Goal: Task Accomplishment & Management: Manage account settings

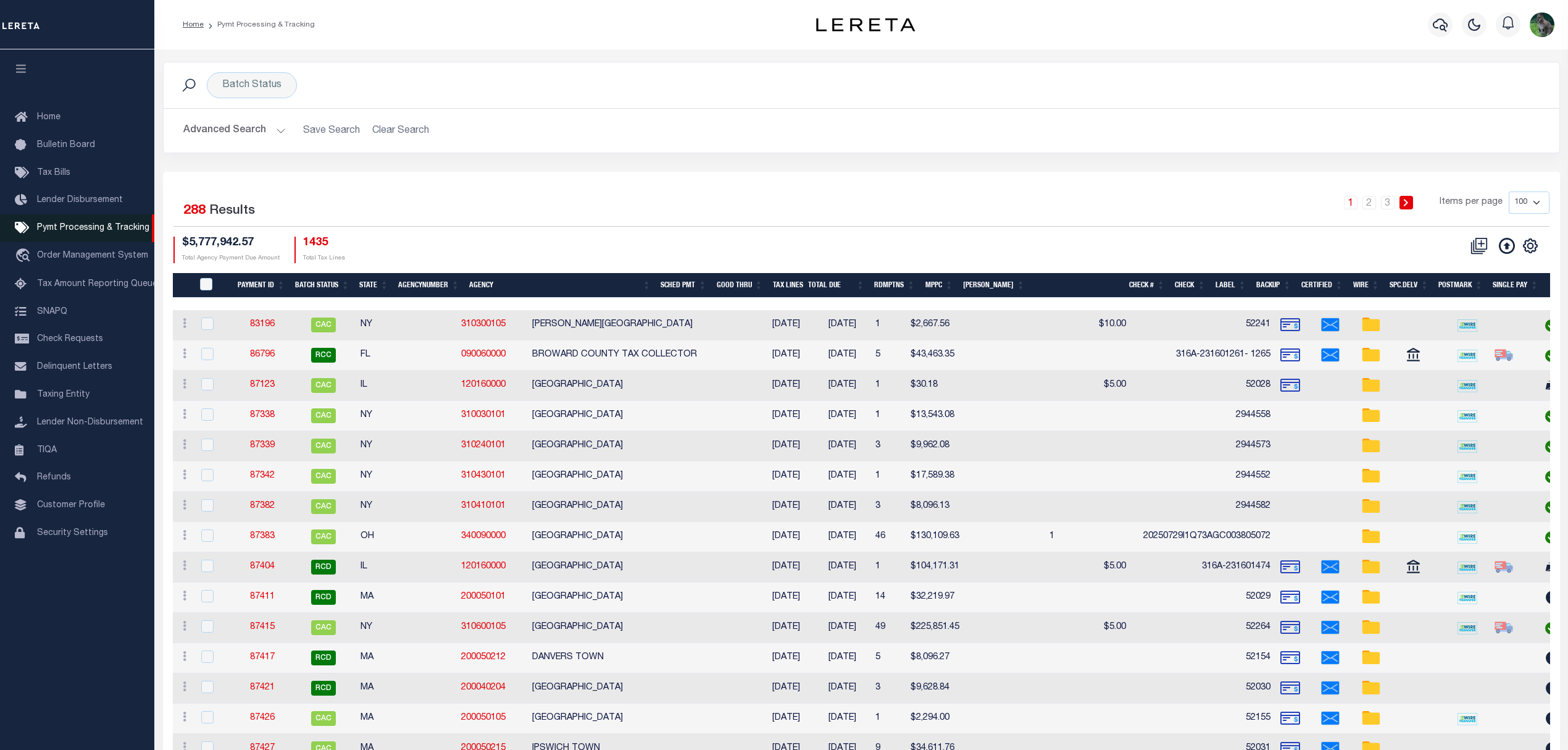
click at [97, 216] on link "Pymt Processing & Tracking" at bounding box center [77, 228] width 155 height 28
click at [386, 132] on h2 "Advanced Search Save Search Clear Search PayeeSearchTable_dynamictable_____Defa…" at bounding box center [861, 130] width 1376 height 24
click at [265, 83] on div "Batch Status" at bounding box center [252, 85] width 90 height 26
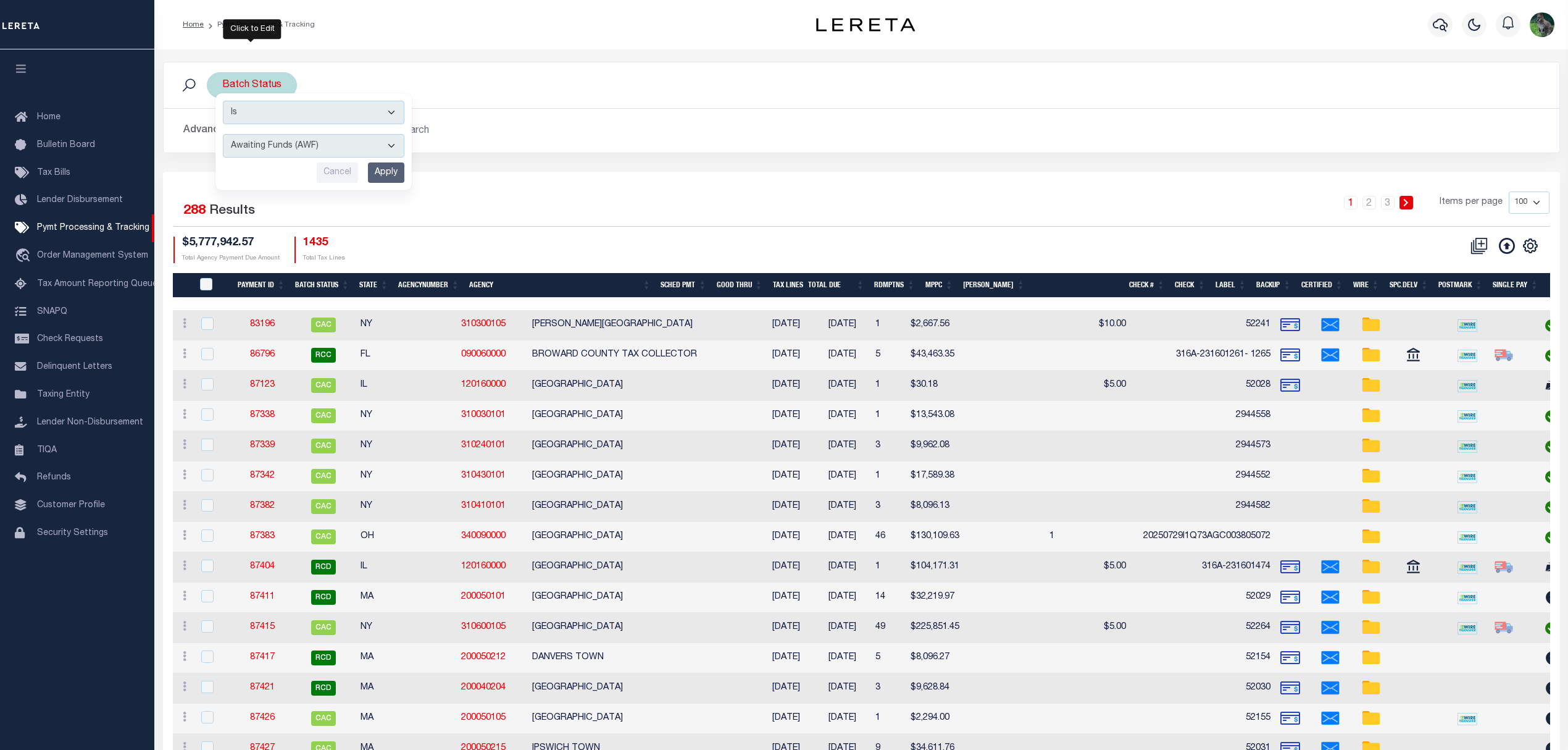
click at [371, 164] on input "Apply" at bounding box center [385, 172] width 36 height 20
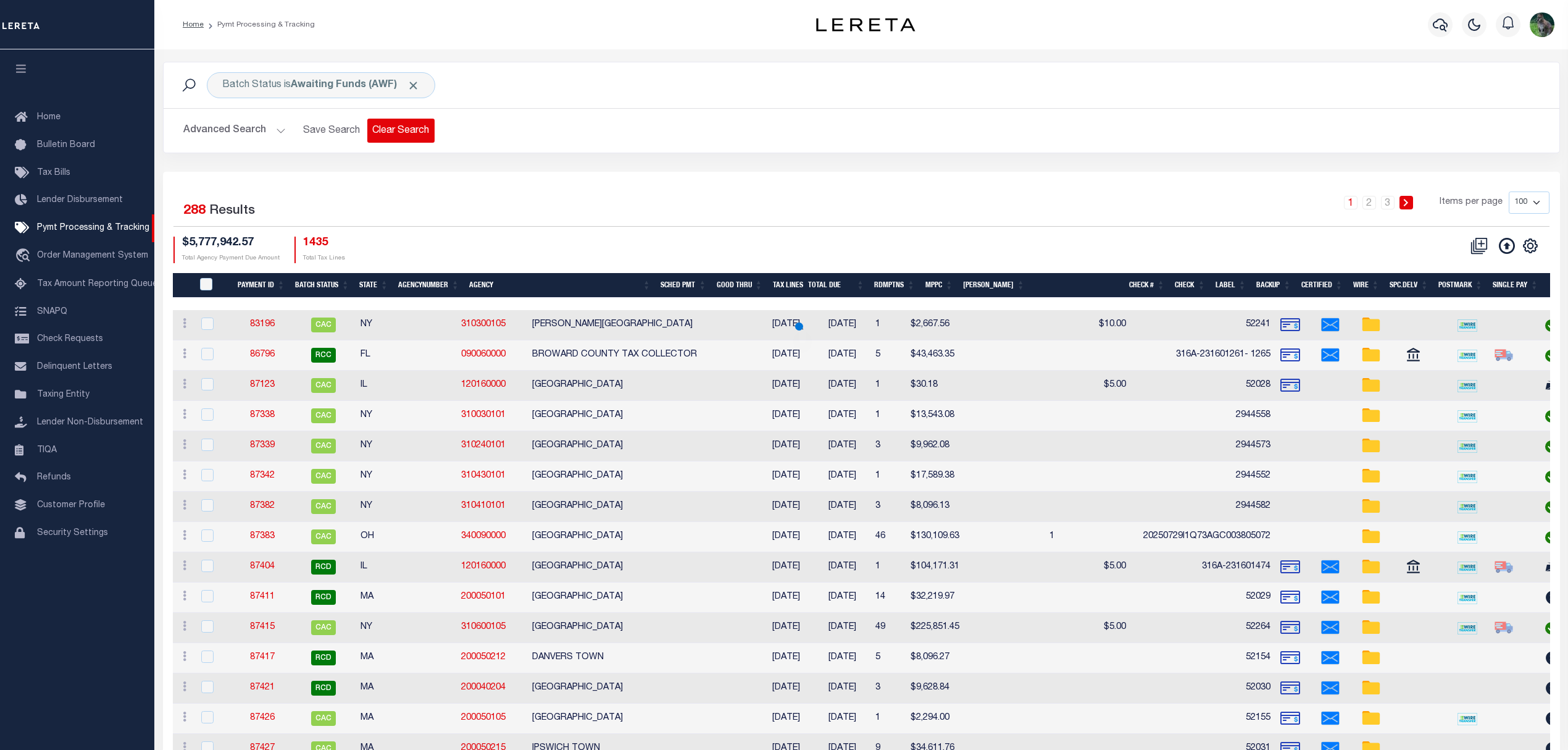
click at [415, 130] on button "Clear Search" at bounding box center [400, 130] width 68 height 24
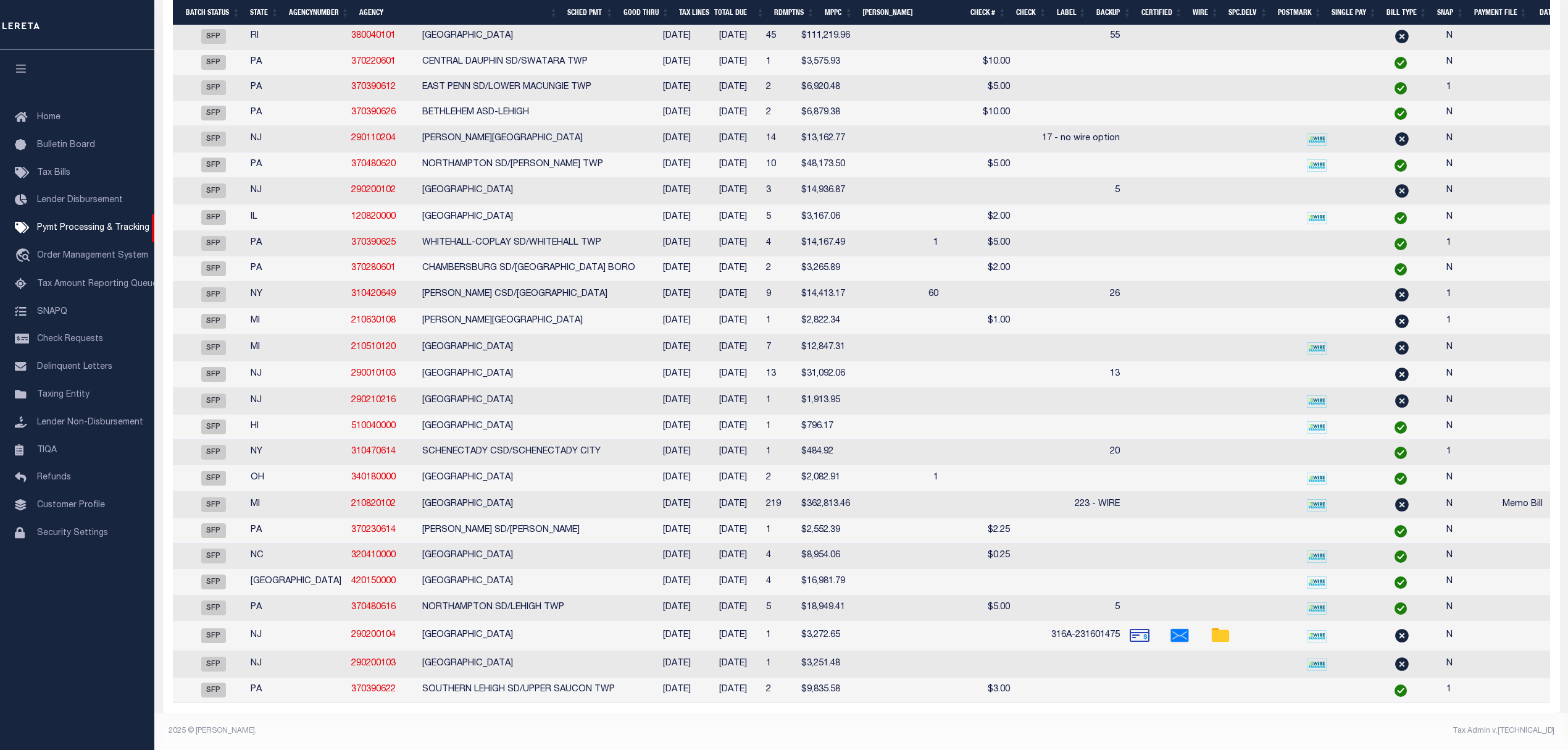
scroll to position [0, 75]
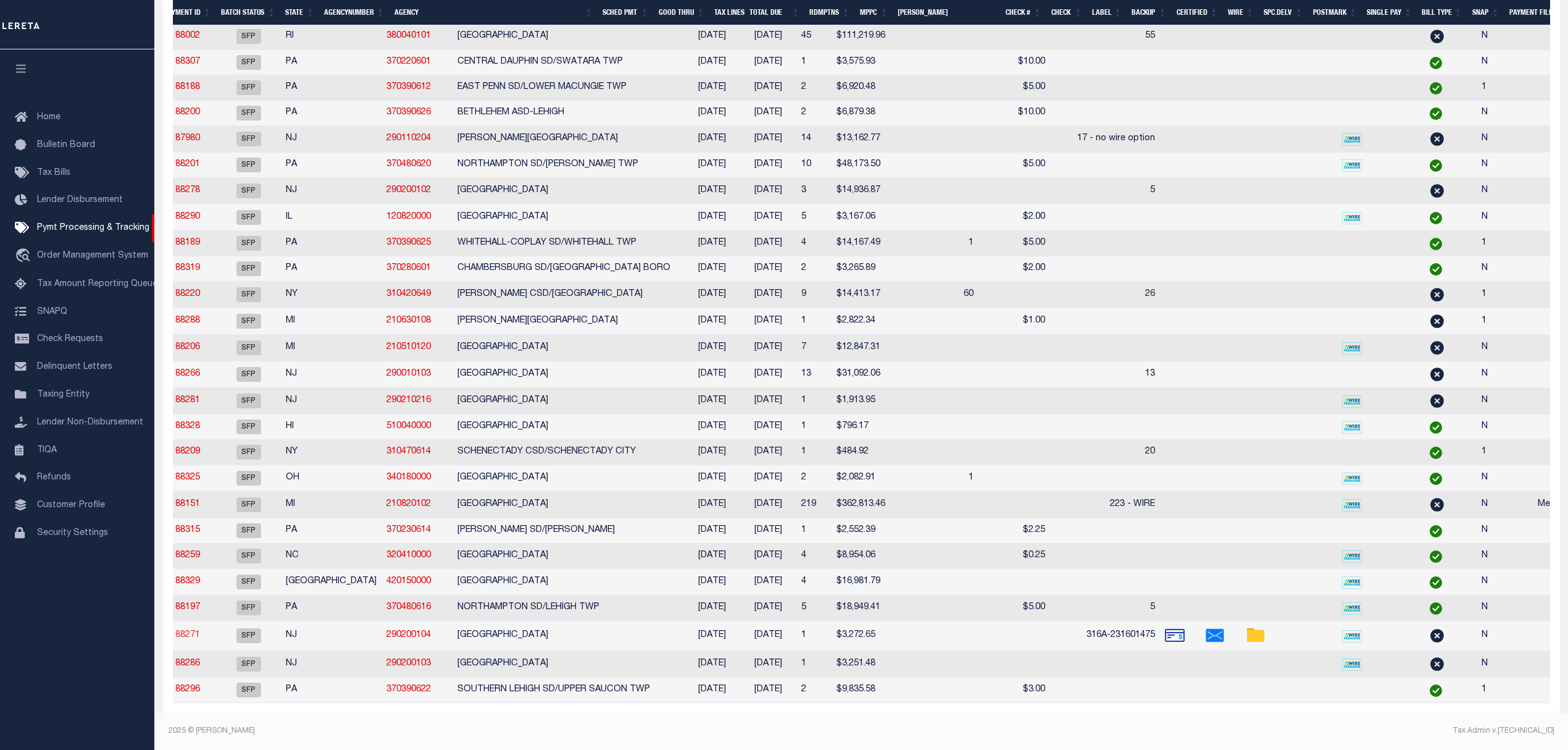
click at [185, 631] on link "88271" at bounding box center [188, 635] width 25 height 9
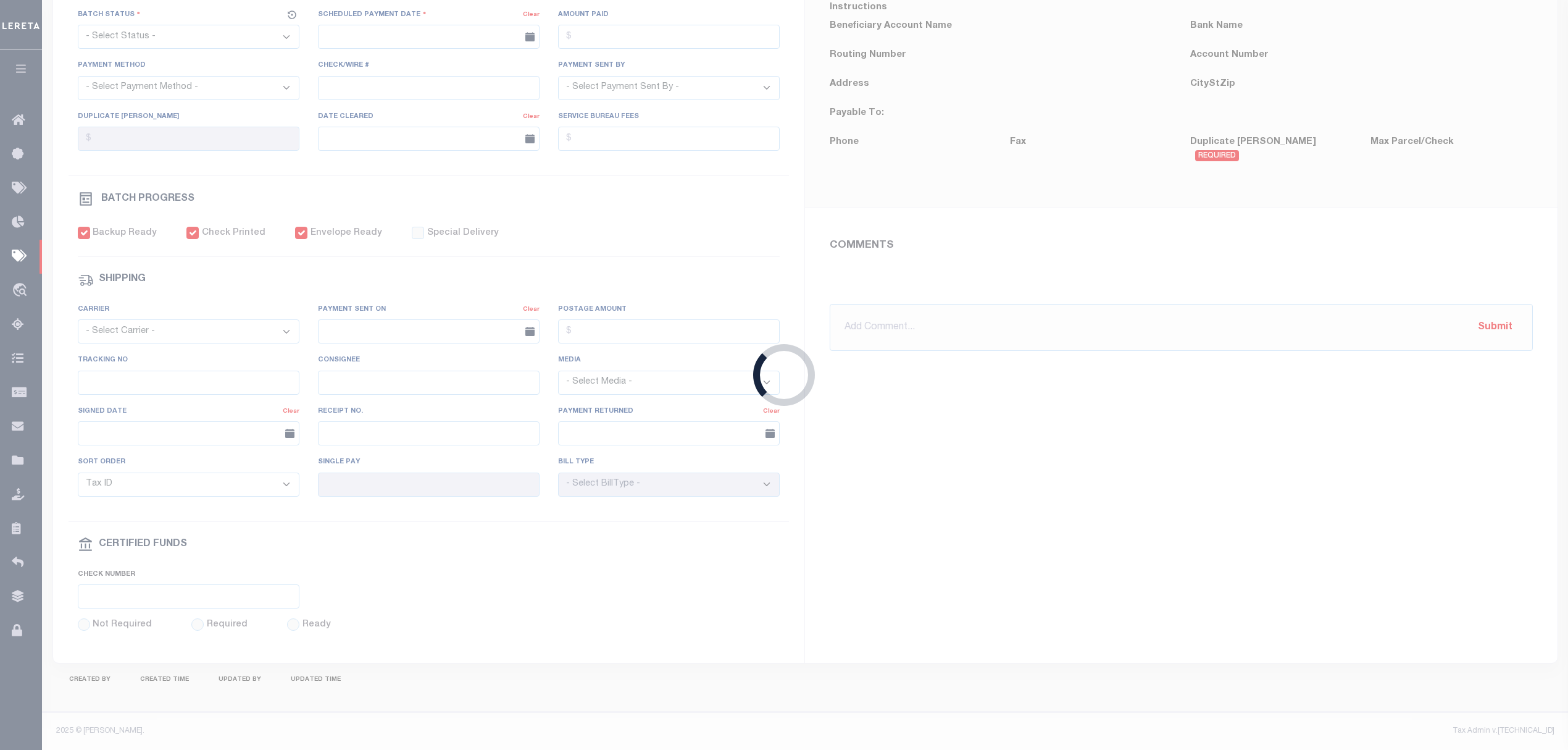
select select "SFP"
type input "08/12/2025"
type input "$3,272.65"
select select "CCK"
type input "316A-231601475"
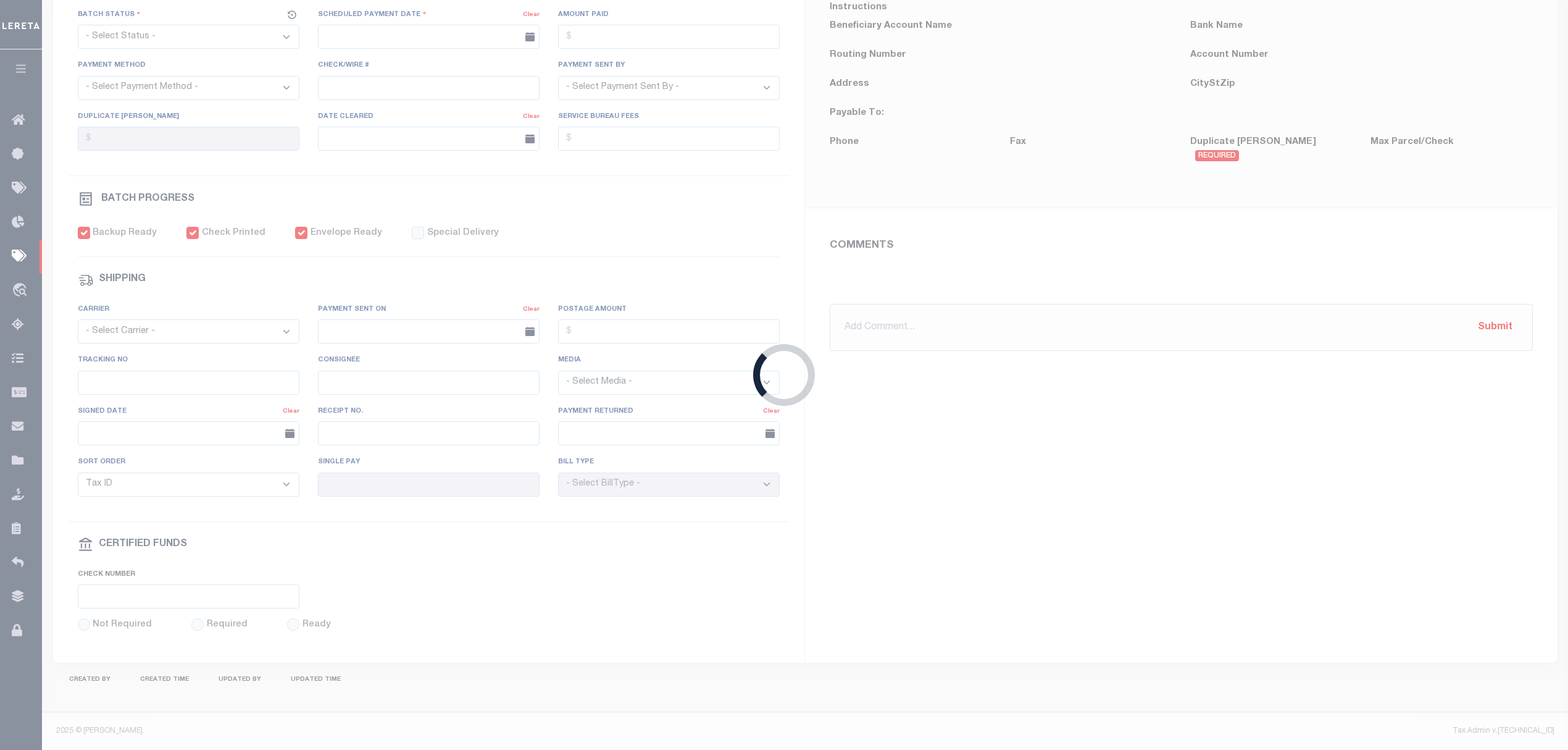
select select "Little, Audria"
checkbox input "true"
select select "FDX"
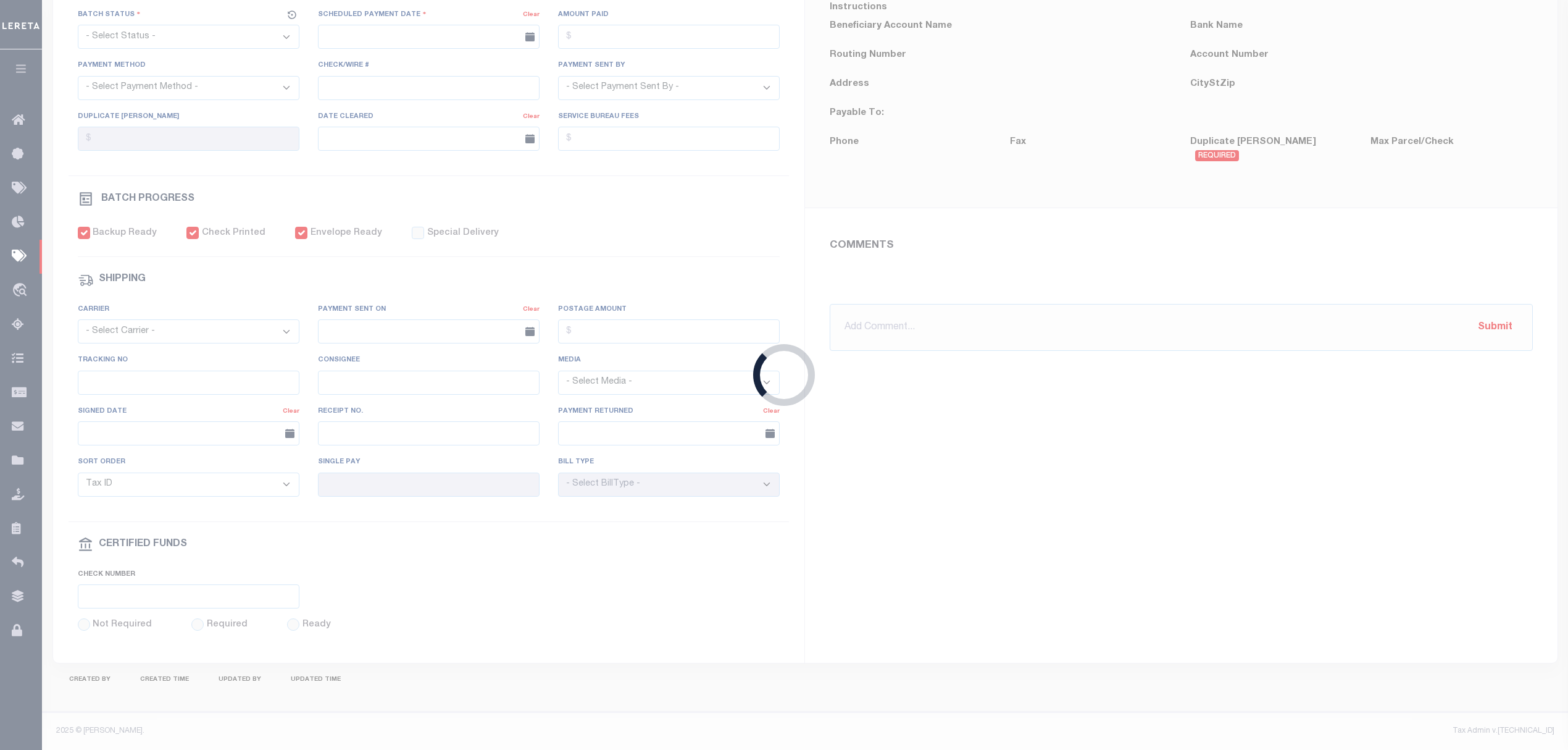
type input "[DATE]"
type input "$25.6"
type input "883511458050"
type input "N"
radio input "true"
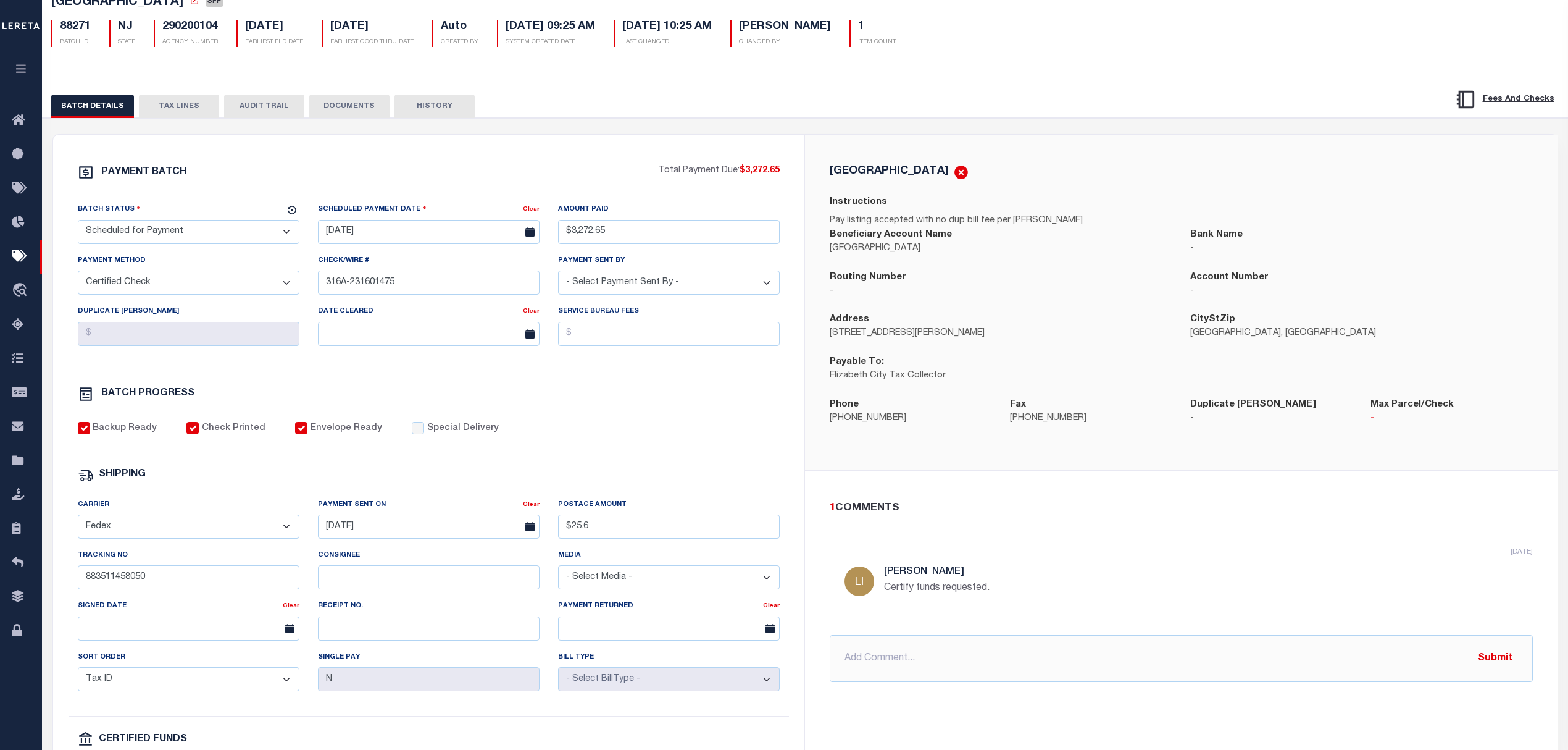
click at [201, 235] on select "- Select Status - Scheduled for Payment Ready For Payment Payment Sent Cleared …" at bounding box center [189, 231] width 221 height 24
click at [78, 224] on select "- Select Status - Scheduled for Payment Ready For Payment Payment Sent Cleared …" at bounding box center [189, 231] width 221 height 24
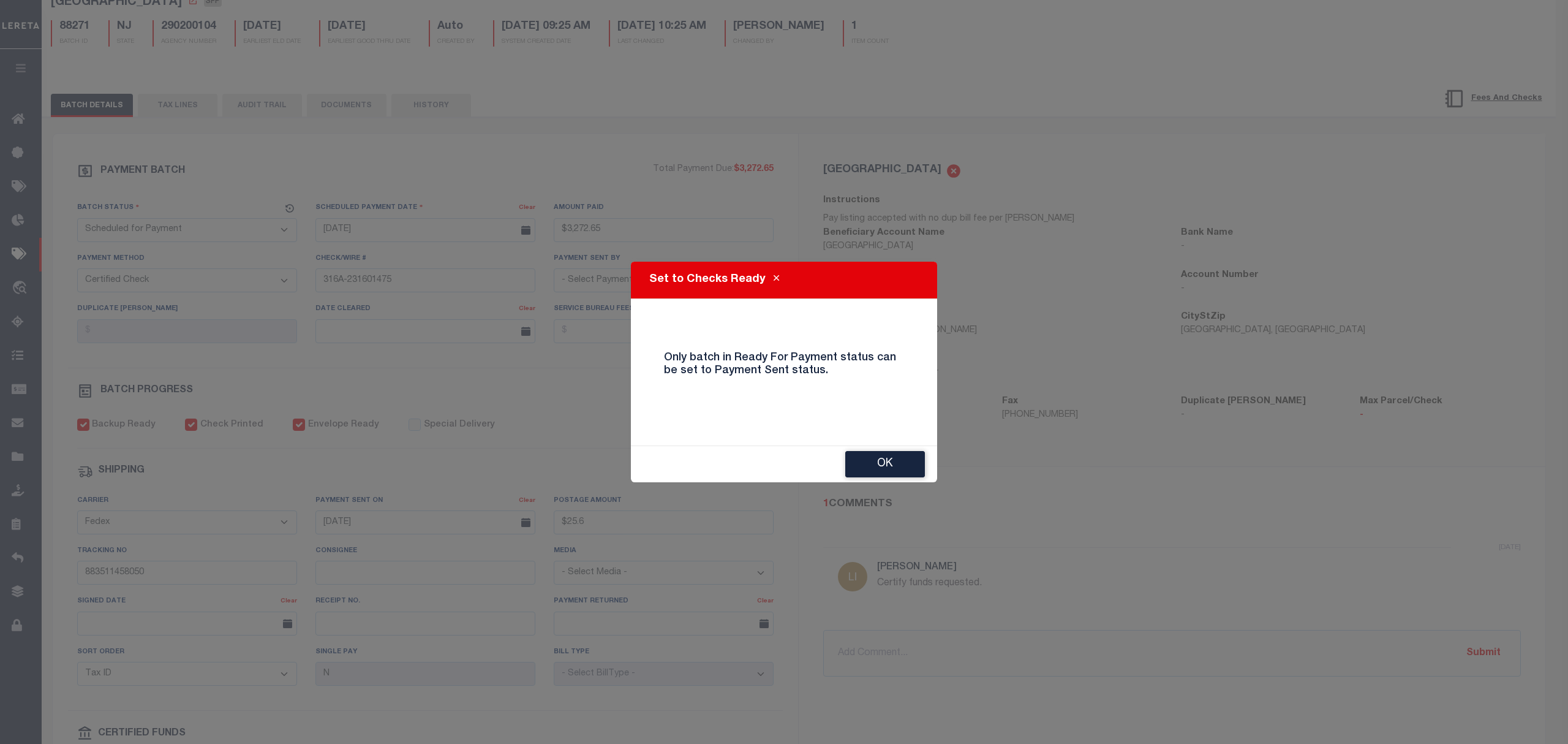
click at [886, 449] on div "OK" at bounding box center [784, 463] width 307 height 36
click at [841, 471] on div "OK" at bounding box center [784, 463] width 307 height 36
click at [890, 458] on button "OK" at bounding box center [884, 464] width 79 height 26
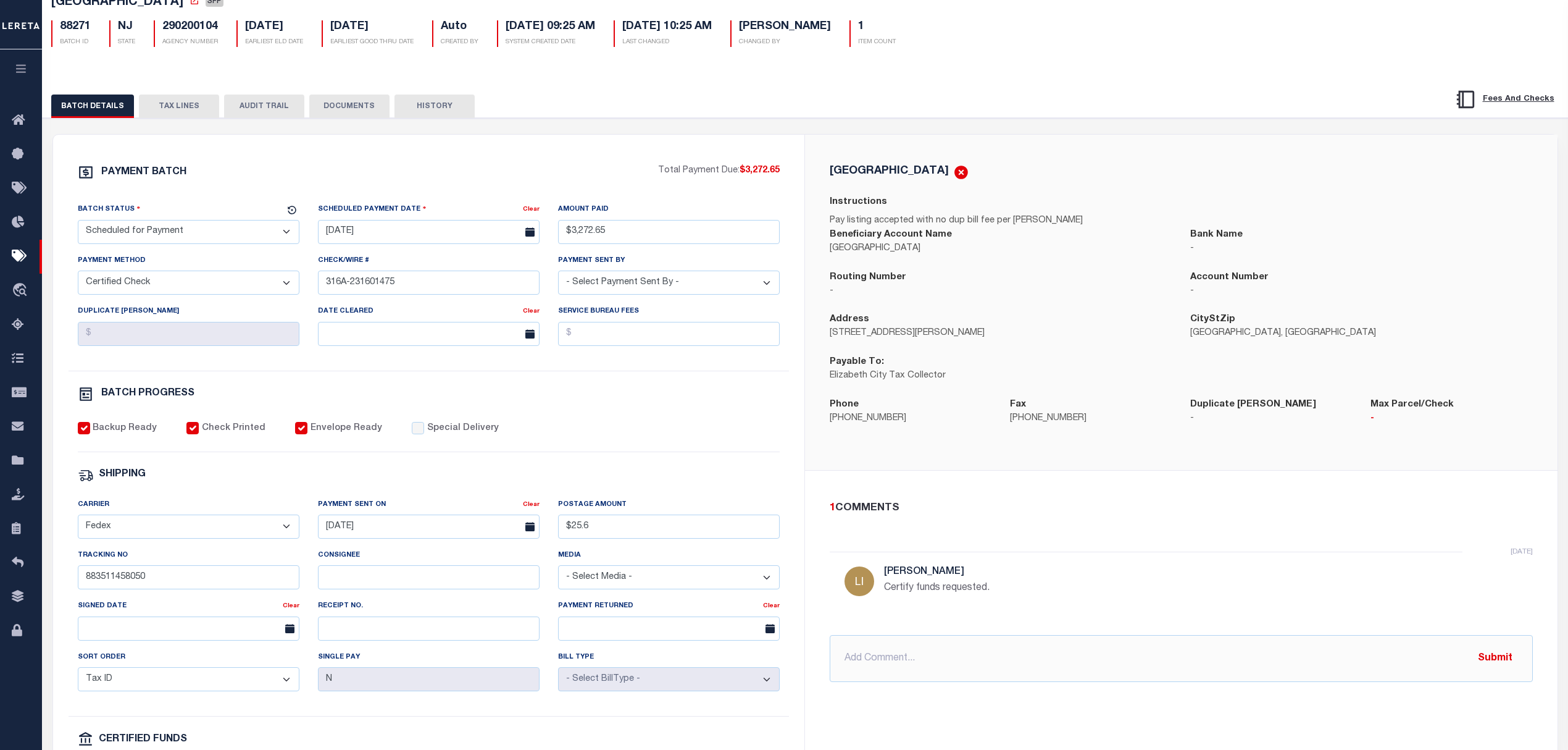
click at [170, 228] on select "- Select Status - Scheduled for Payment Ready For Payment Payment Sent Cleared …" at bounding box center [189, 231] width 221 height 24
select select "RFP"
click at [78, 224] on select "- Select Status - Scheduled for Payment Ready For Payment Payment Sent Cleared …" at bounding box center [189, 231] width 221 height 24
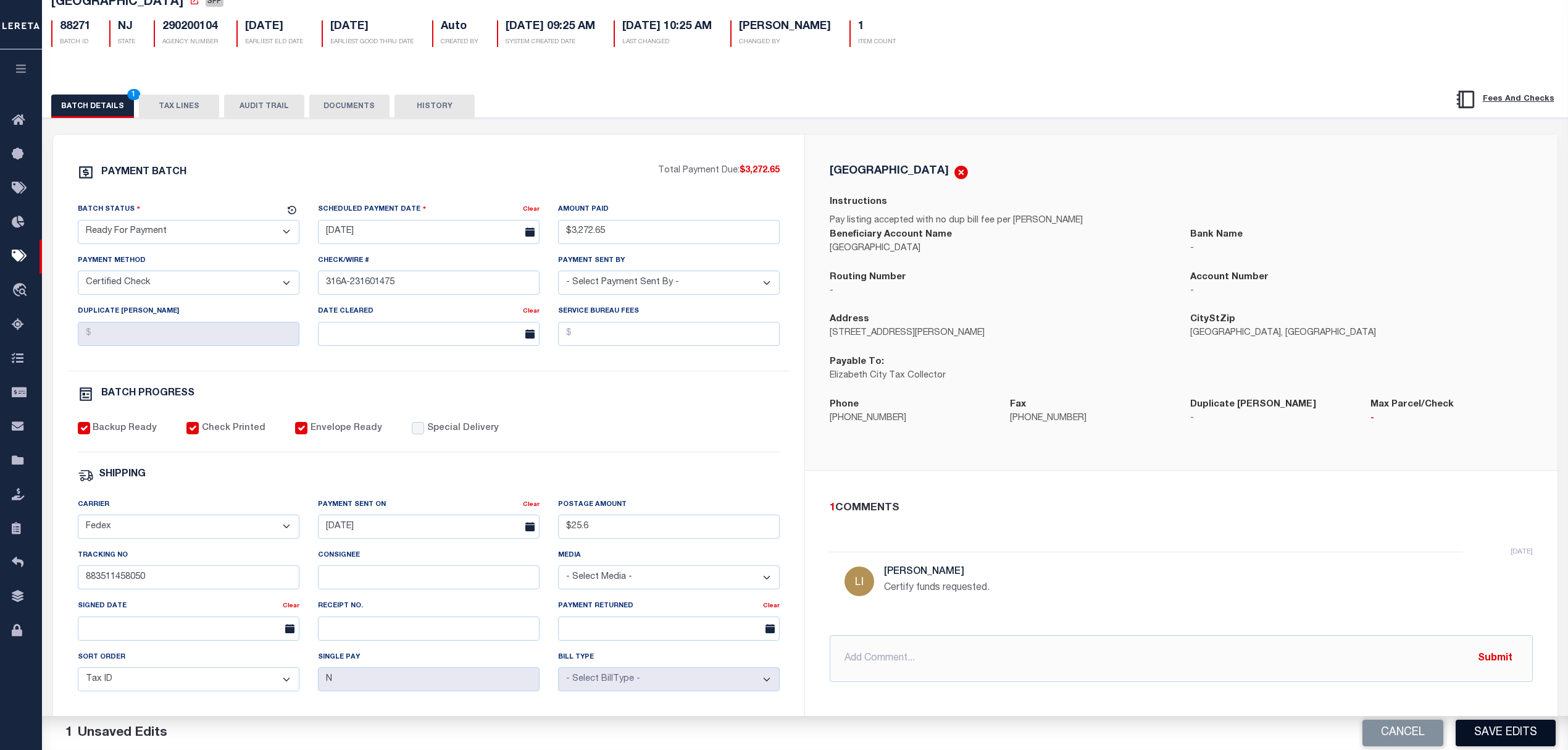
click at [1500, 737] on button "Save Edits" at bounding box center [1506, 732] width 100 height 26
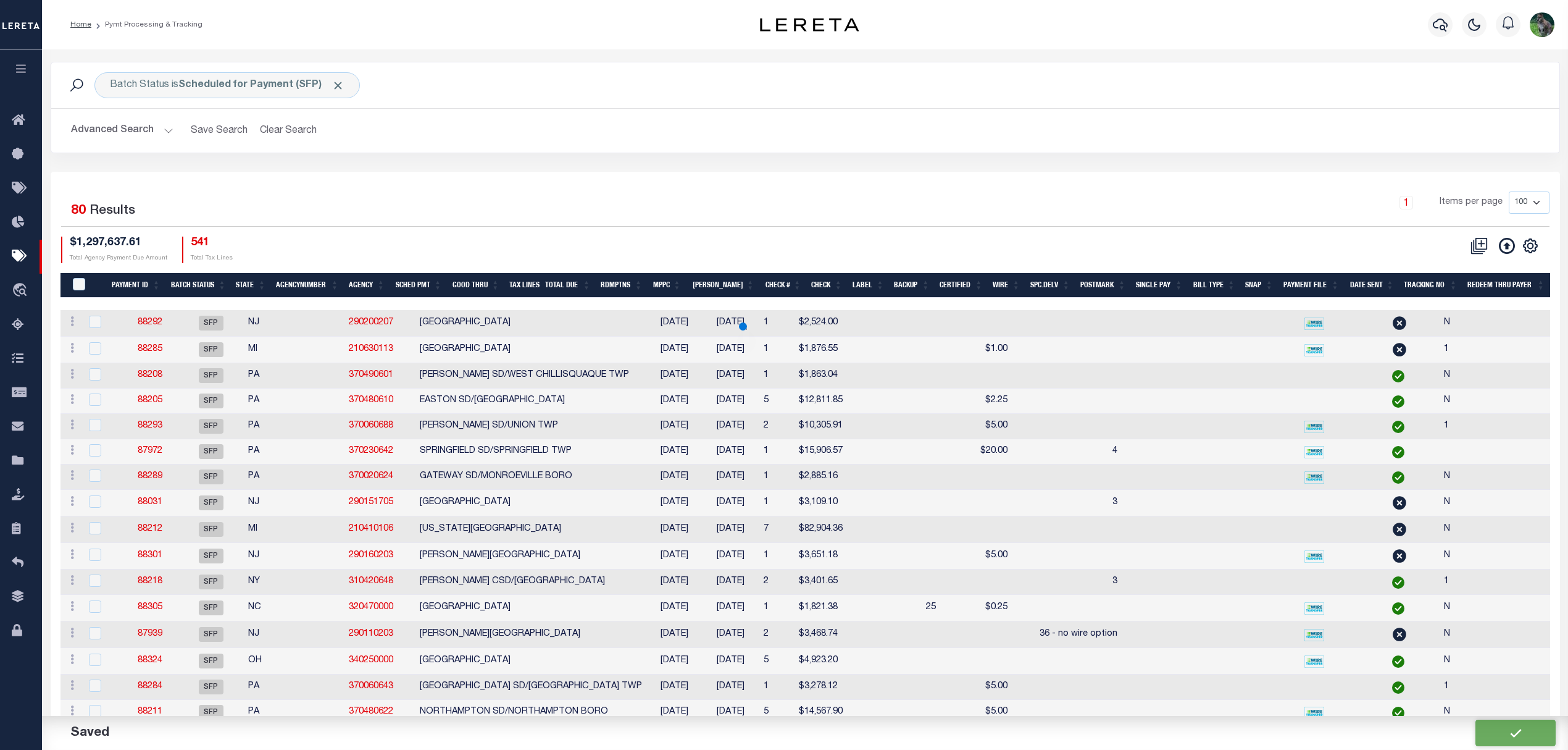
drag, startPoint x: 428, startPoint y: 474, endPoint x: 377, endPoint y: 455, distance: 54.4
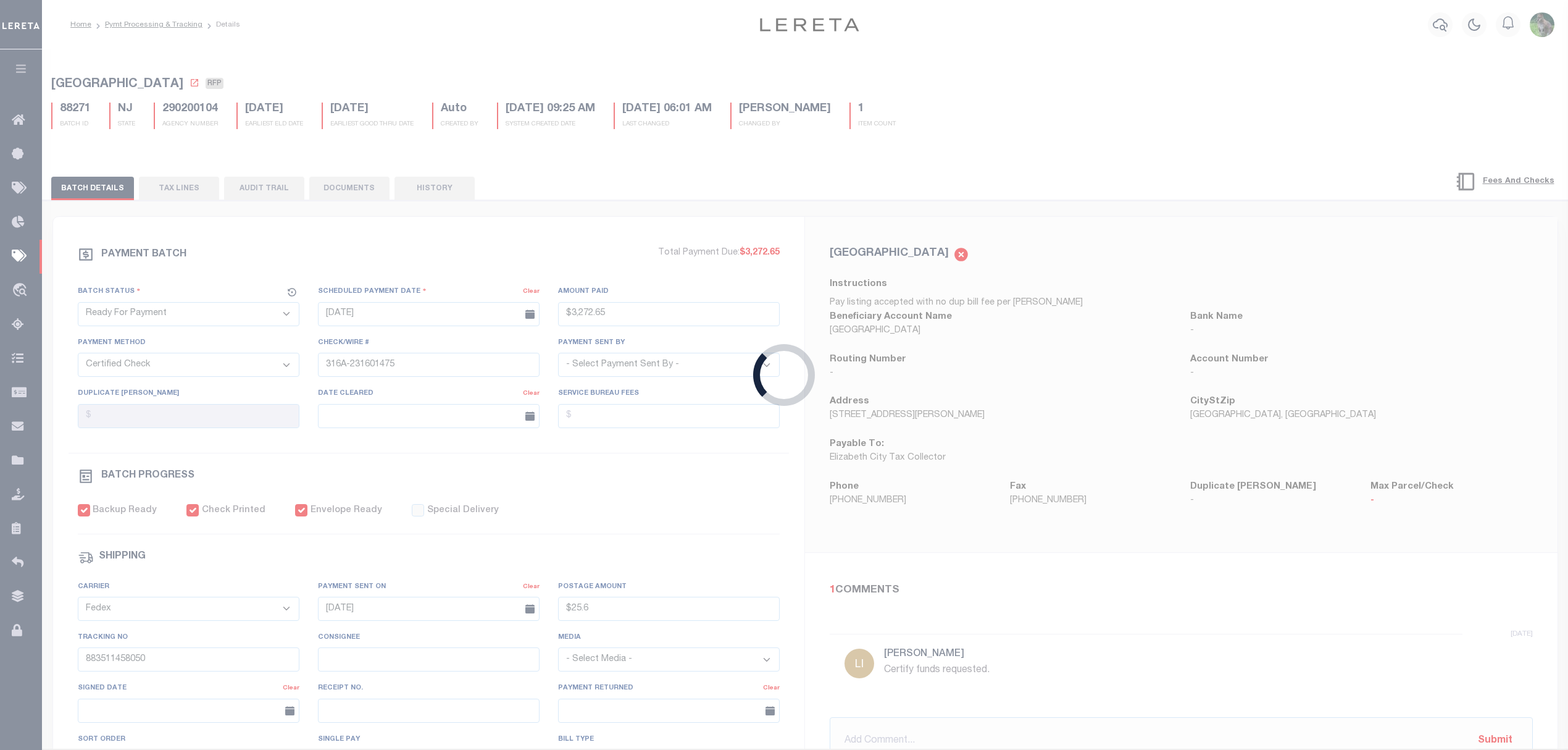
type input "$3,272.65"
type input "$25.6"
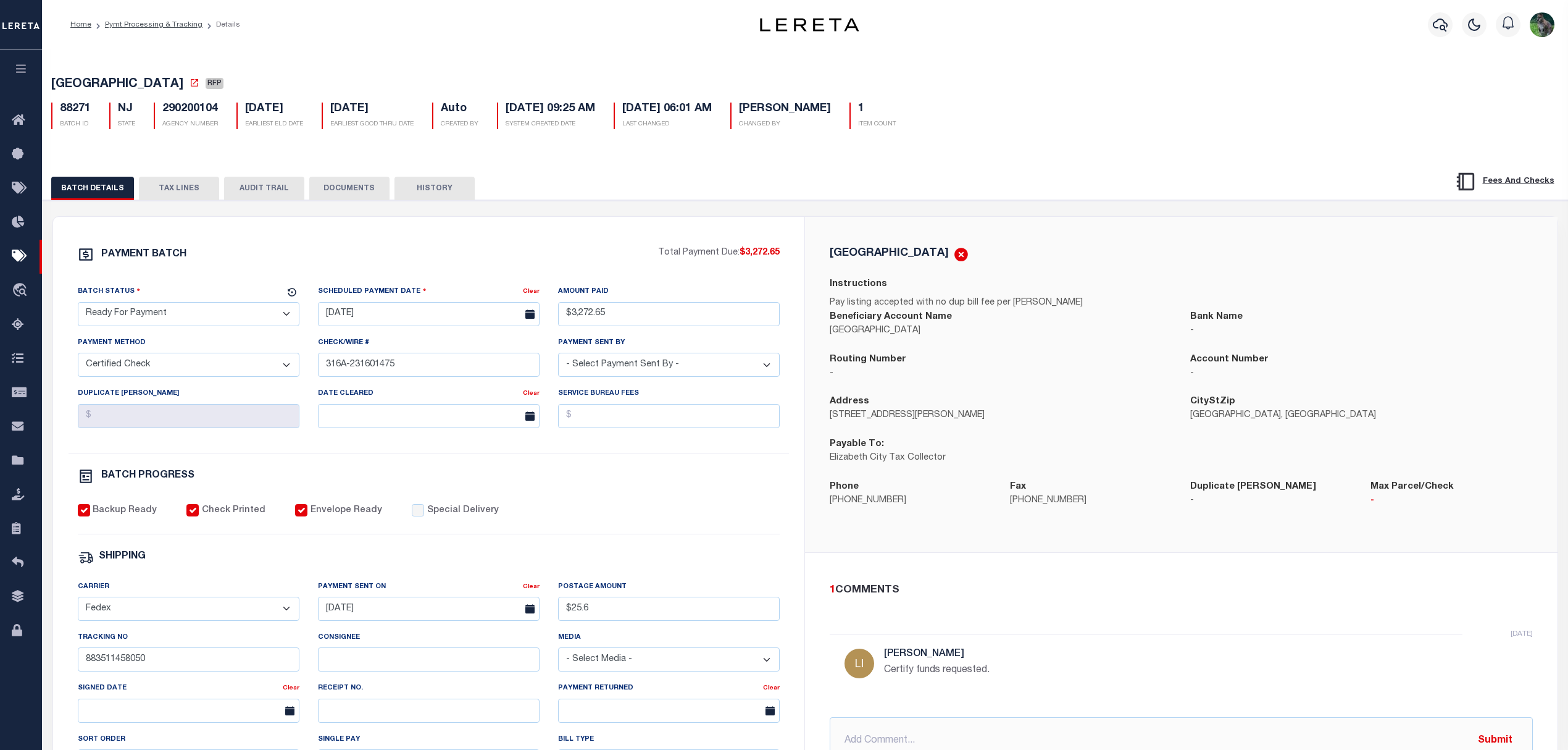
click at [189, 315] on select "- Select Status - Scheduled for Payment Ready For Payment Payment Sent Cleared …" at bounding box center [189, 314] width 221 height 24
select select "SNT"
click at [78, 306] on select "- Select Status - Scheduled for Payment Ready For Payment Payment Sent Cleared …" at bounding box center [189, 314] width 221 height 24
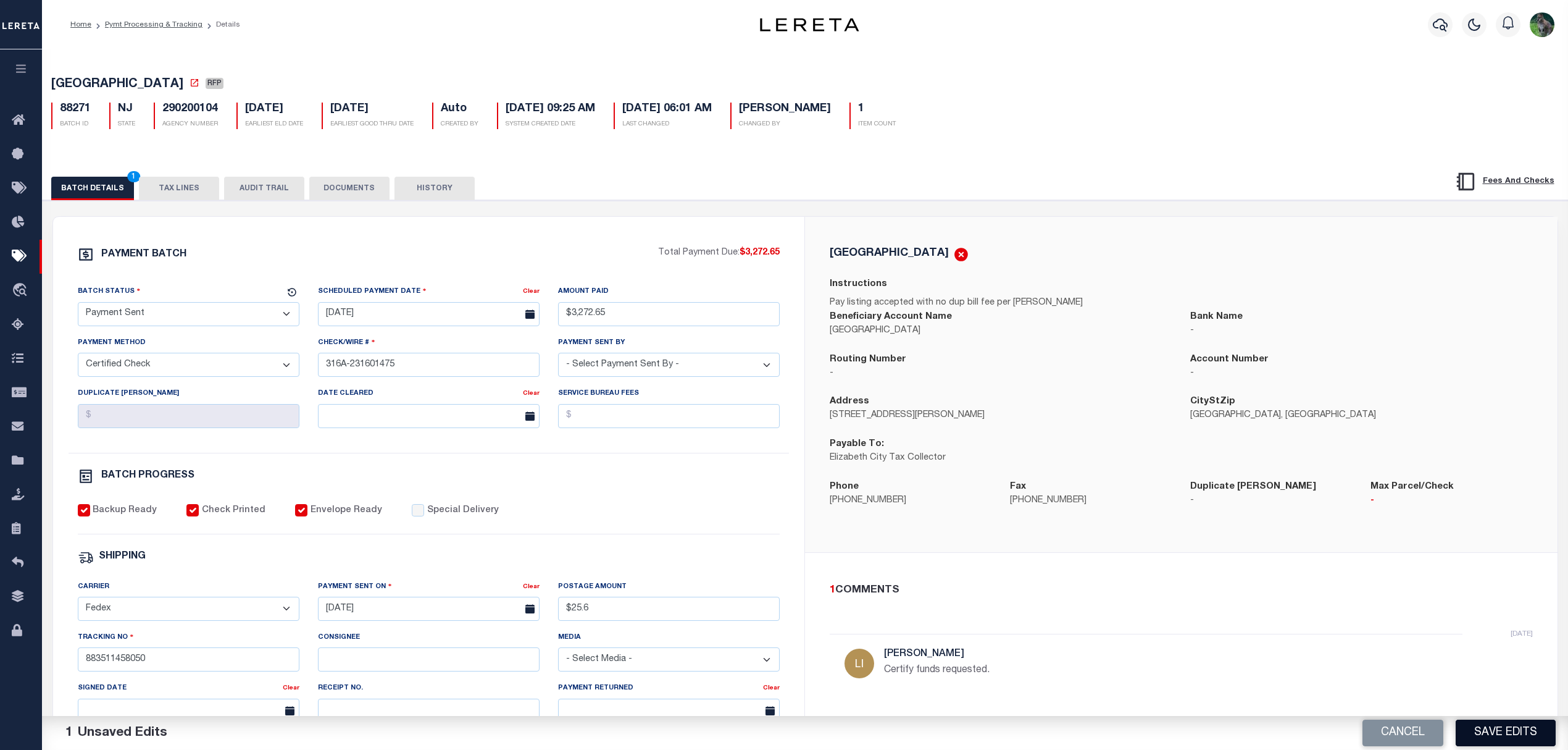
click at [1485, 732] on button "Save Edits" at bounding box center [1506, 732] width 100 height 26
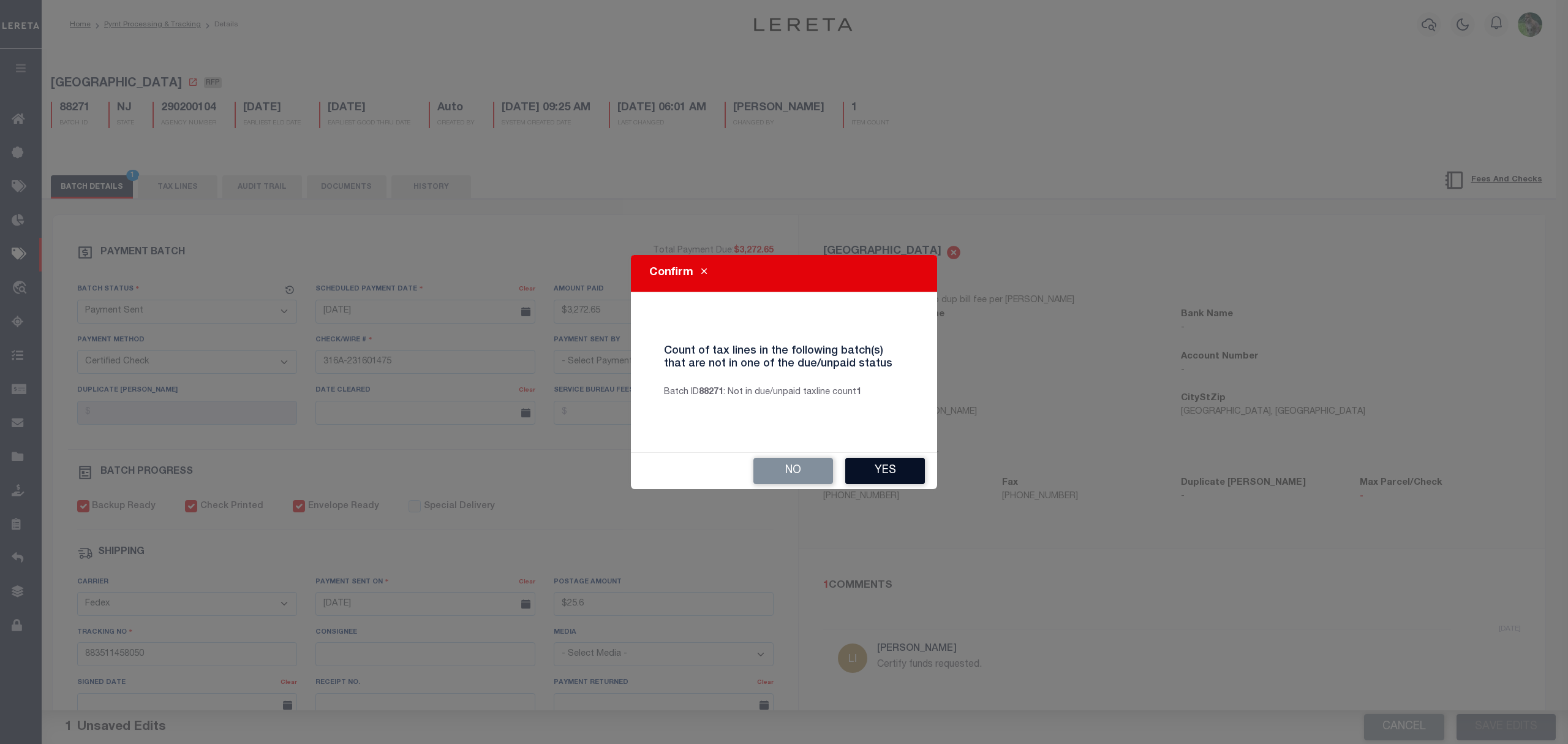
click at [863, 466] on button "Yes" at bounding box center [884, 470] width 79 height 26
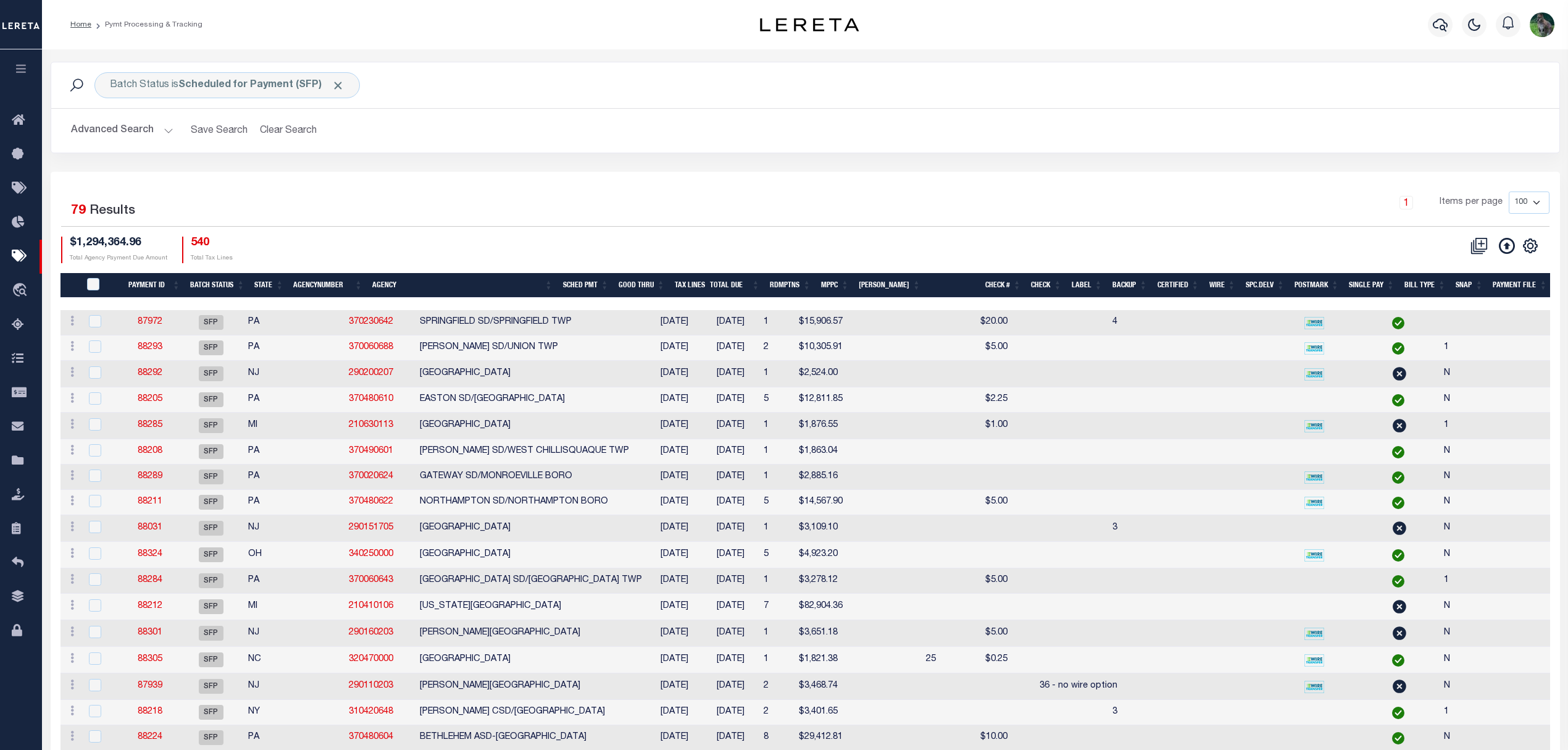
click at [125, 132] on button "Advanced Search" at bounding box center [122, 130] width 103 height 24
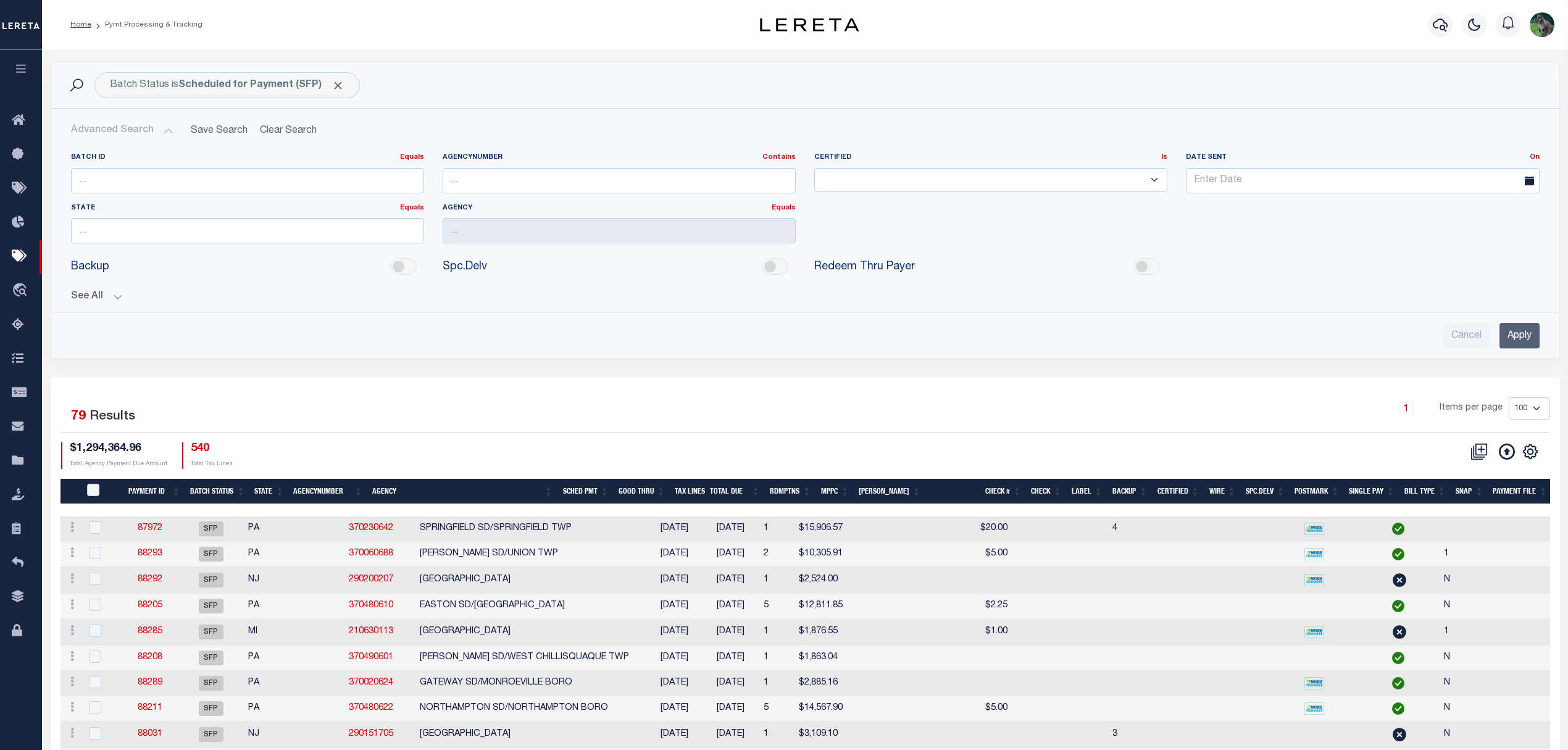
click at [105, 297] on button "See All" at bounding box center [805, 296] width 1469 height 11
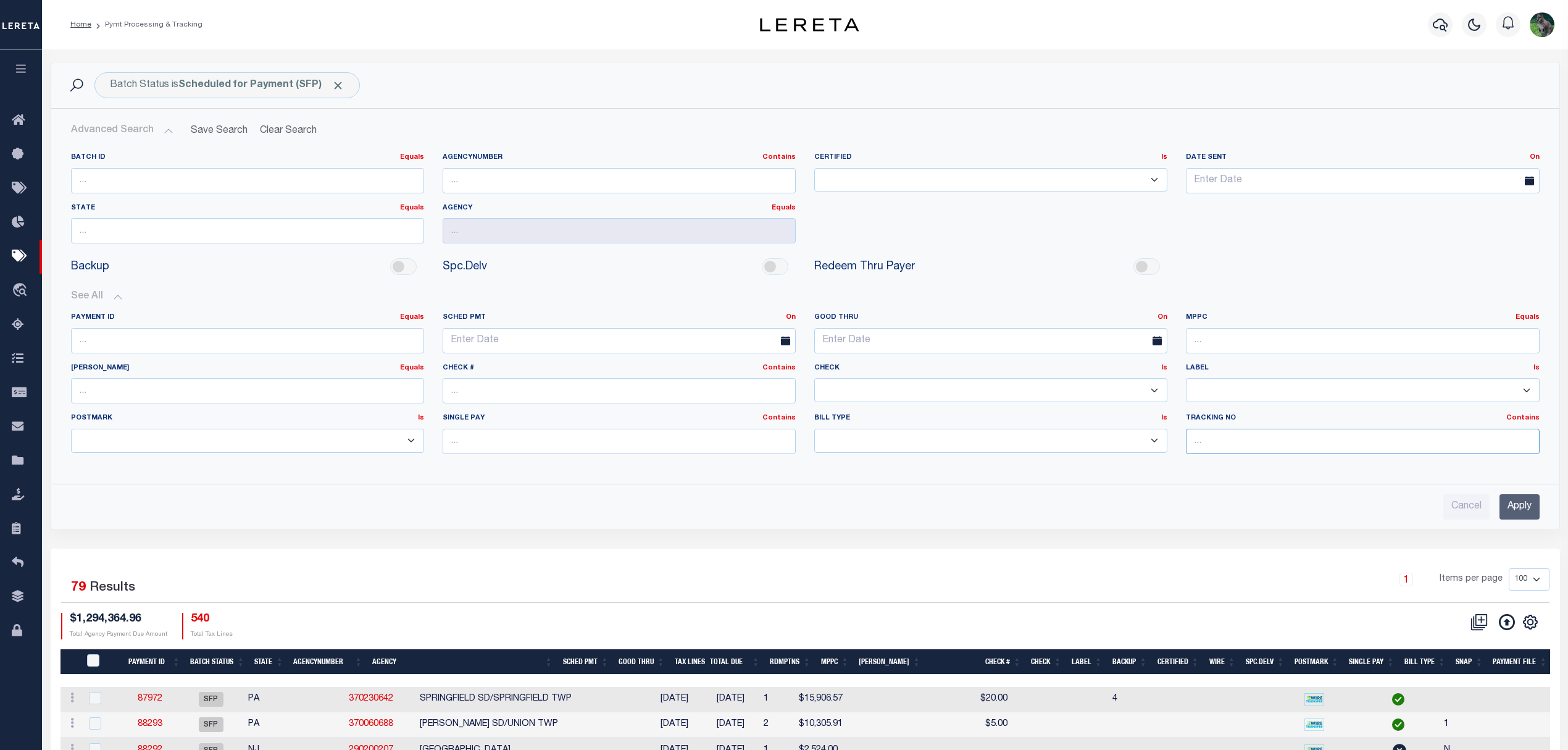
click at [1237, 437] on input "text" at bounding box center [1363, 441] width 353 height 25
type input "Matt"
click at [1522, 514] on input "Apply" at bounding box center [1520, 507] width 40 height 25
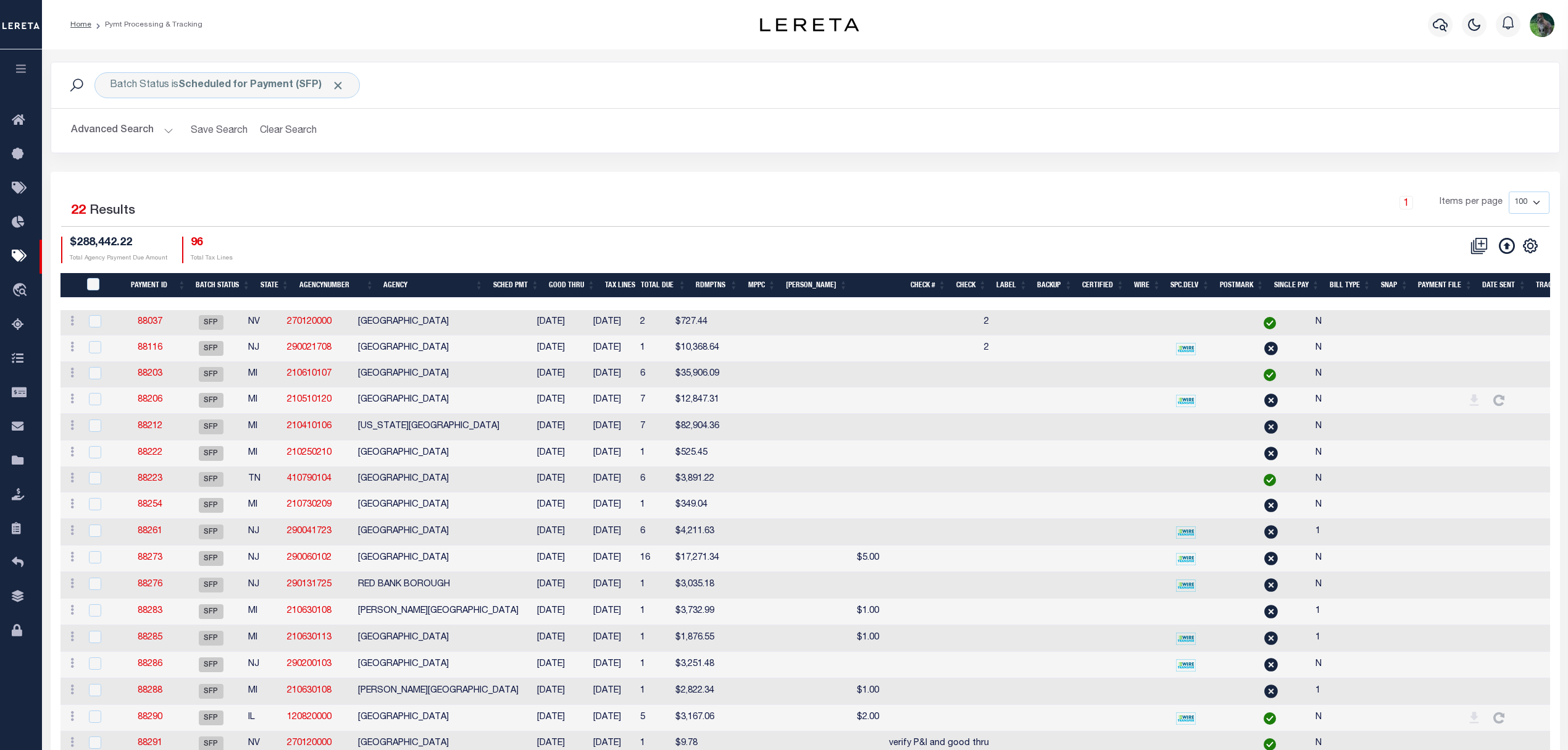
click at [593, 280] on th "Good Thru" at bounding box center [572, 285] width 56 height 25
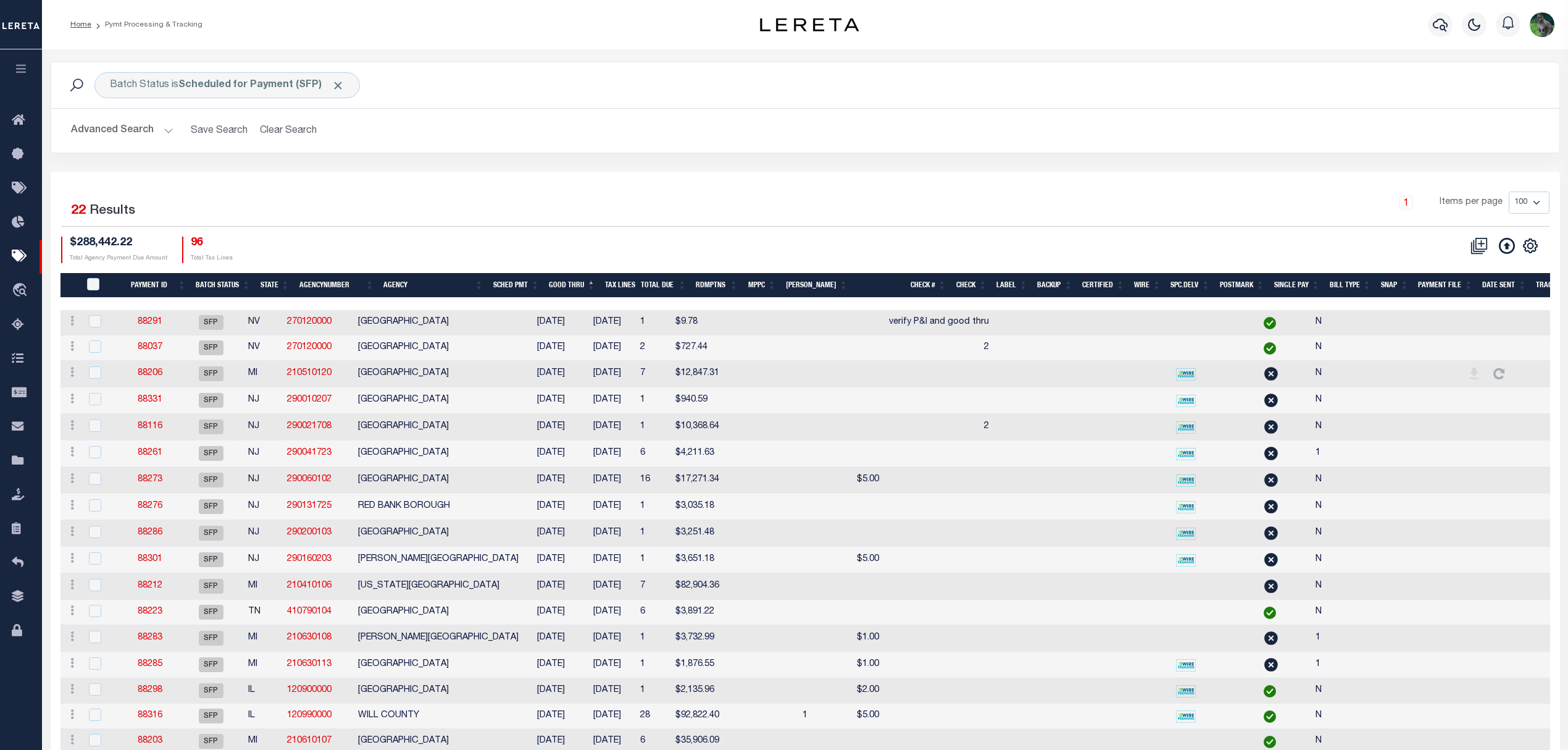
drag, startPoint x: 724, startPoint y: 329, endPoint x: 698, endPoint y: 326, distance: 26.2
click at [698, 326] on td "$9.78" at bounding box center [697, 322] width 54 height 25
checkbox input "true"
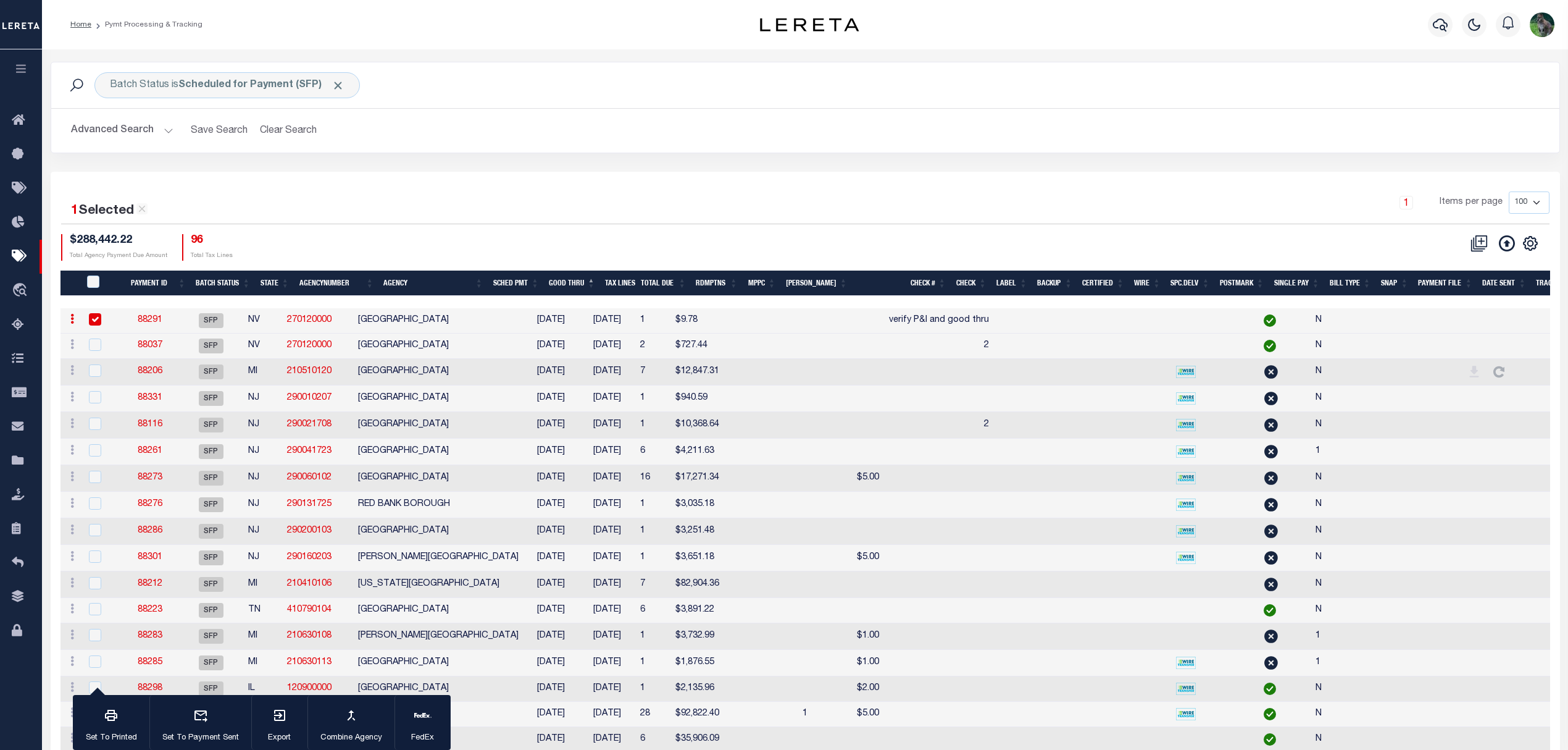
click at [700, 343] on td "$727.44" at bounding box center [697, 346] width 54 height 25
checkbox input "true"
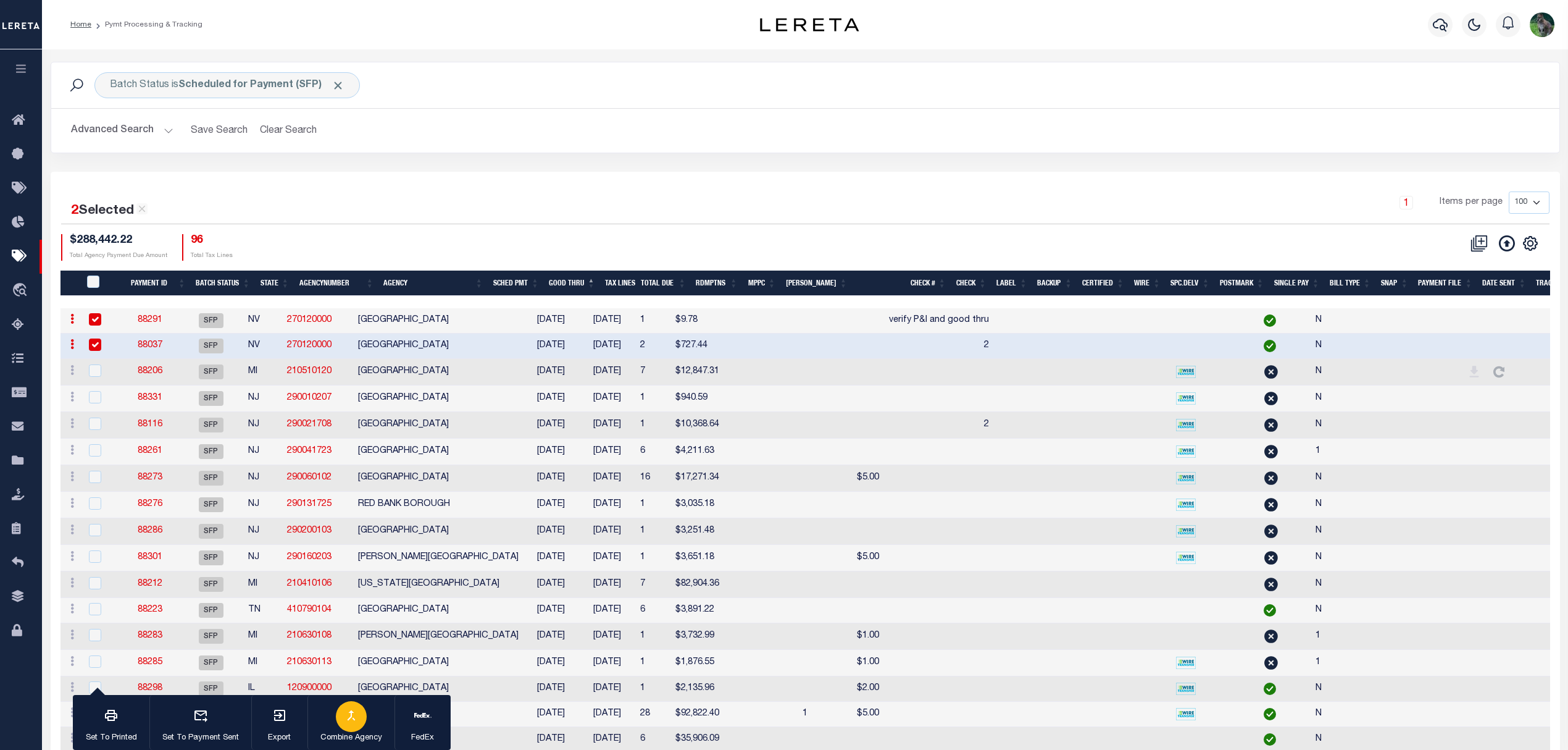
click at [358, 715] on icon "button" at bounding box center [351, 715] width 15 height 15
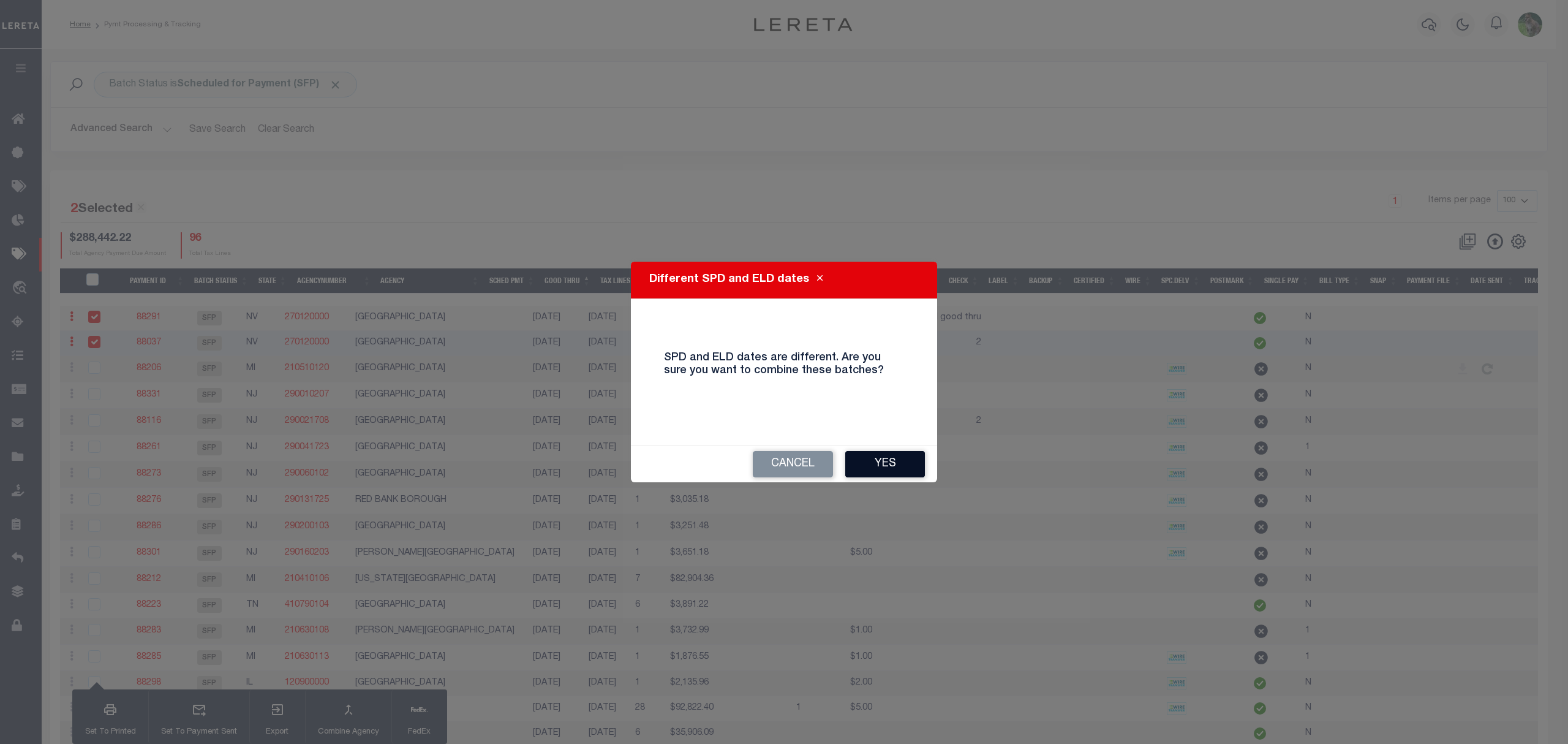
click at [883, 459] on button "Yes" at bounding box center [884, 464] width 79 height 26
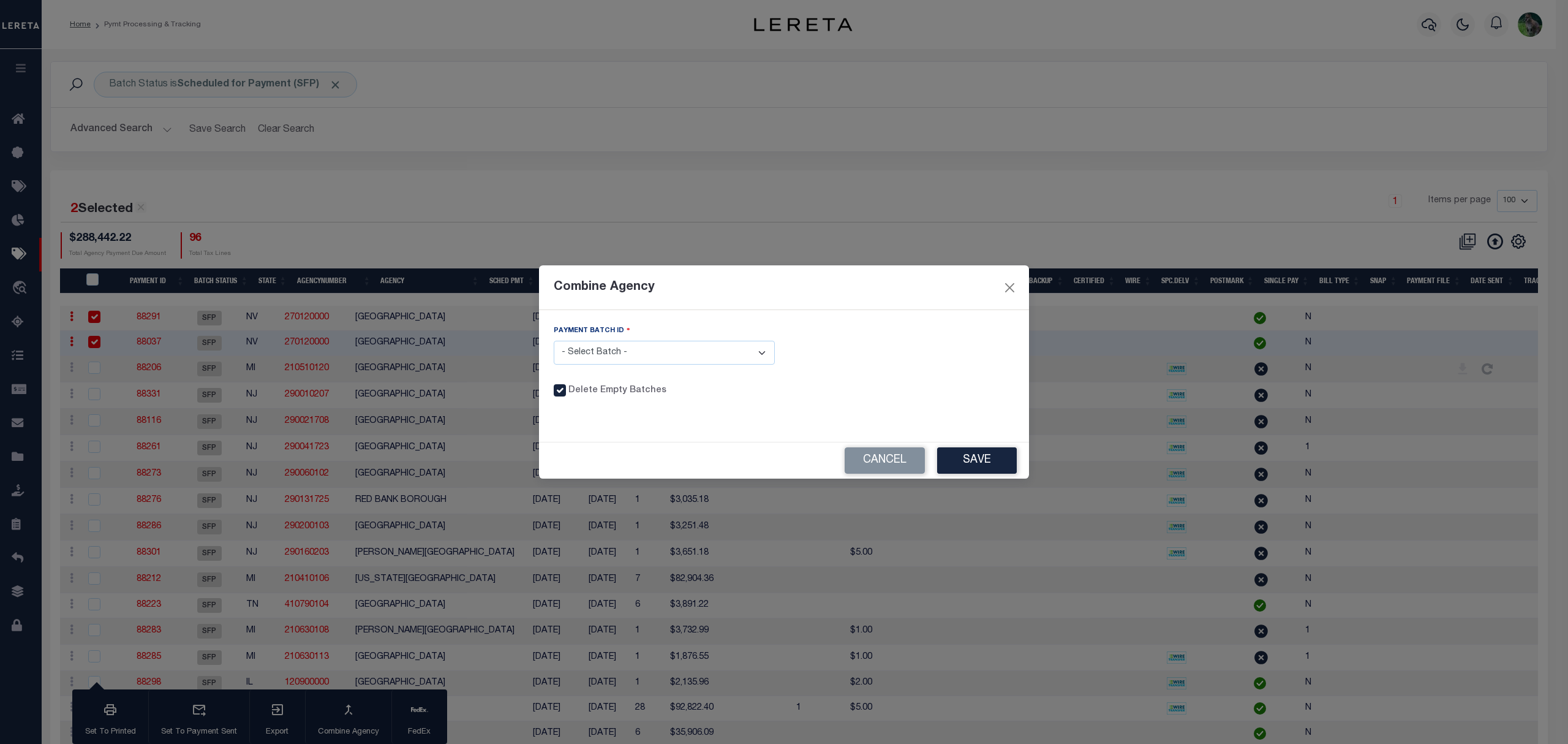
drag, startPoint x: 740, startPoint y: 348, endPoint x: 729, endPoint y: 356, distance: 13.6
click at [740, 348] on select "- Select Batch - 88291 88037" at bounding box center [665, 352] width 221 height 24
select select "88037"
click at [554, 341] on select "- Select Batch - 88291 88037" at bounding box center [665, 352] width 221 height 24
click at [983, 458] on button "Save" at bounding box center [977, 460] width 79 height 26
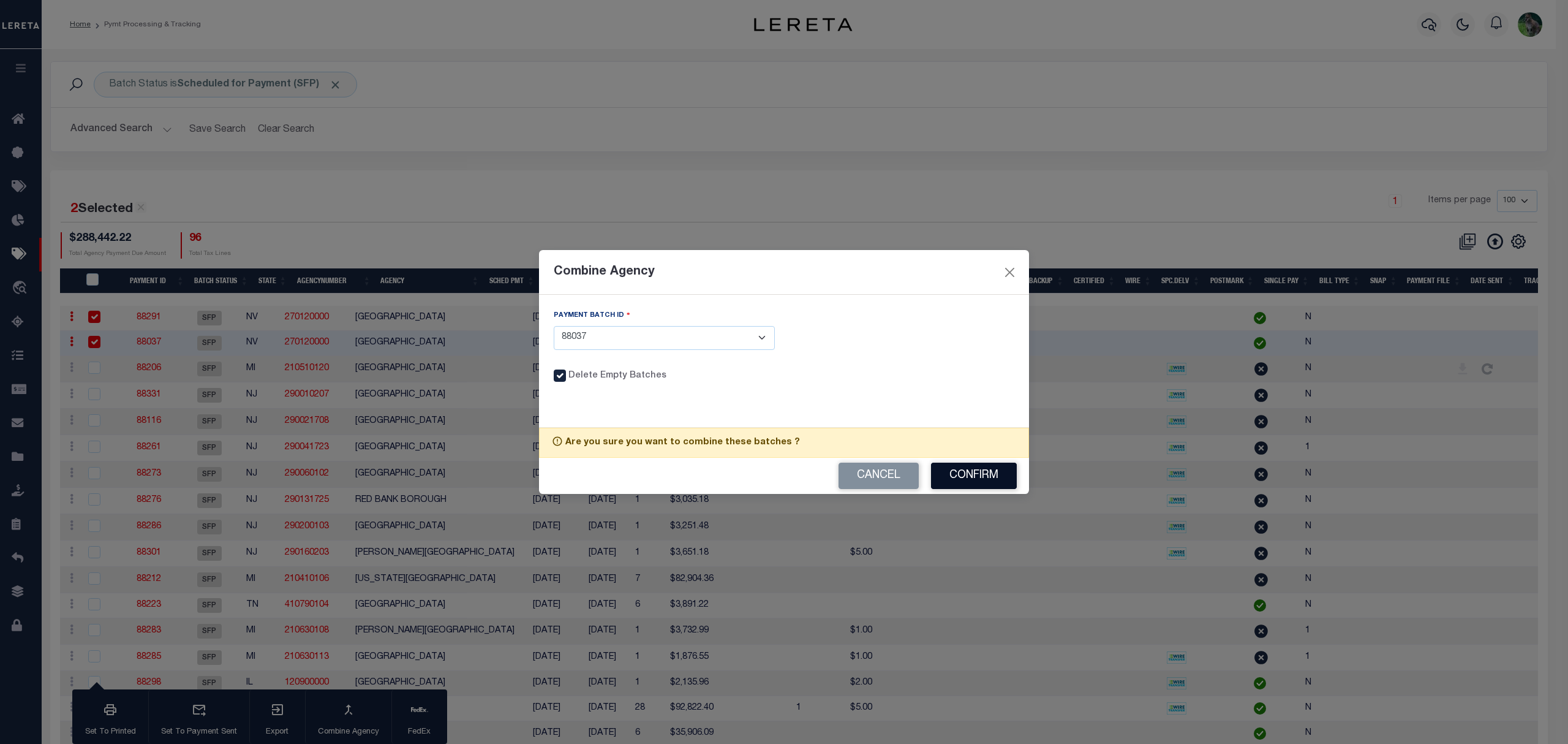
click at [963, 468] on button "Confirm" at bounding box center [974, 476] width 85 height 26
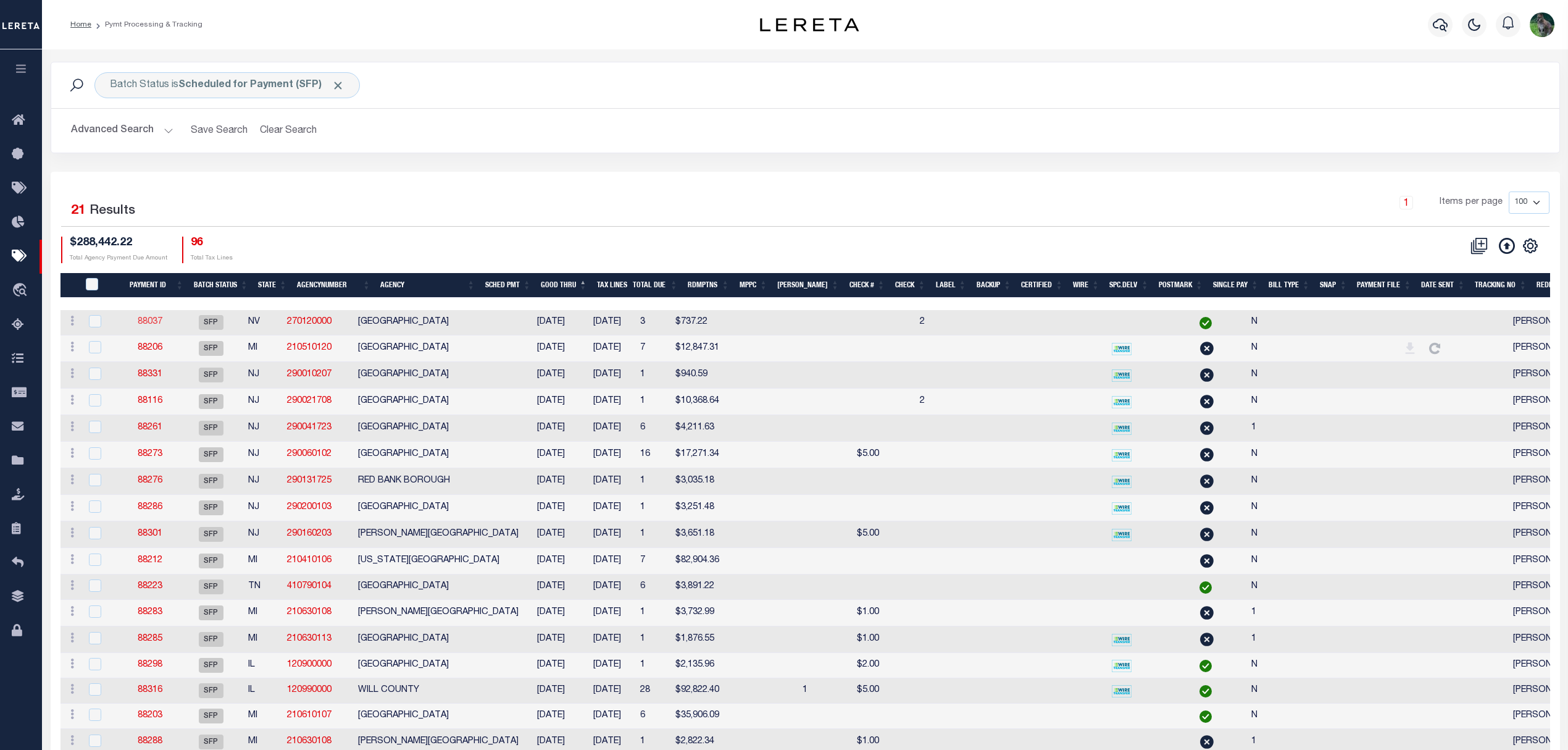
click at [156, 321] on link "88037" at bounding box center [150, 321] width 25 height 9
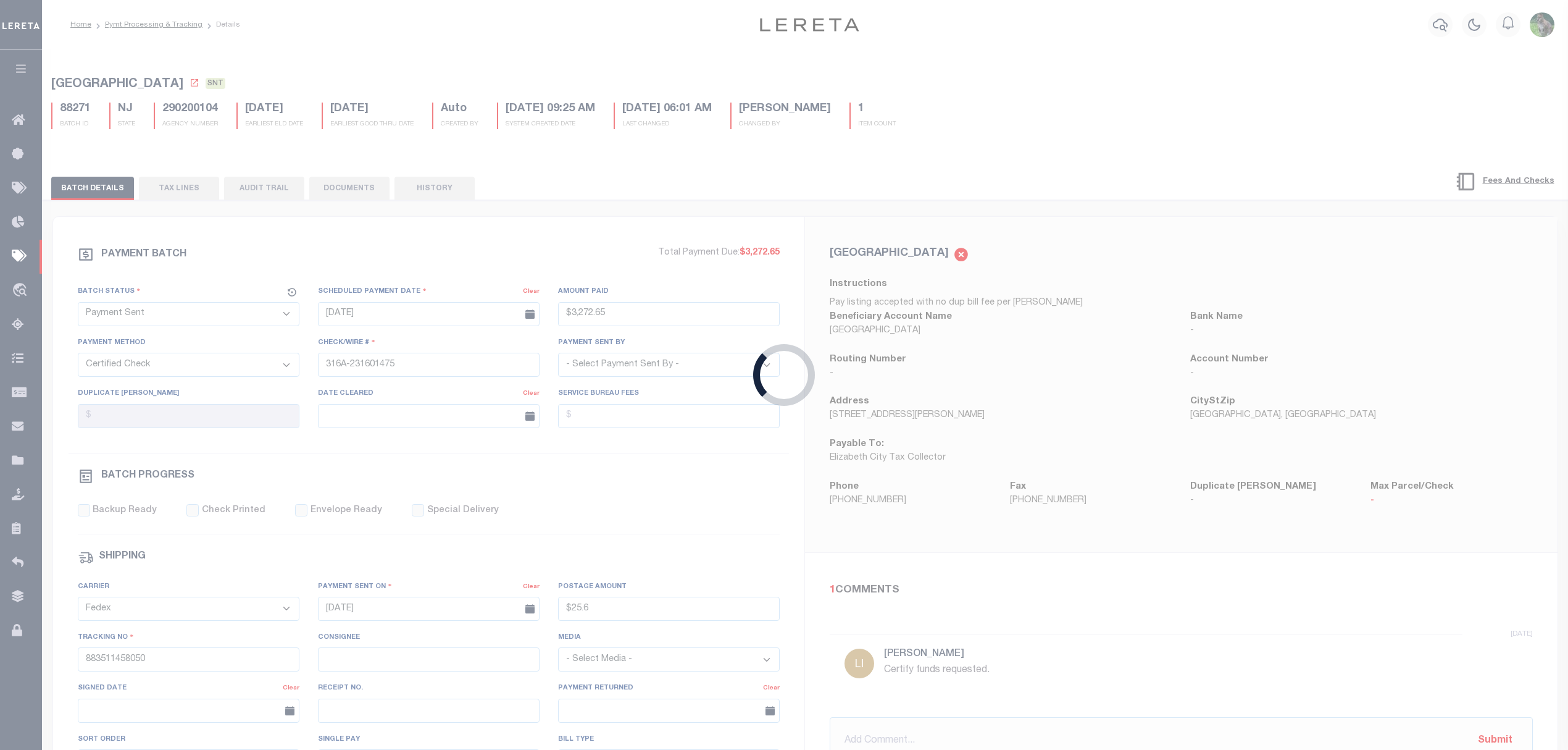
select select "SFP"
type input "08/06/2025"
select select
type input "2"
select select
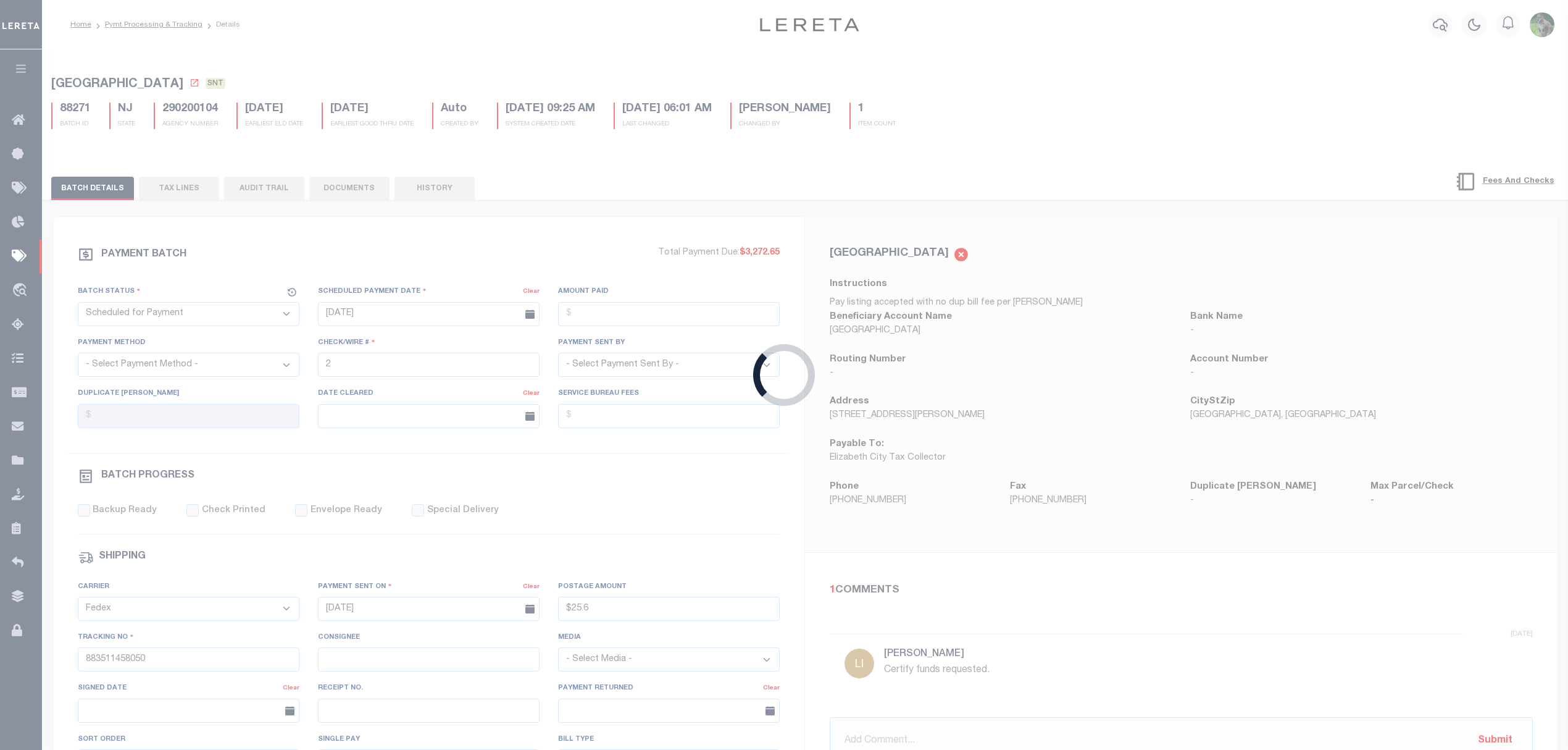
checkbox input "false"
select select
type input "Matt"
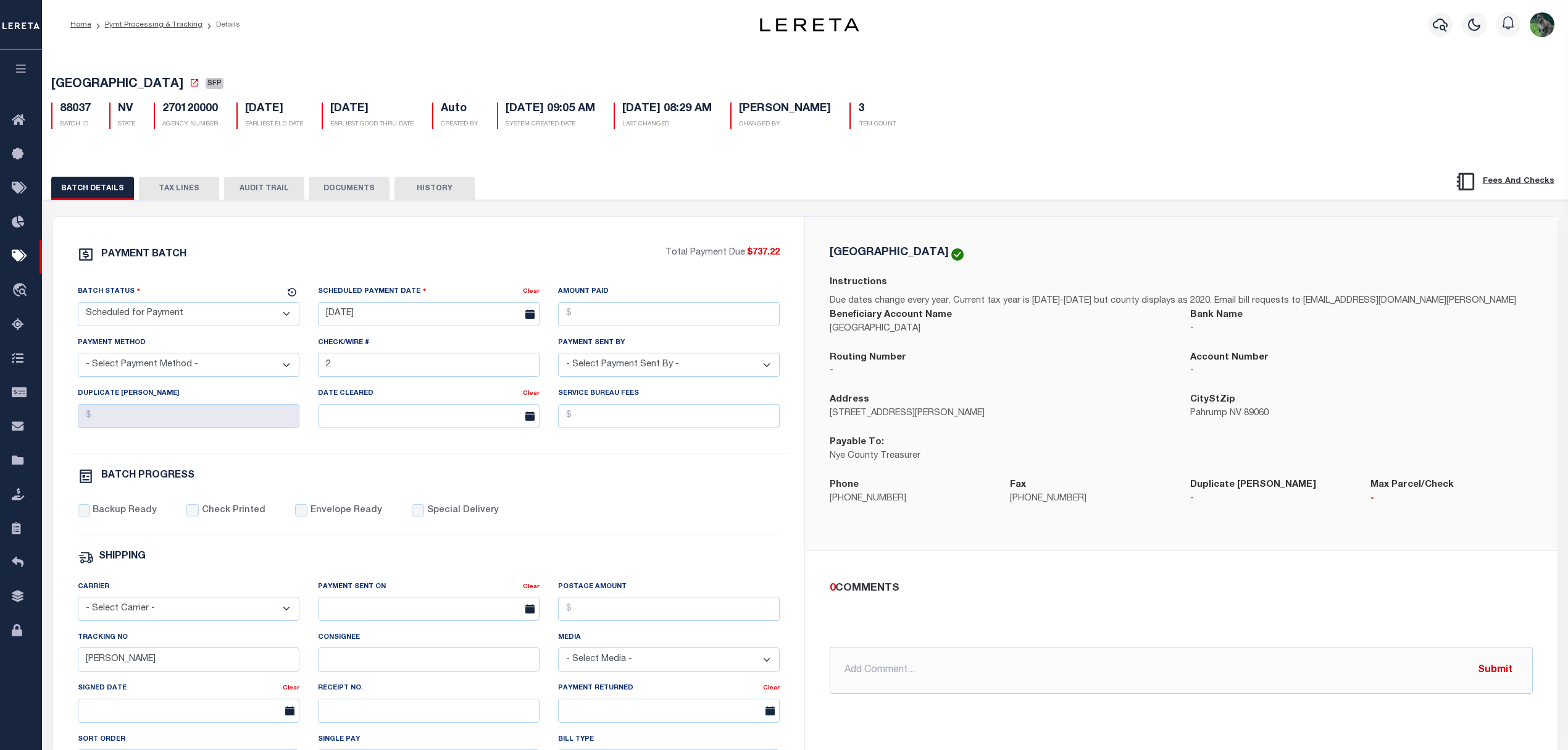
click at [183, 194] on button "TAX LINES" at bounding box center [178, 188] width 80 height 24
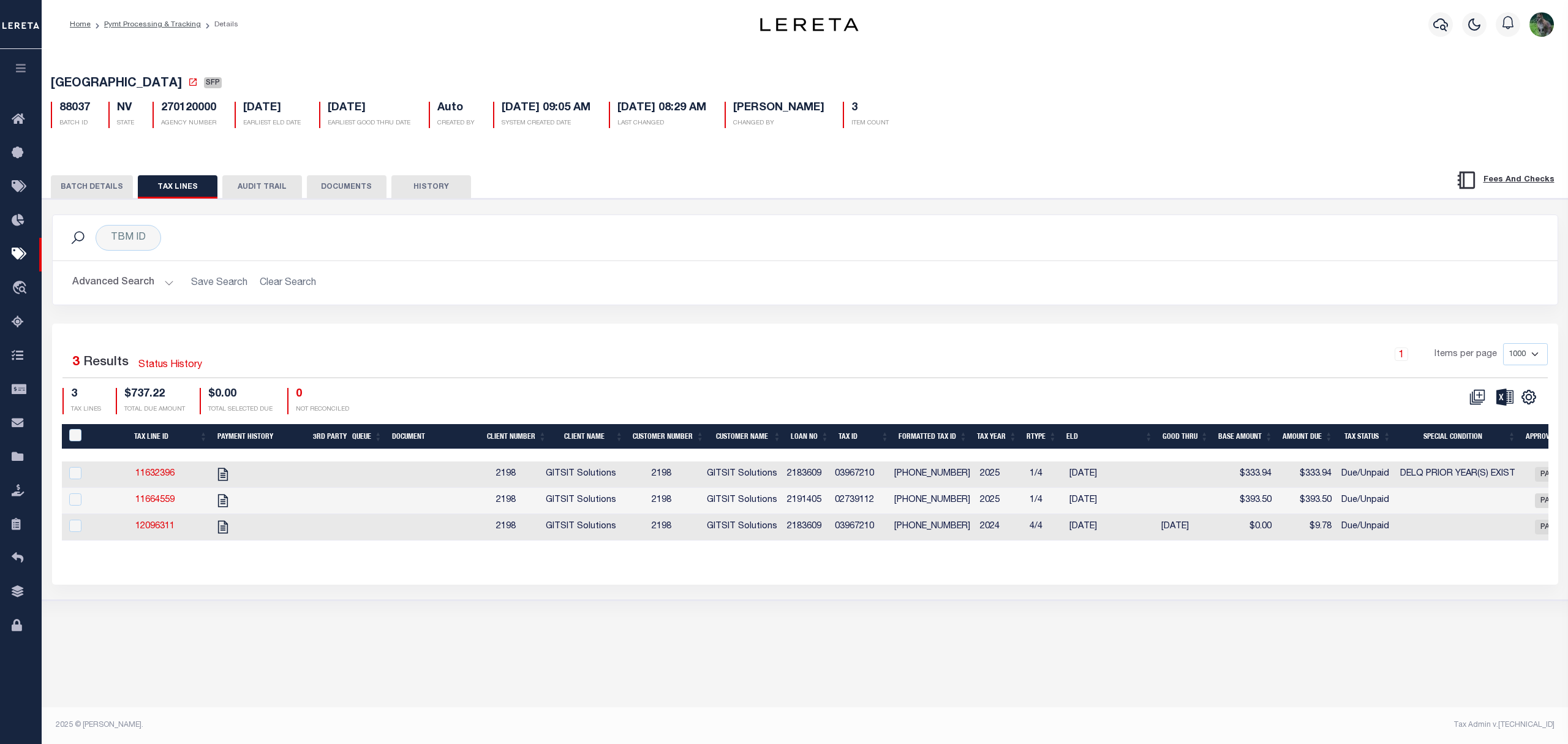
click at [935, 435] on th "Formatted Tax ID" at bounding box center [933, 436] width 78 height 25
click at [102, 179] on button "BATCH DETAILS" at bounding box center [91, 186] width 82 height 24
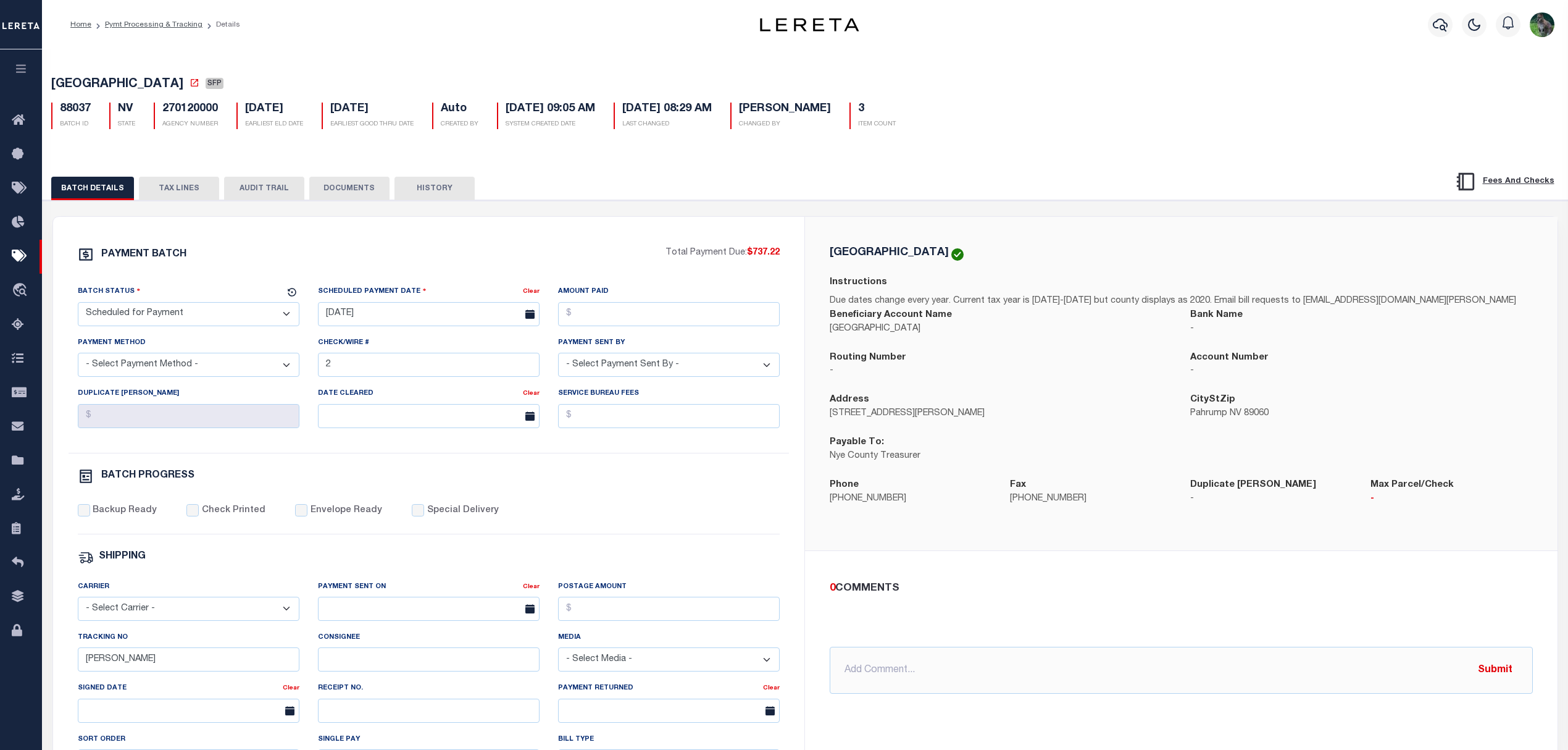
click at [61, 87] on span "NYE COUNTY" at bounding box center [117, 84] width 132 height 12
drag, startPoint x: 61, startPoint y: 87, endPoint x: 97, endPoint y: 85, distance: 36.1
click at [97, 85] on span "NYE COUNTY" at bounding box center [117, 84] width 132 height 12
copy span "NYE COUNTY"
click at [222, 324] on select "- Select Status - Scheduled for Payment Ready For Payment Payment Sent Cleared …" at bounding box center [189, 314] width 221 height 24
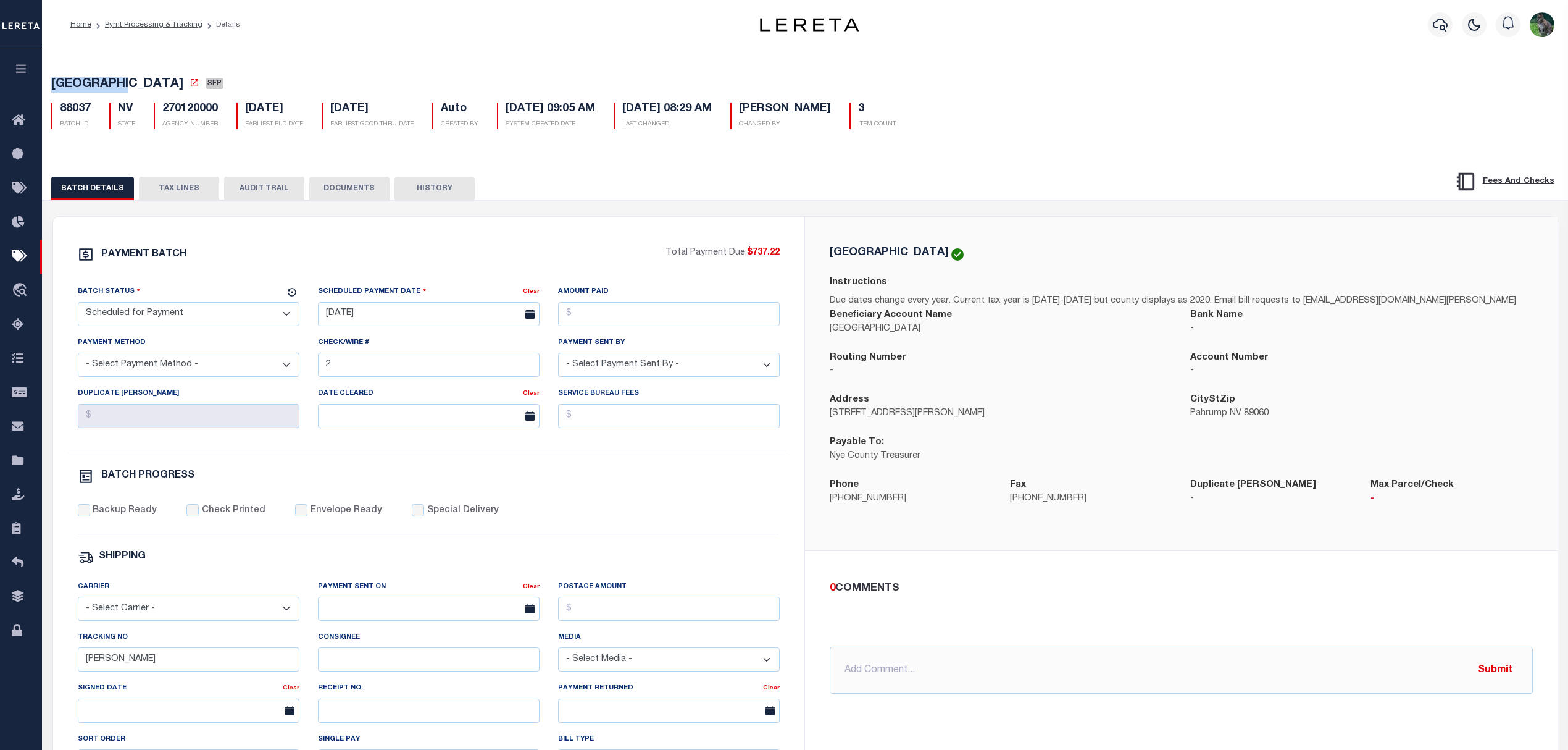
select select "RFP"
click at [78, 306] on select "- Select Status - Scheduled for Payment Ready For Payment Payment Sent Cleared …" at bounding box center [189, 314] width 221 height 24
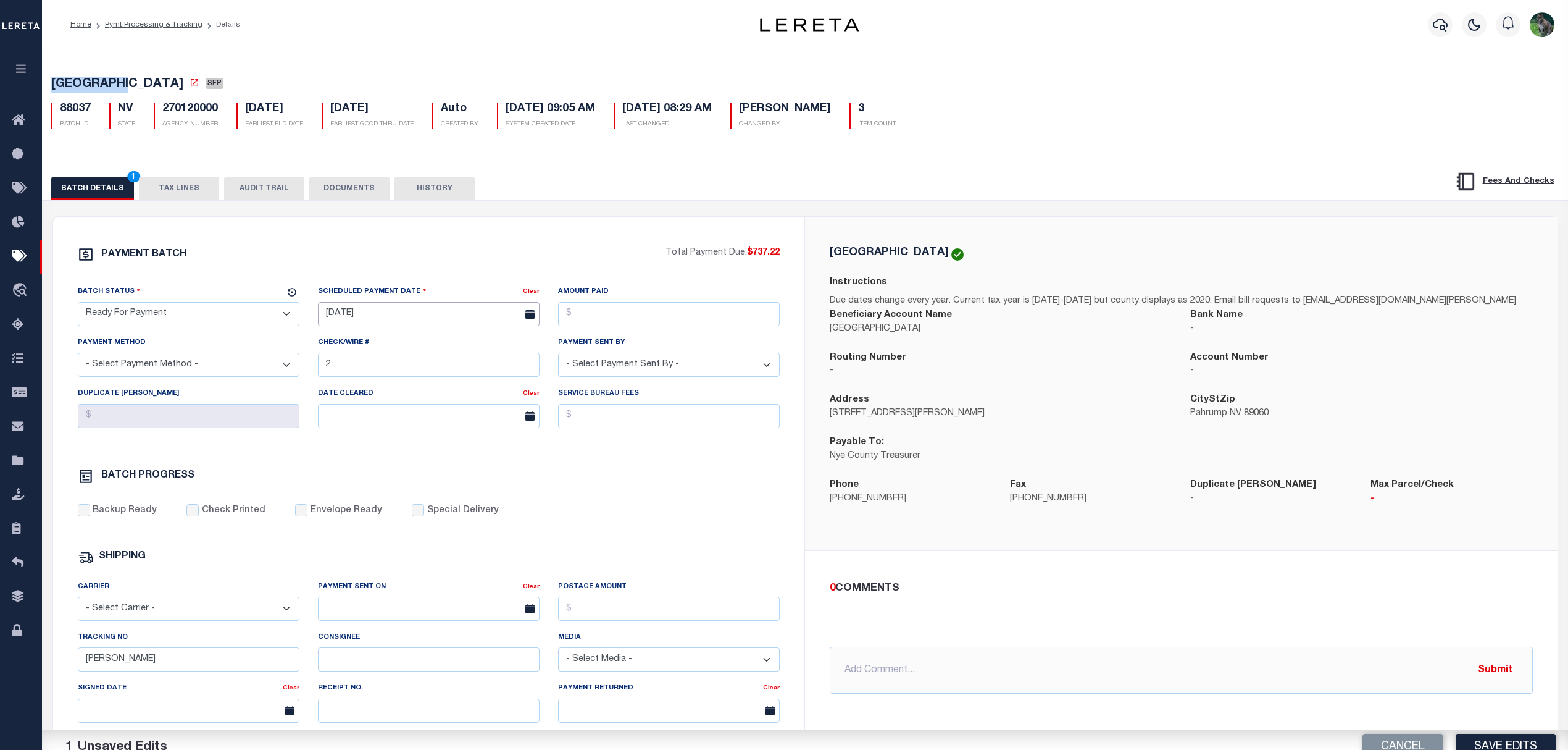
click at [376, 326] on body "Home Pymt Processing & Tracking Details" at bounding box center [784, 518] width 1568 height 1037
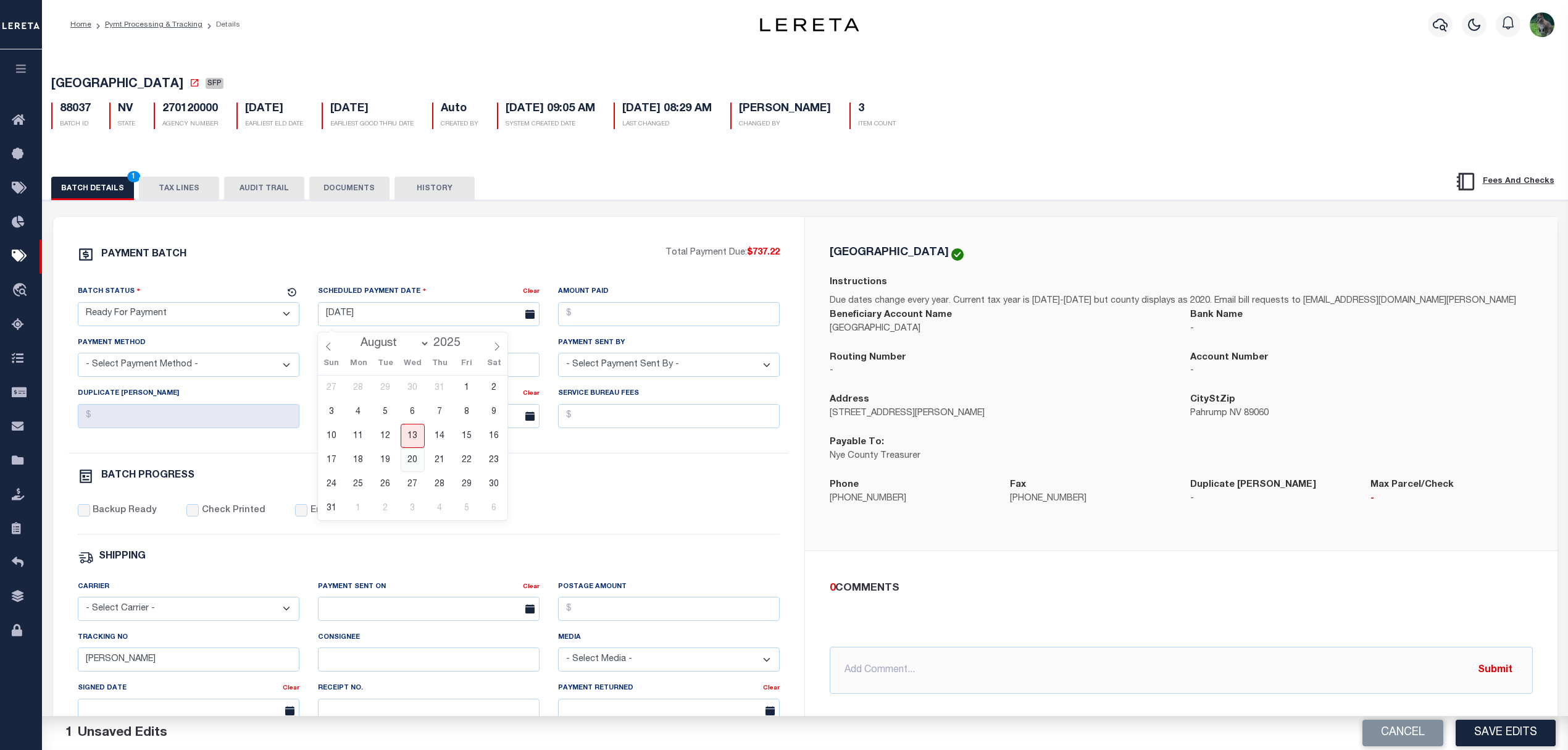
click at [408, 448] on span "20" at bounding box center [412, 459] width 24 height 24
click at [411, 320] on input "08/20/2025" at bounding box center [428, 314] width 221 height 24
click at [418, 441] on span "13" at bounding box center [412, 435] width 24 height 24
type input "[DATE]"
click at [598, 316] on input "Amount Paid" at bounding box center [669, 314] width 221 height 24
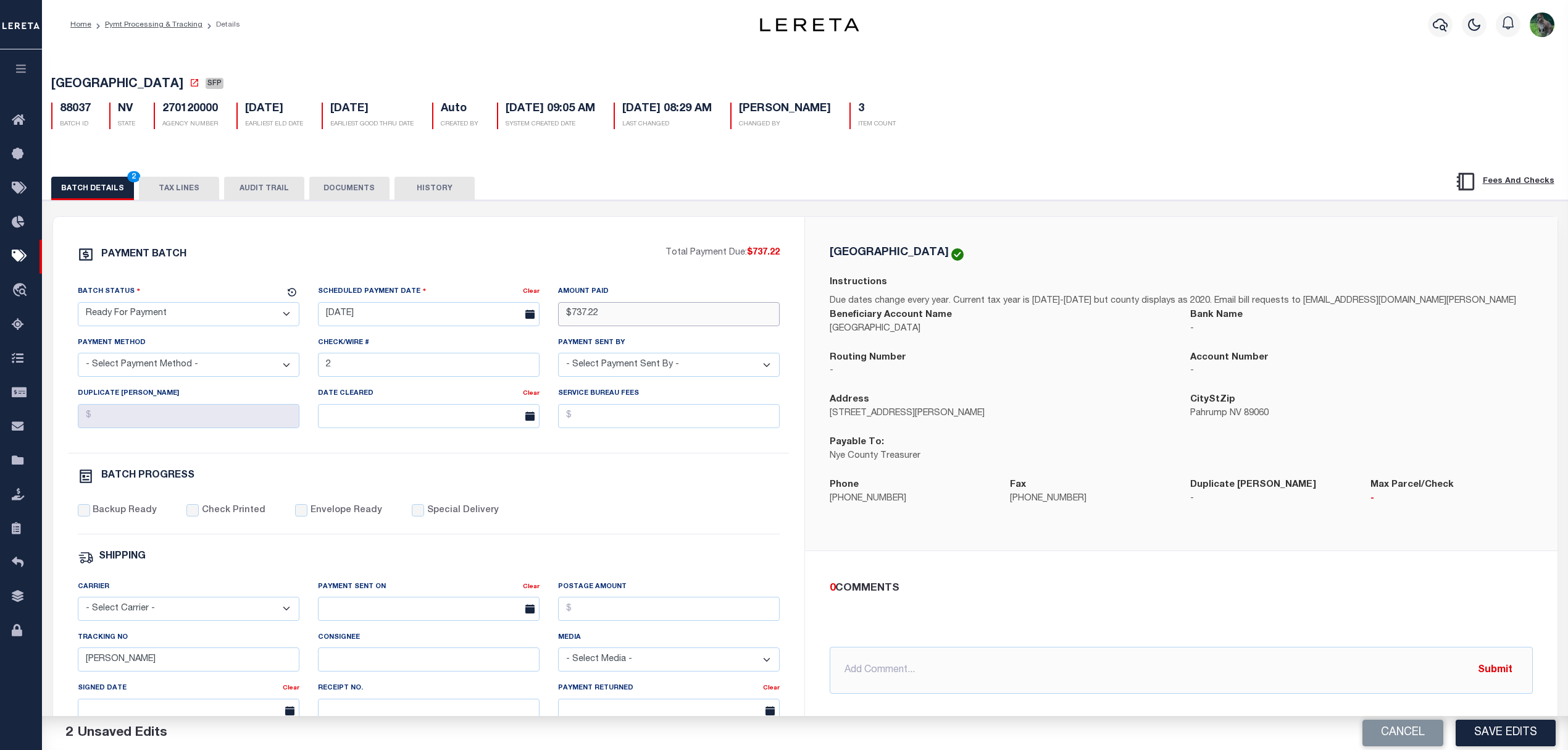
type input "$737.22"
click at [222, 377] on select "- Select Payment Method - ACH Certified Check Check Direct Deposit Wire Transfer" at bounding box center [189, 364] width 221 height 24
select select "CHK"
click at [78, 357] on select "- Select Payment Method - ACH Certified Check Check Direct Deposit Wire Transfer" at bounding box center [189, 364] width 221 height 24
drag, startPoint x: 395, startPoint y: 369, endPoint x: 255, endPoint y: 365, distance: 140.1
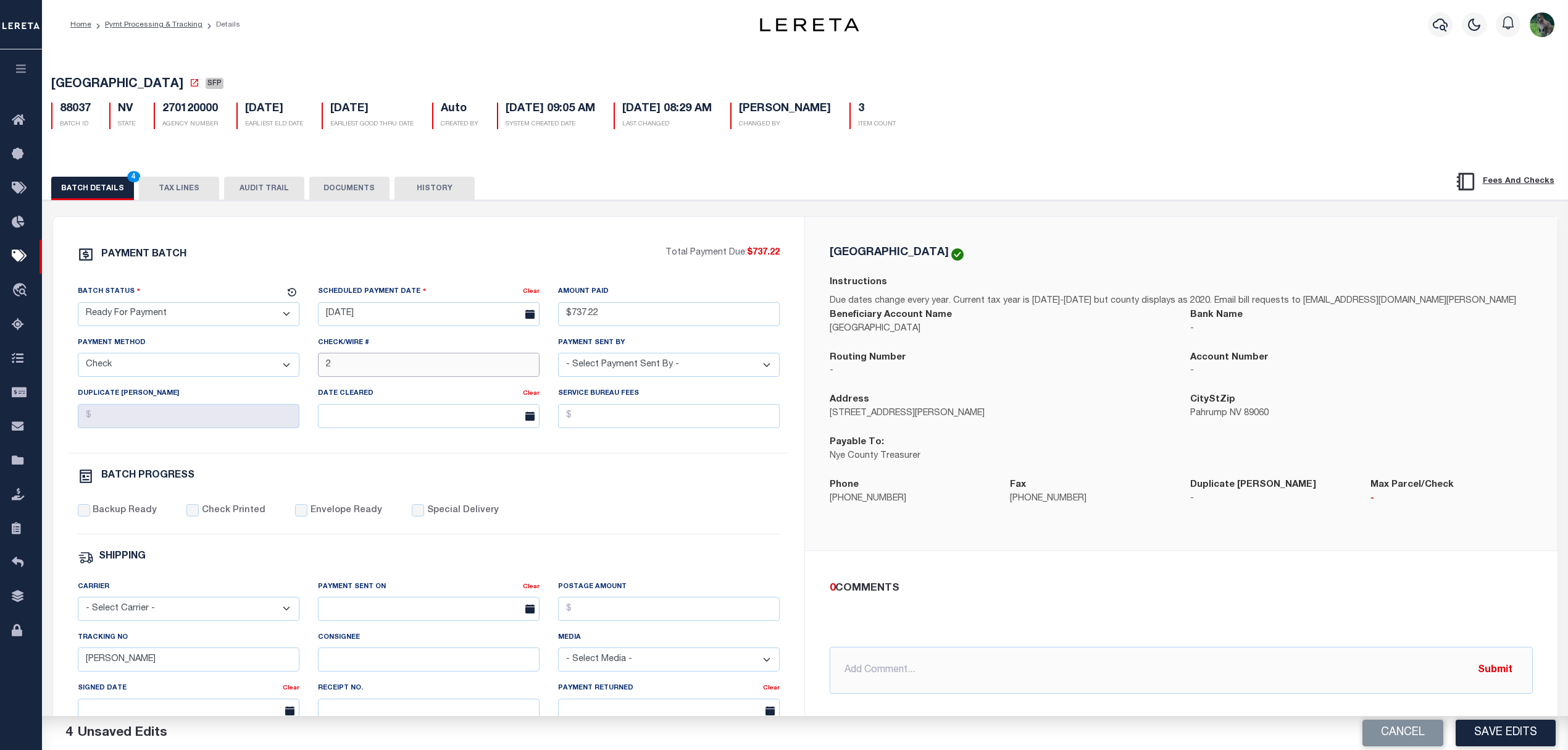
click at [255, 365] on div "Batch Status - Select Status - Scheduled for Payment Ready For Payment Payment …" at bounding box center [428, 368] width 721 height 168
select select "Urbina, Matthew"
click at [134, 517] on label "Backup Ready" at bounding box center [124, 510] width 64 height 13
click at [90, 516] on input "Backup Ready" at bounding box center [84, 510] width 12 height 12
checkbox input "true"
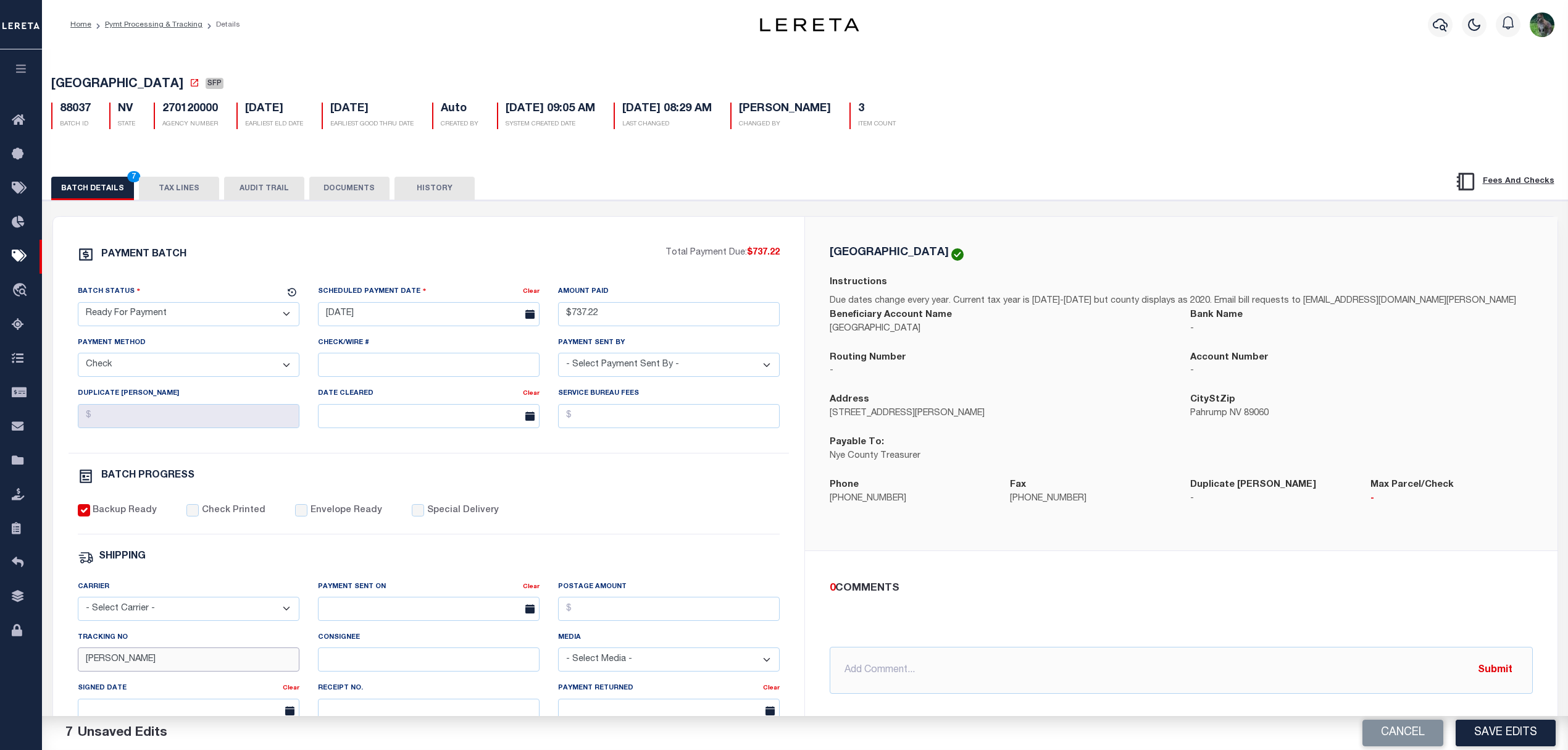
drag, startPoint x: 144, startPoint y: 662, endPoint x: 31, endPoint y: 684, distance: 115.1
click at [35, 684] on div "Home Pymt Processing & Tracking Details Profile Sign out" at bounding box center [784, 518] width 1568 height 1037
click at [1527, 739] on button "Save Edits" at bounding box center [1506, 732] width 100 height 26
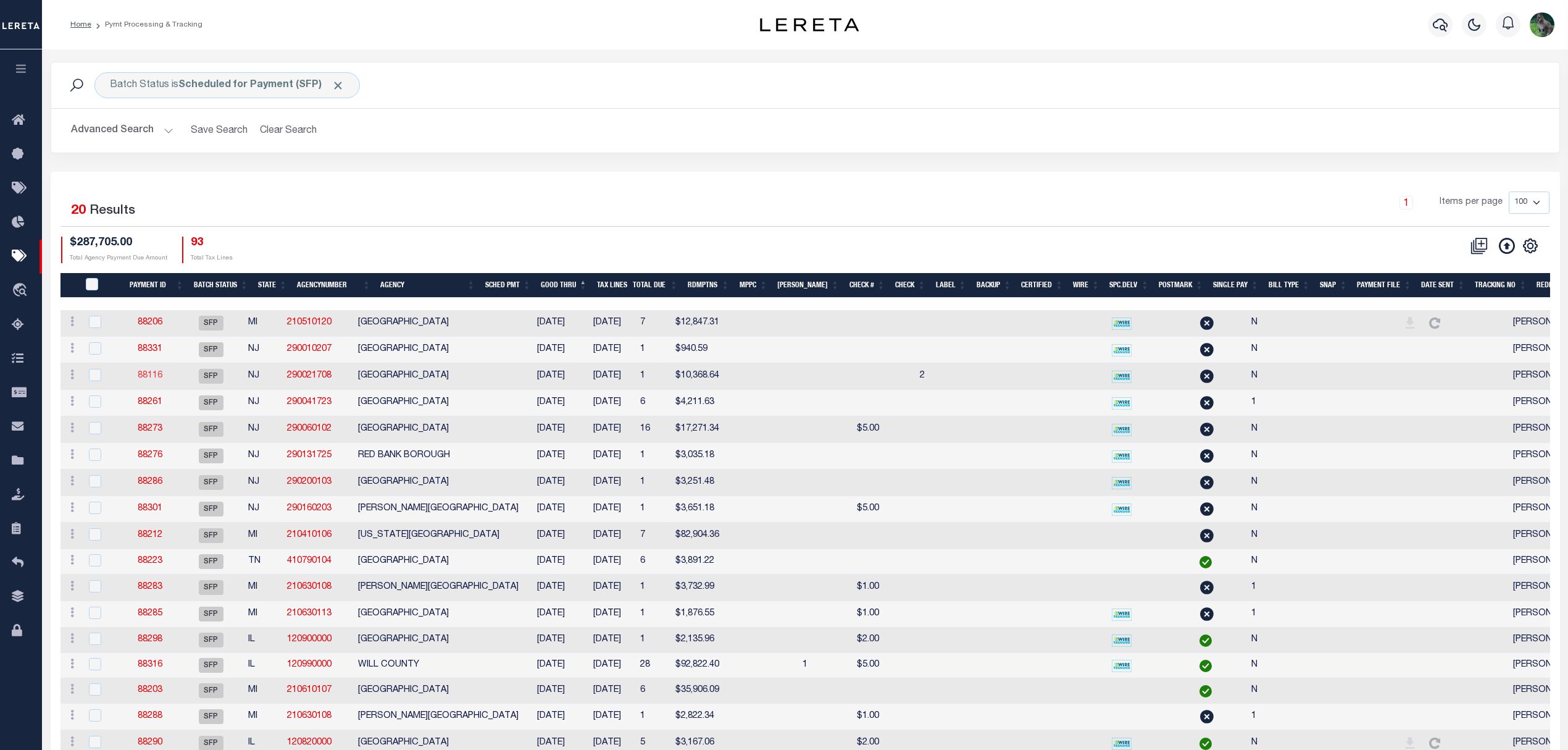
click at [161, 379] on link "88116" at bounding box center [150, 376] width 25 height 9
select select "SFP"
select select
type input "2"
select select
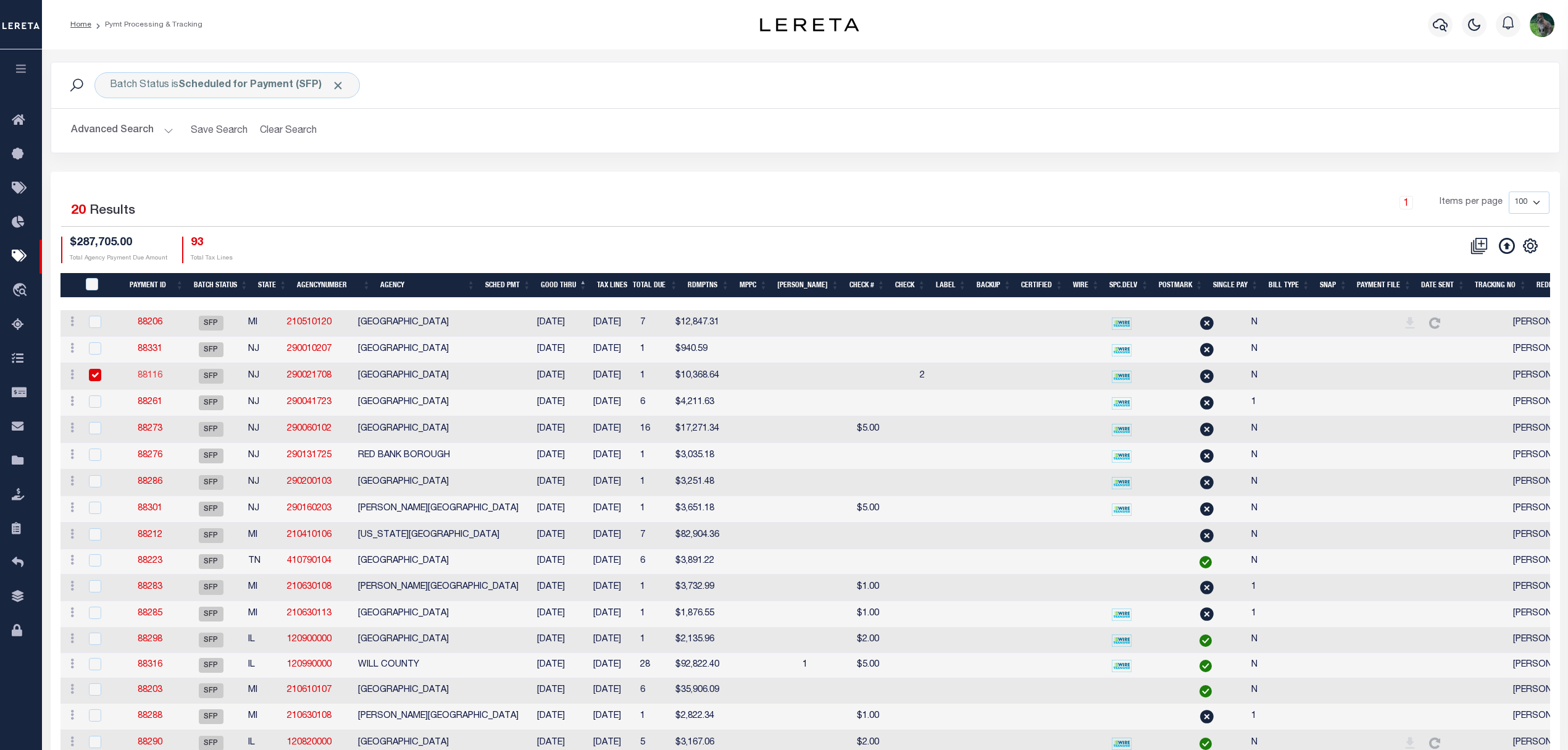
checkbox input "false"
type input "Matt"
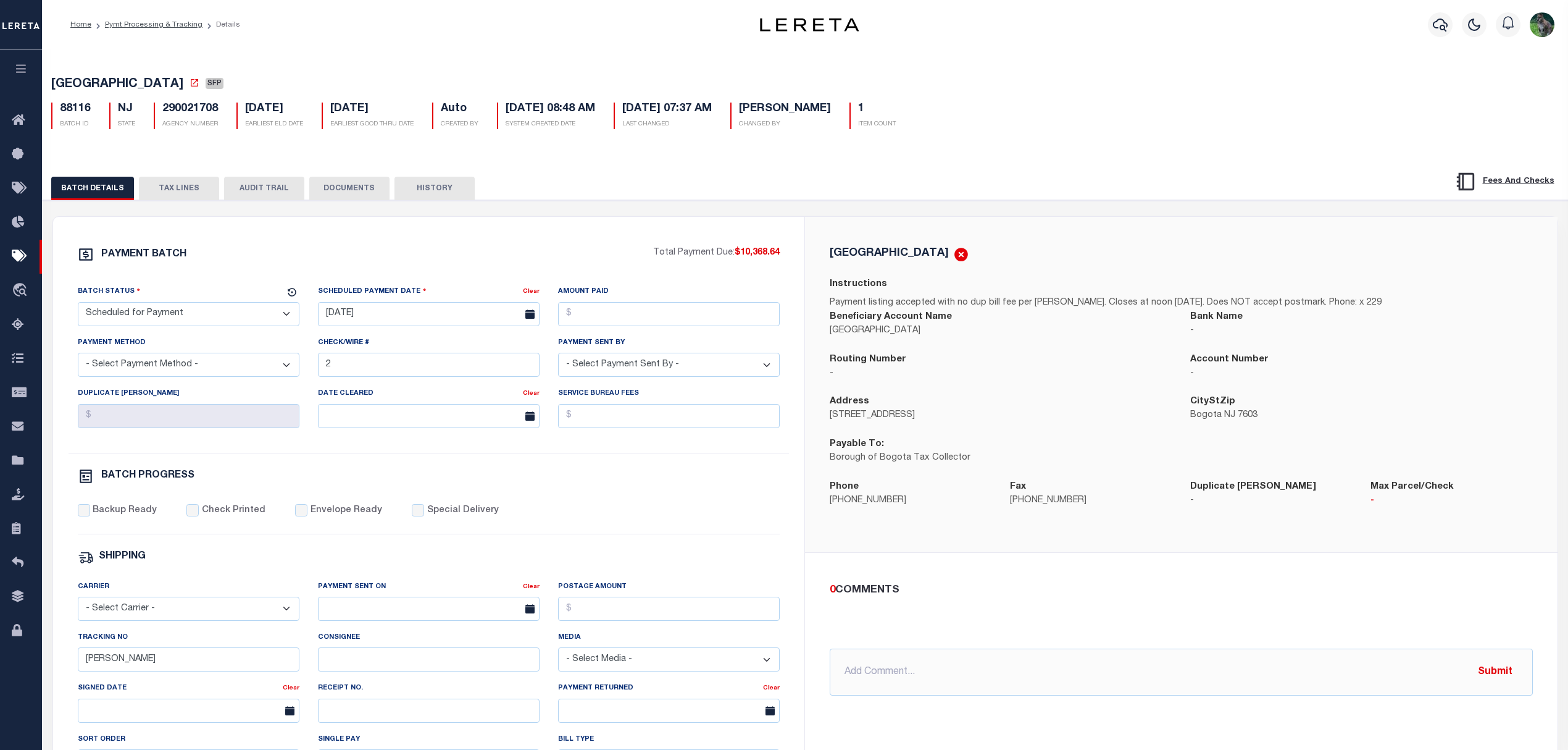
click at [219, 324] on select "- Select Status - Scheduled for Payment Ready For Payment Payment Sent Cleared …" at bounding box center [189, 314] width 221 height 24
click at [407, 232] on div "PAYMENT BATCH Total Payment Due: $10,368.64 Batch Status" at bounding box center [428, 578] width 752 height 723
click at [74, 82] on span "BOGOTA BOROUGH" at bounding box center [117, 84] width 132 height 12
drag, startPoint x: 74, startPoint y: 82, endPoint x: 141, endPoint y: 77, distance: 67.2
click at [141, 78] on span "BOGOTA BOROUGH" at bounding box center [117, 84] width 132 height 12
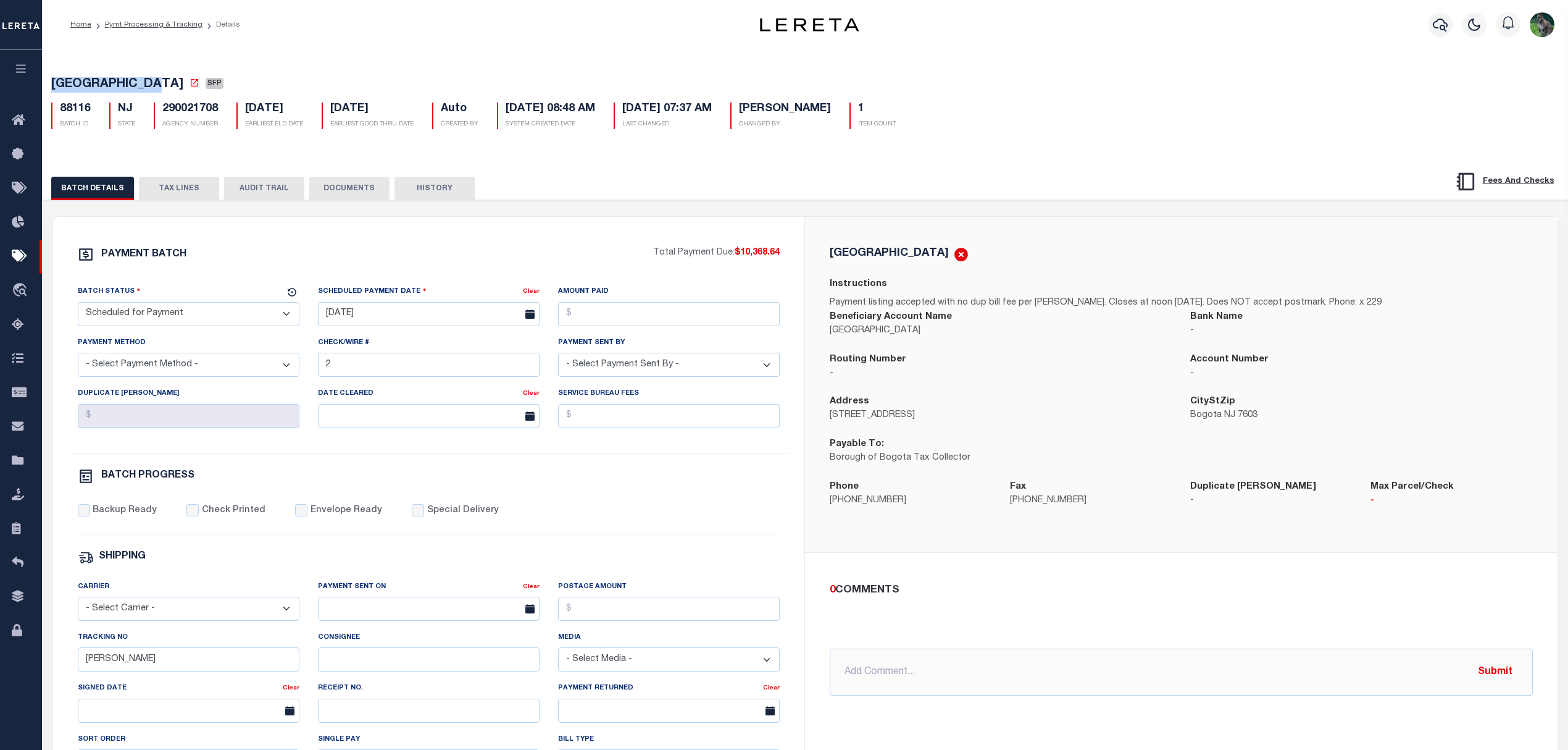
copy span "BOGOTA BOROUGH"
click at [237, 320] on select "- Select Status - Scheduled for Payment Ready For Payment Payment Sent Cleared …" at bounding box center [189, 314] width 221 height 24
select select "RFP"
click at [78, 306] on select "- Select Status - Scheduled for Payment Ready For Payment Payment Sent Cleared …" at bounding box center [189, 314] width 221 height 24
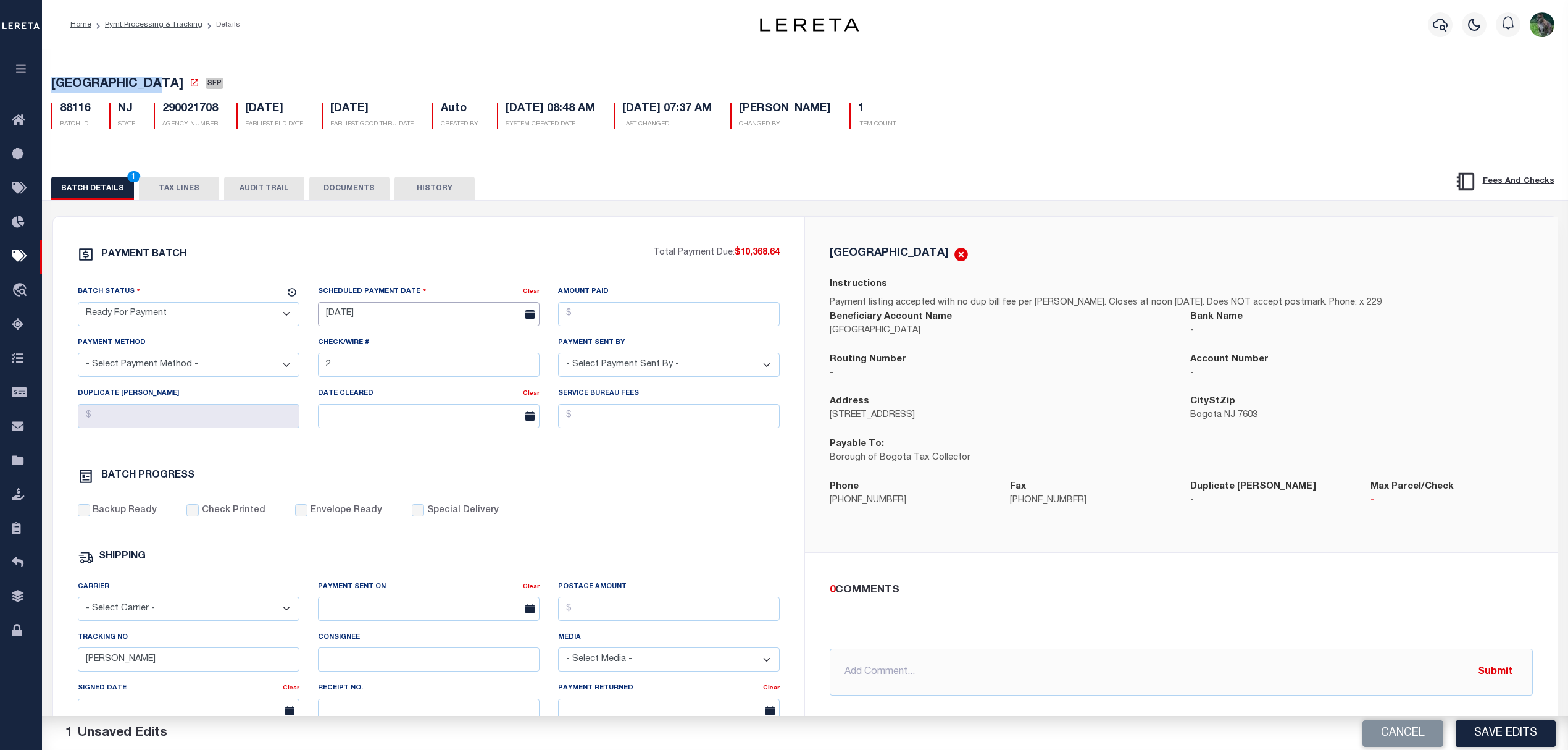
click at [384, 316] on input "[DATE]" at bounding box center [428, 314] width 221 height 24
click at [413, 442] on span "13" at bounding box center [412, 435] width 24 height 24
click at [606, 319] on input "Amount Paid" at bounding box center [669, 314] width 221 height 24
type input "$10,368.64"
select select "CHK"
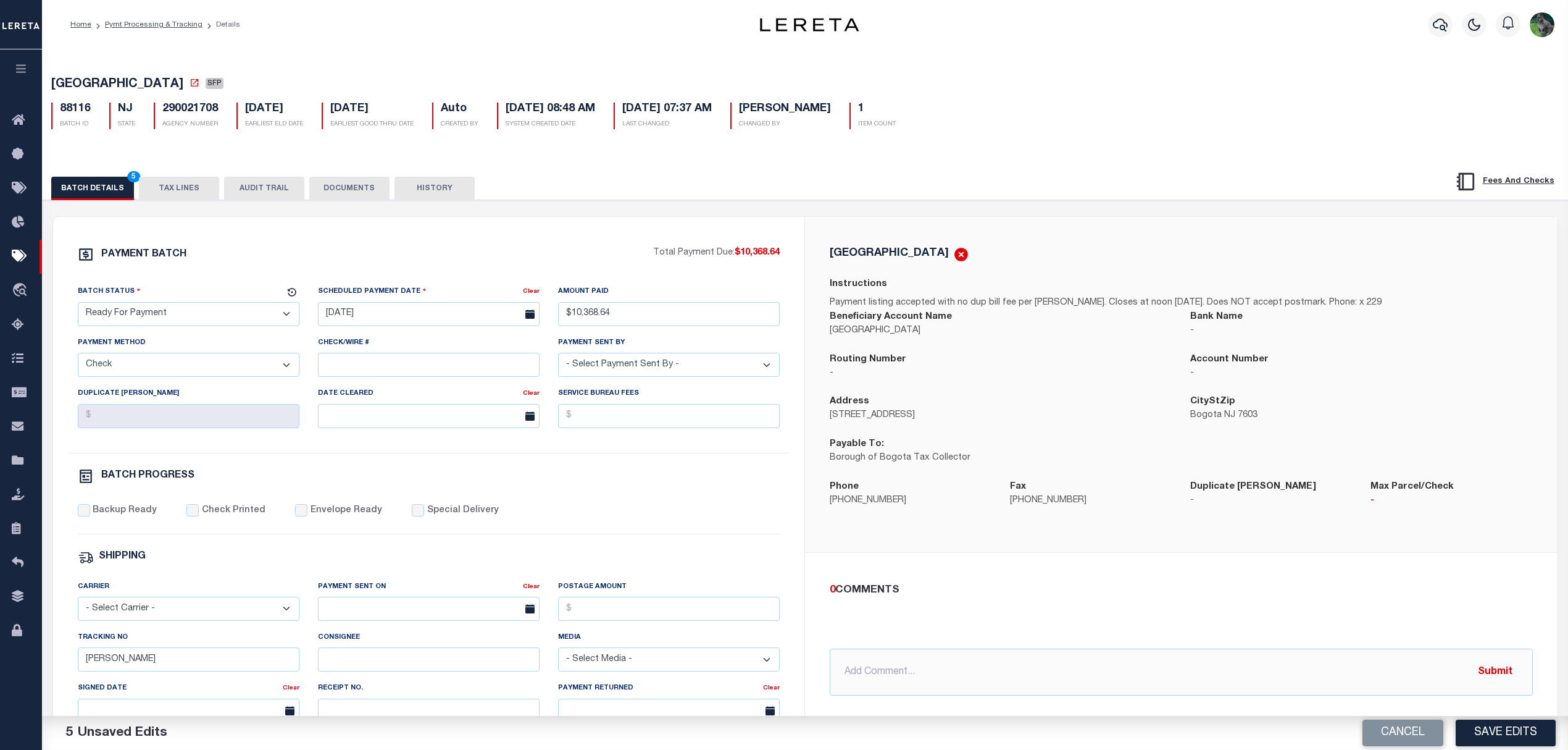
select select "Urbina, Matthew"
drag, startPoint x: 115, startPoint y: 670, endPoint x: 47, endPoint y: 660, distance: 68.7
click at [31, 673] on div "Home Pymt Processing & Tracking Details Profile Sign out" at bounding box center [784, 518] width 1568 height 1037
click at [1527, 739] on button "Save Edits" at bounding box center [1506, 732] width 100 height 26
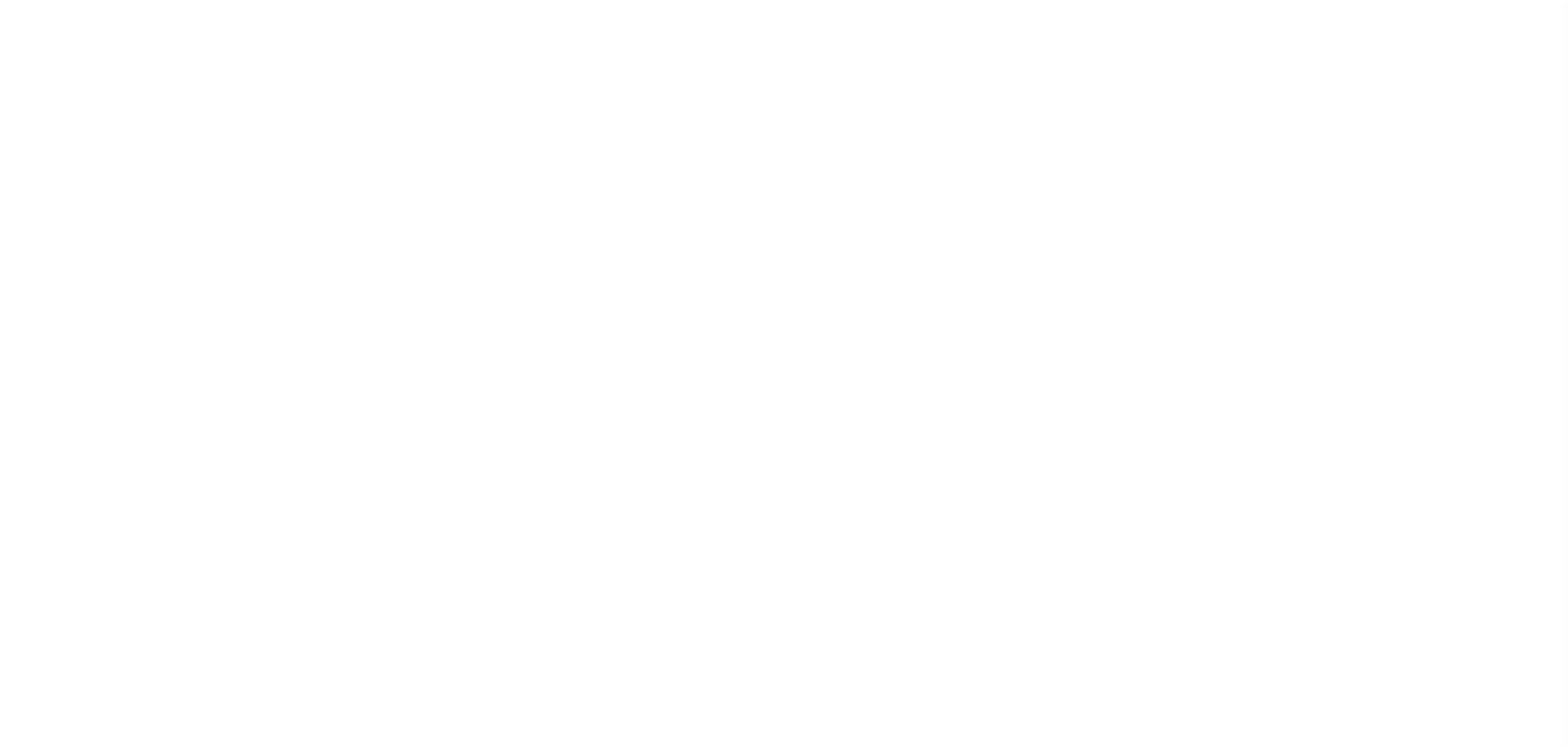
select select "SFP"
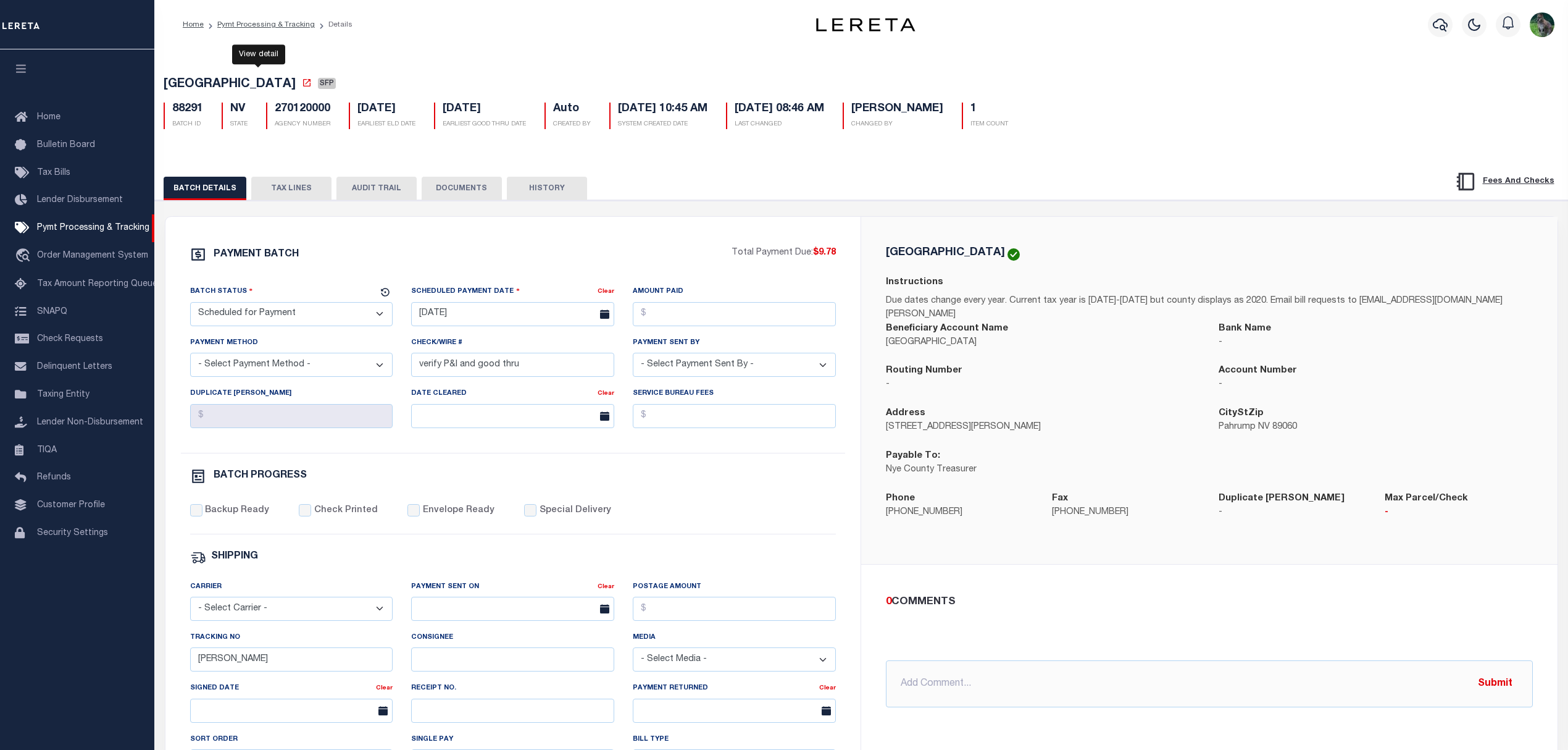
click at [302, 88] on icon at bounding box center [306, 83] width 10 height 10
click at [276, 178] on div "BATCH DETAILS TAX LINES AUDIT TRAIL DOCUMENTS HISTORY" at bounding box center [861, 184] width 1444 height 32
click at [297, 186] on button "TAX LINES" at bounding box center [291, 188] width 80 height 24
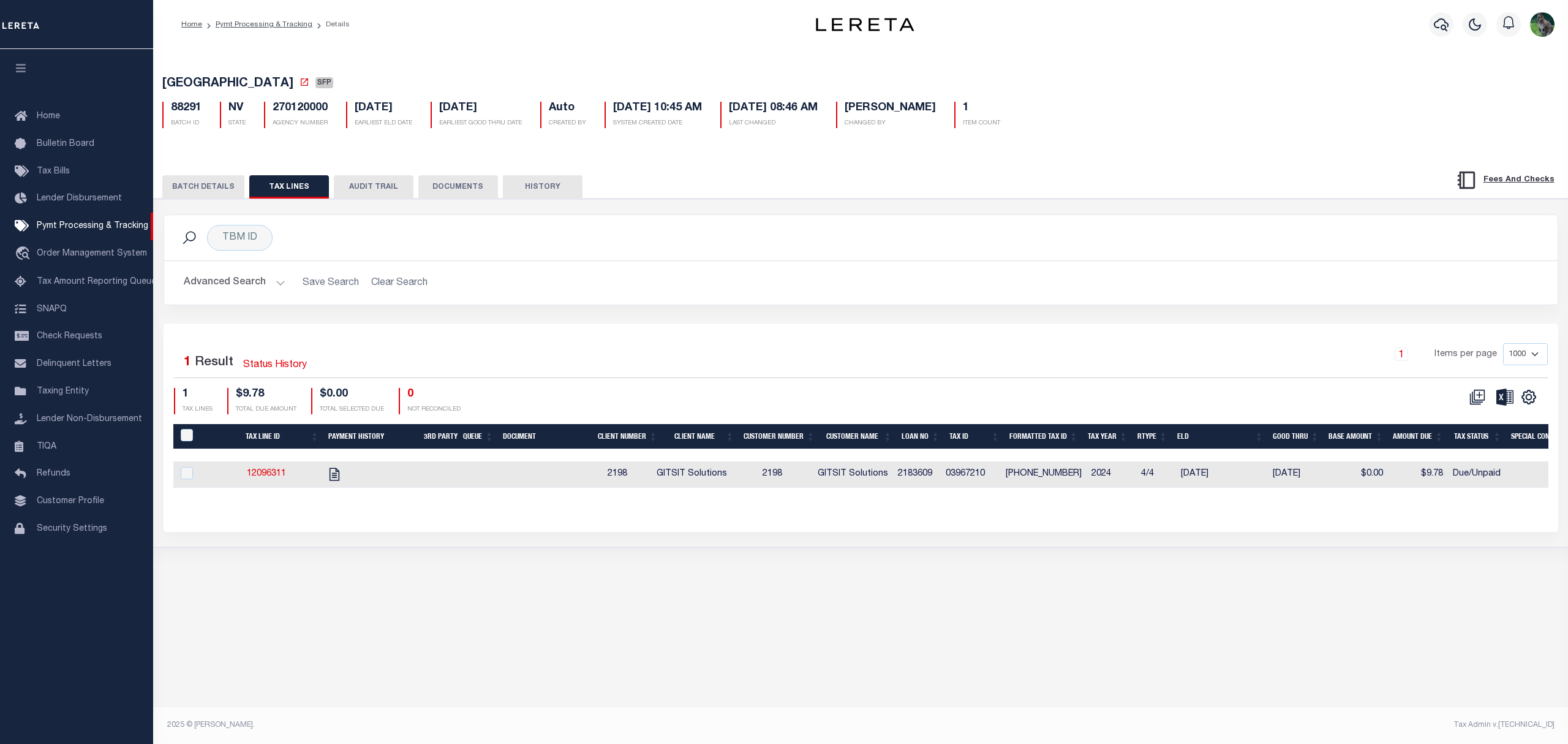
click at [983, 477] on td "03967210" at bounding box center [970, 474] width 59 height 26
checkbox input "true"
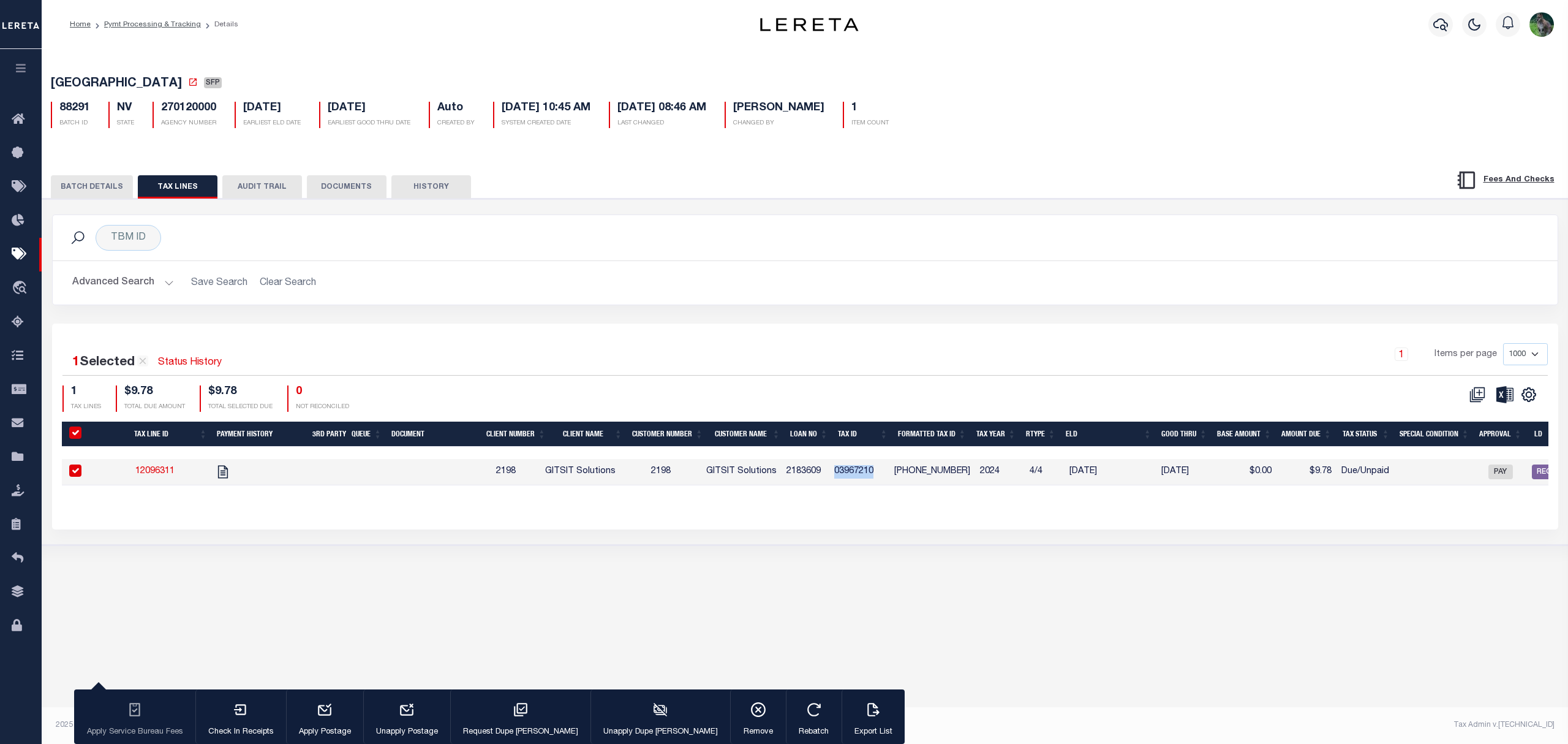
click at [983, 477] on tr "12096311 2198 GITSIT Solutions 2198 GITSIT Solutions 2183609 03967210 039-672-1…" at bounding box center [1071, 472] width 2019 height 26
copy td "03967210"
click at [230, 469] on body "Home Pymt Processing & Tracking Details" at bounding box center [784, 359] width 1568 height 719
click at [228, 470] on icon "" at bounding box center [222, 471] width 10 height 13
checkbox input "false"
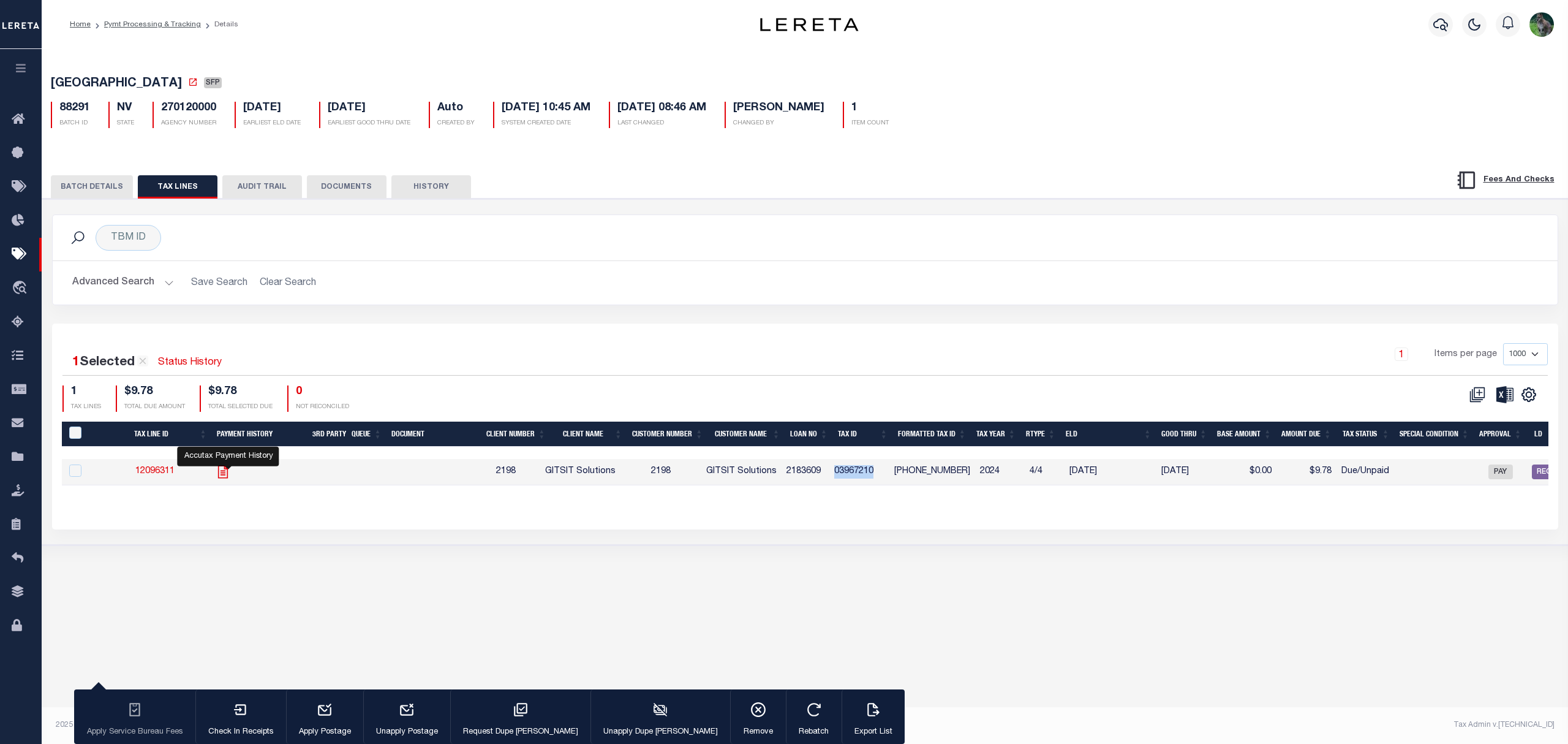
checkbox input "false"
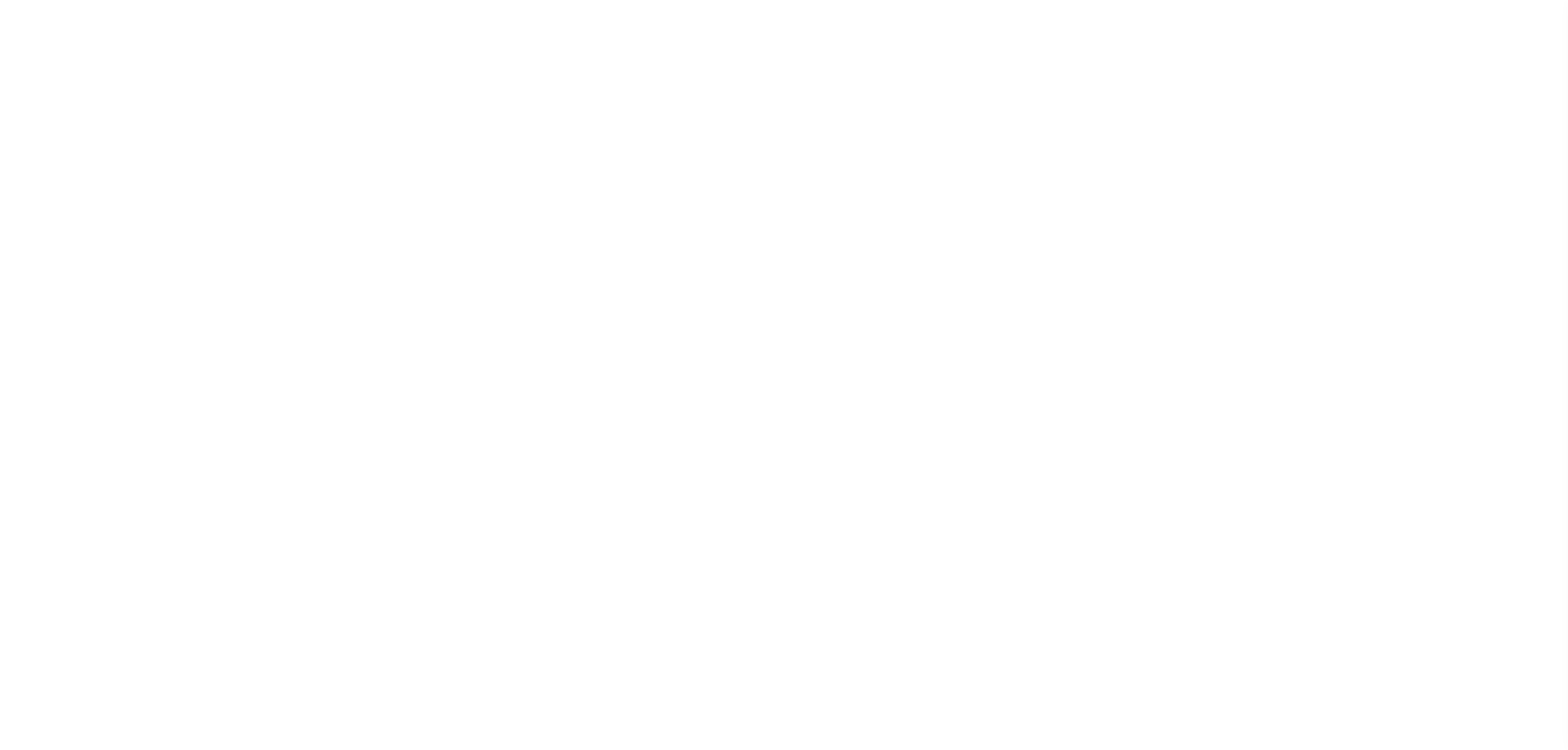
select select "SFP"
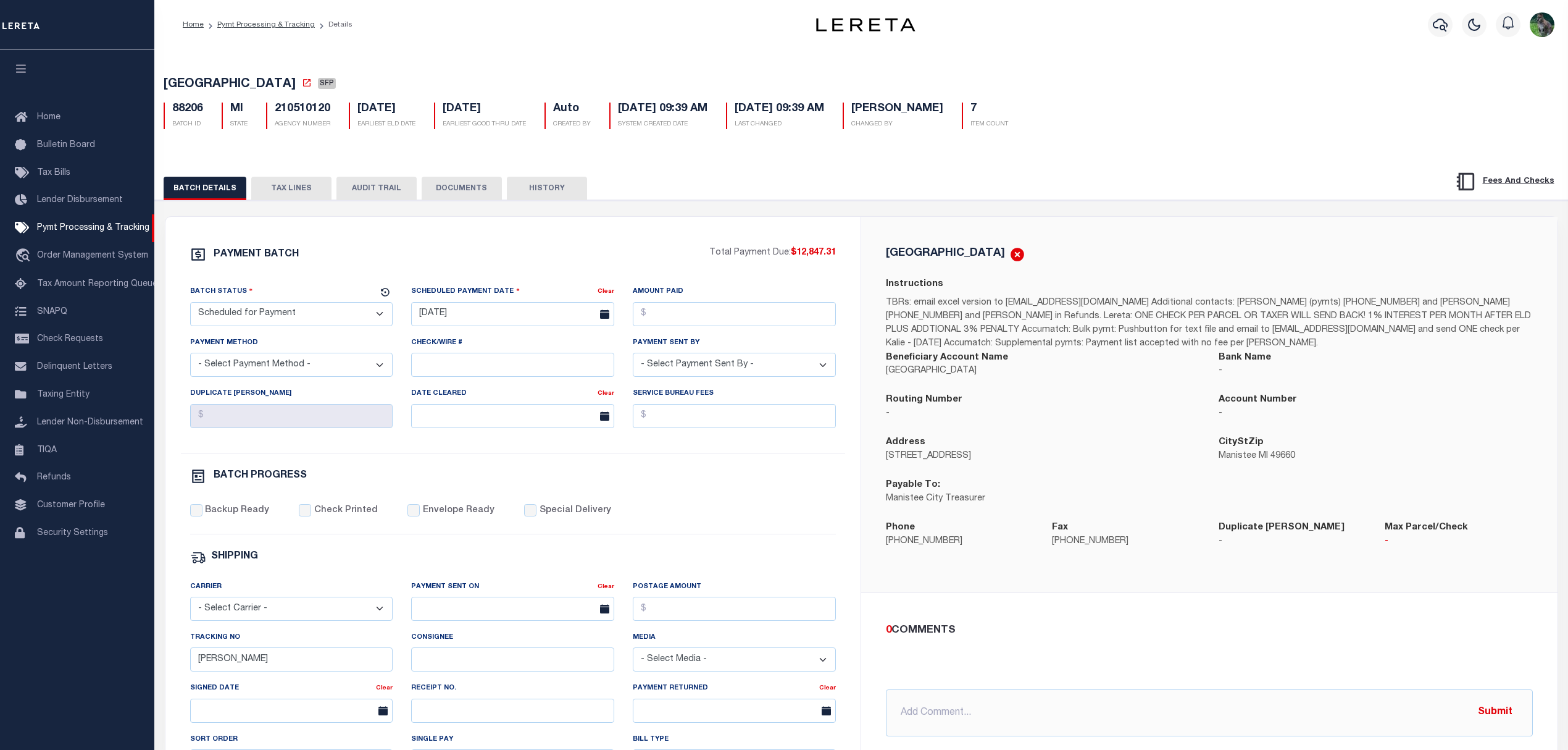
click at [198, 90] on span "[GEOGRAPHIC_DATA]" at bounding box center [229, 84] width 132 height 12
drag, startPoint x: 198, startPoint y: 90, endPoint x: 232, endPoint y: 85, distance: 34.4
click at [232, 85] on span "[GEOGRAPHIC_DATA]" at bounding box center [229, 84] width 132 height 12
copy span "[GEOGRAPHIC_DATA]"
drag, startPoint x: 1095, startPoint y: 334, endPoint x: 1430, endPoint y: 285, distance: 338.6
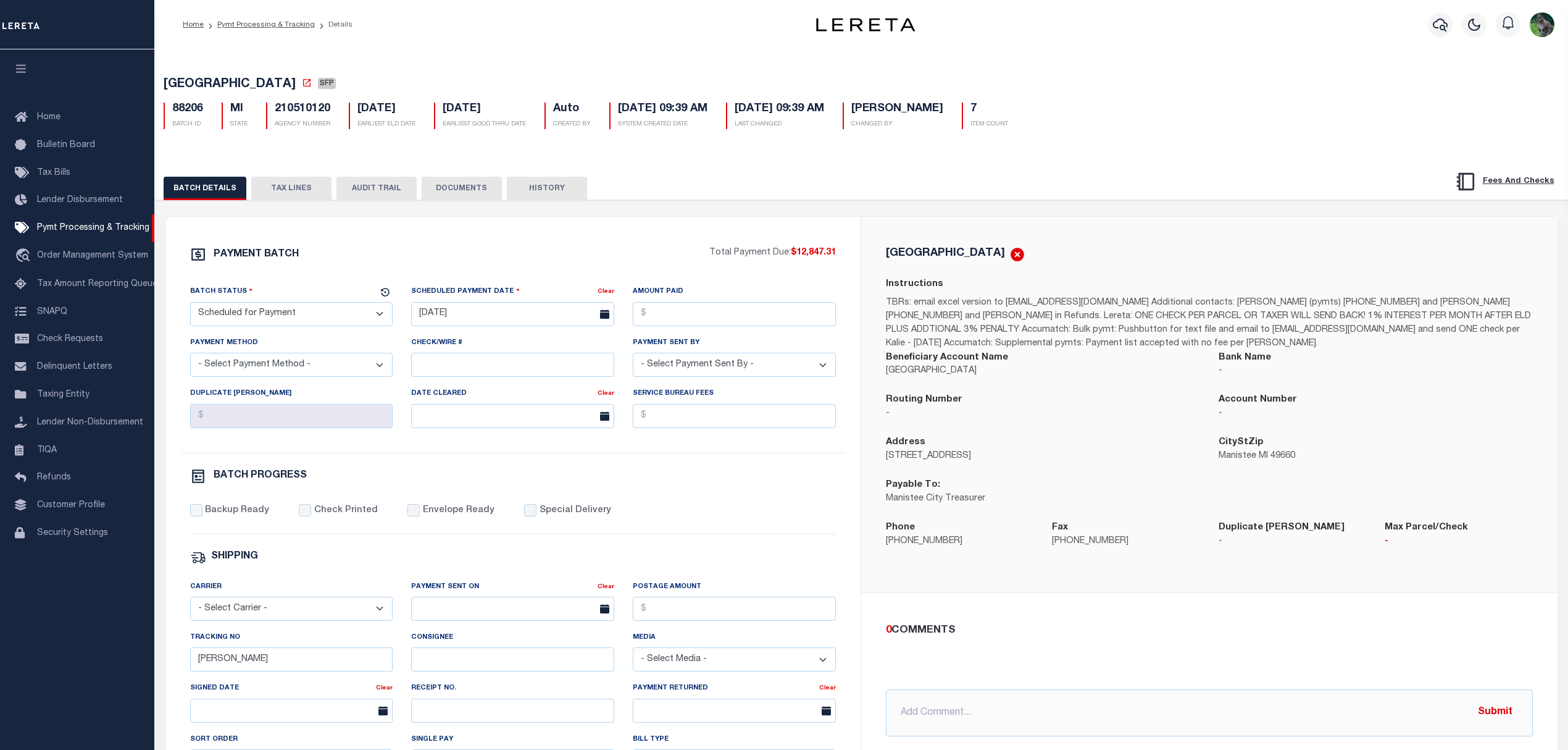
click at [1430, 285] on div "Instructions TBRs: email excel version to [EMAIL_ADDRESS][DOMAIN_NAME] Addition…" at bounding box center [1209, 314] width 647 height 73
drag, startPoint x: 1428, startPoint y: 289, endPoint x: 1043, endPoint y: 321, distance: 386.3
click at [1043, 321] on p "TBRs: email excel version to [EMAIL_ADDRESS][DOMAIN_NAME] Additional contacts: …" at bounding box center [1209, 324] width 647 height 54
click at [299, 192] on button "TAX LINES" at bounding box center [291, 188] width 80 height 24
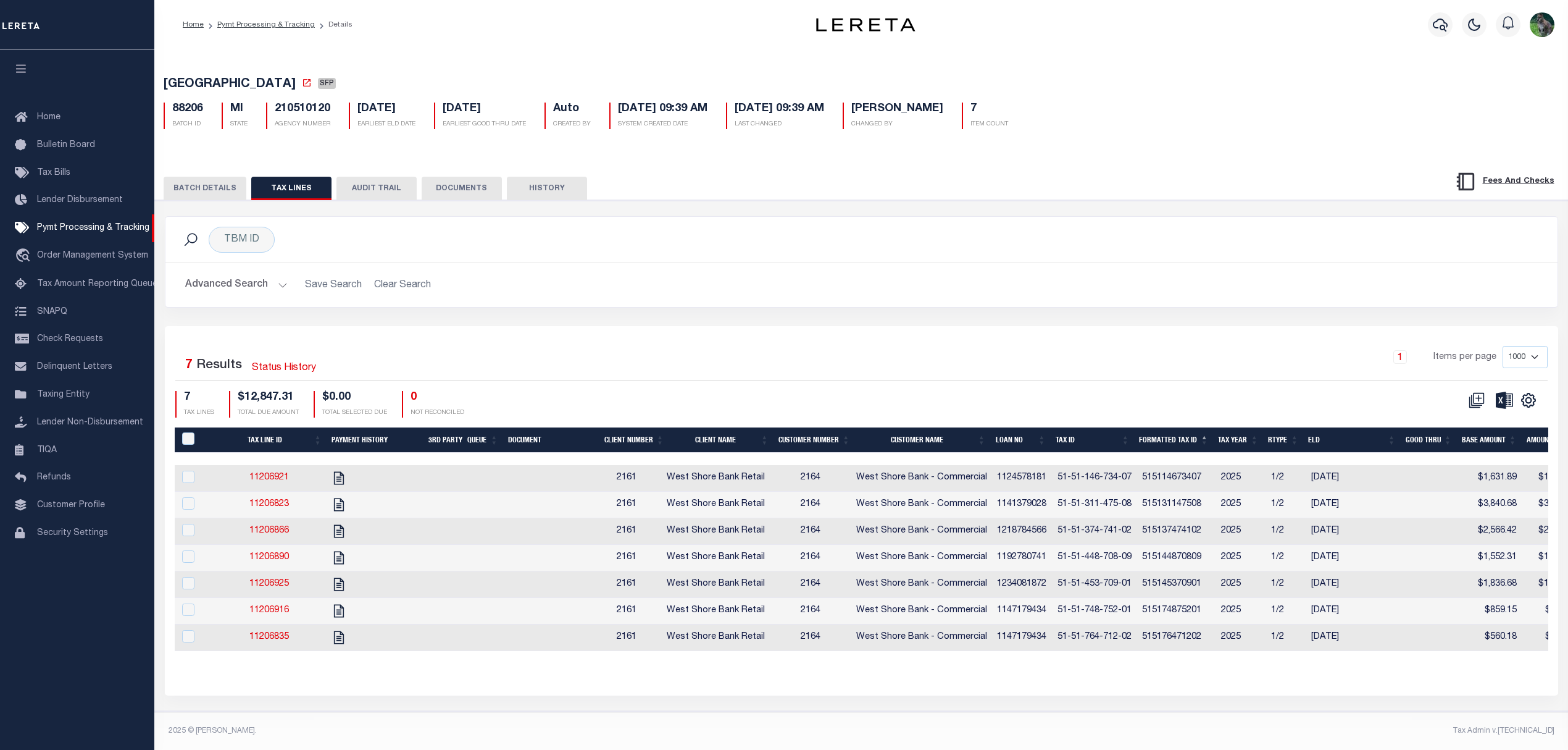
click at [1107, 431] on th "Tax ID" at bounding box center [1092, 440] width 83 height 25
drag, startPoint x: 1310, startPoint y: 180, endPoint x: 1184, endPoint y: 283, distance: 162.7
click at [1184, 283] on h2 "Advanced Search Save Search Clear Search" at bounding box center [861, 285] width 1372 height 24
click at [1186, 436] on th "Formatted Tax ID" at bounding box center [1174, 440] width 79 height 25
click at [1521, 400] on icon "" at bounding box center [1528, 400] width 16 height 16
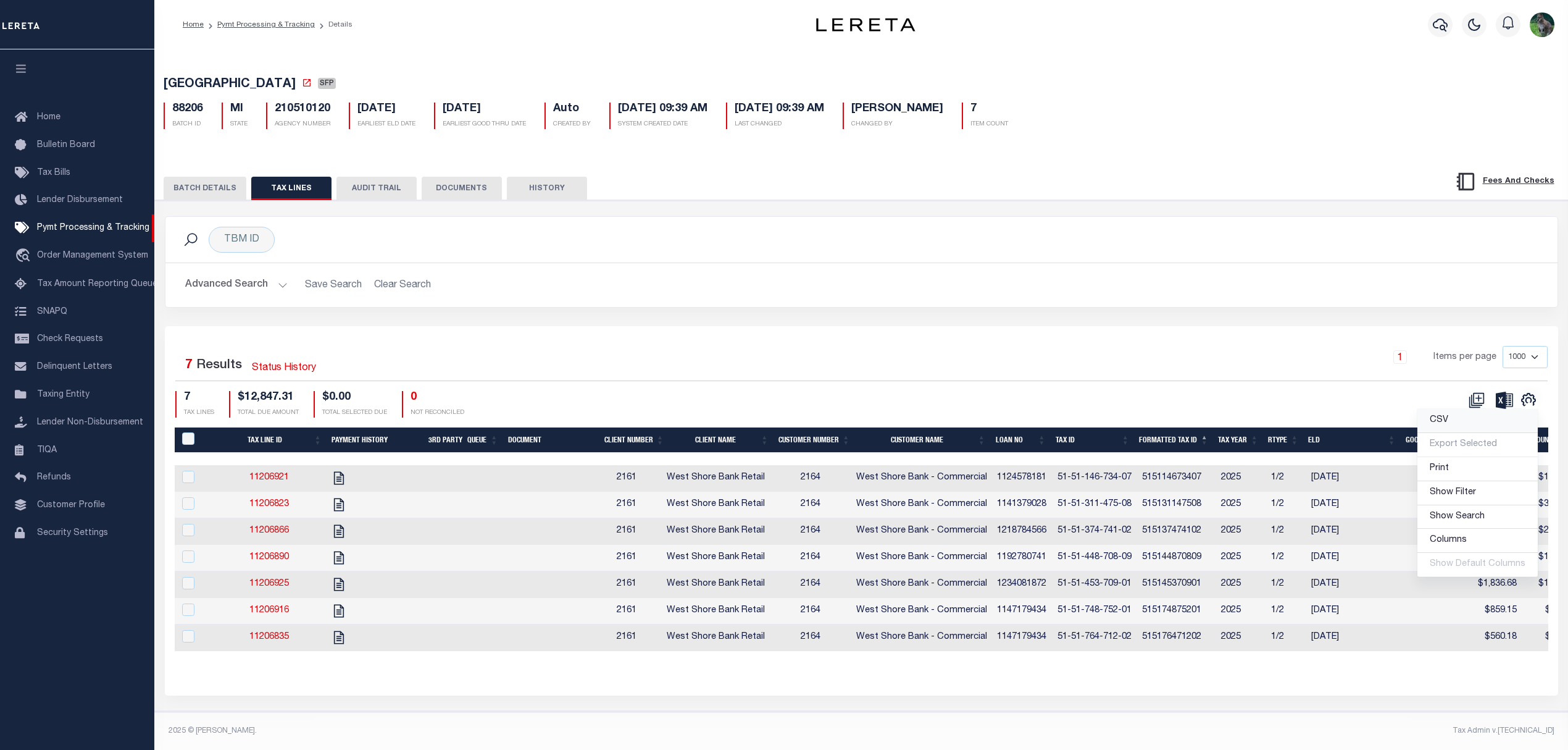
click at [1446, 424] on span "CSV" at bounding box center [1438, 420] width 18 height 9
click at [1425, 75] on div "MANISTEE CITY SFP 88206 BATCH ID MI STATE 210510120 7" at bounding box center [861, 100] width 1426 height 76
click at [329, 326] on div "TBM ID Search Advanced Search Save Search Clear Search Equals Equals Is Not Equ…" at bounding box center [861, 270] width 1412 height 110
click at [1442, 24] on icon "button" at bounding box center [1440, 25] width 15 height 15
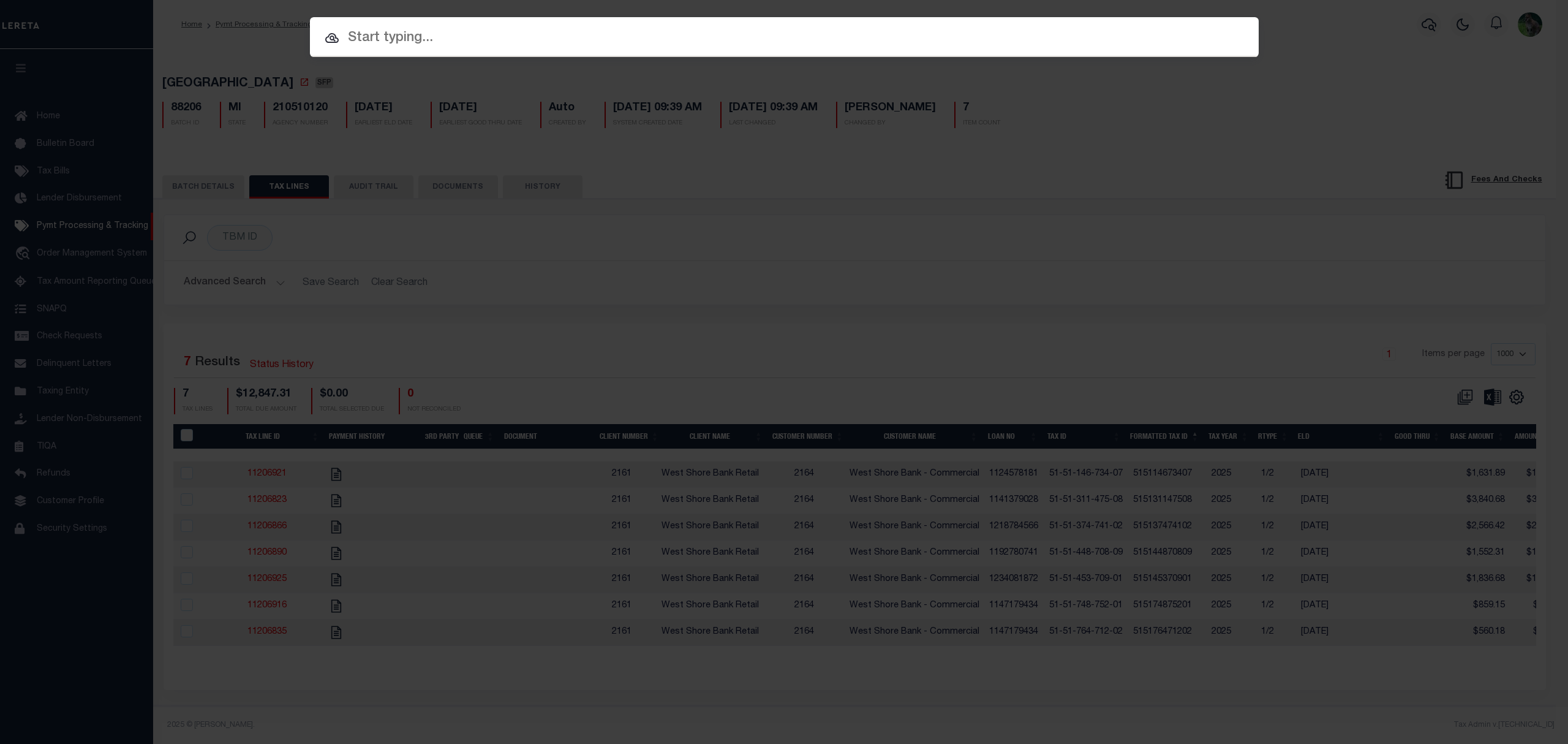
click at [585, 34] on input "text" at bounding box center [784, 38] width 949 height 22
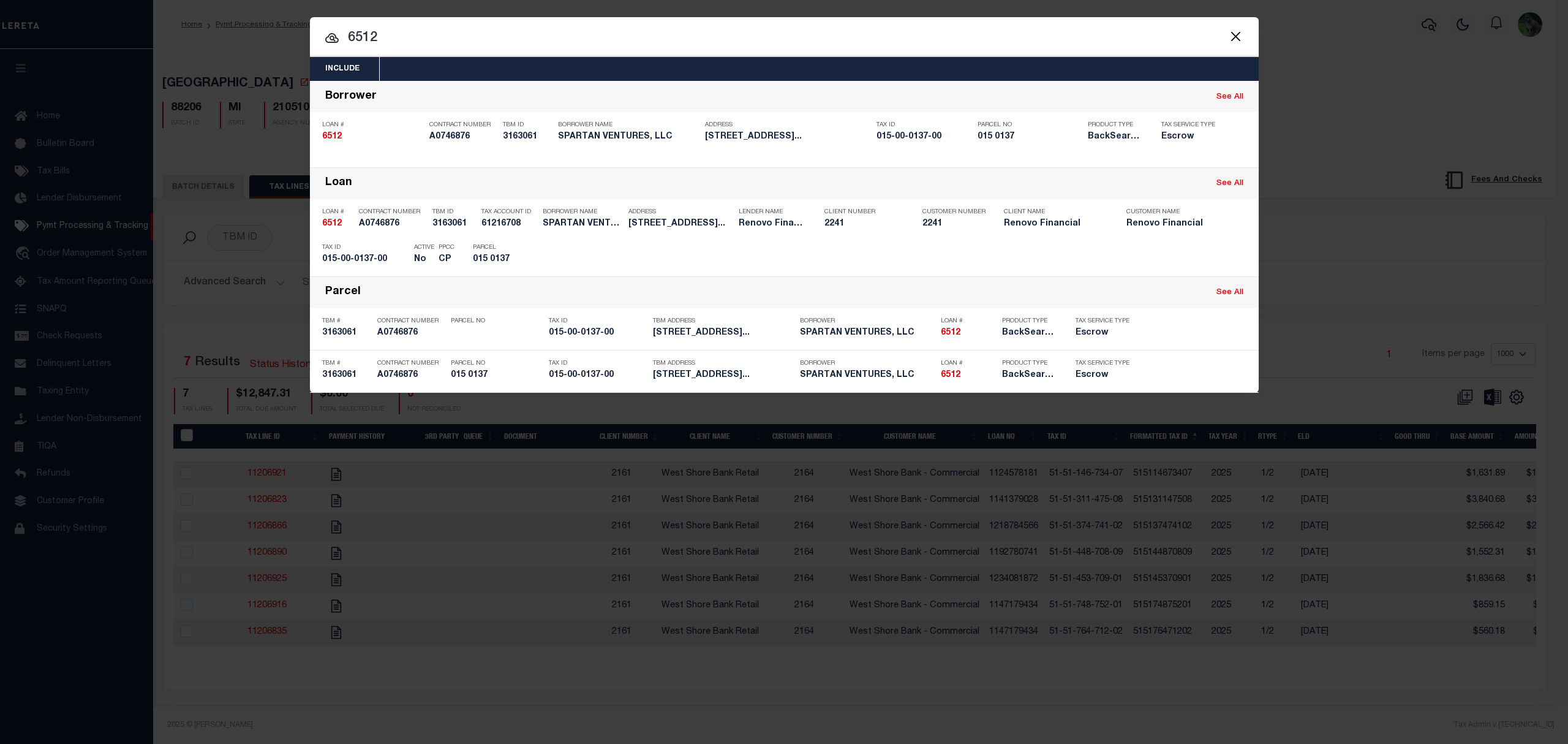
click at [350, 47] on input "6512" at bounding box center [784, 38] width 949 height 22
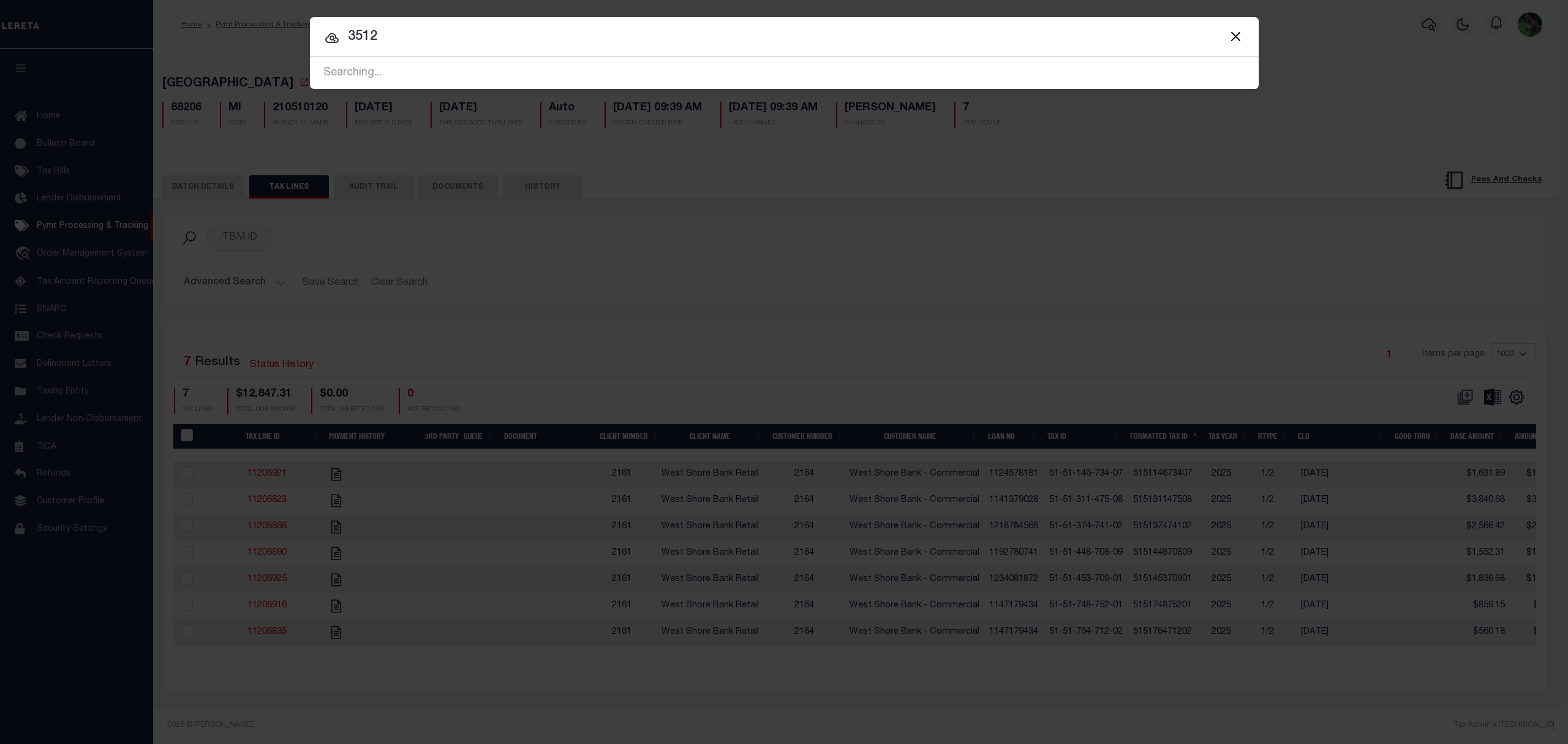
type input "3512"
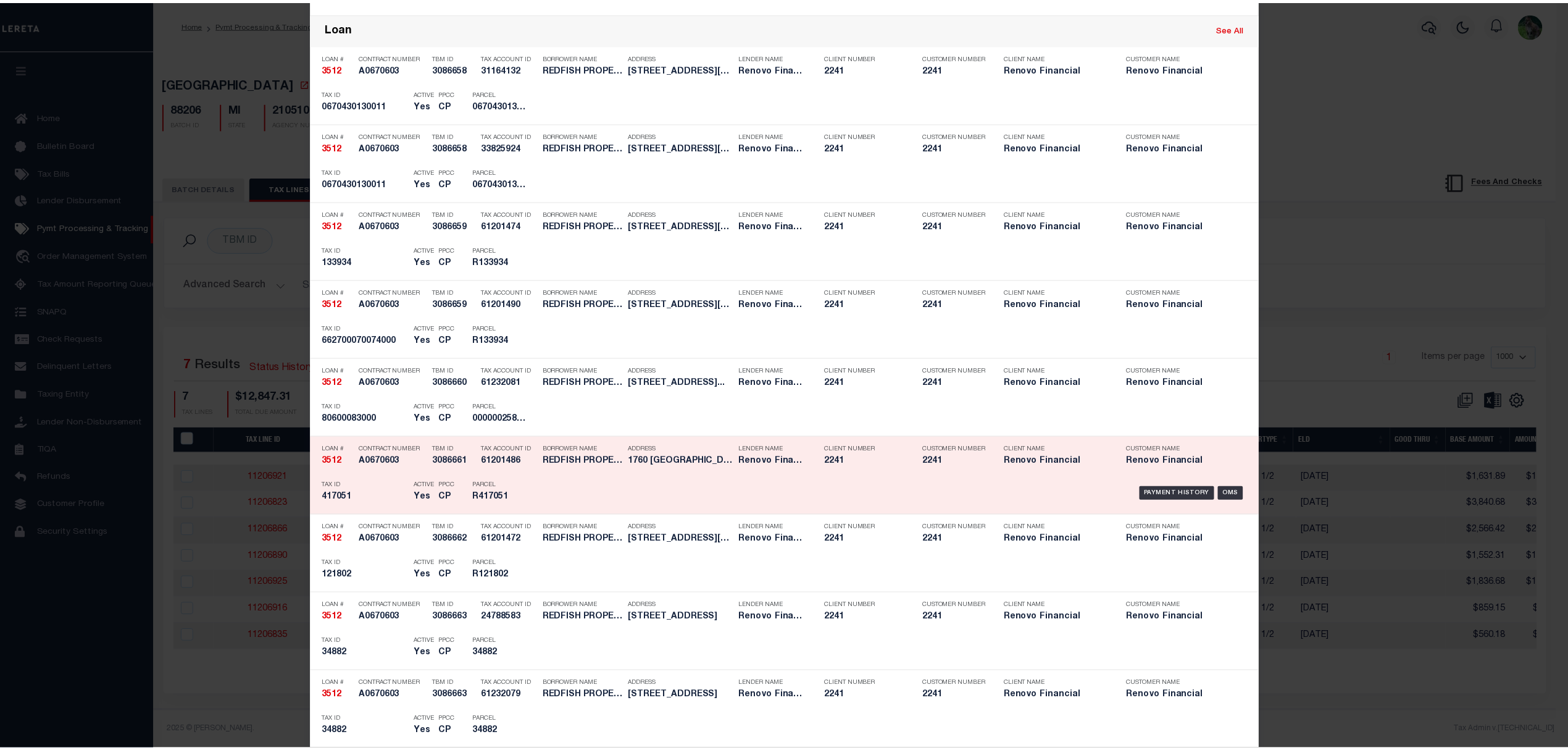
scroll to position [905, 0]
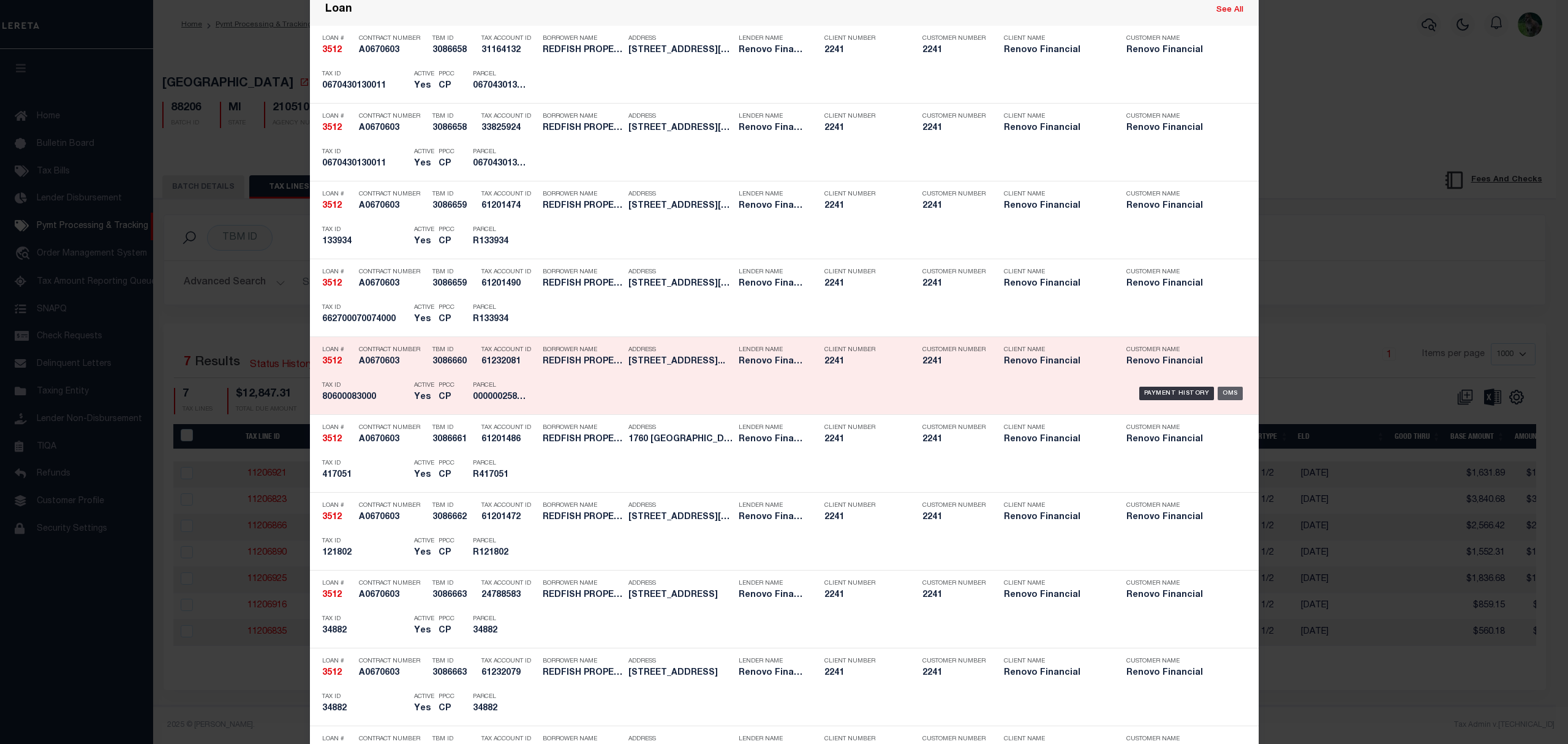
click at [1220, 396] on div "OMS" at bounding box center [1230, 393] width 25 height 13
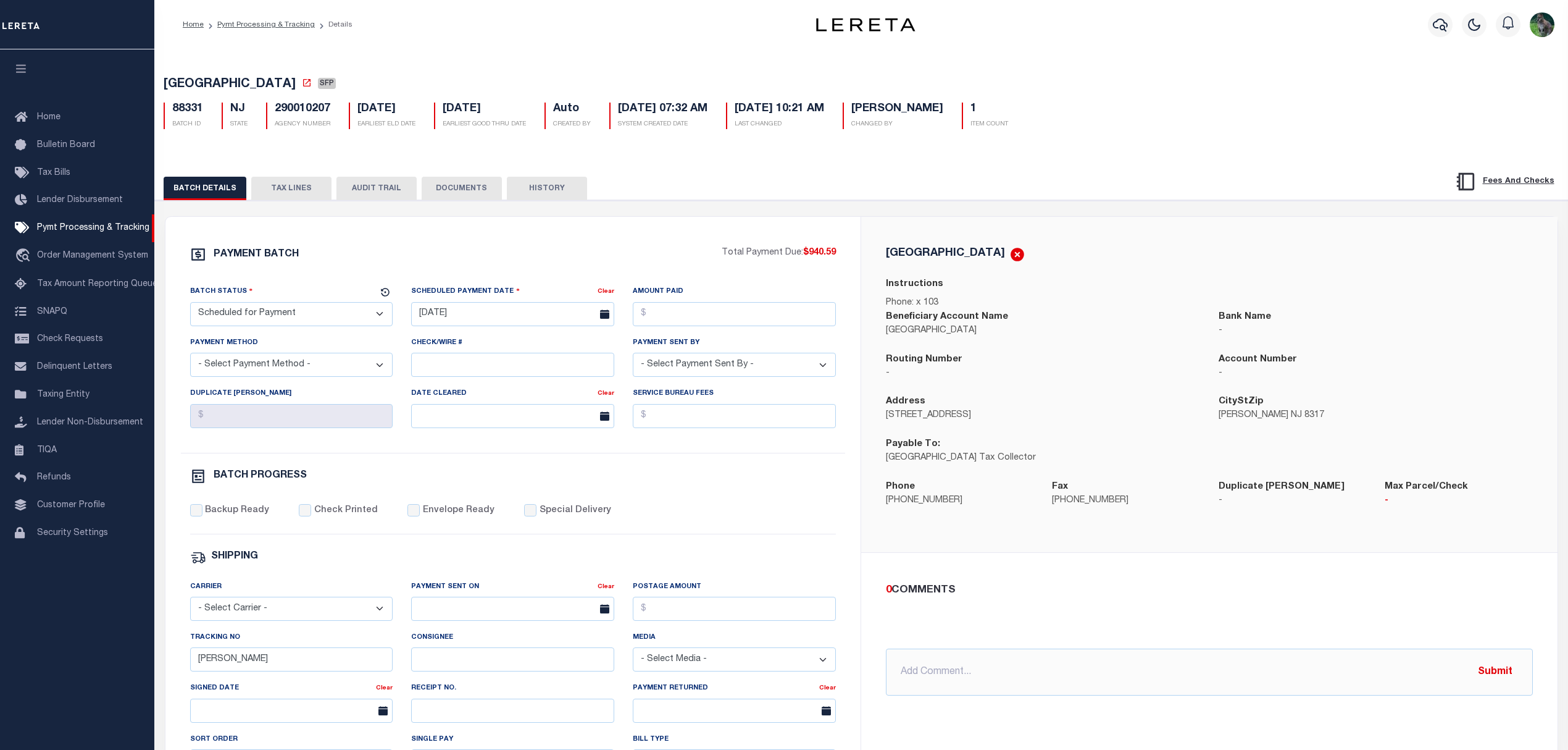
click at [213, 78] on span "[GEOGRAPHIC_DATA]" at bounding box center [229, 84] width 132 height 12
drag, startPoint x: 213, startPoint y: 77, endPoint x: 276, endPoint y: 75, distance: 63.0
click at [276, 75] on div "[GEOGRAPHIC_DATA] SFP 88331 BATCH ID [GEOGRAPHIC_DATA] 290010207 1" at bounding box center [861, 100] width 1426 height 76
copy span "[GEOGRAPHIC_DATA]"
drag, startPoint x: 290, startPoint y: 301, endPoint x: 286, endPoint y: 323, distance: 22.4
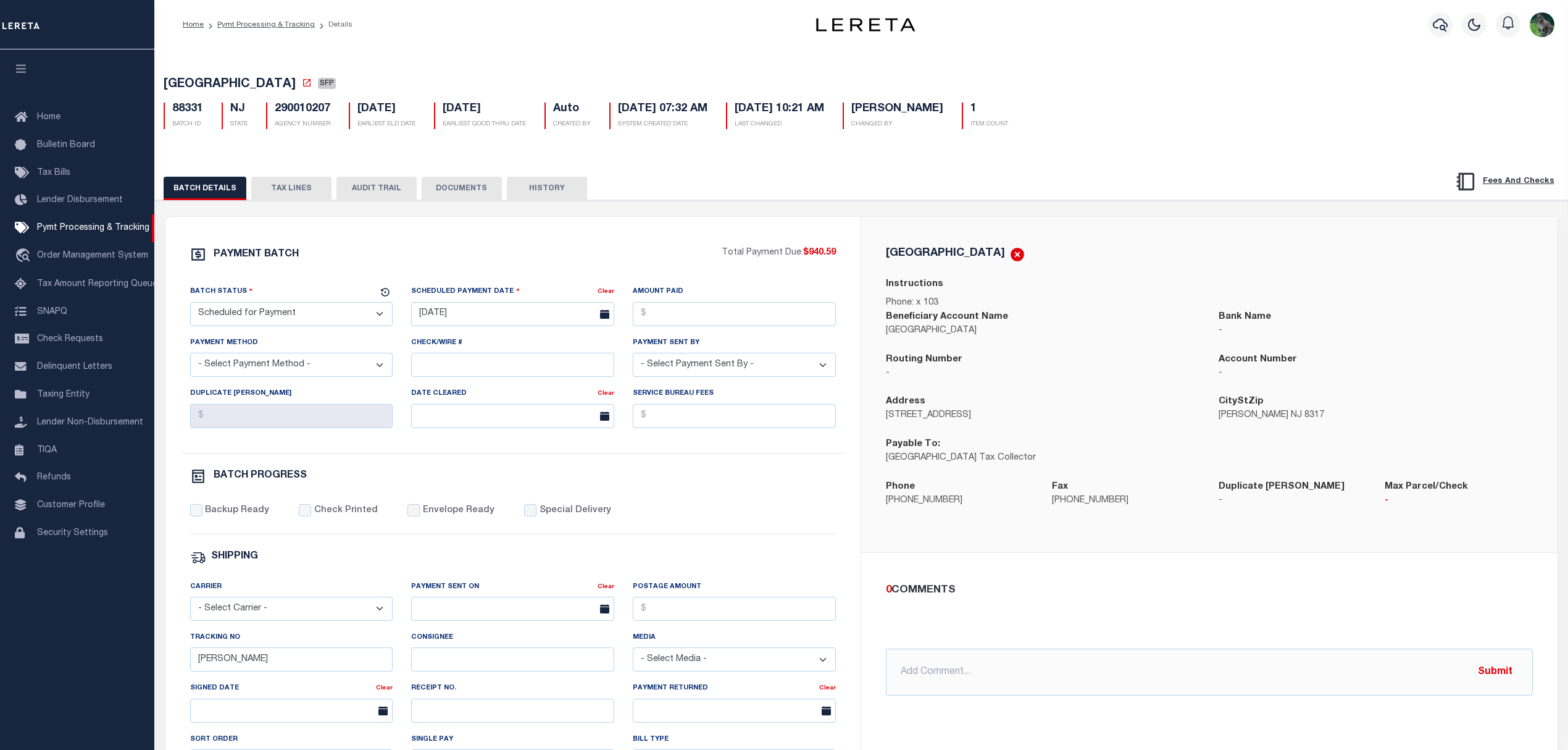
click at [290, 302] on div "Batch Status" at bounding box center [284, 293] width 188 height 18
click at [286, 323] on select "- Select Status - Scheduled for Payment Ready For Payment Payment Sent Cleared …" at bounding box center [291, 314] width 203 height 24
select select "RFP"
click at [191, 306] on select "- Select Status - Scheduled for Payment Ready For Payment Payment Sent Cleared …" at bounding box center [291, 314] width 203 height 24
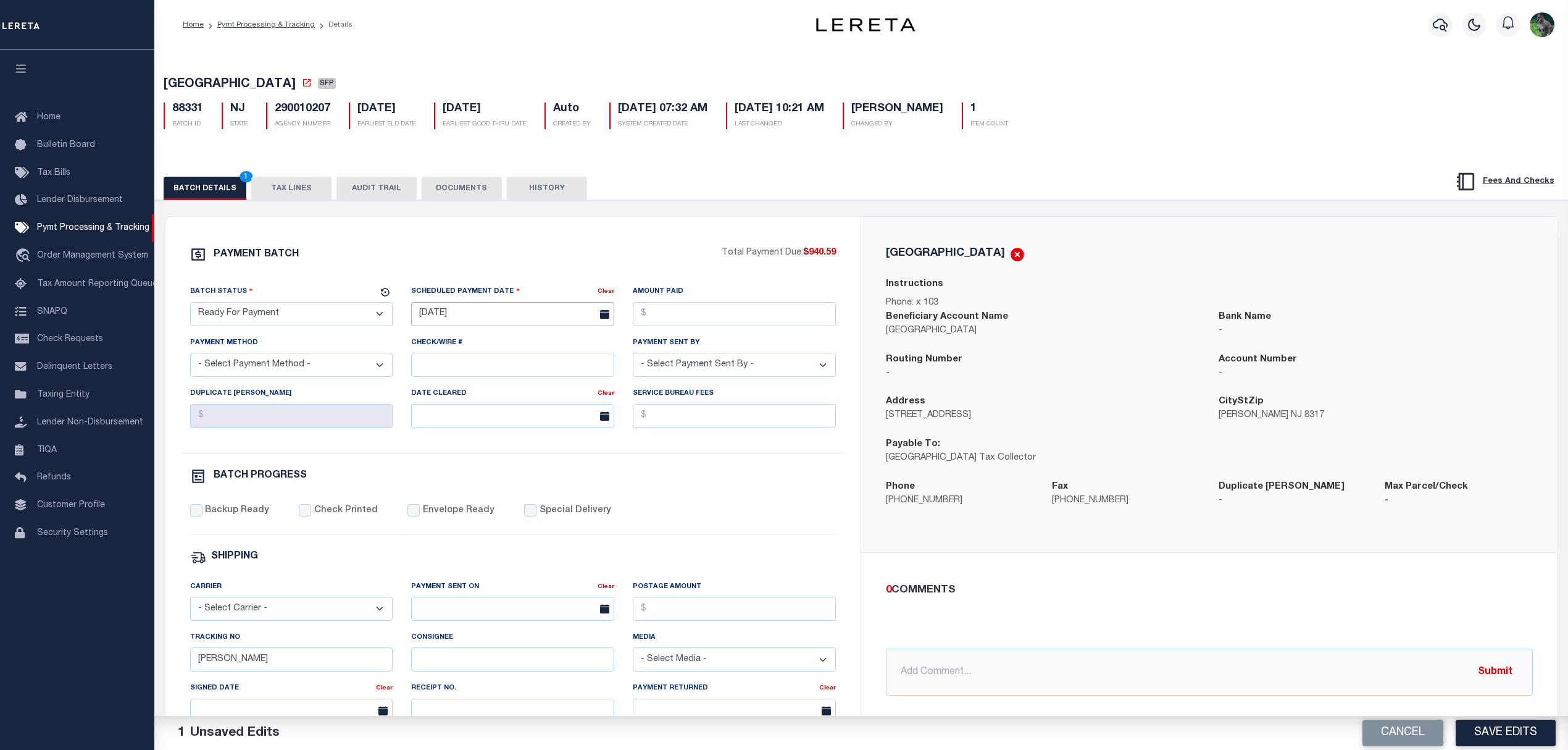
click at [483, 321] on input "08/11/2025" at bounding box center [512, 314] width 203 height 24
click at [508, 435] on span "13" at bounding box center [506, 435] width 24 height 24
type input "08/13/2025"
click at [738, 312] on input "Amount Paid" at bounding box center [734, 314] width 203 height 24
type input "$940.59"
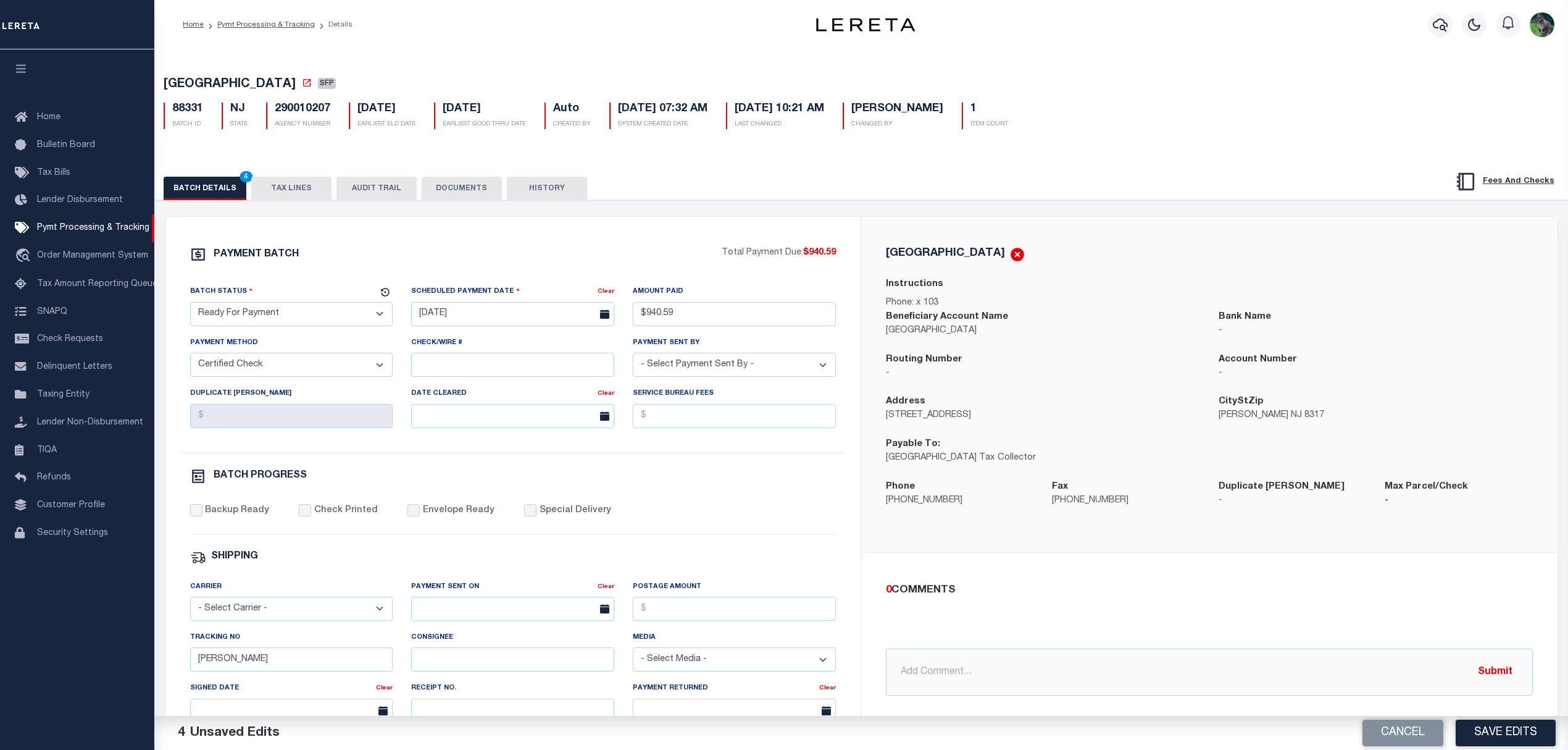
select select "CHK"
select select "Urbina, Matthew"
click at [224, 517] on label "Backup Ready" at bounding box center [236, 510] width 64 height 13
click at [203, 516] on input "Backup Ready" at bounding box center [197, 510] width 12 height 12
checkbox input "true"
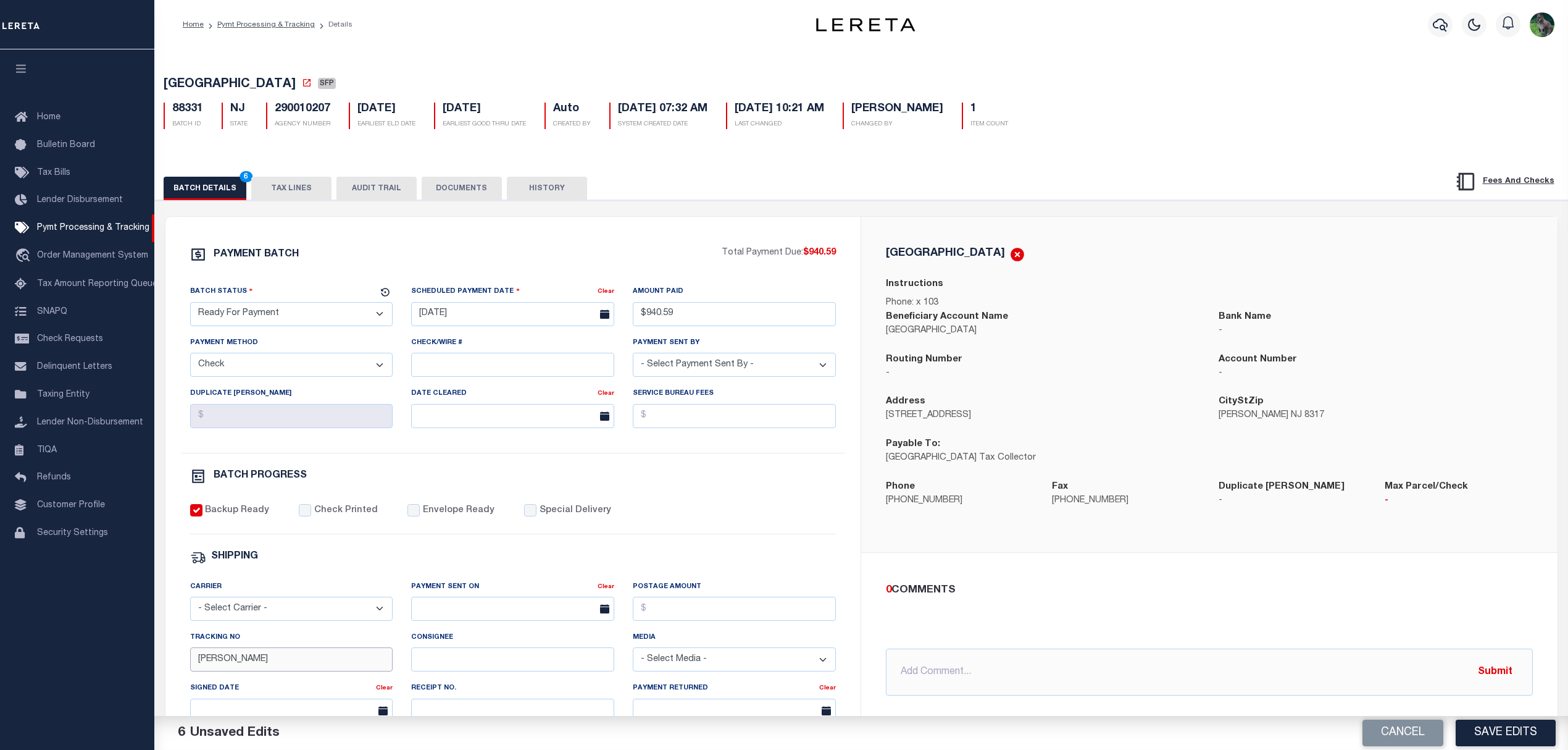
drag, startPoint x: 237, startPoint y: 660, endPoint x: 146, endPoint y: 675, distance: 92.2
click at [142, 675] on div "Home Pymt Processing & Tracking Details Profile Sign out" at bounding box center [784, 518] width 1568 height 1037
click at [484, 15] on div "Home Pymt Processing & Tracking Details" at bounding box center [461, 25] width 577 height 26
click at [1490, 733] on button "Save Edits" at bounding box center [1506, 732] width 100 height 26
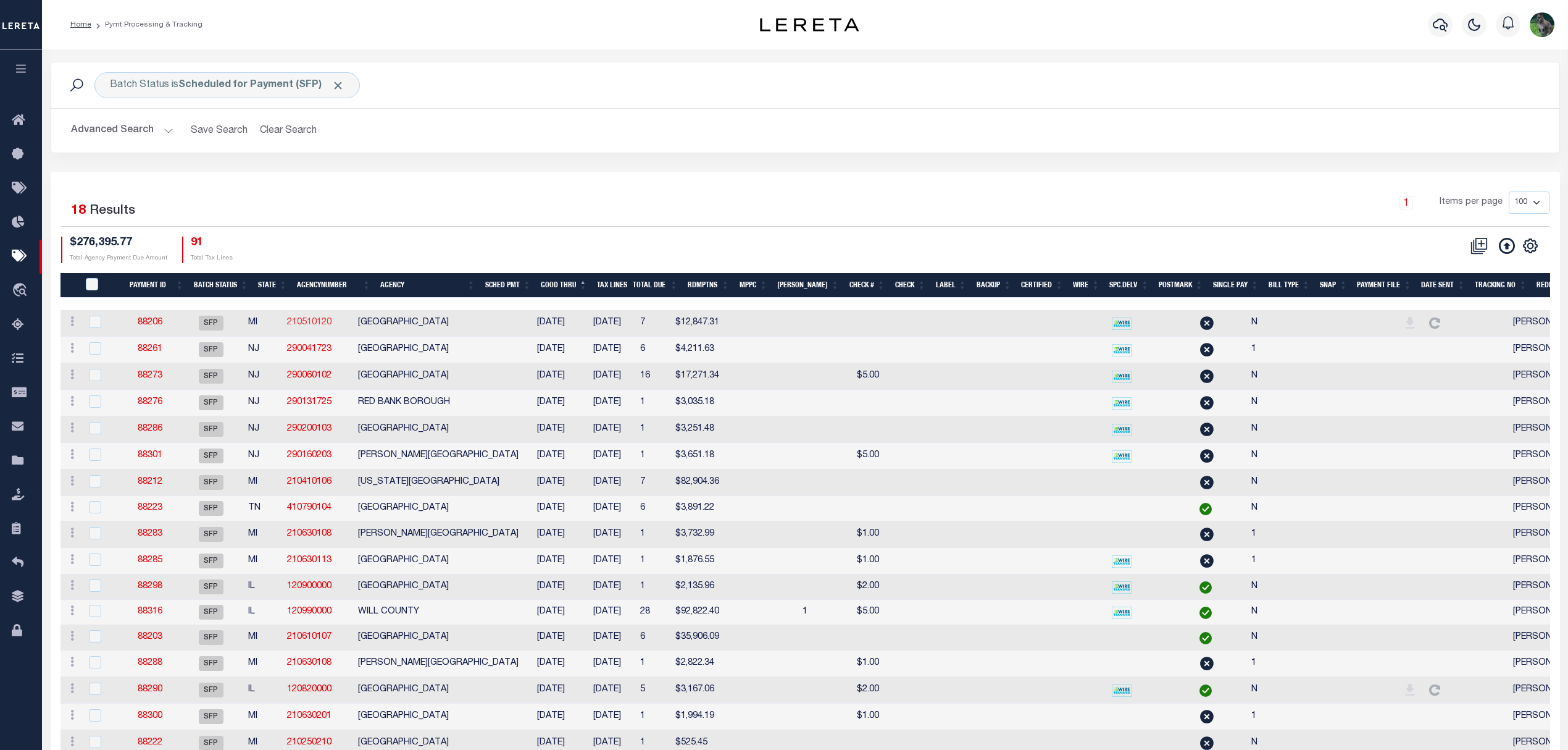
click at [321, 320] on link "210510120" at bounding box center [309, 322] width 45 height 9
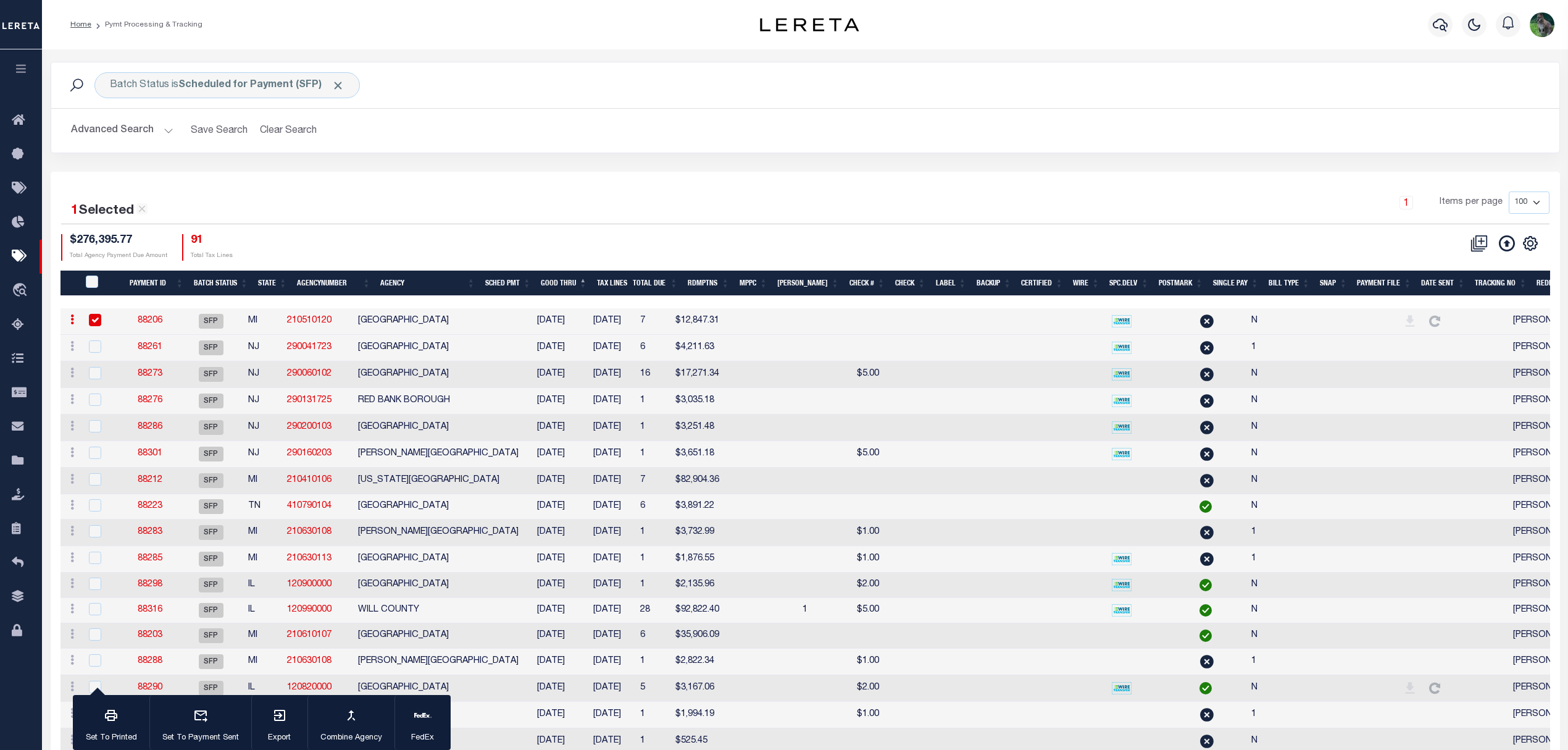
click at [179, 327] on td "88206" at bounding box center [150, 321] width 57 height 26
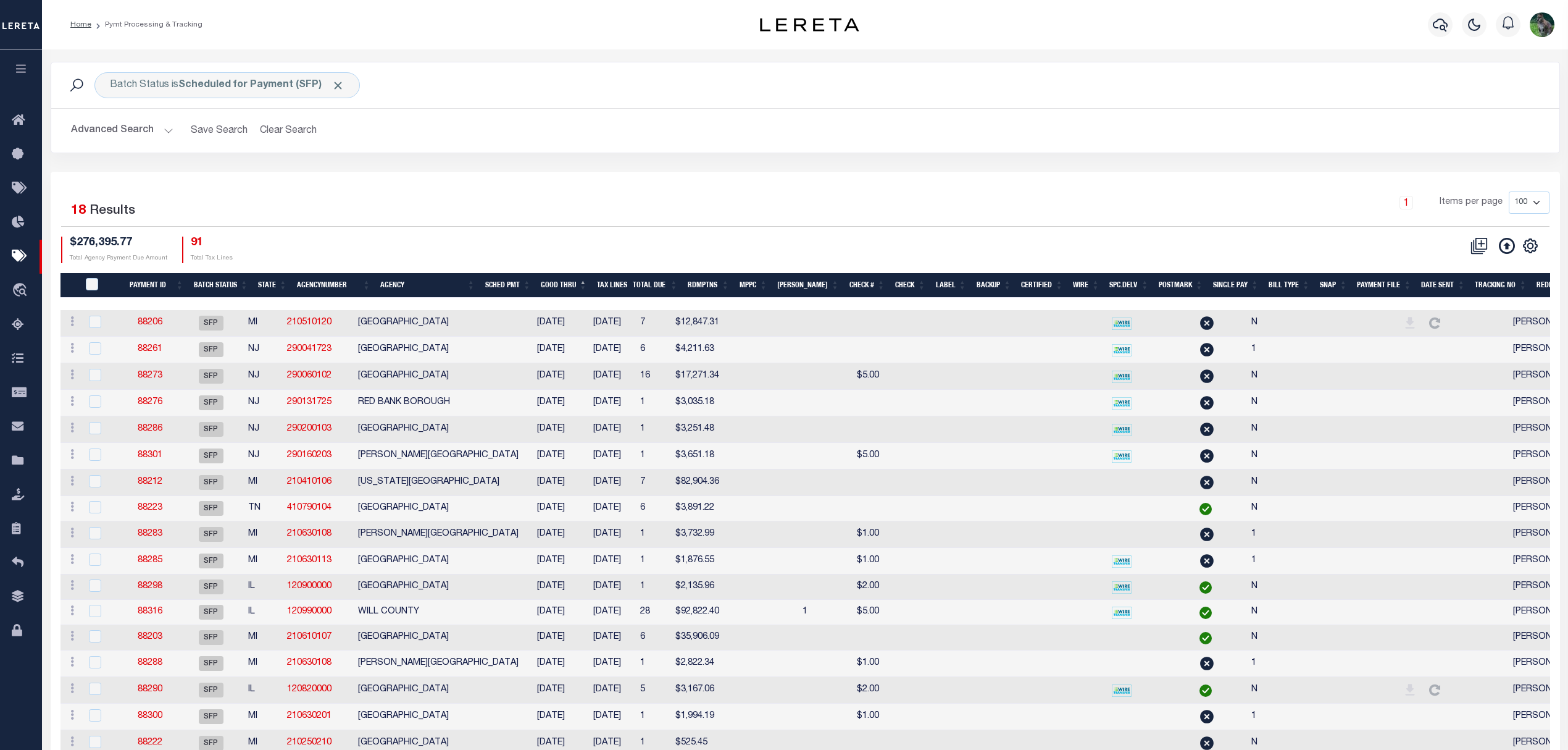
click at [179, 327] on td "88206" at bounding box center [150, 323] width 57 height 26
checkbox input "true"
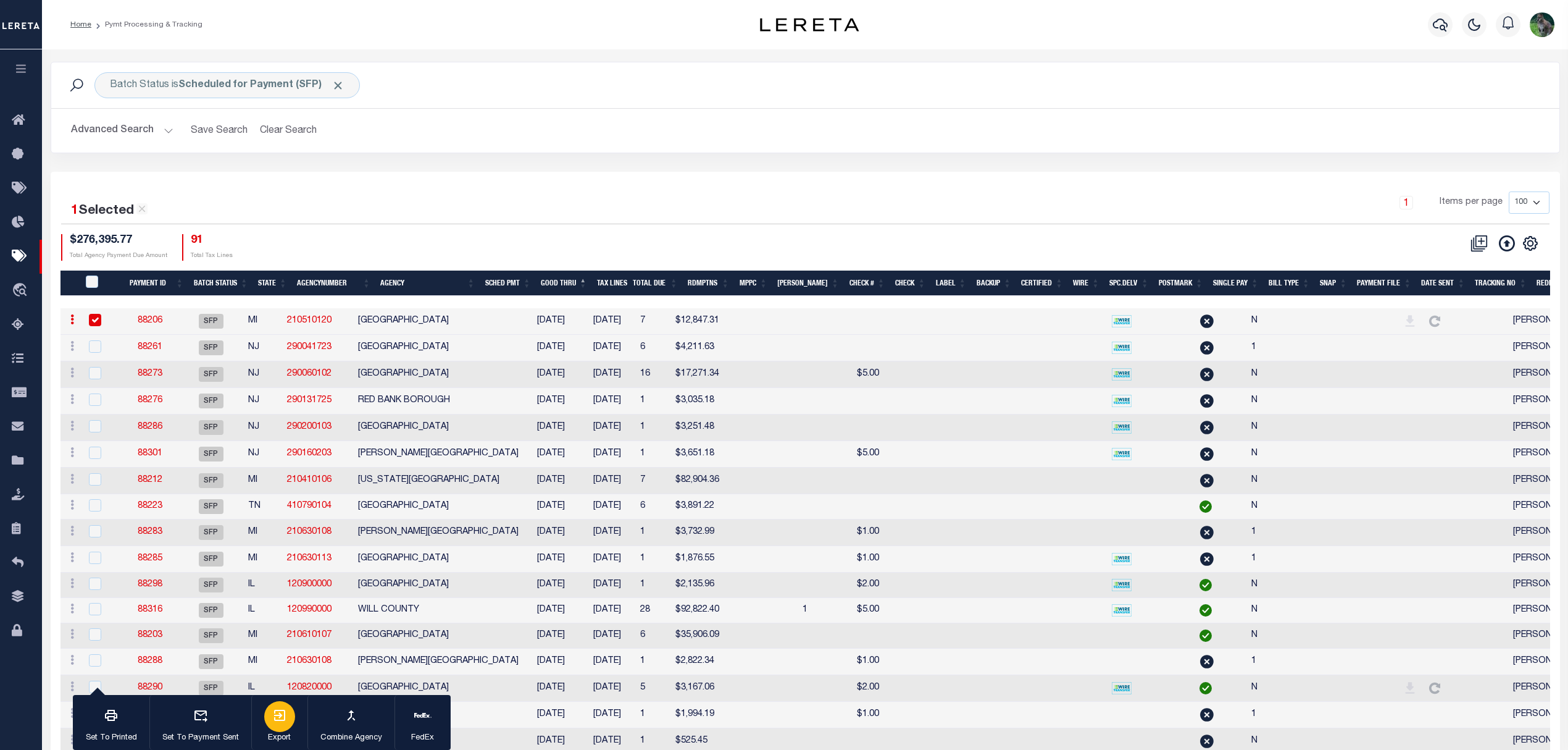
click at [277, 724] on div "button" at bounding box center [279, 716] width 31 height 31
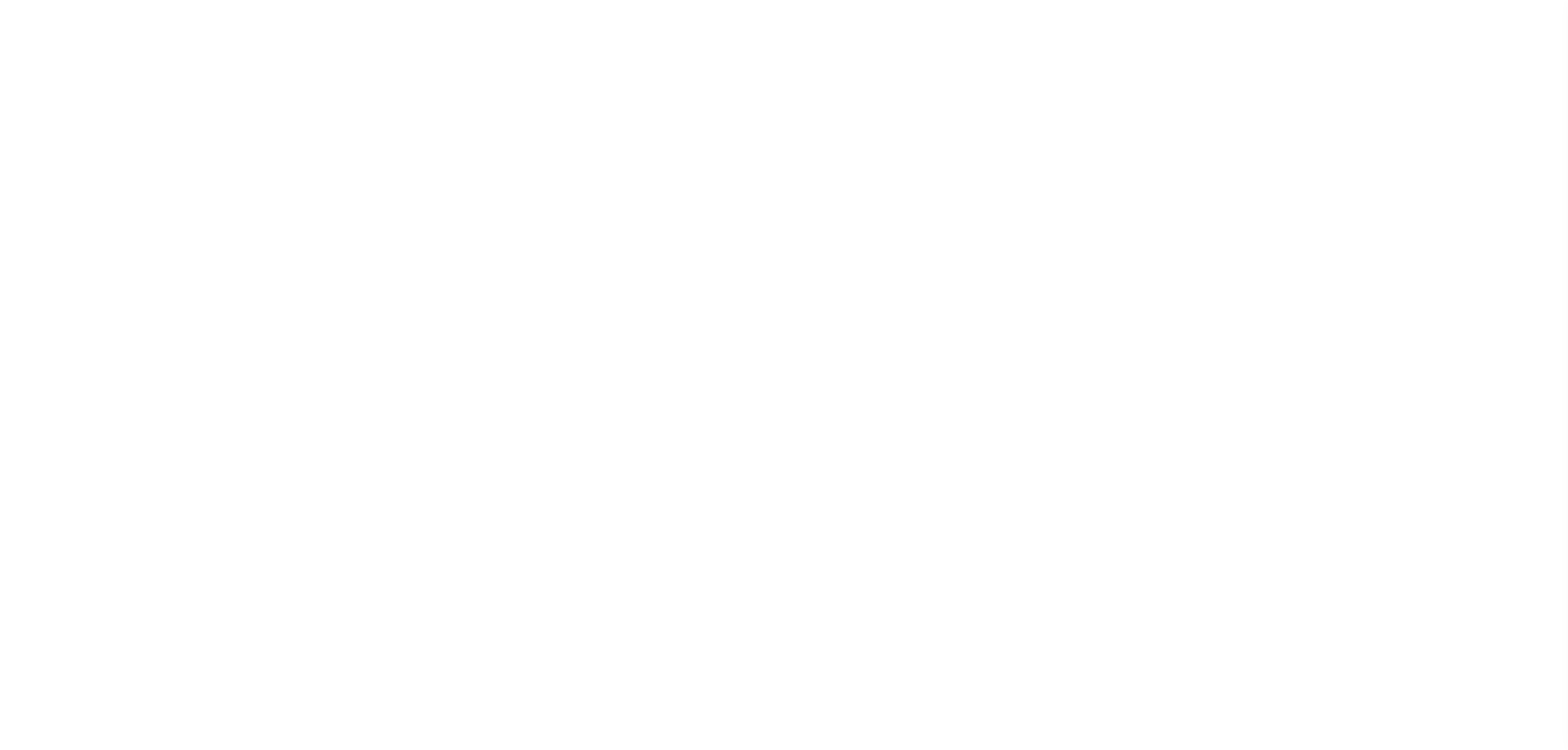
select select "true"
select select "5"
type input "3512"
type input "REDFISH PROPERTY HOLDINGS LLC"
select select
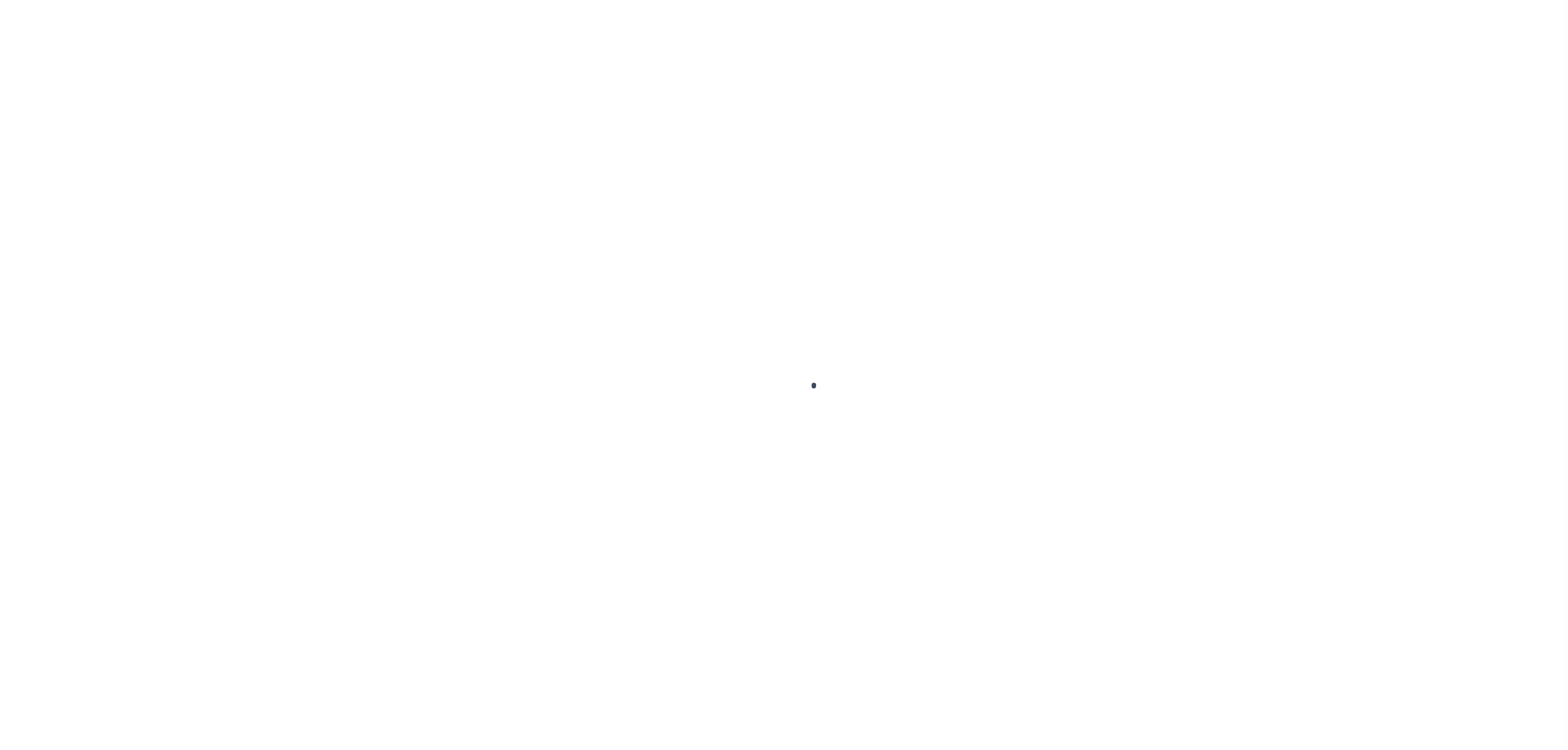
select select
type input "[STREET_ADDRESS]"
type input "Encino CA 91436"
select select
select select "Escrow"
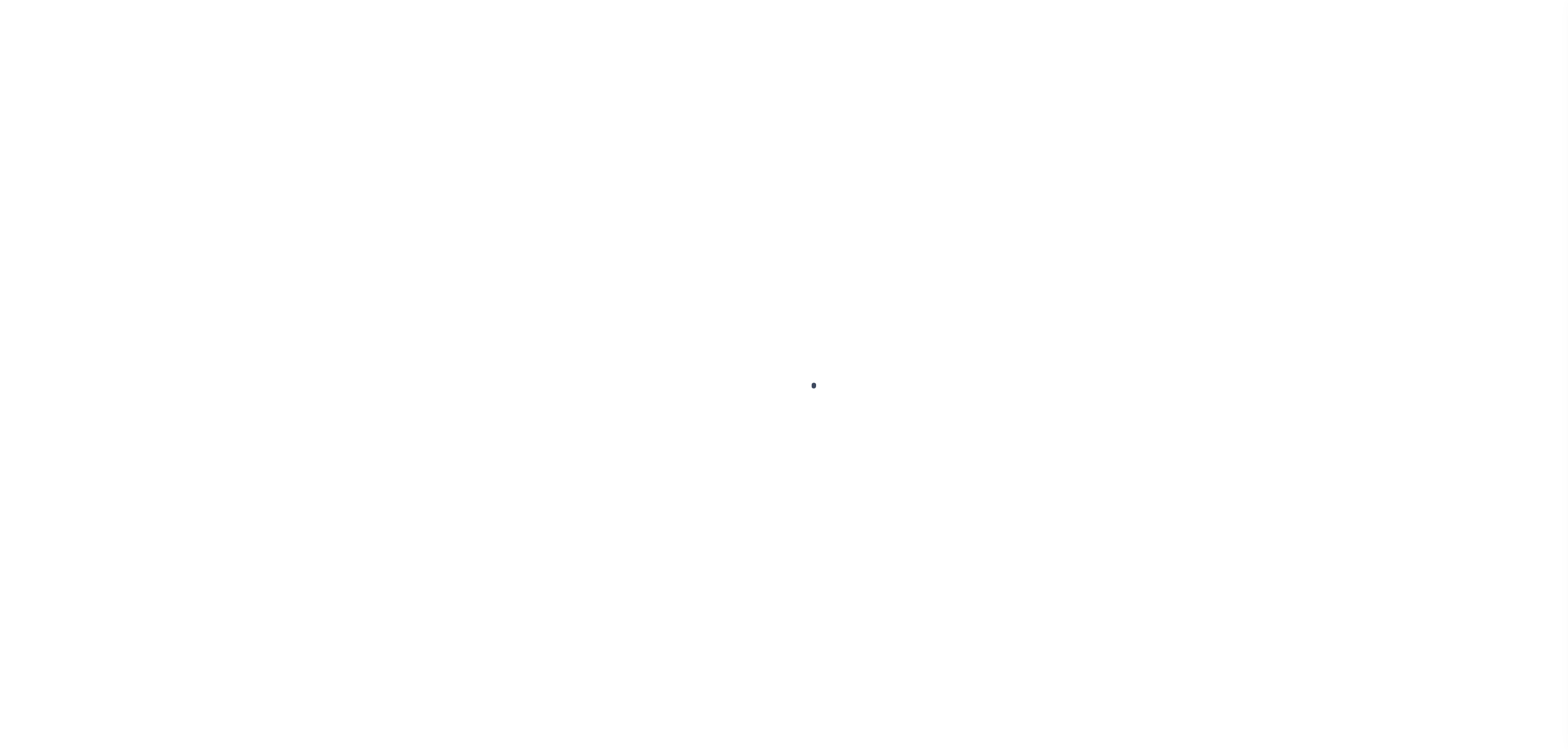
select select "25066"
type input "[STREET_ADDRESS]"
type input "[PHONE_NUMBER]"
select select
type input "[GEOGRAPHIC_DATA], [GEOGRAPHIC_DATA] 77581"
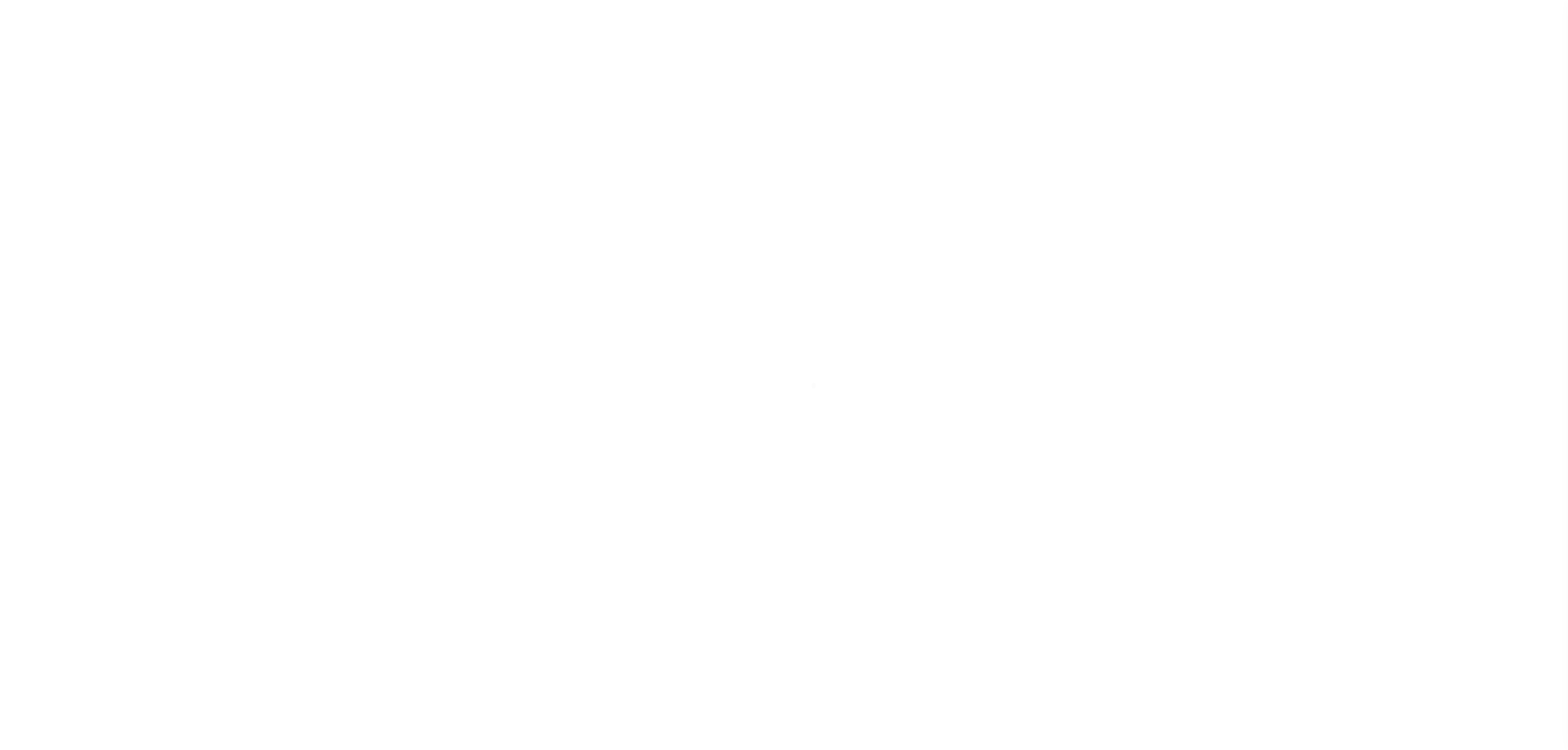
type input "a0k2L00001SgSfO"
type input "[GEOGRAPHIC_DATA]"
type textarea "Situs change per client audit"
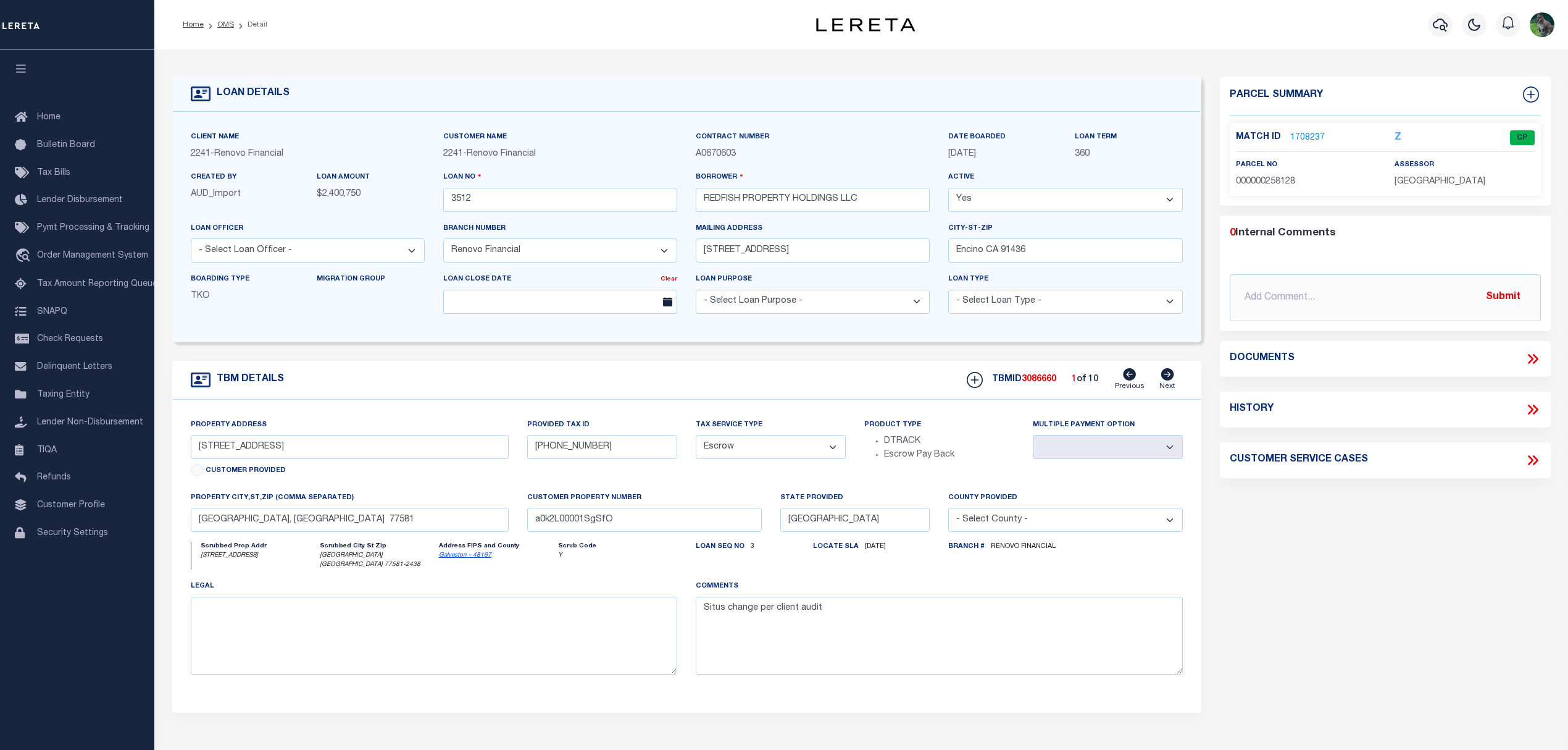
drag, startPoint x: 1219, startPoint y: 411, endPoint x: 789, endPoint y: 352, distance: 434.0
click at [789, 352] on form "LOAN DETAILS Client Name 2241 - Renovo Financial" at bounding box center [687, 418] width 1029 height 684
click at [1330, 410] on div "History" at bounding box center [1385, 409] width 311 height 16
click at [1532, 411] on icon at bounding box center [1533, 409] width 16 height 16
select select "100"
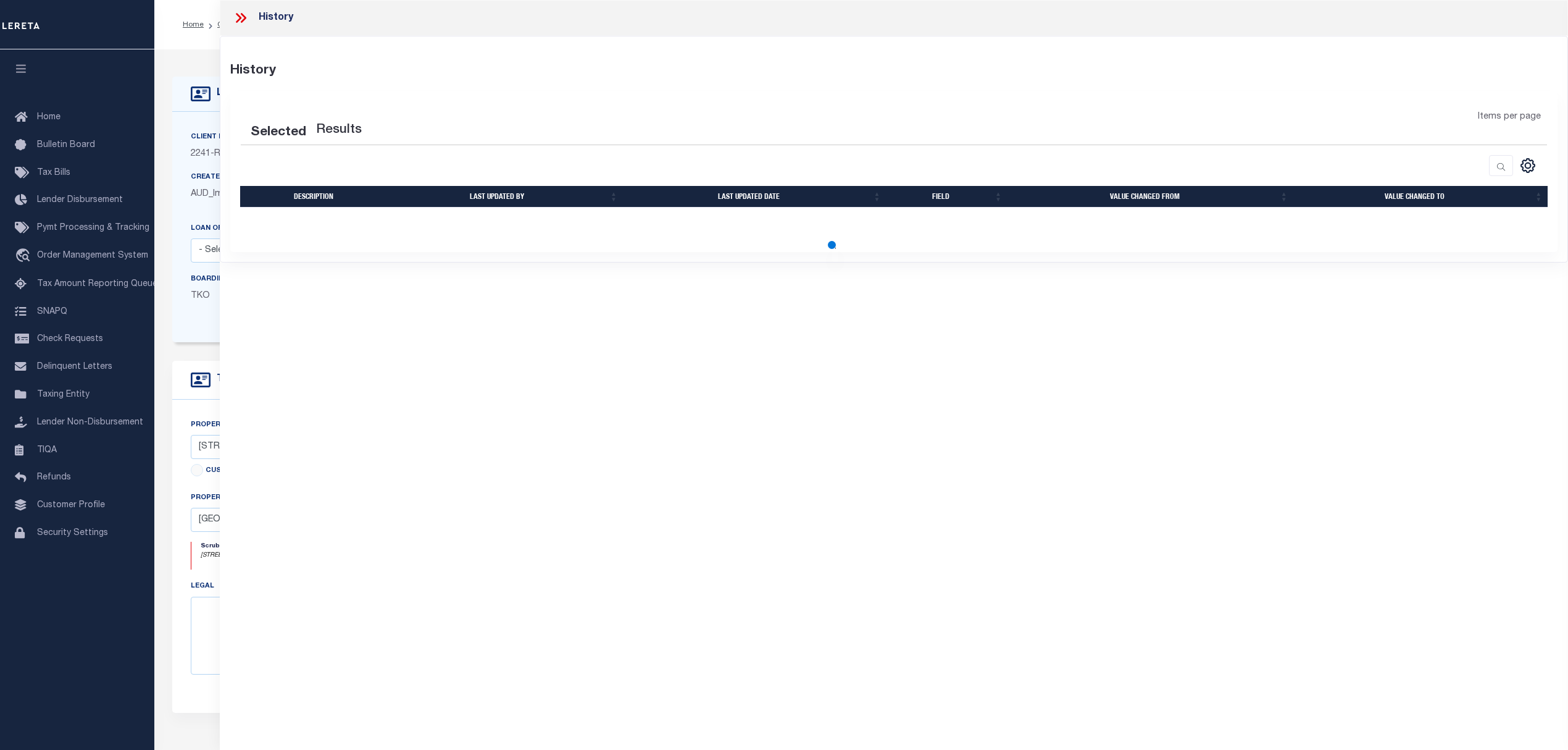
select select "100"
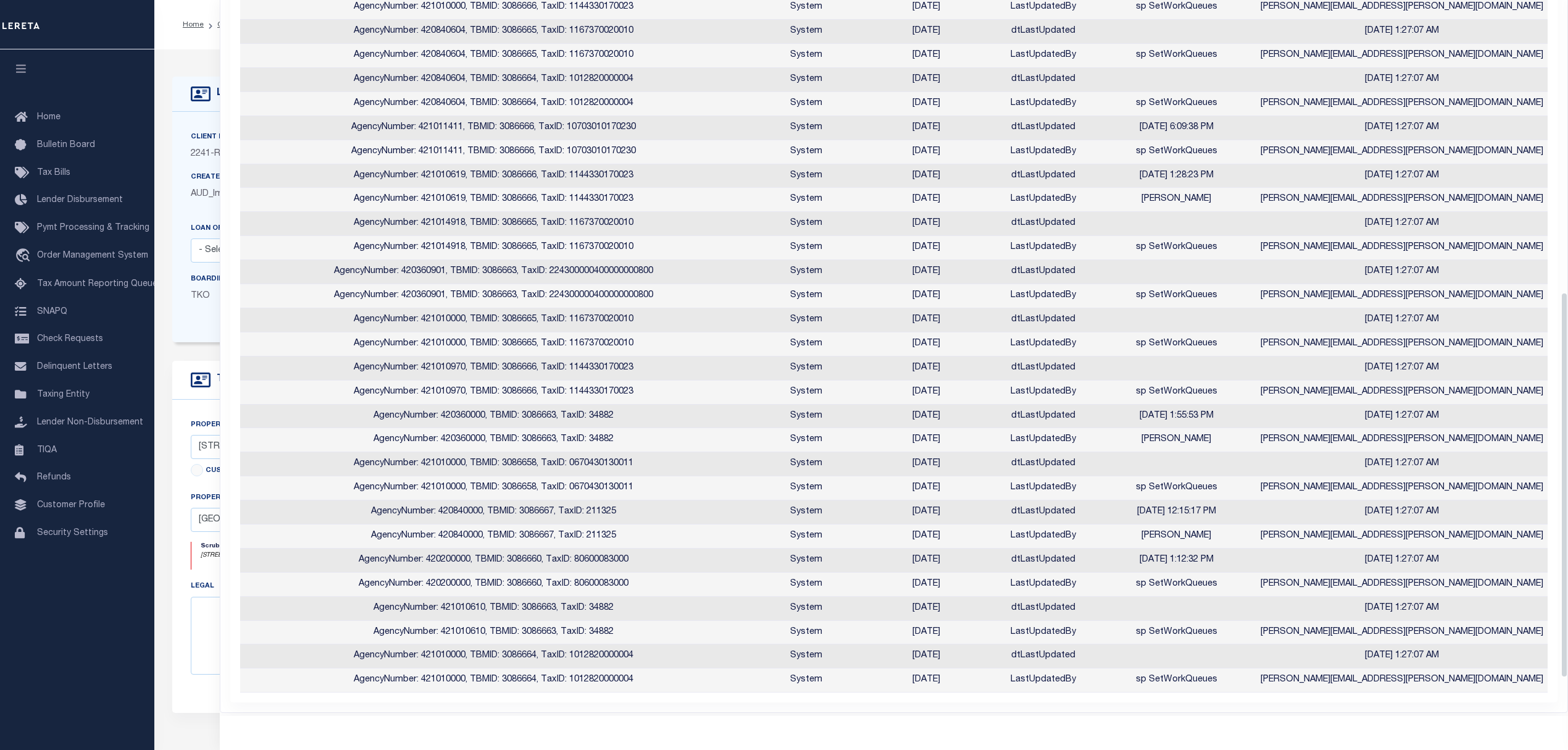
scroll to position [613, 0]
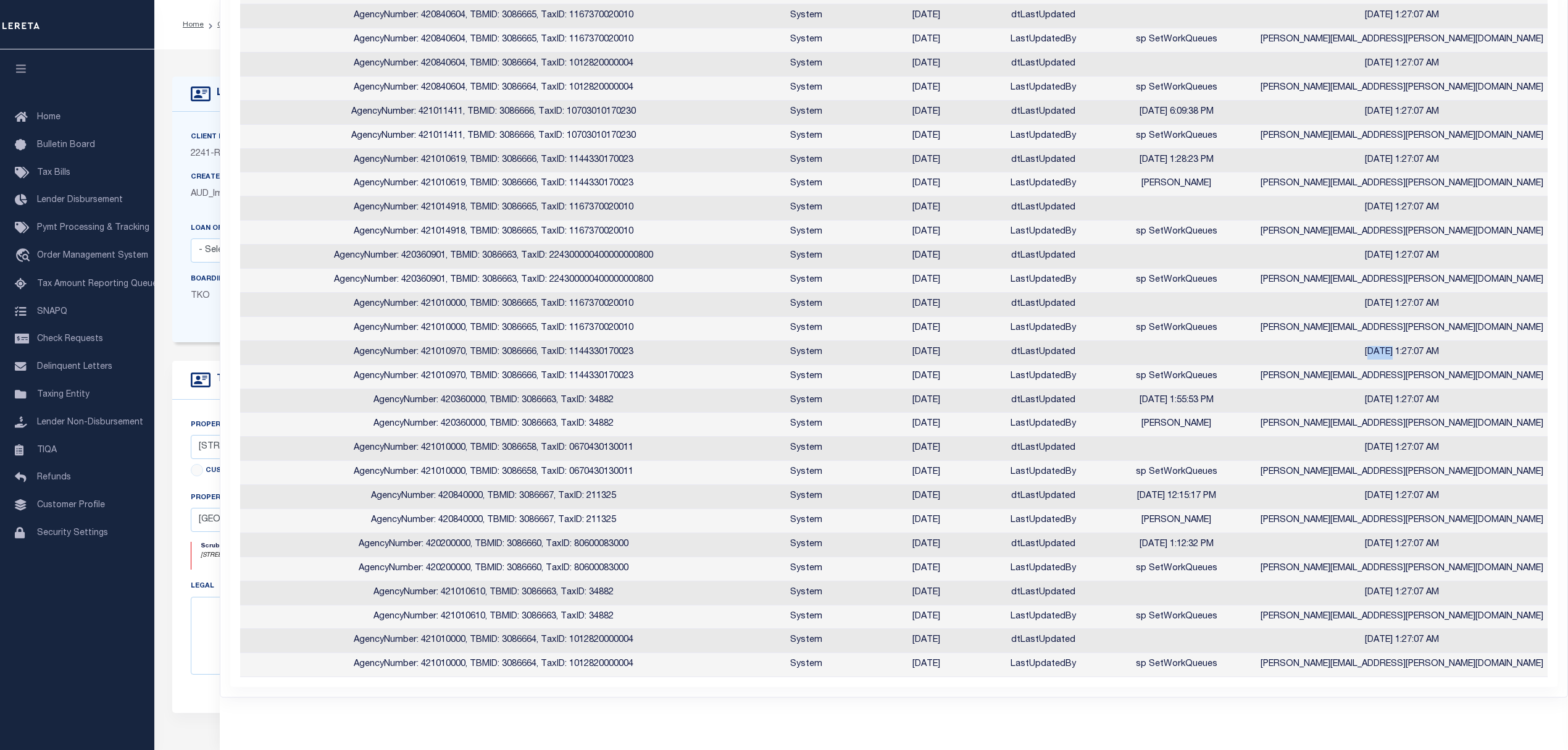
drag, startPoint x: 1423, startPoint y: 346, endPoint x: 1386, endPoint y: 349, distance: 37.1
click at [1386, 349] on td "7/15/2025 1:27:07 AM" at bounding box center [1401, 352] width 292 height 24
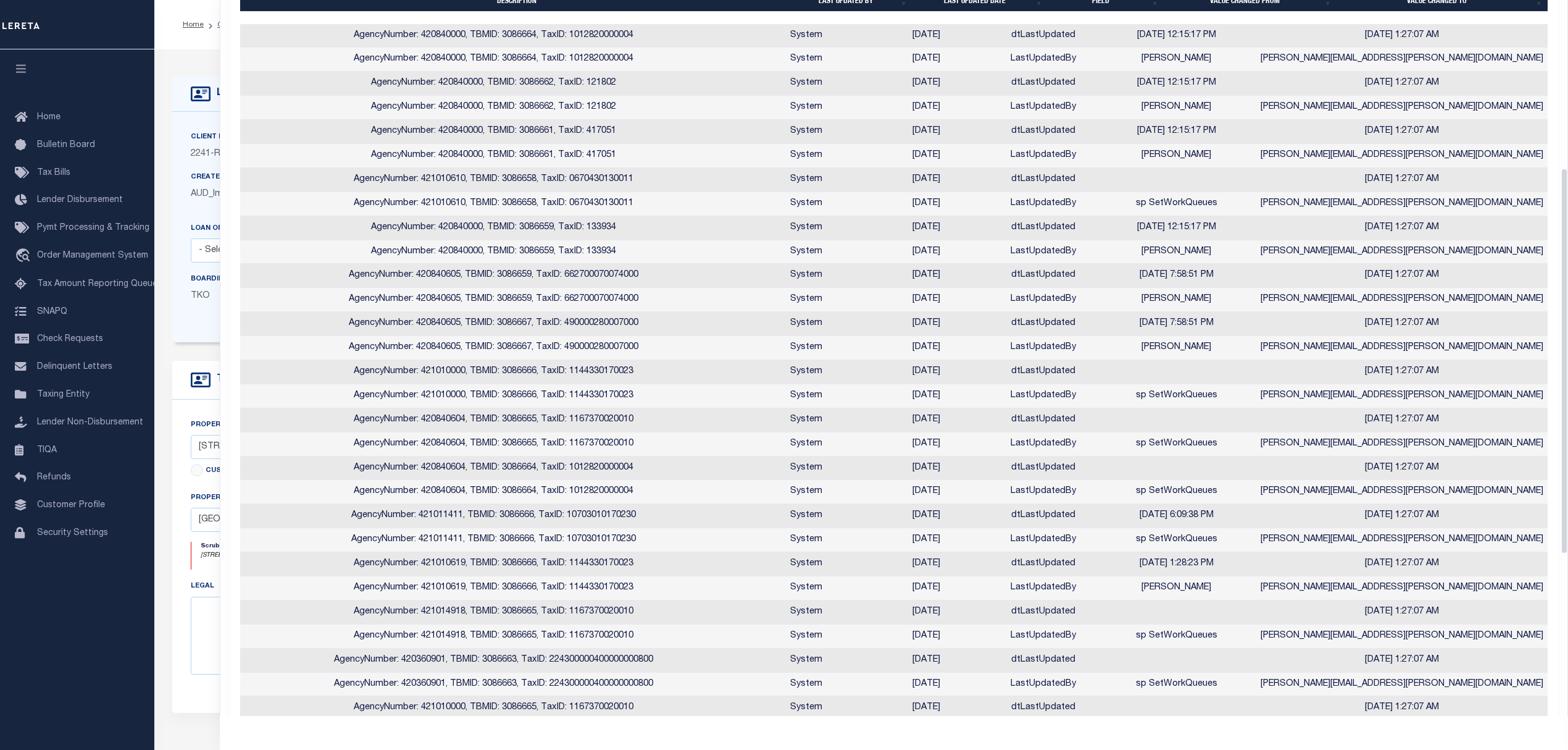
scroll to position [116, 0]
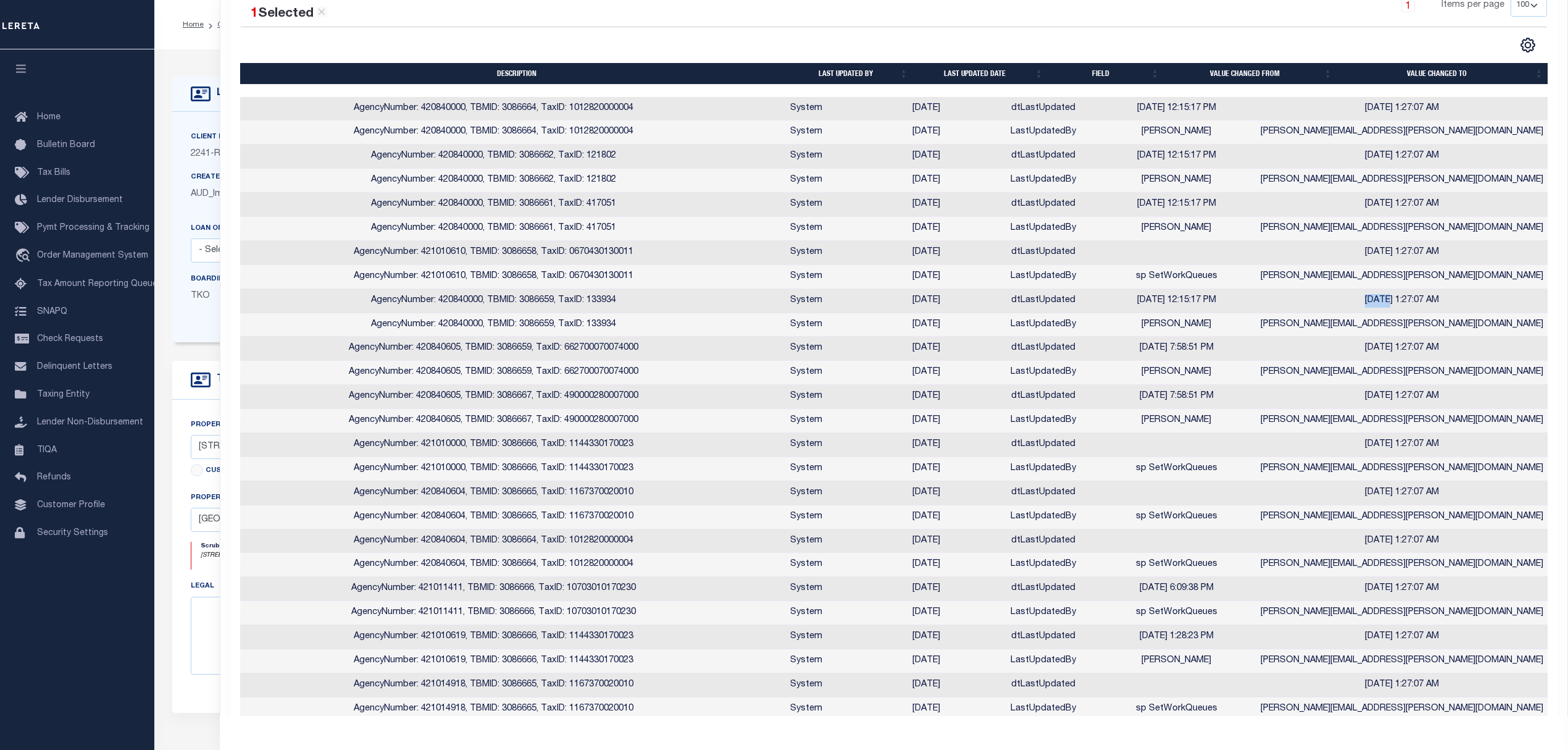
drag, startPoint x: 1419, startPoint y: 303, endPoint x: 1397, endPoint y: 303, distance: 22.0
click at [1397, 303] on td "7/15/2025 1:27:07 AM" at bounding box center [1401, 300] width 292 height 24
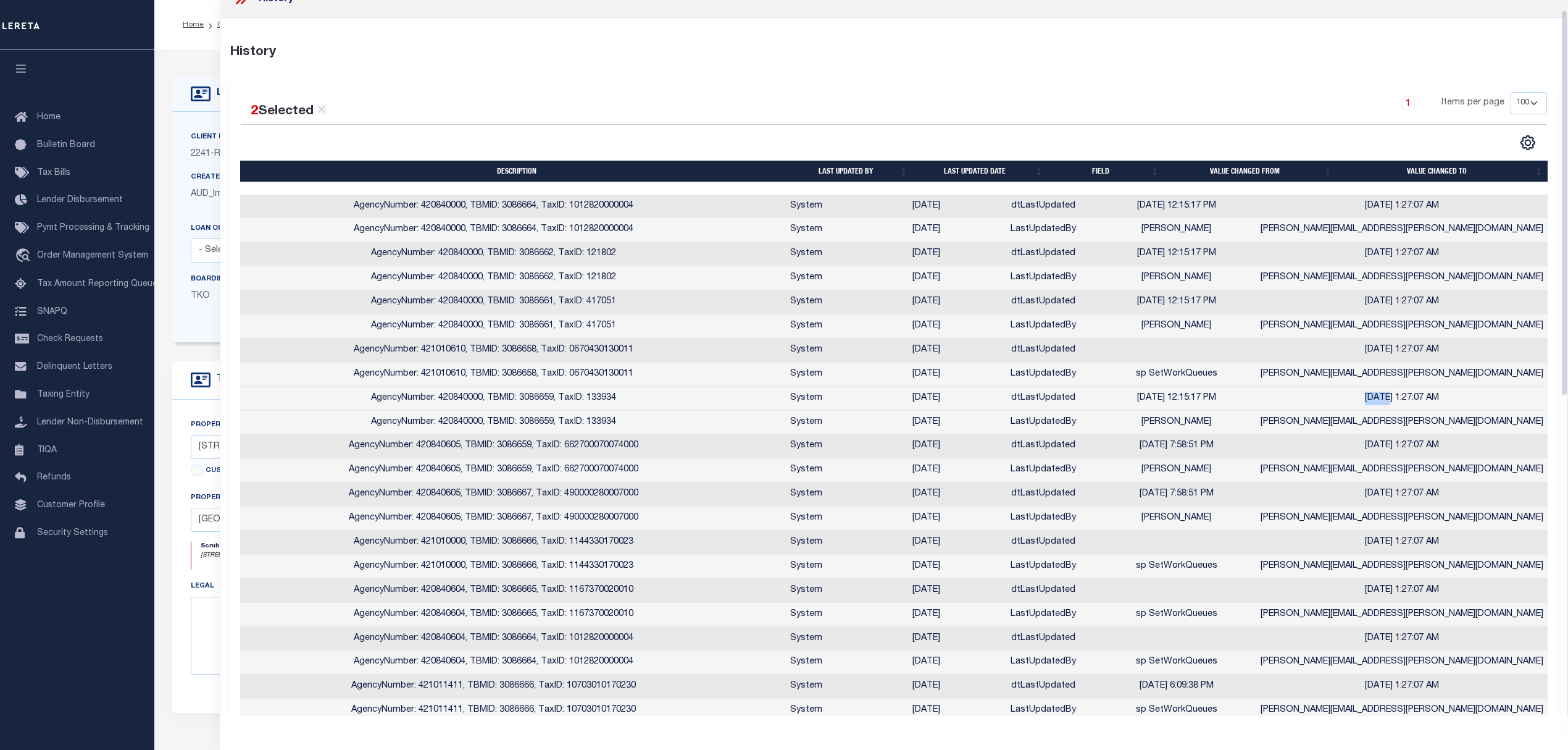
scroll to position [0, 0]
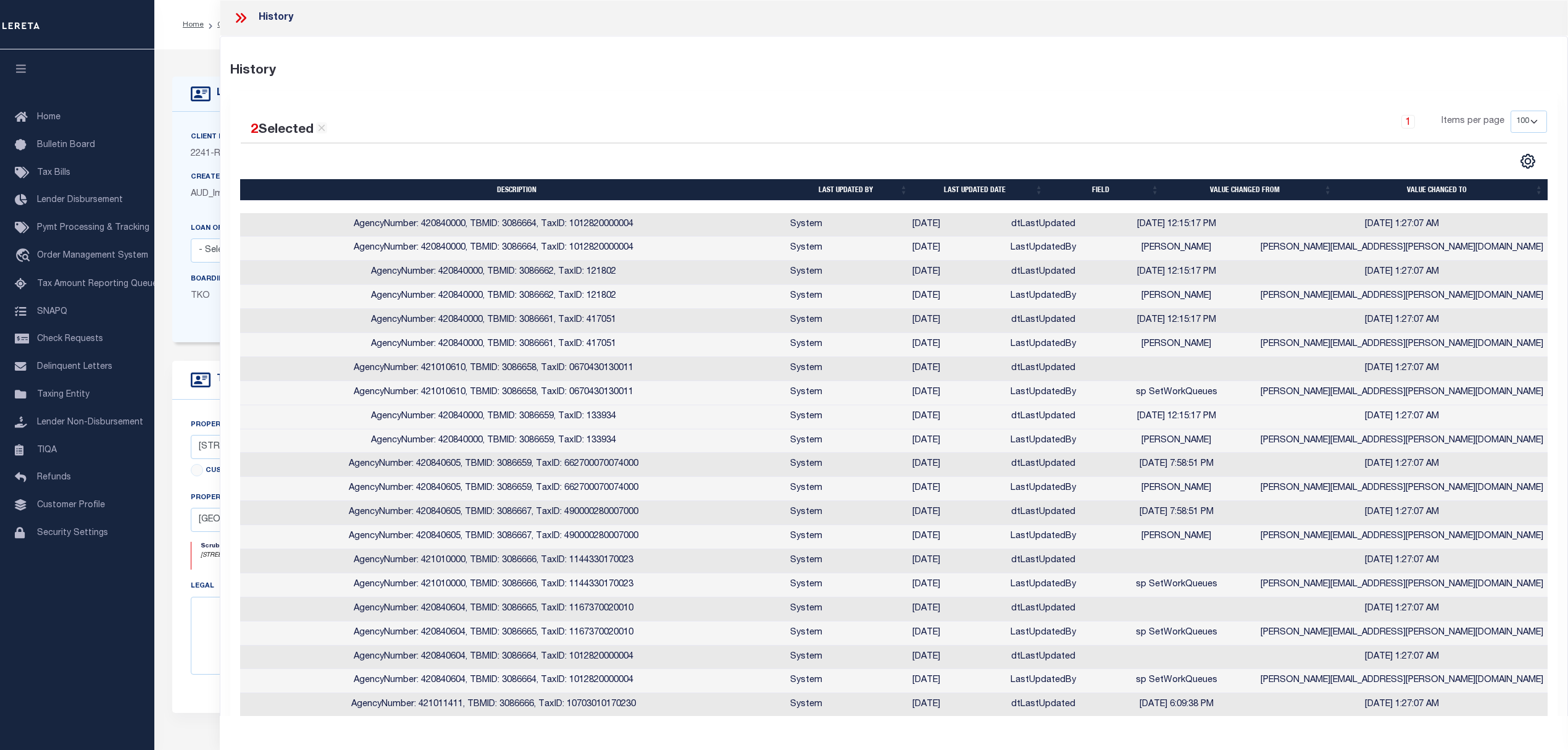
click at [248, 15] on icon at bounding box center [241, 18] width 16 height 16
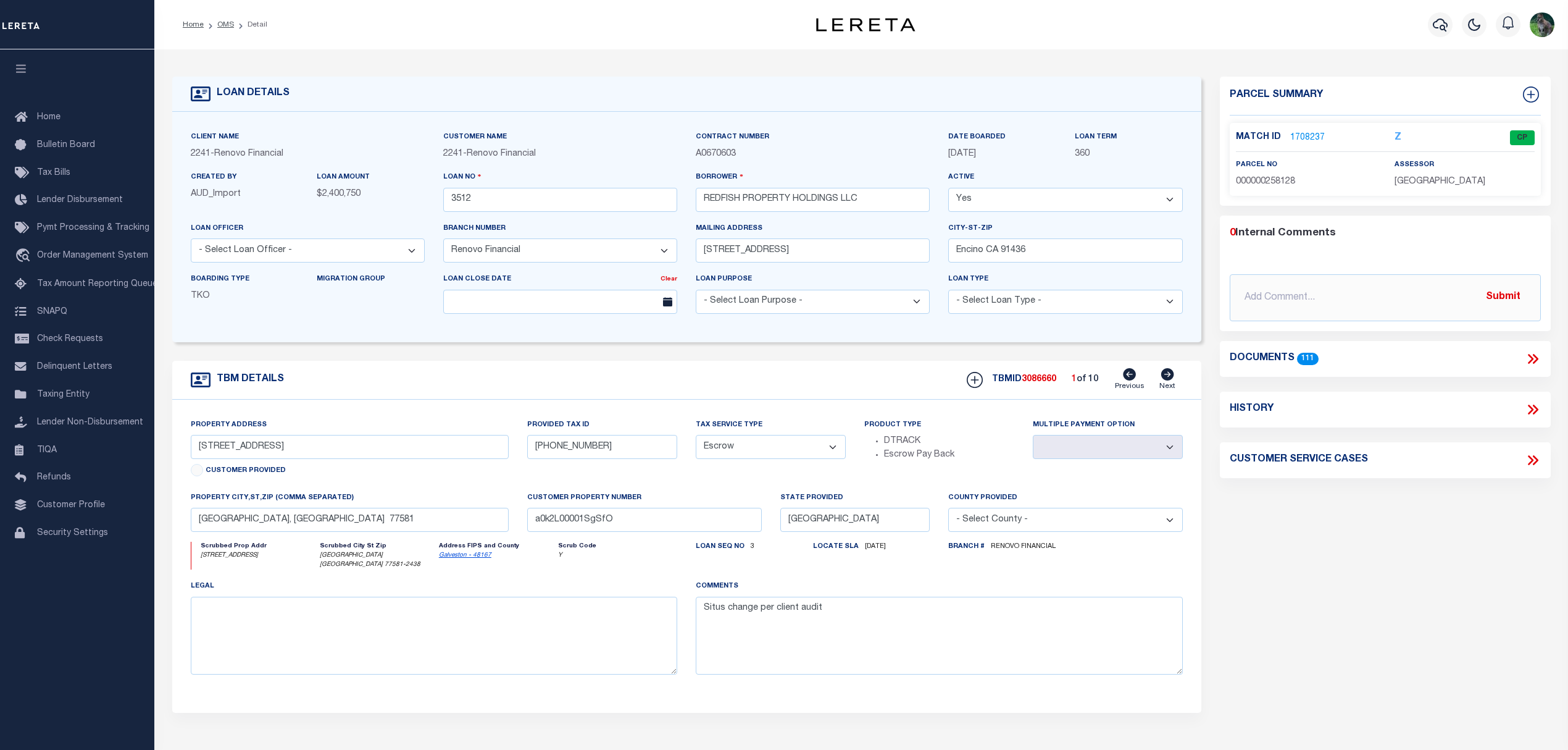
click at [1529, 415] on icon at bounding box center [1533, 409] width 16 height 16
select select "100"
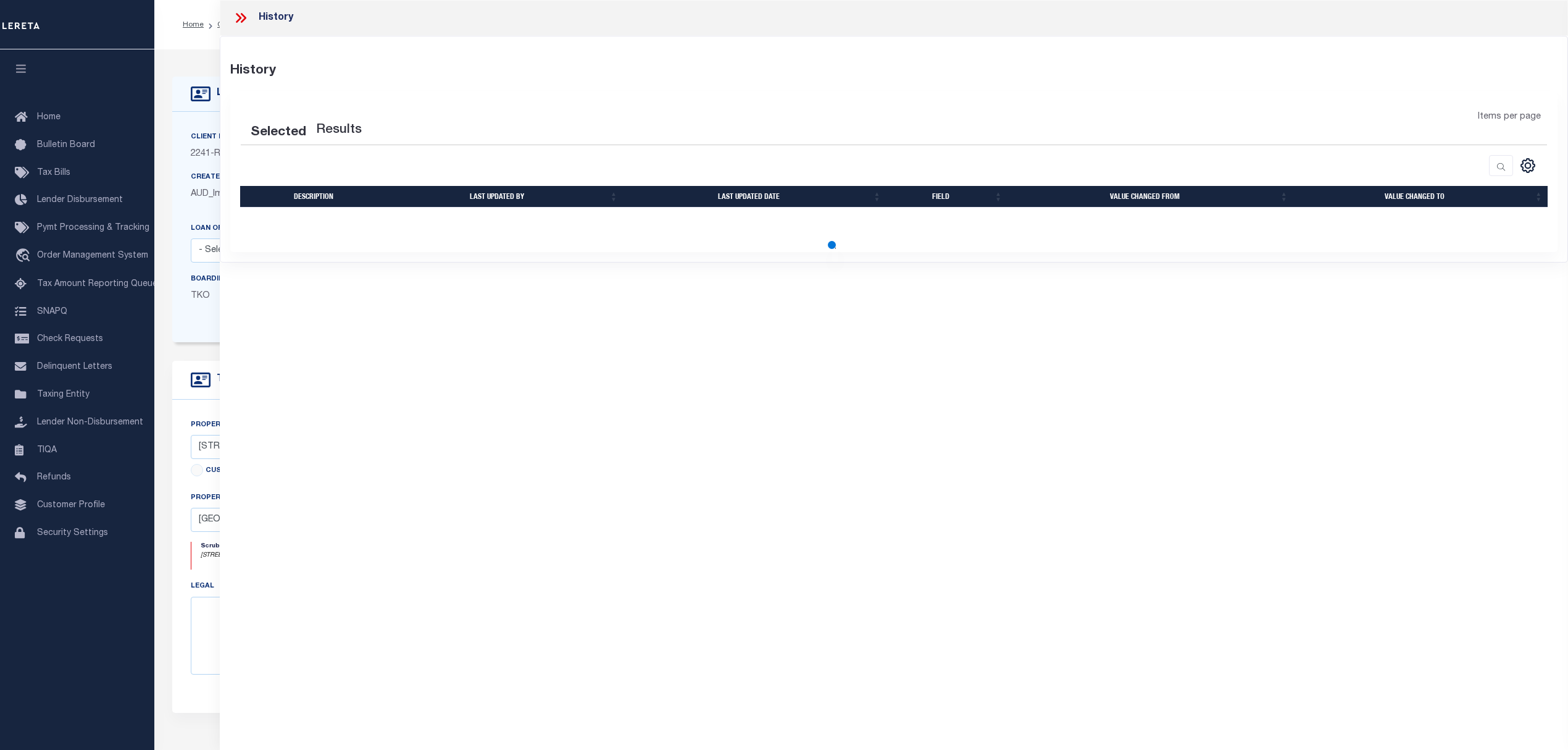
select select "100"
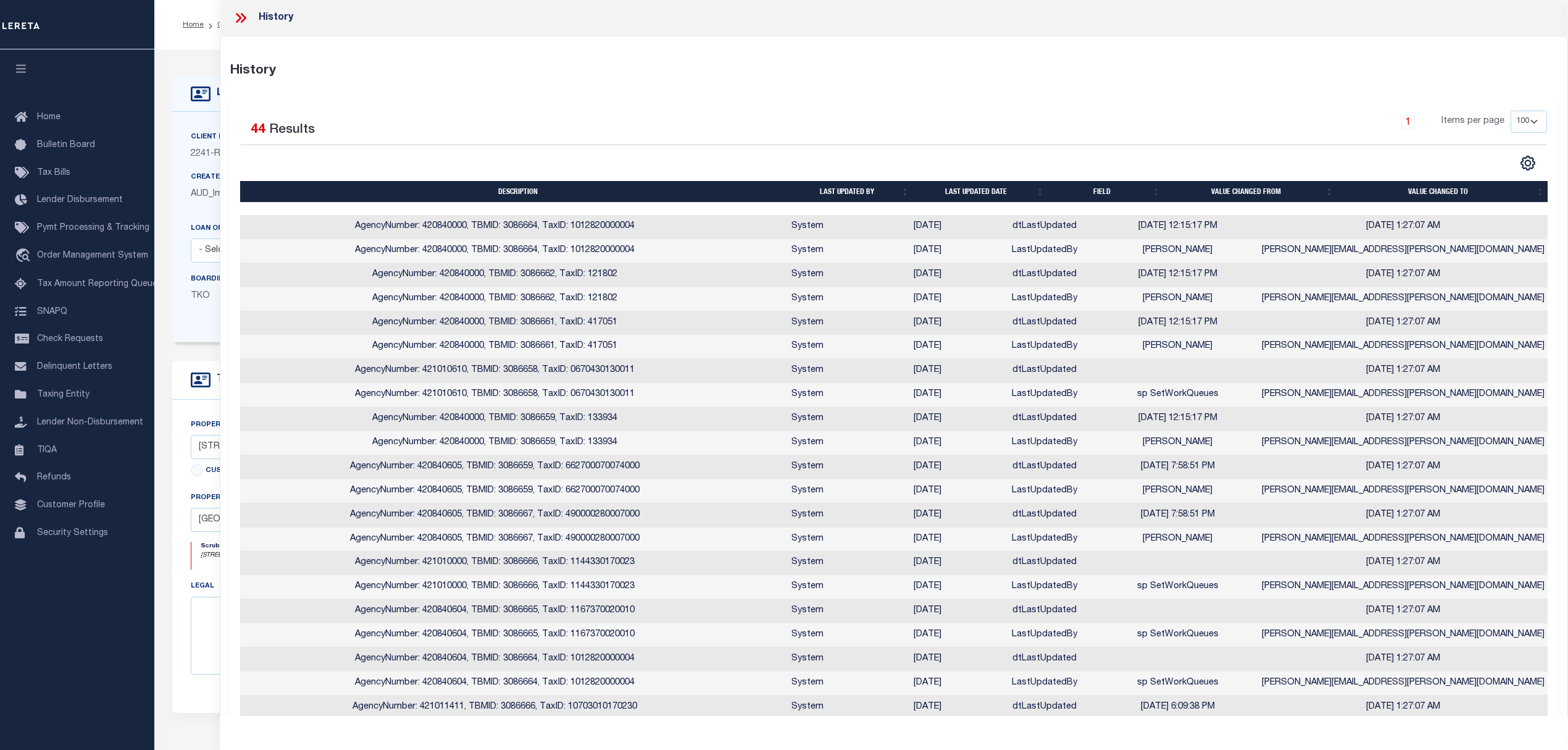
click at [234, 18] on icon at bounding box center [241, 18] width 16 height 16
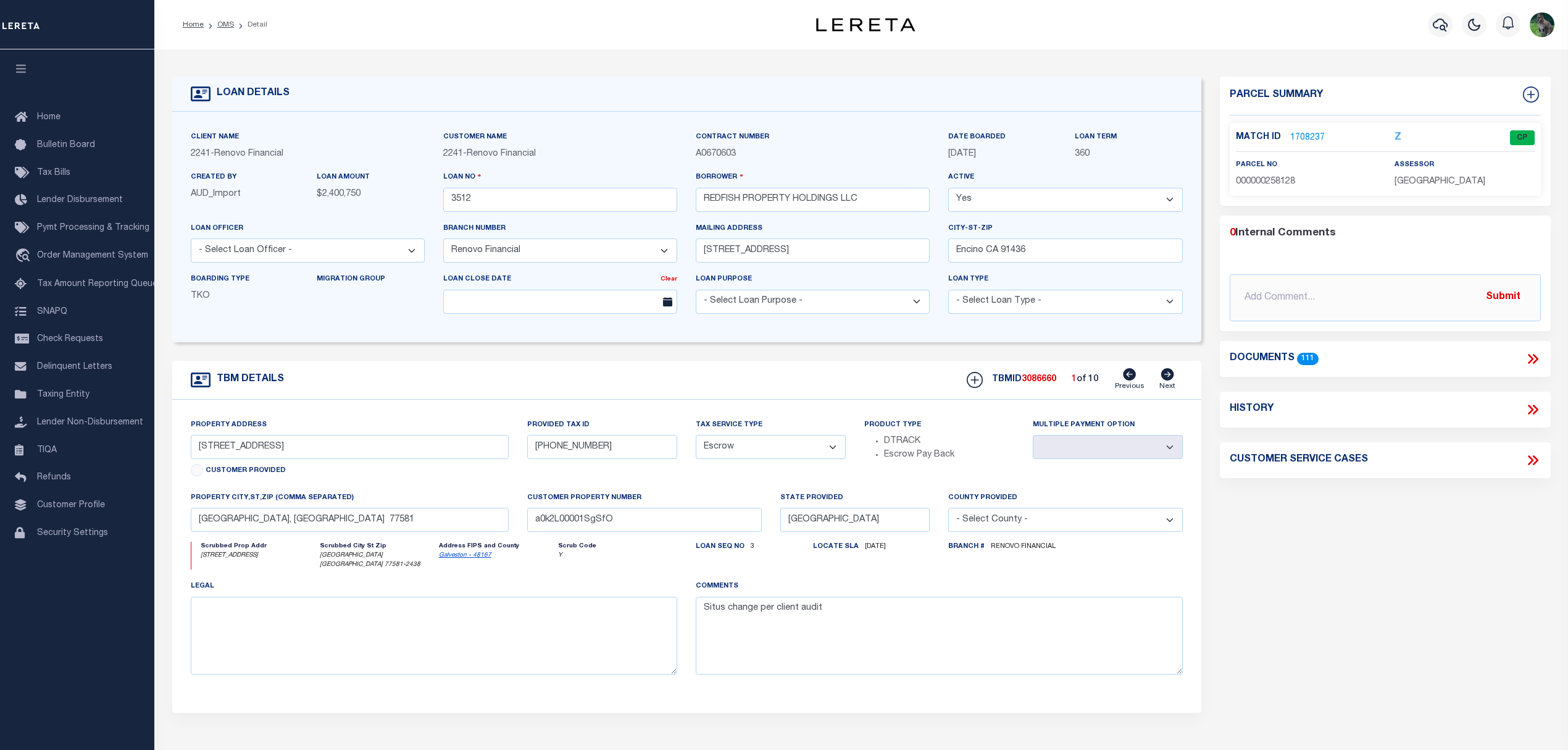
click at [1307, 141] on link "1708237" at bounding box center [1307, 138] width 34 height 13
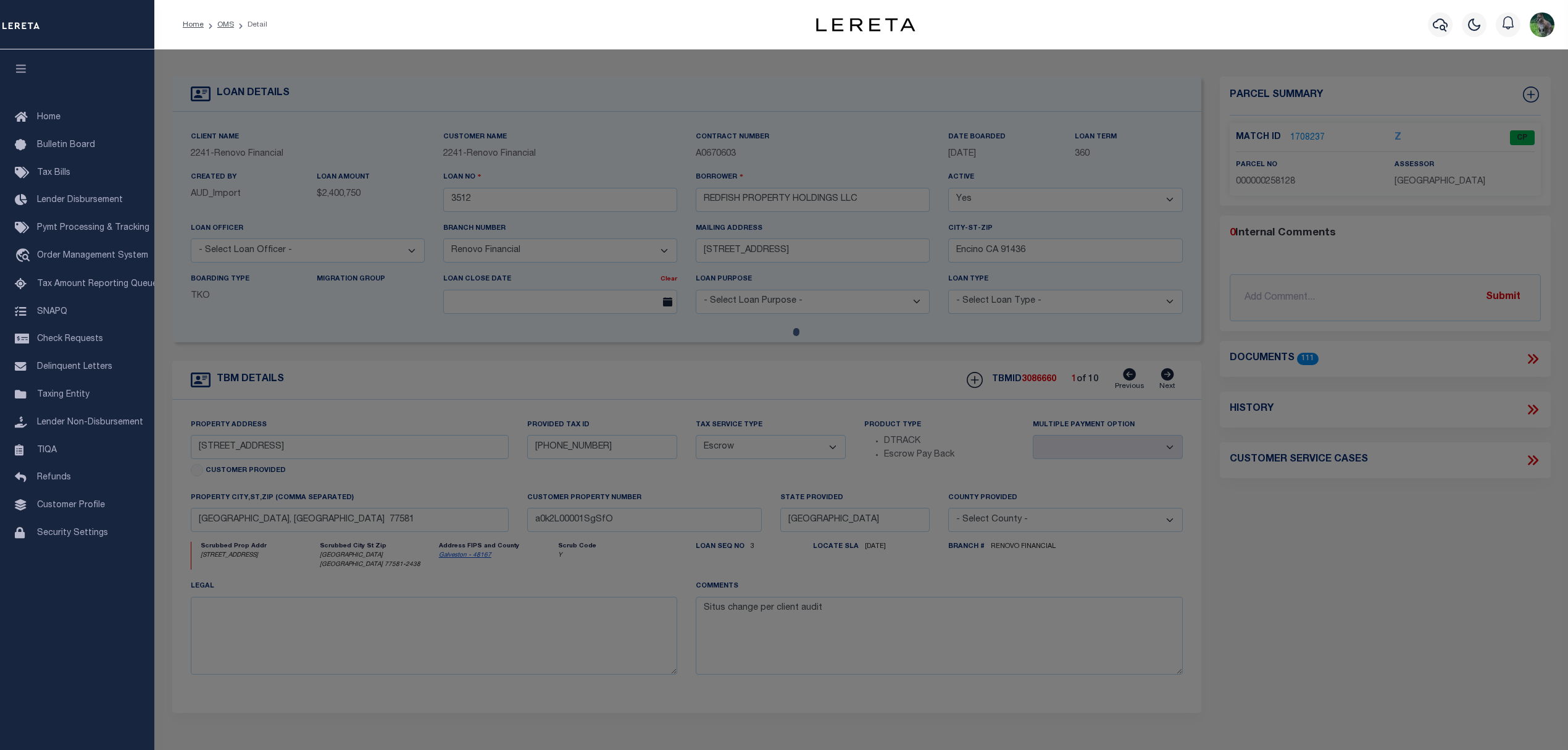
checkbox input "false"
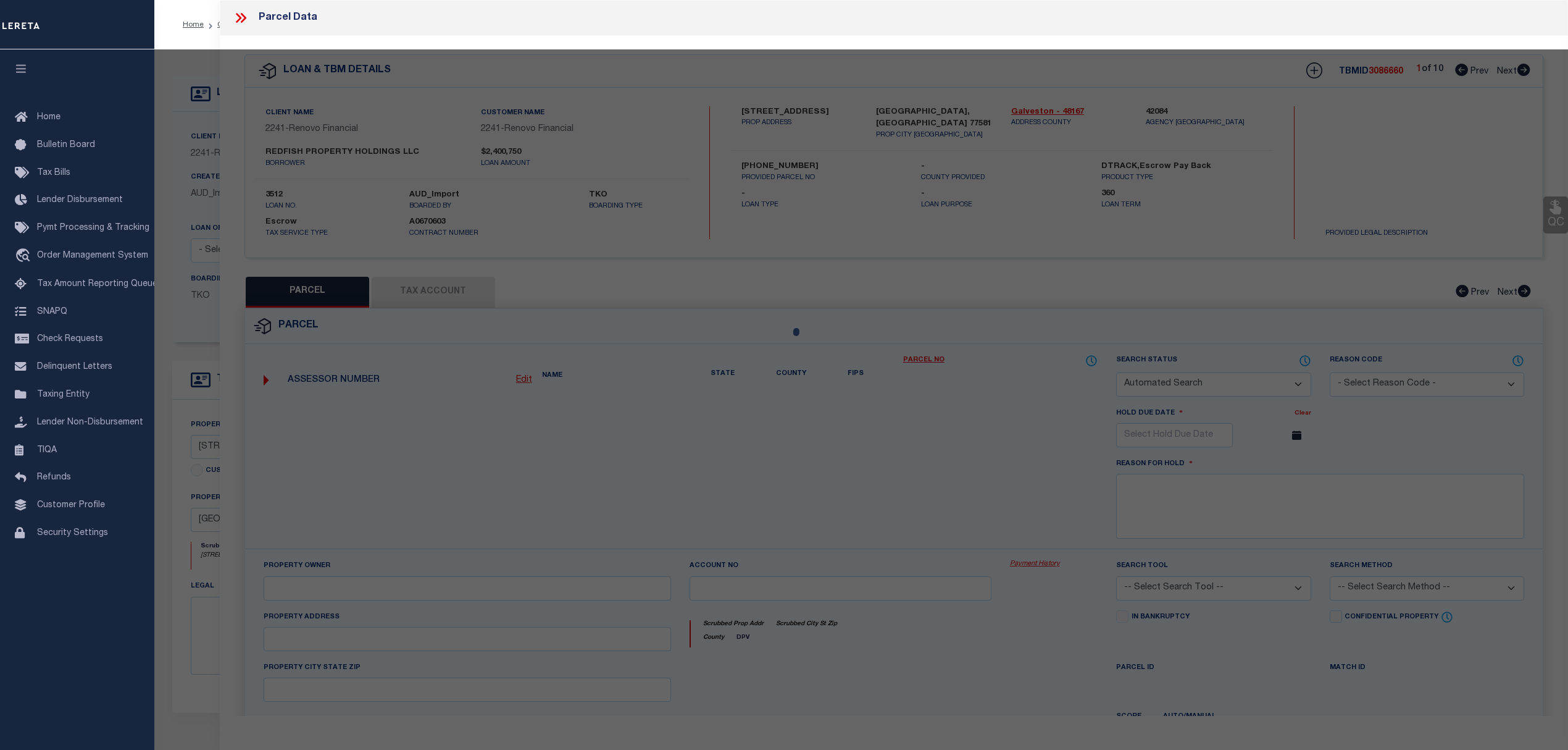
select select "CP"
type input "REDFISH PROPERTY HOLDINGS"
select select
type input "1107 [GEOGRAPHIC_DATA]"
checkbox input "false"
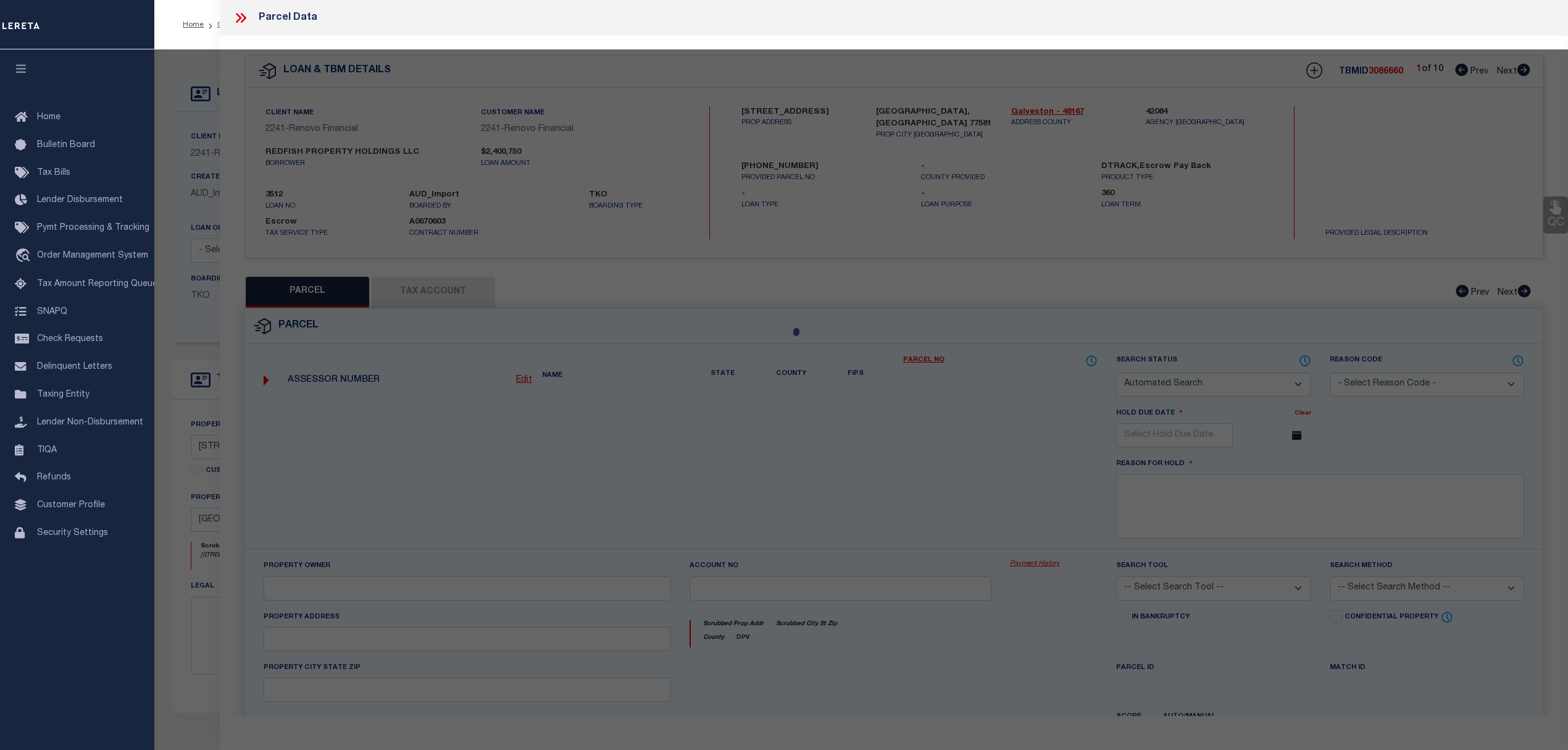
type input "PEARLAND, TX 77581"
type textarea "TWIN CREEK [PERSON_NAME] ([GEOGRAPHIC_DATA]) BLK 4 LOT 4"
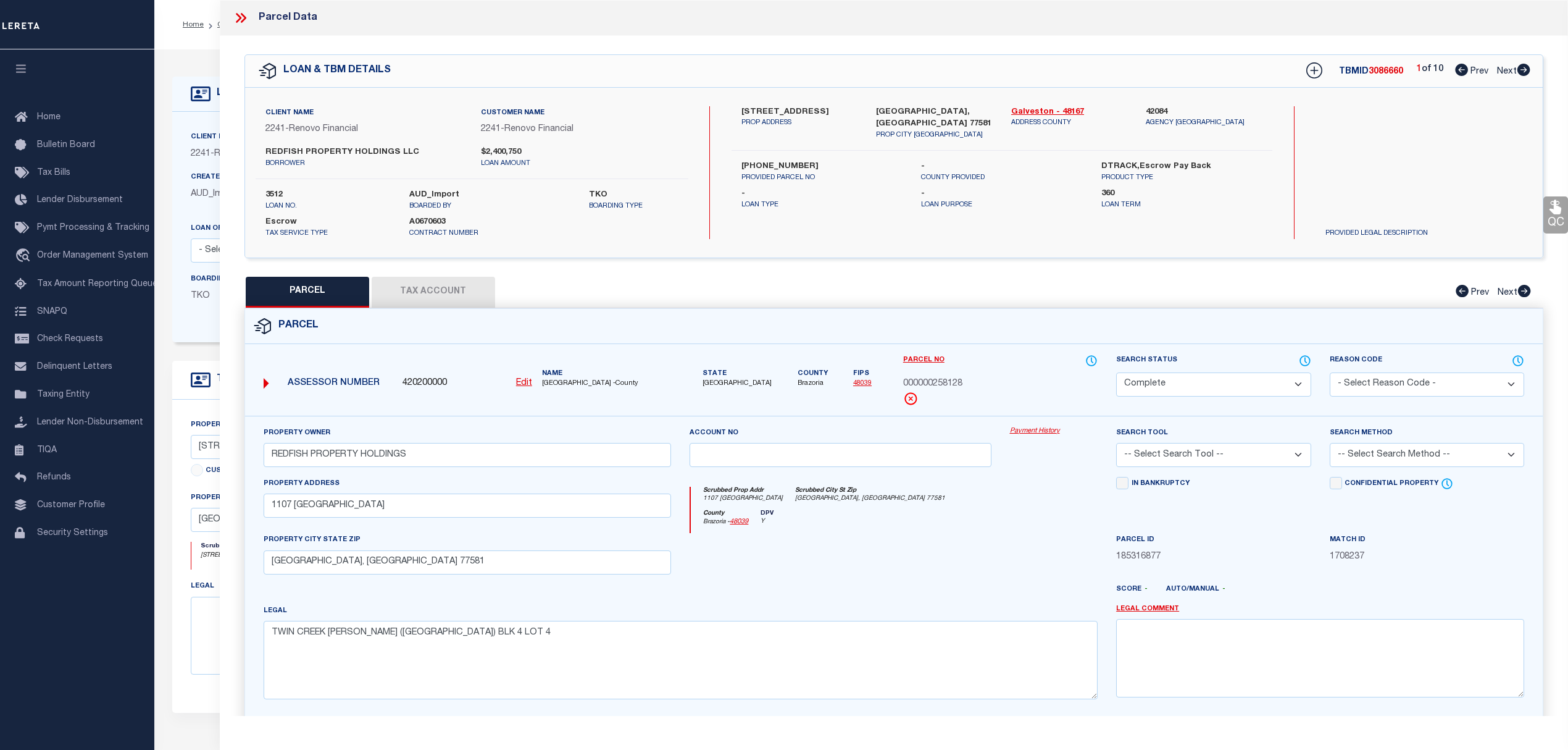
click at [1020, 435] on link "Payment History" at bounding box center [1054, 431] width 89 height 11
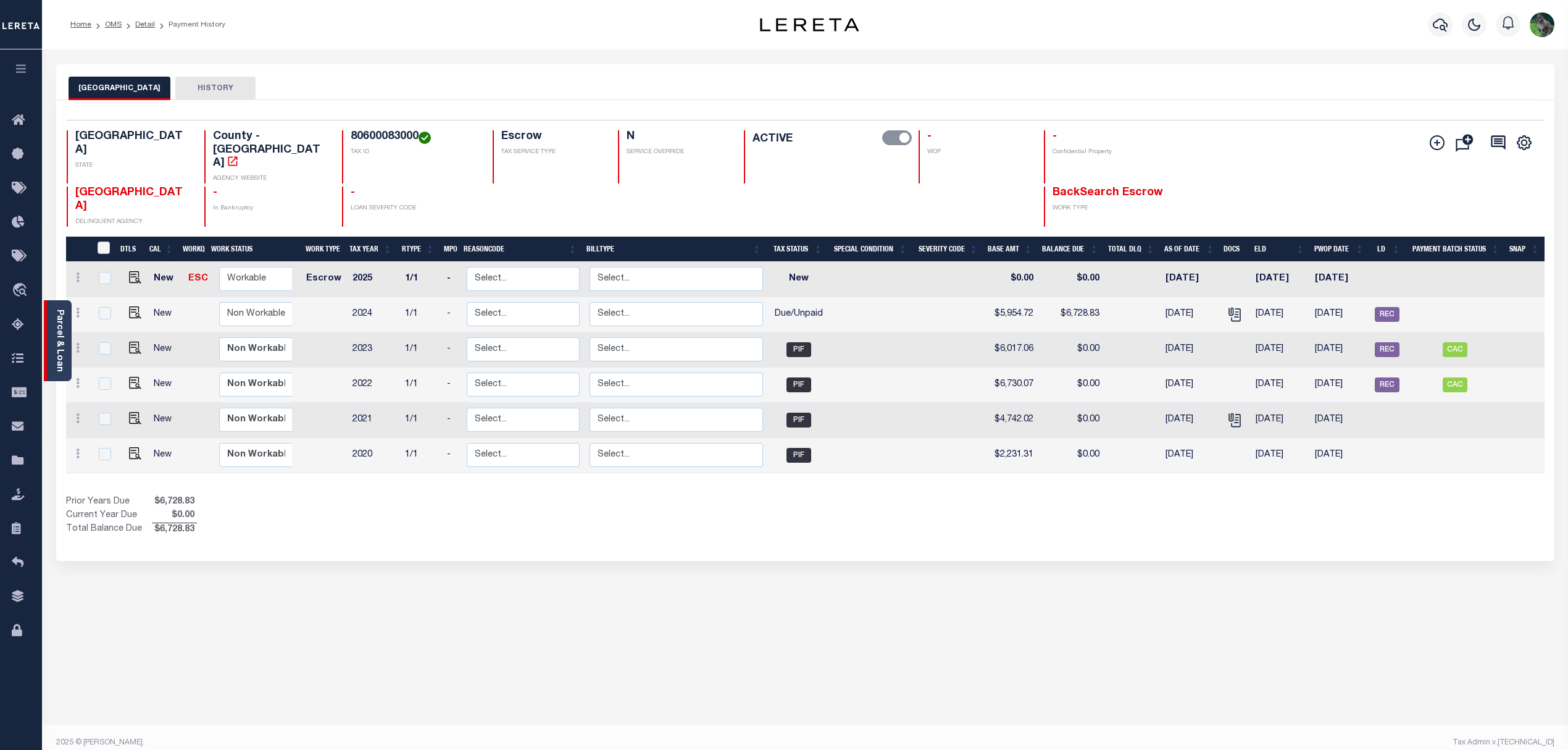
click at [63, 342] on link "Parcel & Loan" at bounding box center [60, 340] width 9 height 62
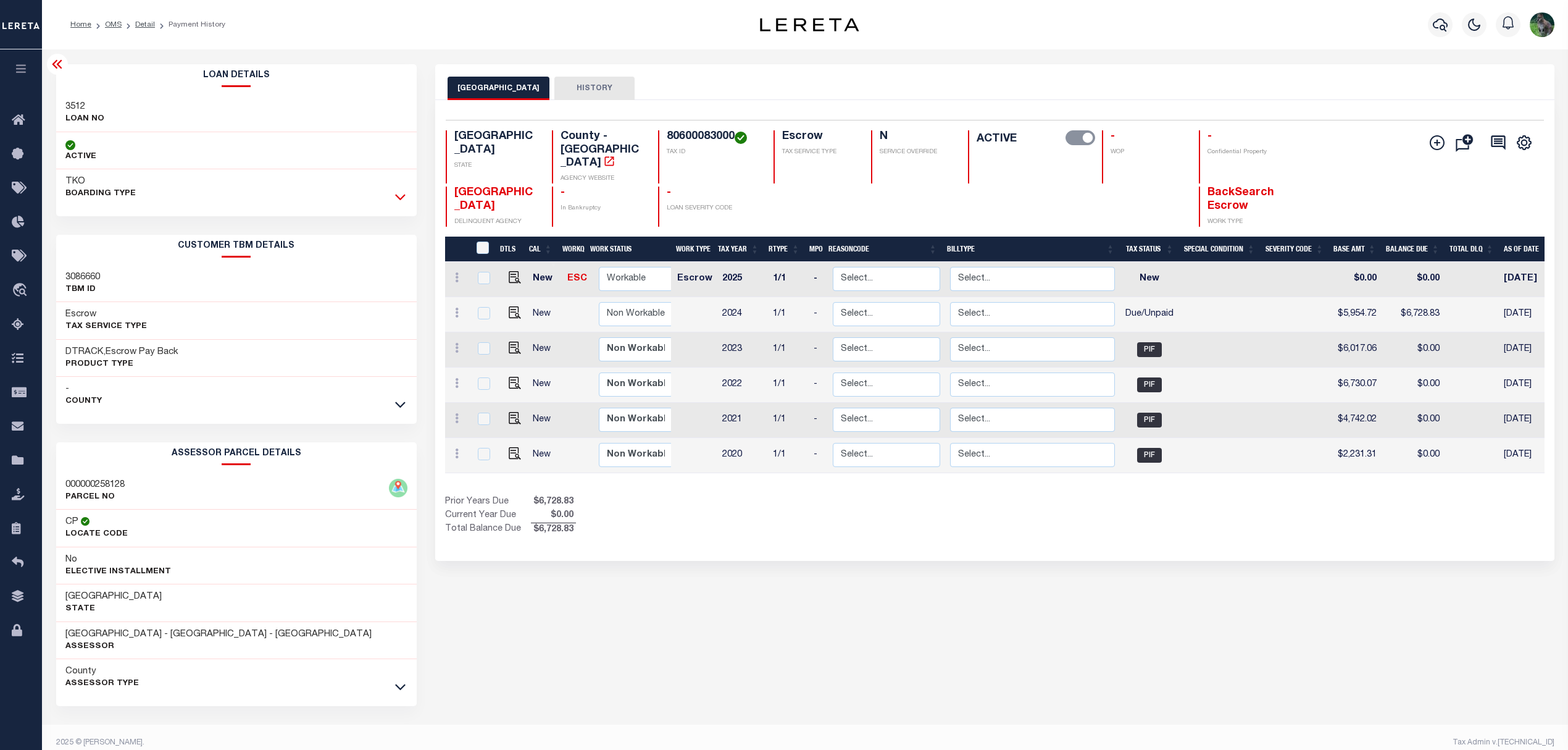
click at [396, 198] on icon at bounding box center [400, 197] width 11 height 6
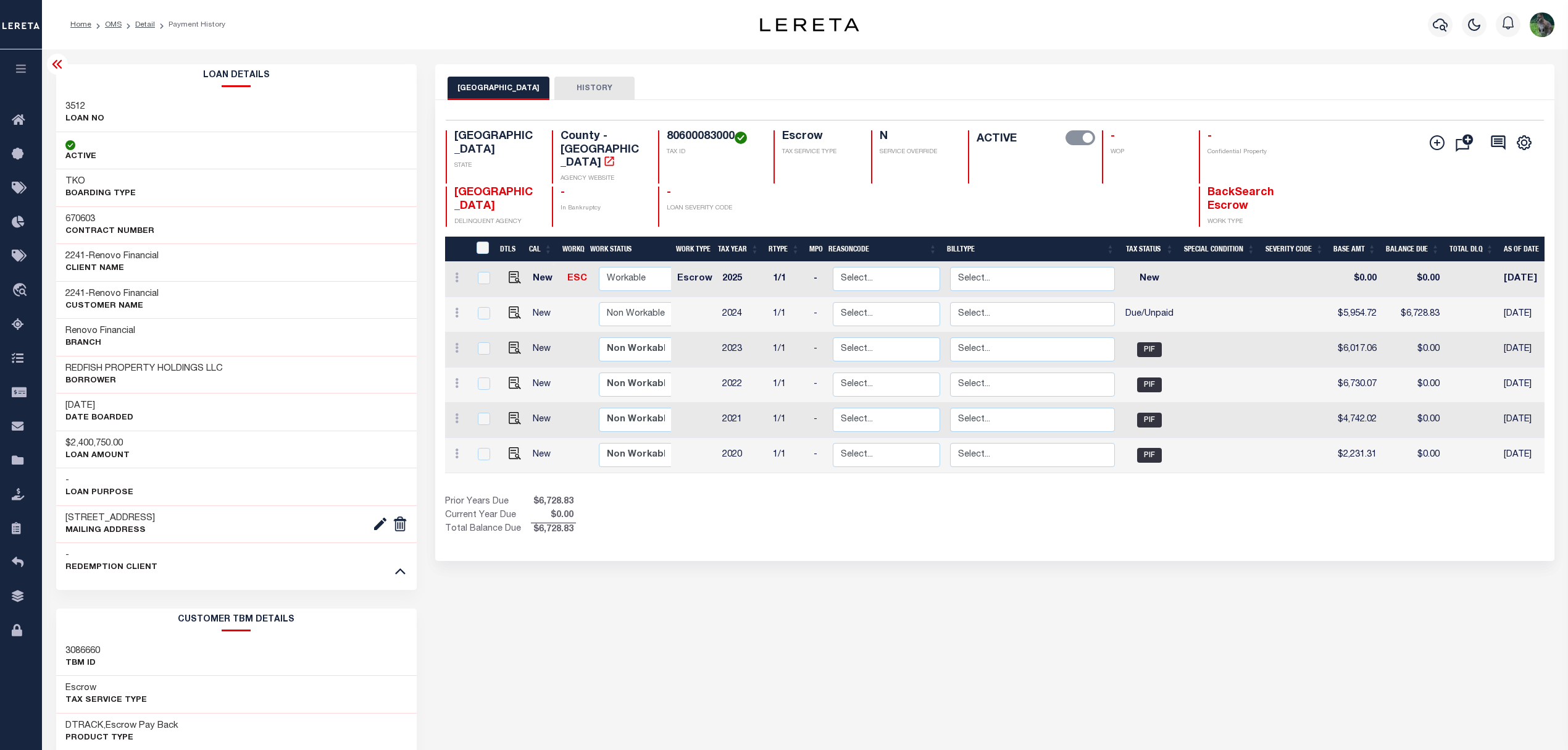
drag, startPoint x: 69, startPoint y: 414, endPoint x: 106, endPoint y: 408, distance: 37.5
click at [106, 408] on div "[DATE] DATE BOARDED" at bounding box center [99, 412] width 68 height 25
click at [136, 403] on div "[DATE] DATE BOARDED" at bounding box center [236, 411] width 361 height 38
click at [406, 572] on link at bounding box center [400, 570] width 14 height 9
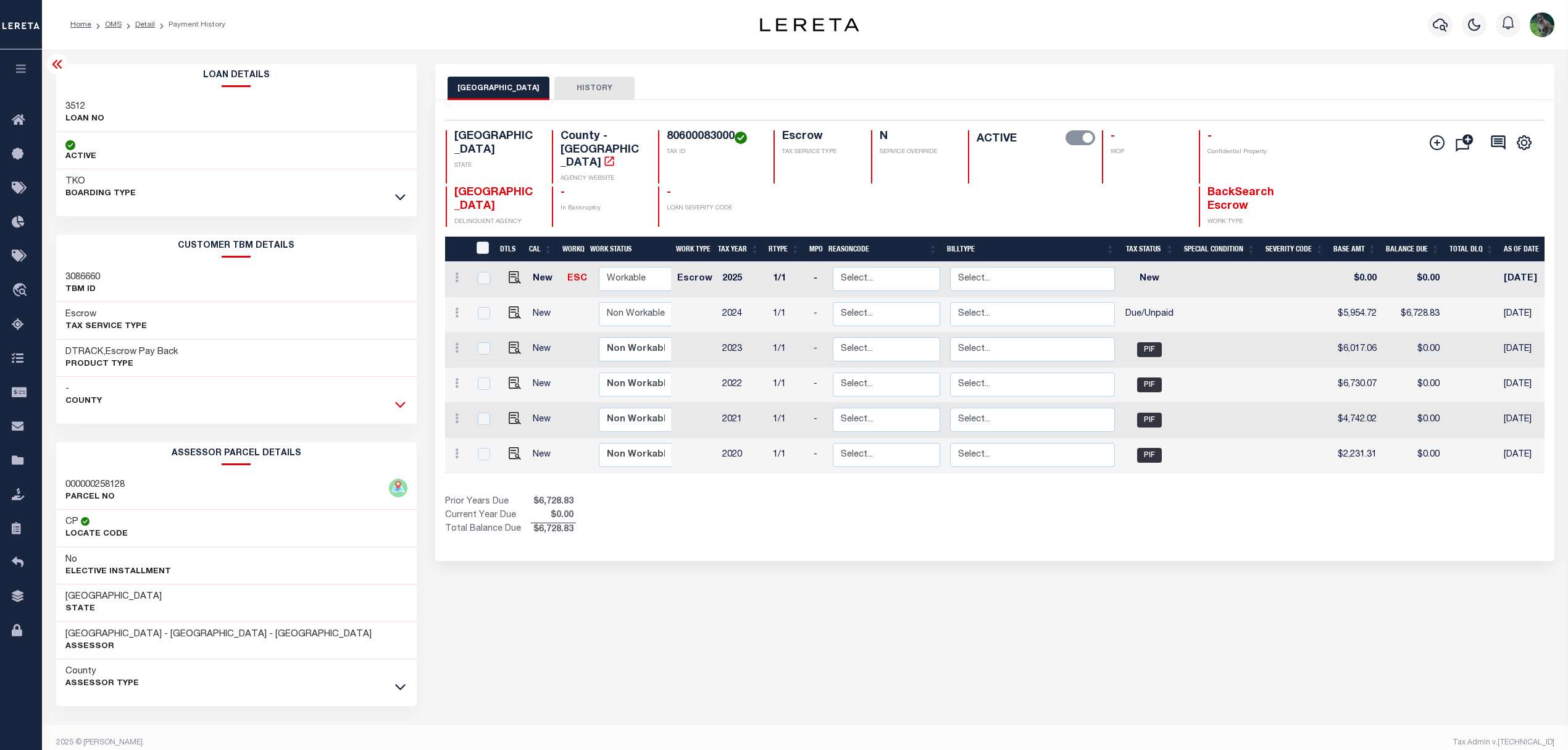
click at [402, 410] on icon at bounding box center [400, 404] width 11 height 13
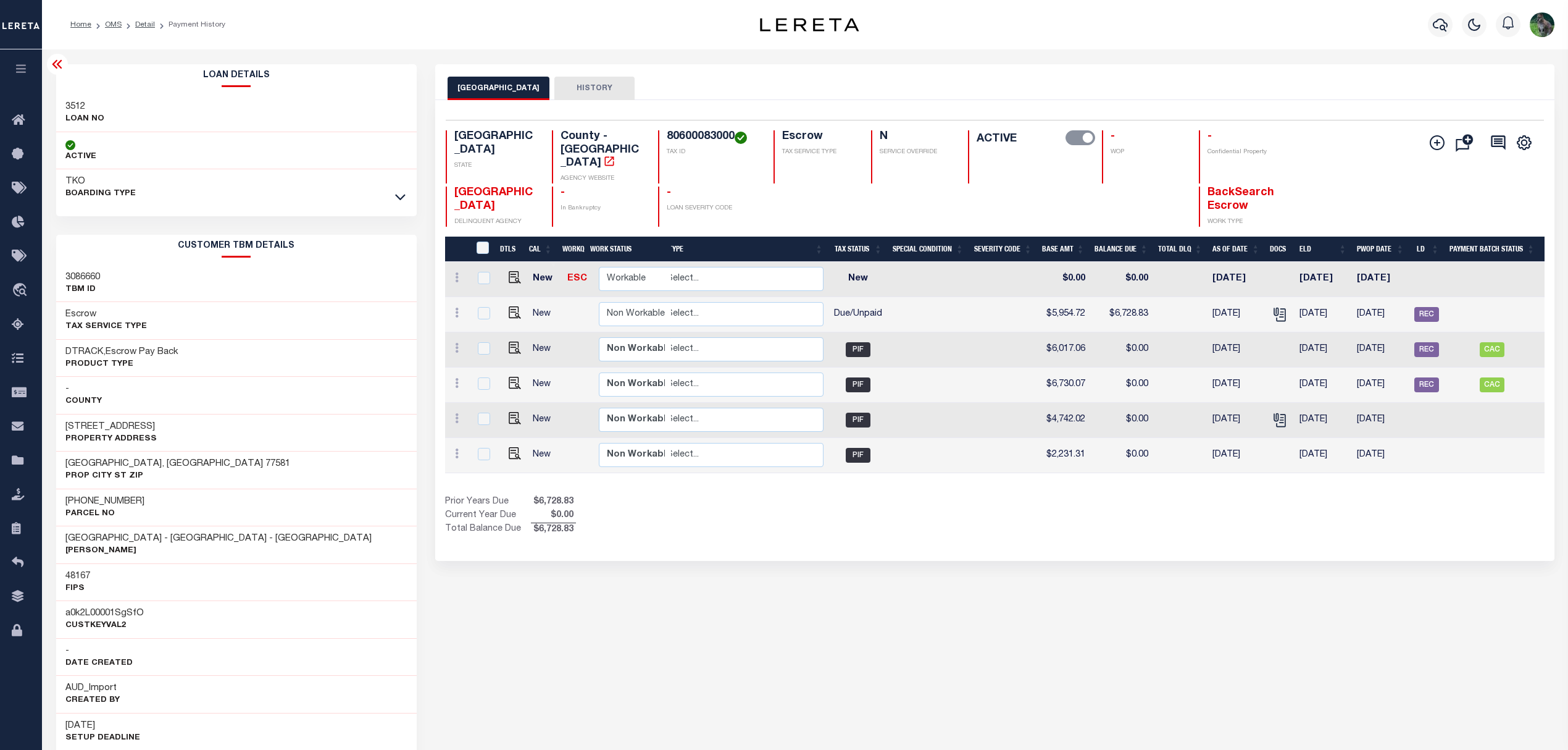
scroll to position [0, 304]
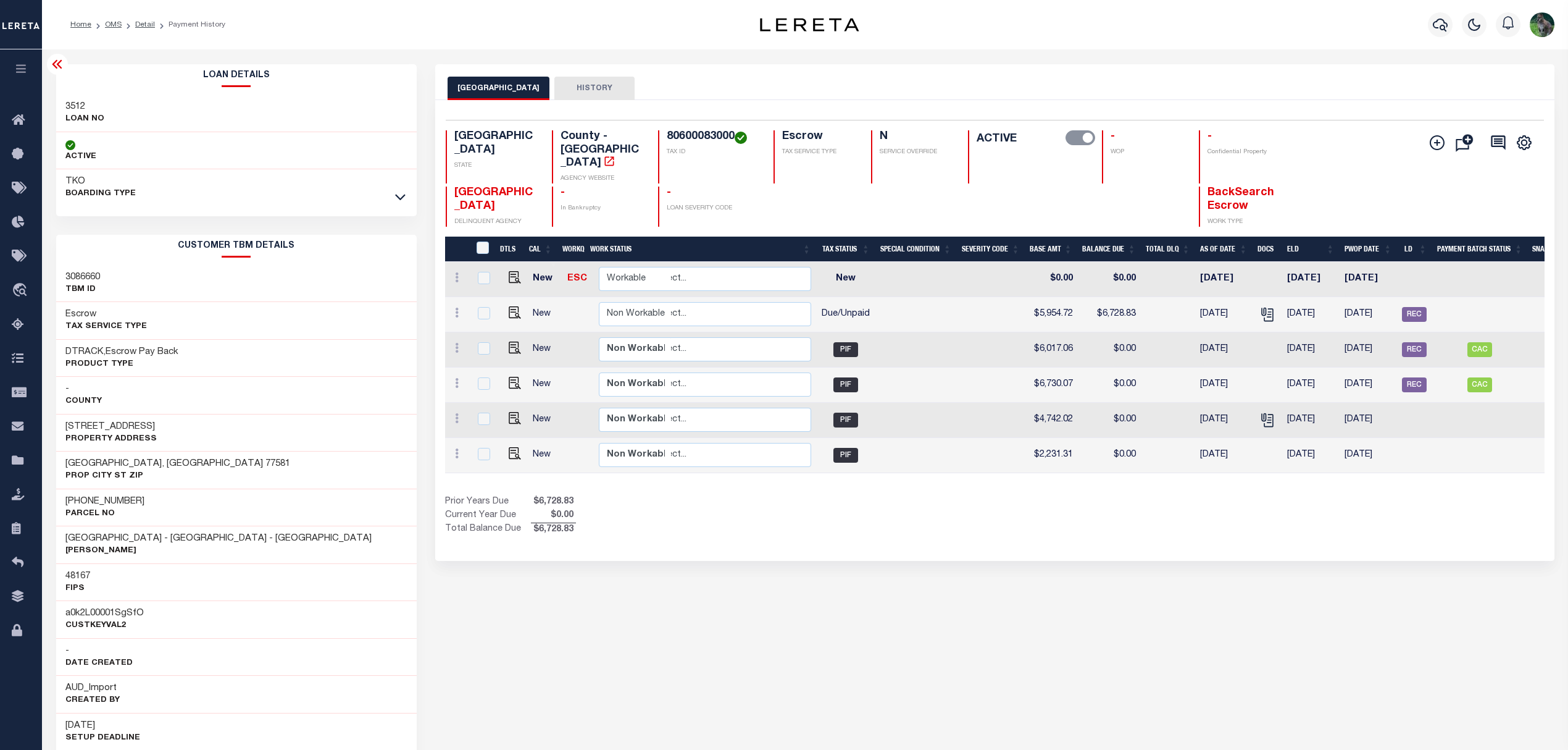
click at [51, 61] on icon at bounding box center [57, 64] width 15 height 15
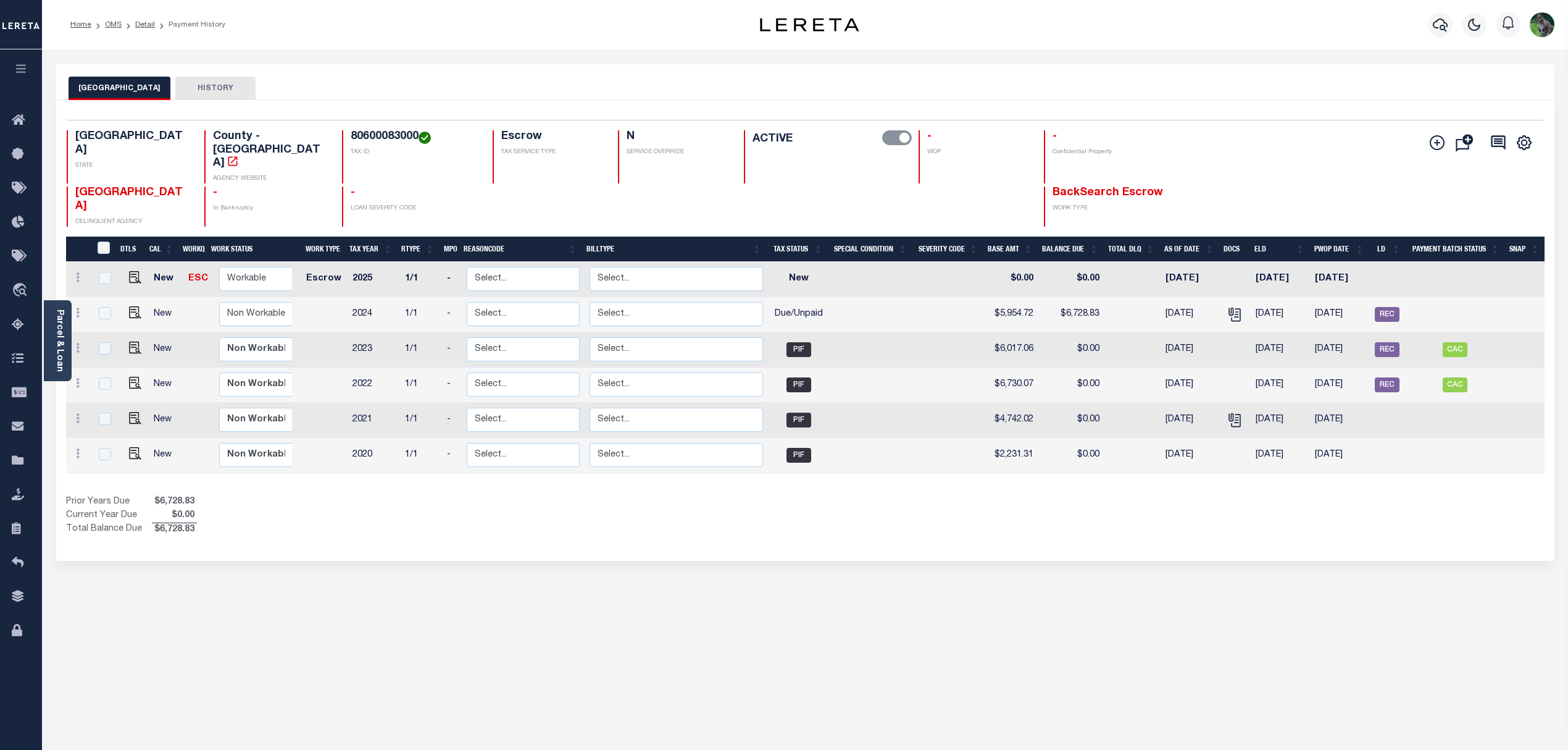
scroll to position [0, 0]
click at [133, 306] on img "" at bounding box center [135, 313] width 12 height 12
checkbox input "true"
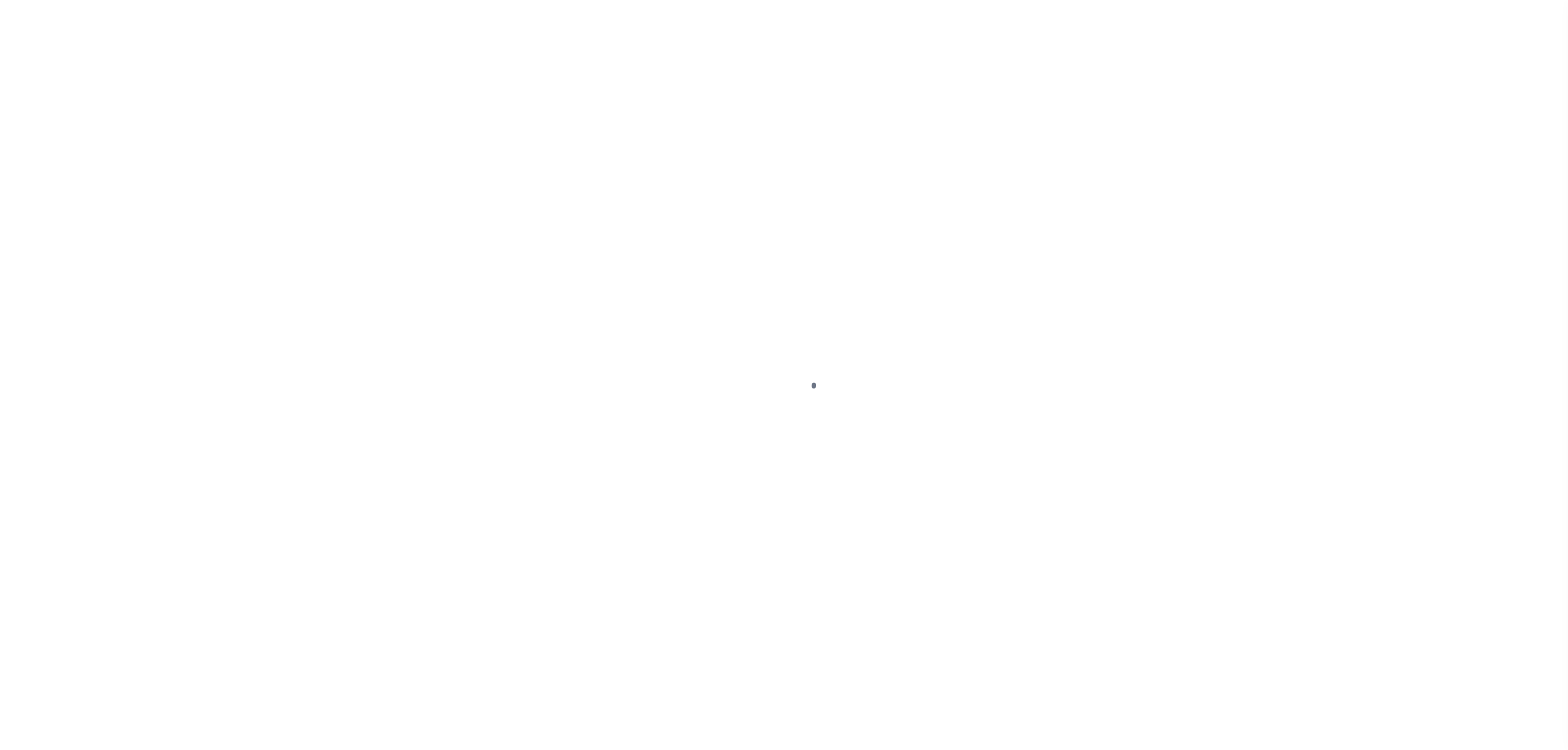
select select "DUE"
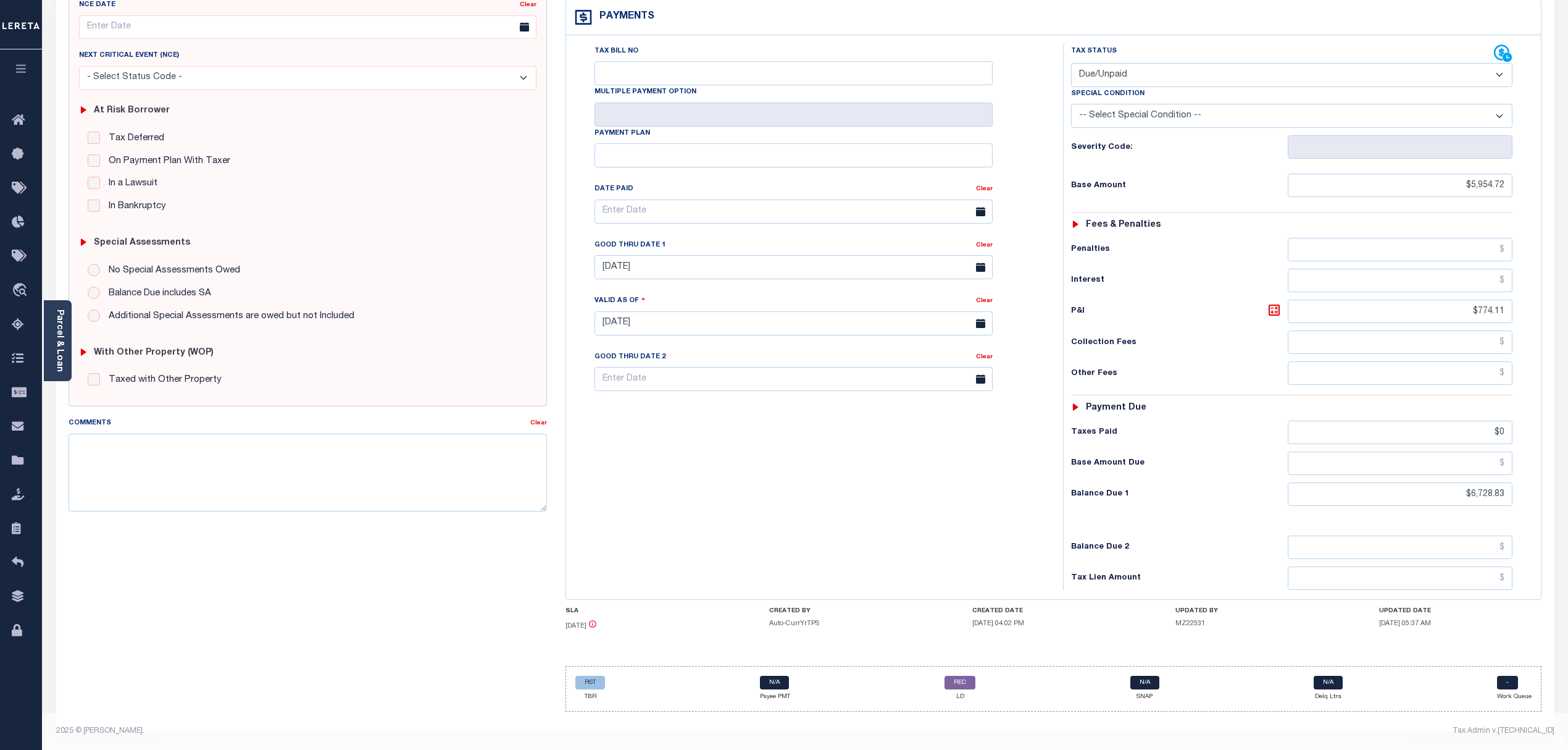
scroll to position [4, 0]
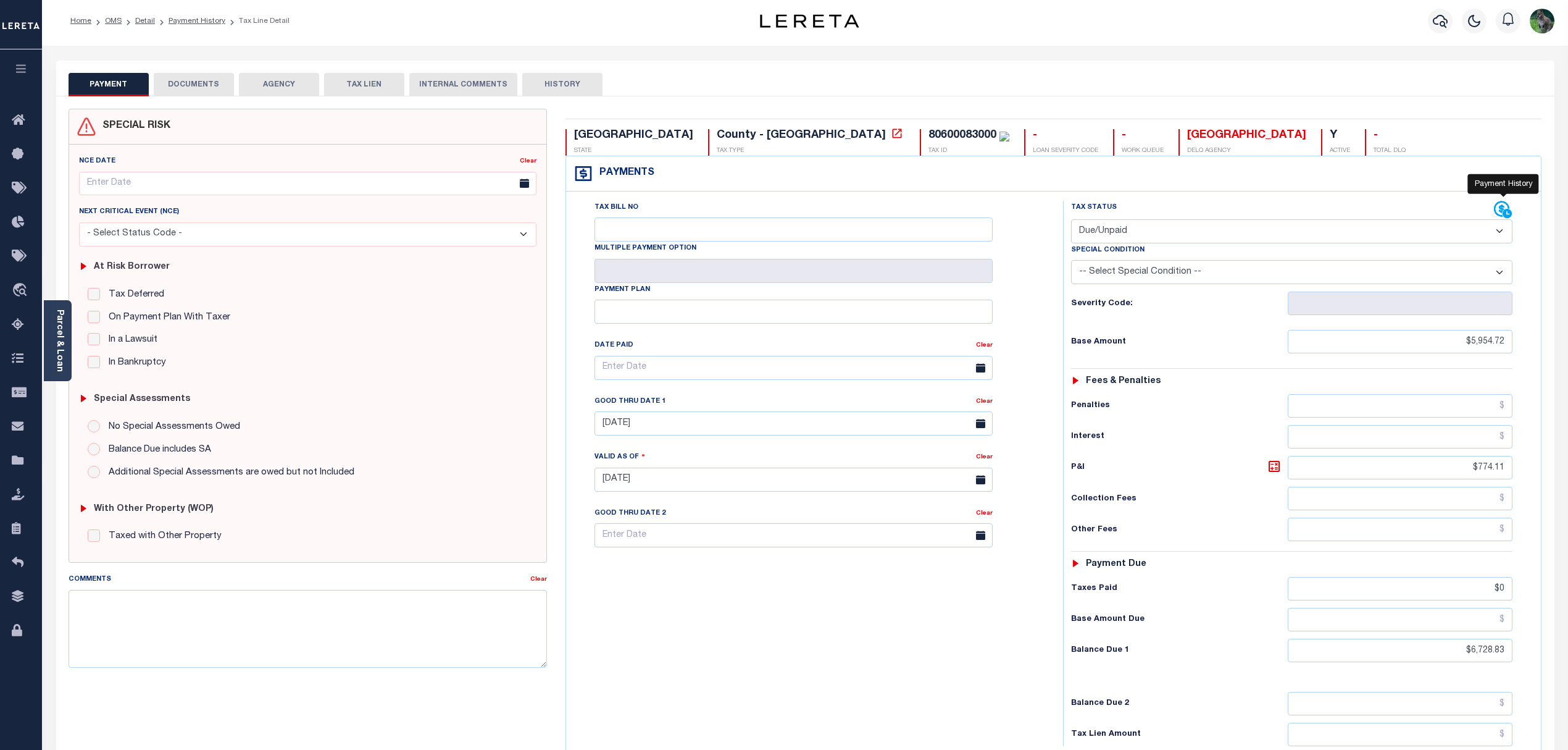
click at [1509, 206] on icon at bounding box center [1503, 210] width 18 height 18
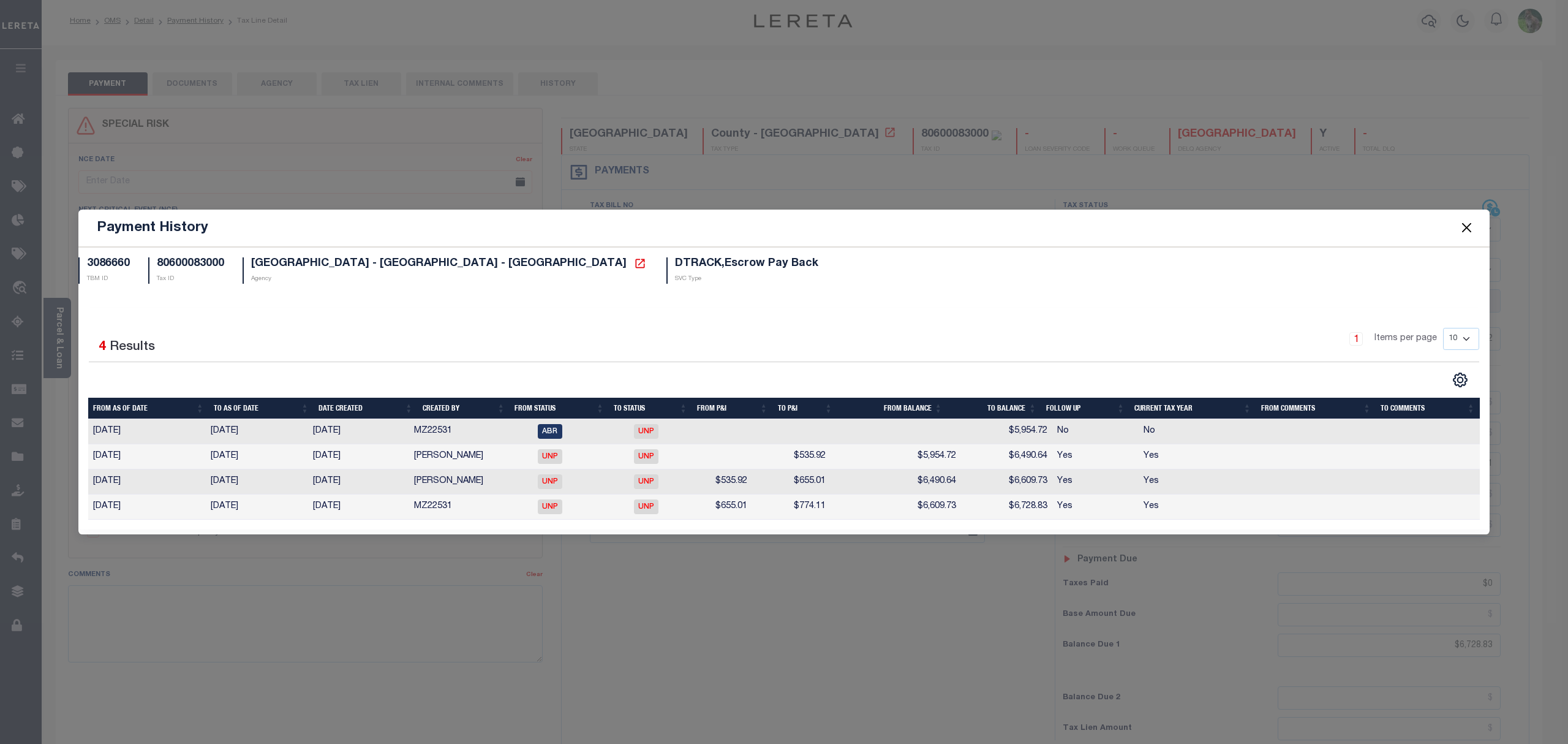
click at [1459, 226] on button "Close" at bounding box center [1467, 227] width 16 height 16
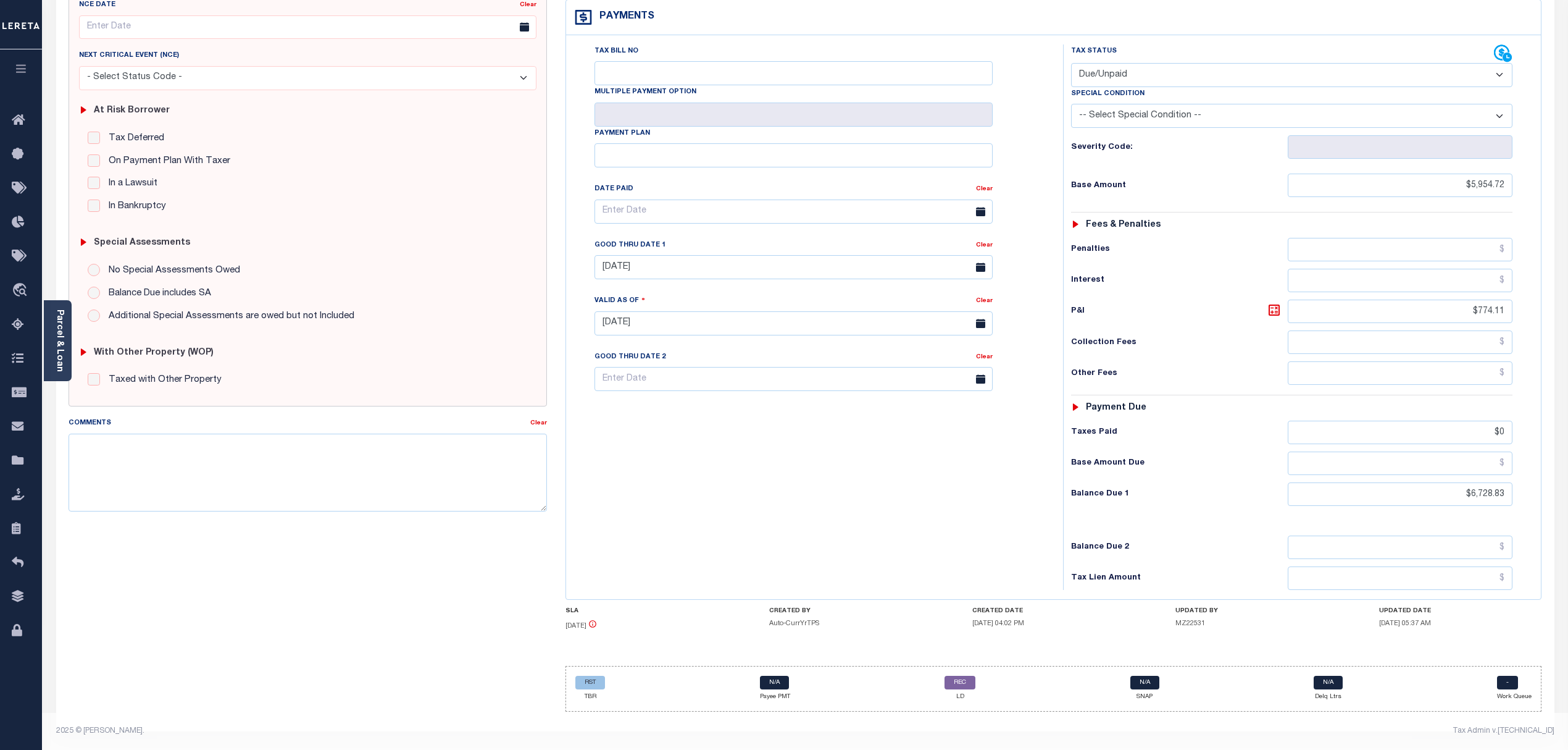
scroll to position [169, 0]
drag, startPoint x: 1411, startPoint y: 321, endPoint x: 1465, endPoint y: 312, distance: 54.7
click at [1465, 312] on div "Tax Status Status - Select Status Code -" at bounding box center [1296, 317] width 466 height 545
drag, startPoint x: 1465, startPoint y: 312, endPoint x: 1519, endPoint y: 299, distance: 55.5
click at [1519, 299] on div "Tax Status Status - Select Status Code -" at bounding box center [1296, 317] width 466 height 545
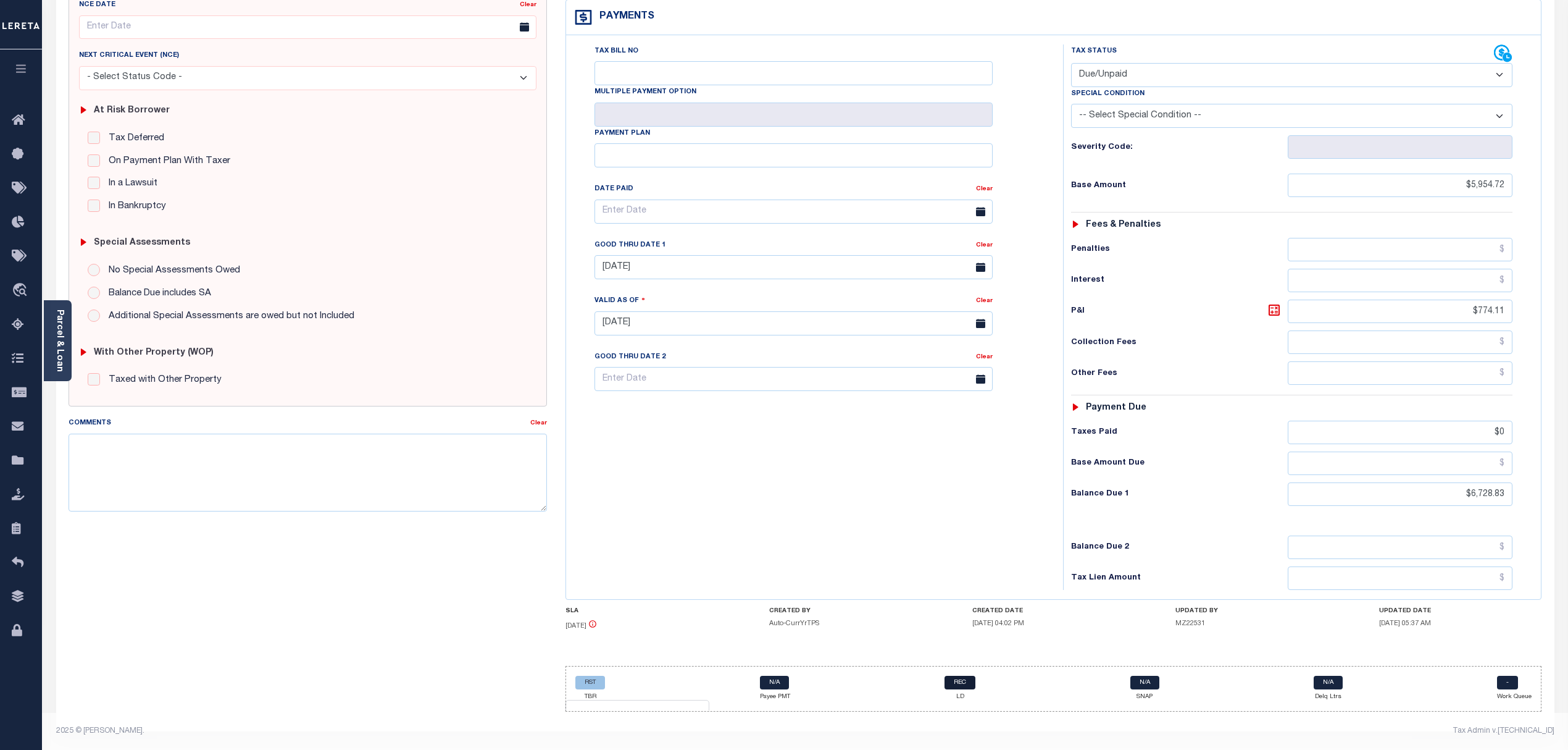
click at [960, 681] on link "REC" at bounding box center [960, 681] width 31 height 13
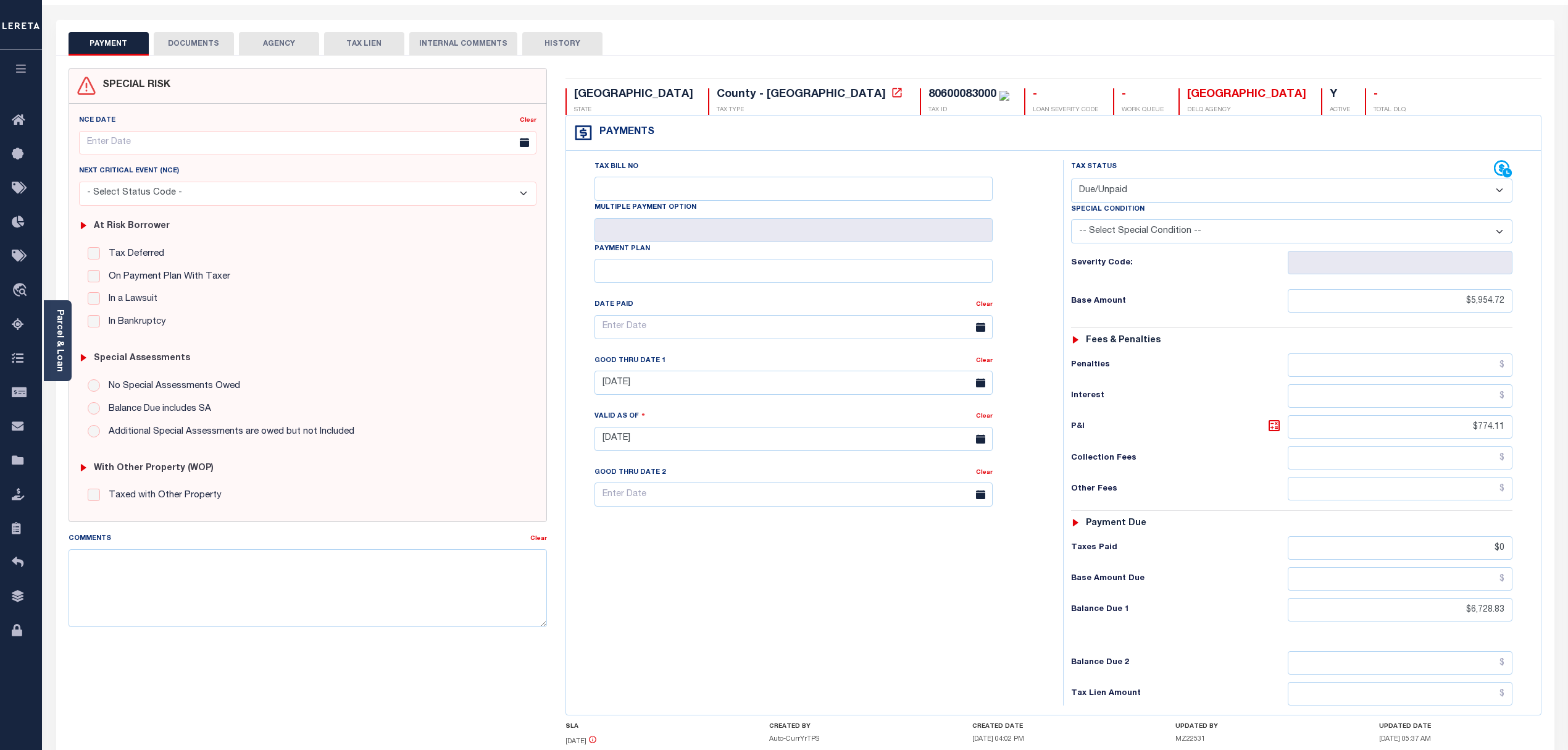
scroll to position [0, 0]
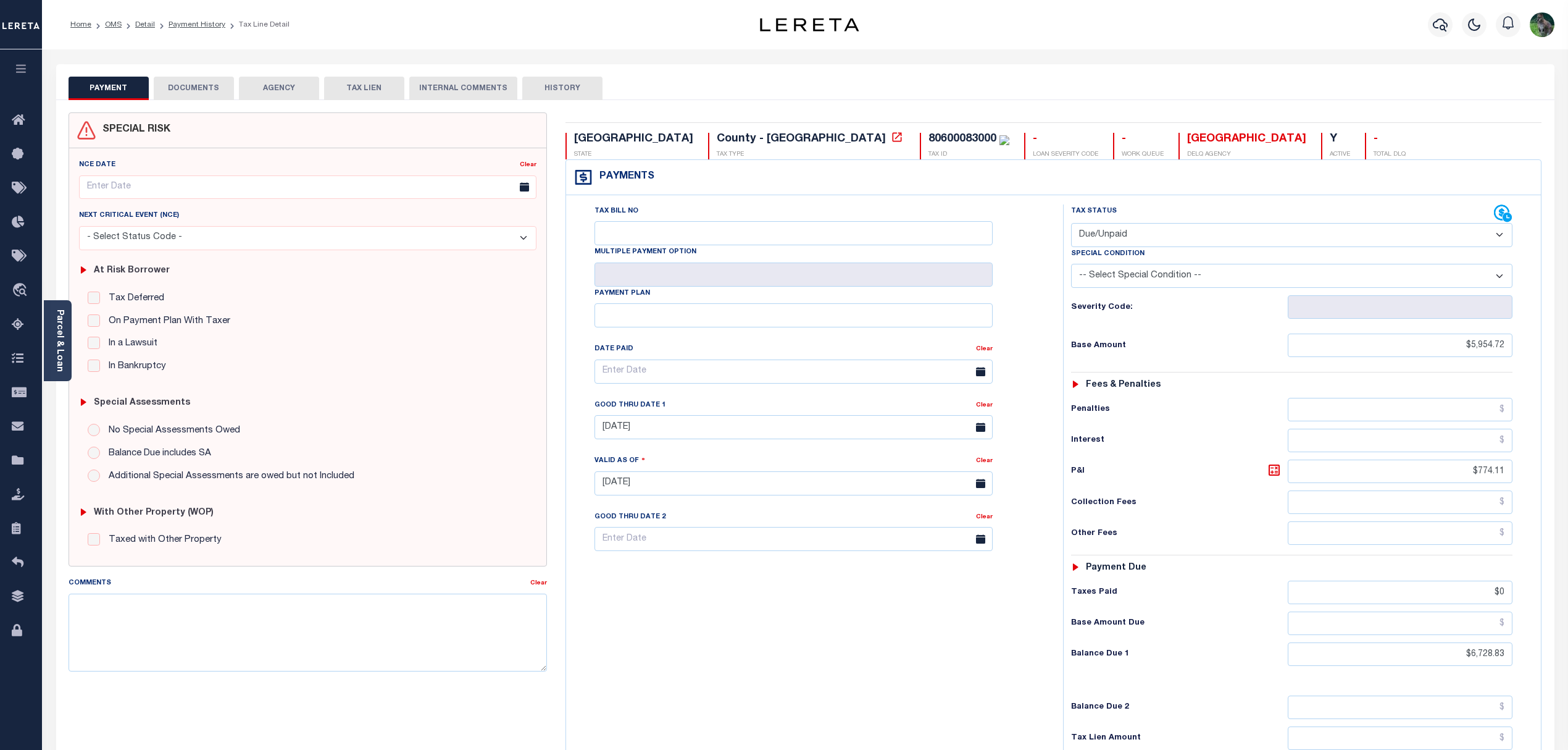
click at [929, 133] on div "80600083000" at bounding box center [962, 139] width 68 height 11
copy div "80600083000"
click at [823, 79] on div "PAYMENT DOCUMENTS AGENCY DELINQUENT PAYEE TAX LIEN HISTORY" at bounding box center [805, 88] width 1473 height 23
click at [929, 134] on div "80600083000" at bounding box center [962, 139] width 68 height 11
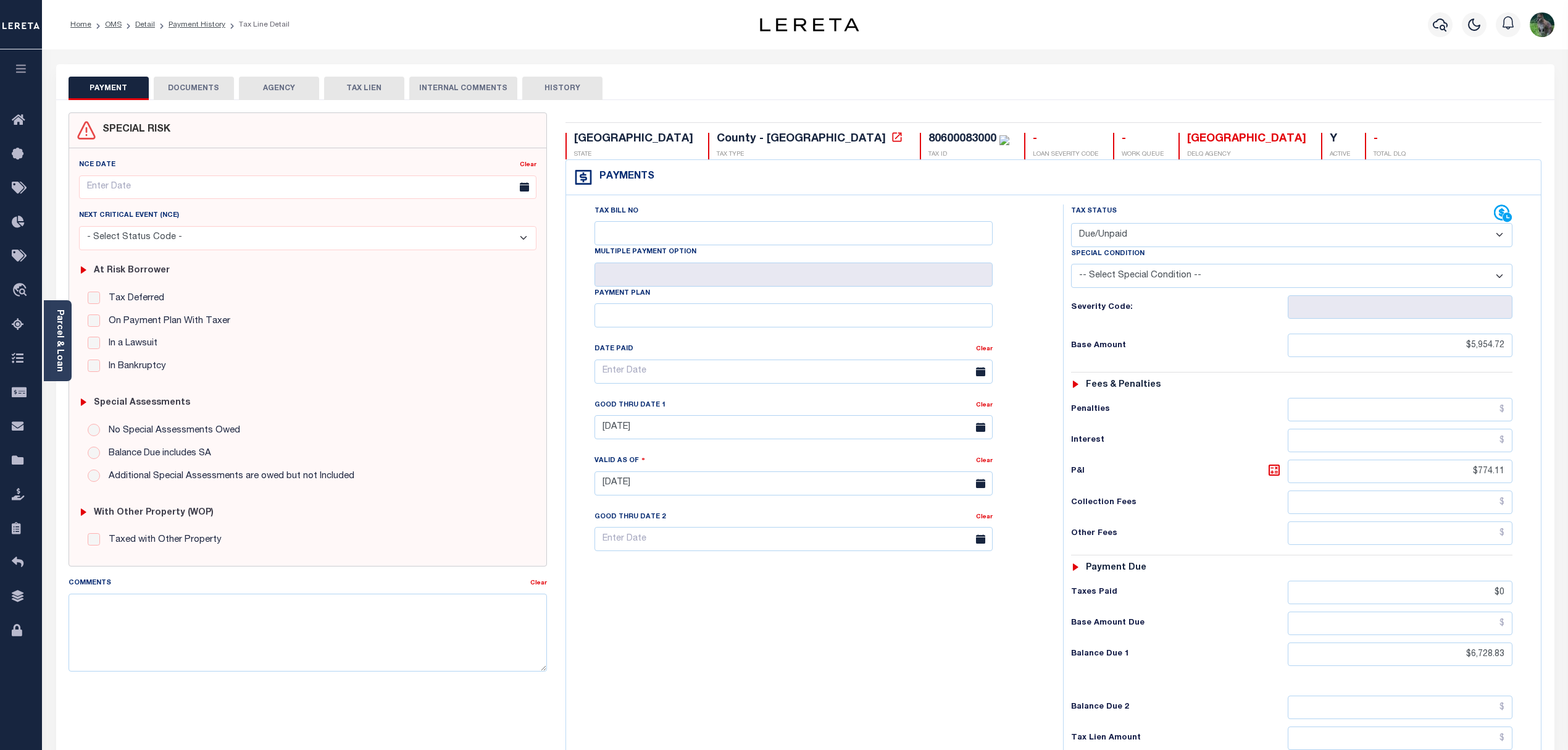
click at [929, 134] on div "80600083000" at bounding box center [962, 139] width 68 height 11
copy div "80600083000"
drag, startPoint x: 1463, startPoint y: 359, endPoint x: 1516, endPoint y: 357, distance: 53.0
click at [1516, 357] on div "Tax Status Status - Select Status Code -" at bounding box center [1296, 477] width 466 height 545
click at [754, 618] on div "Tax Bill No Multiple Payment Option Payment Plan Clear" at bounding box center [811, 477] width 485 height 545
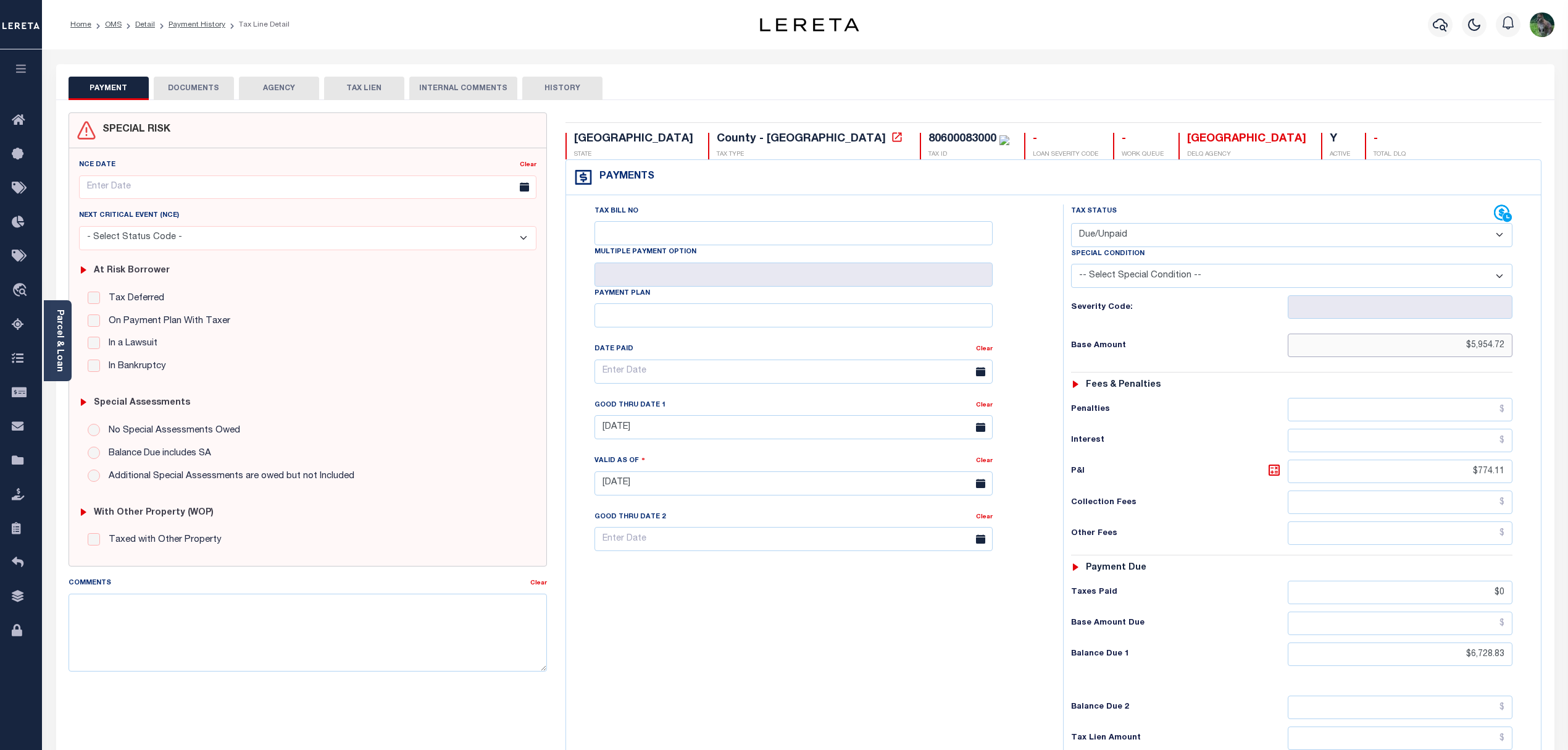
drag, startPoint x: 1460, startPoint y: 349, endPoint x: 1534, endPoint y: 343, distance: 74.2
click at [1534, 343] on div "Tax Status Status" at bounding box center [1296, 477] width 485 height 545
click at [193, 23] on link "Payment History" at bounding box center [197, 25] width 57 height 7
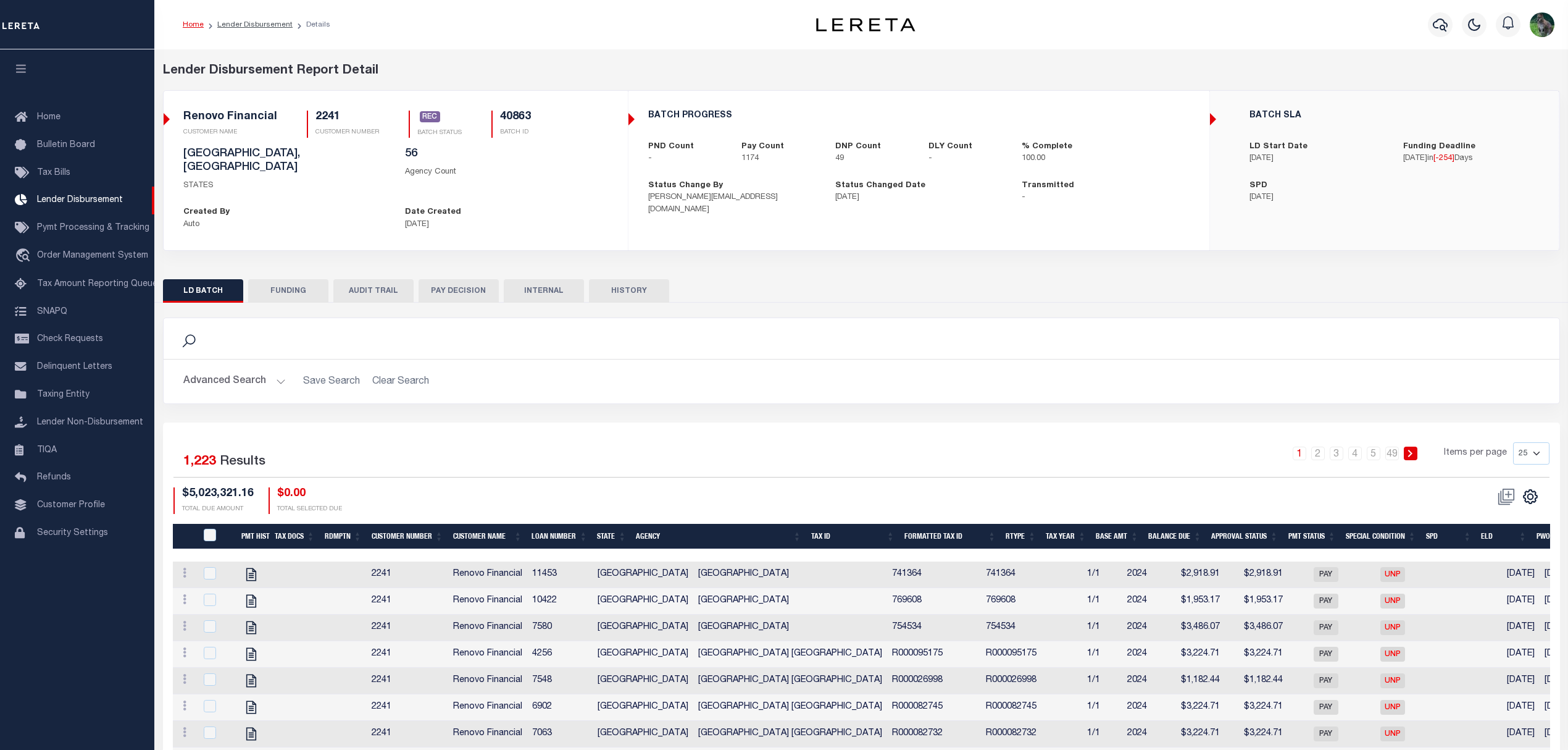
click at [279, 280] on button "FUNDING" at bounding box center [288, 291] width 80 height 24
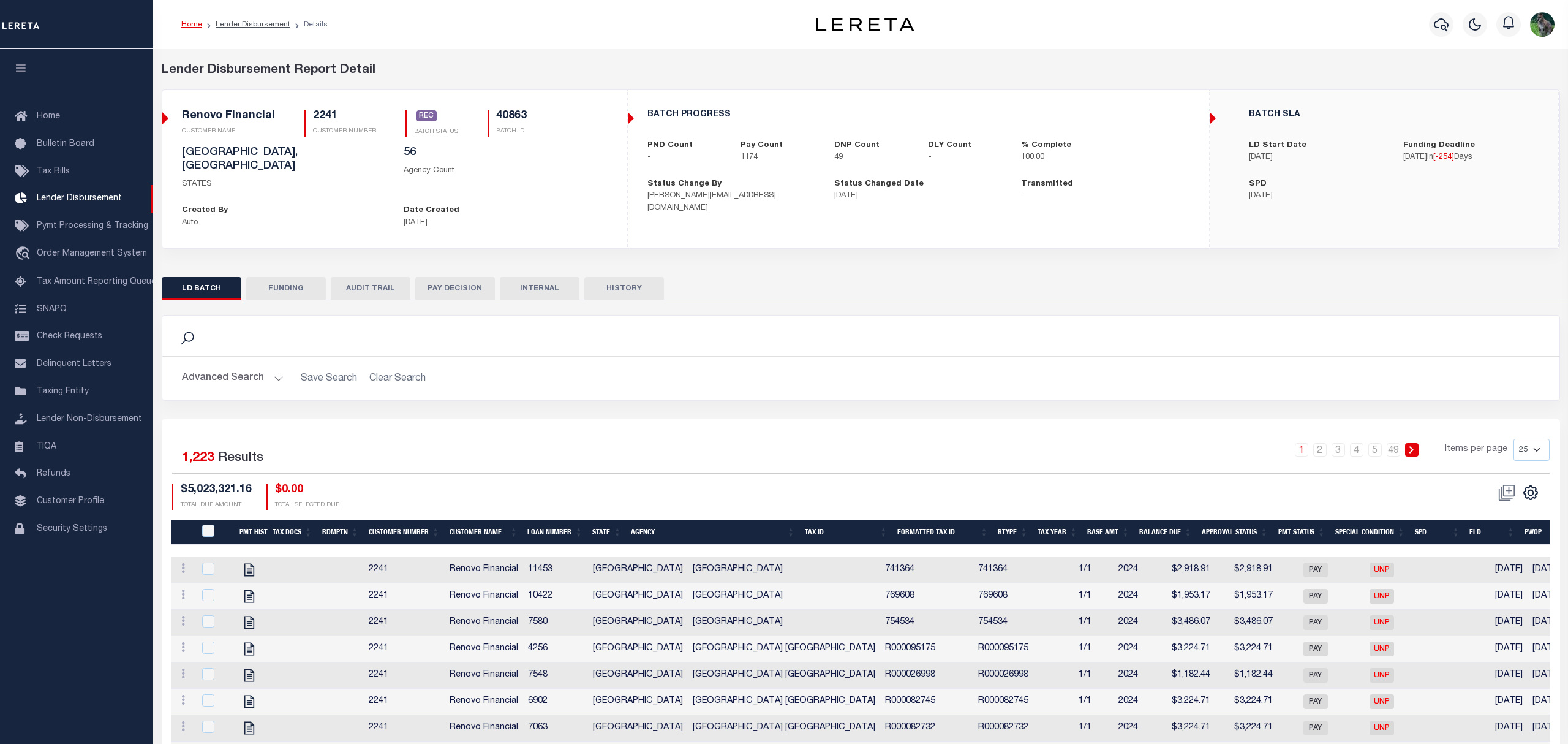
type input "$4,852,370.8"
type input "$0"
type input "11/19/2024"
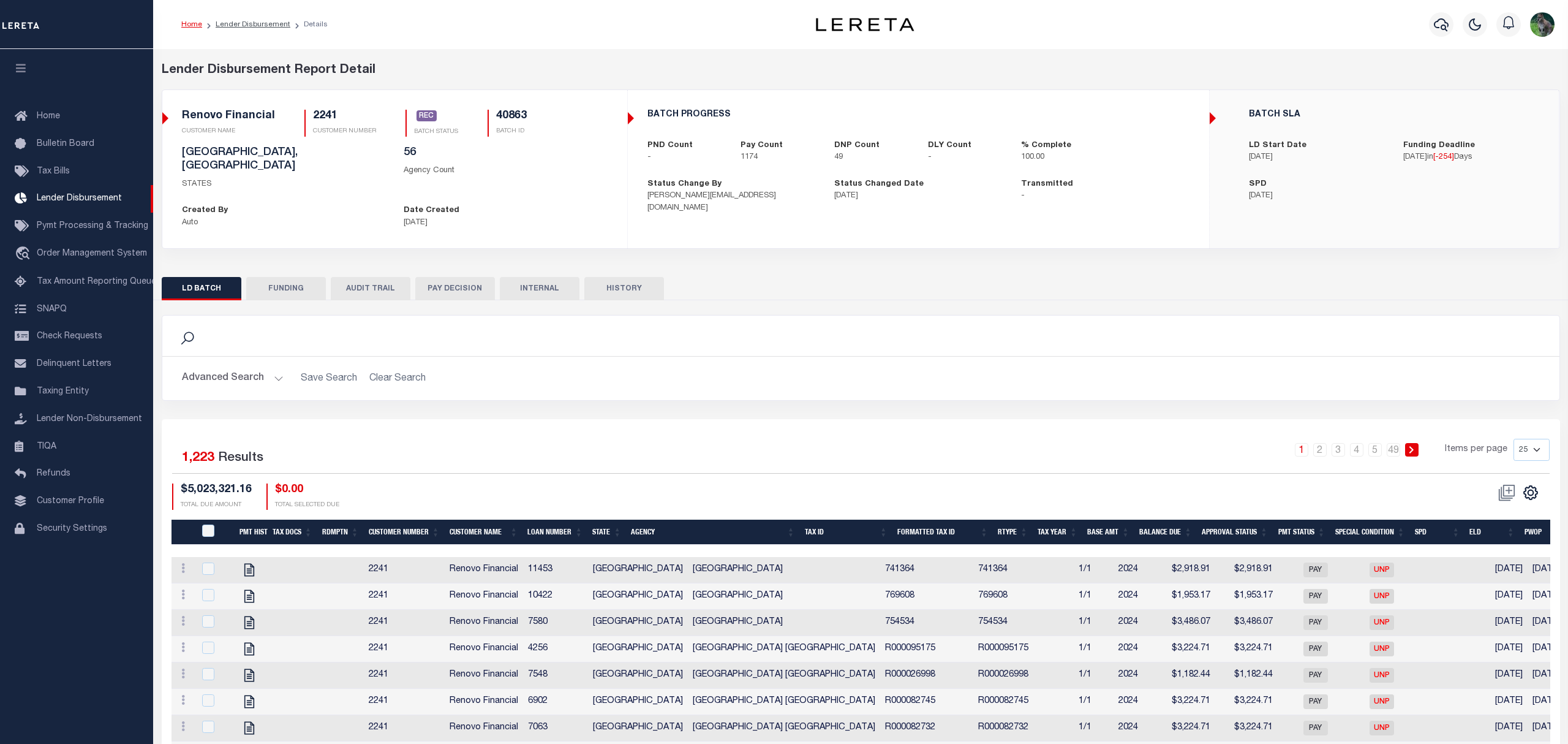
type input "20241119MMQFMP2700311711191652FT03"
type input "12/02/2024"
select select "100"
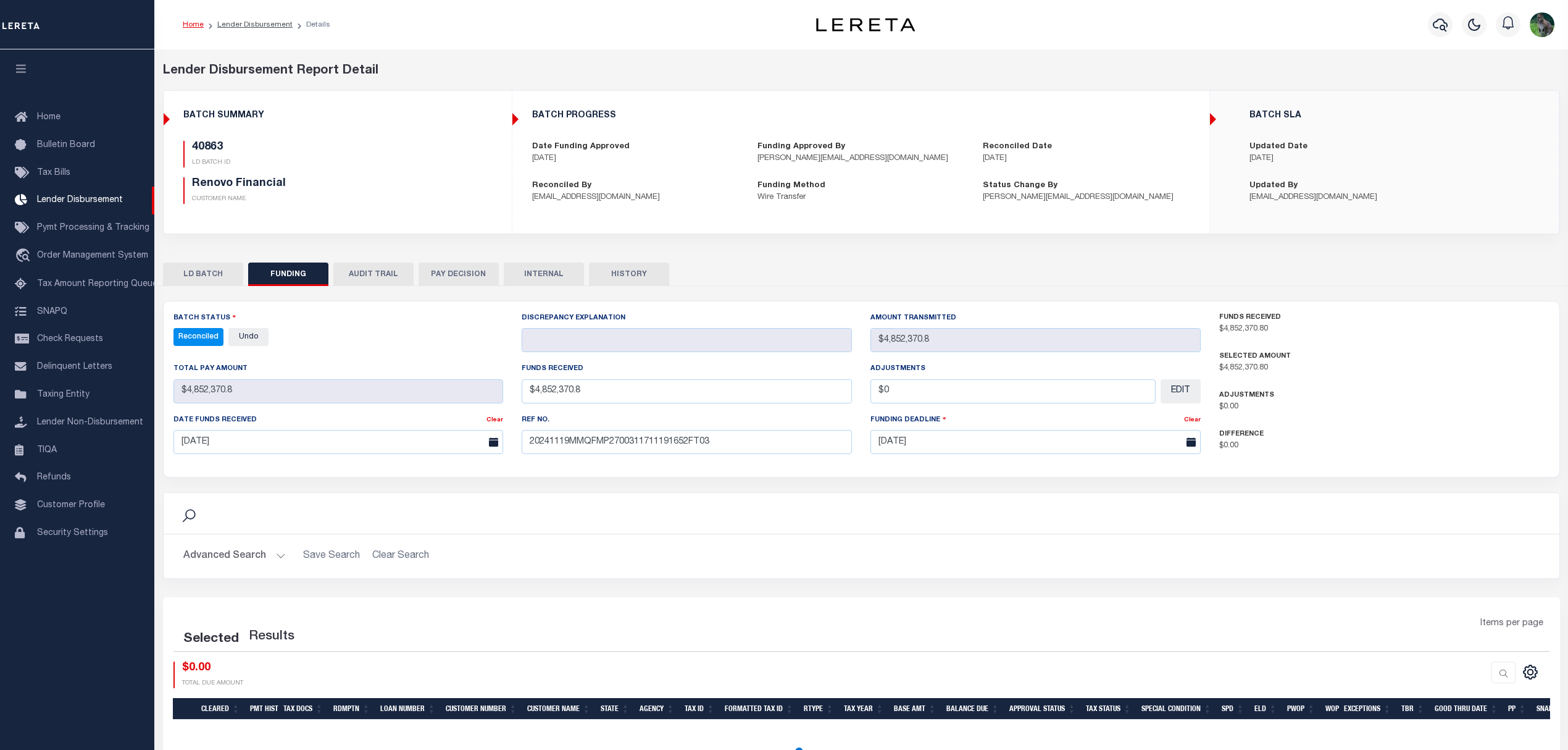
select select "100"
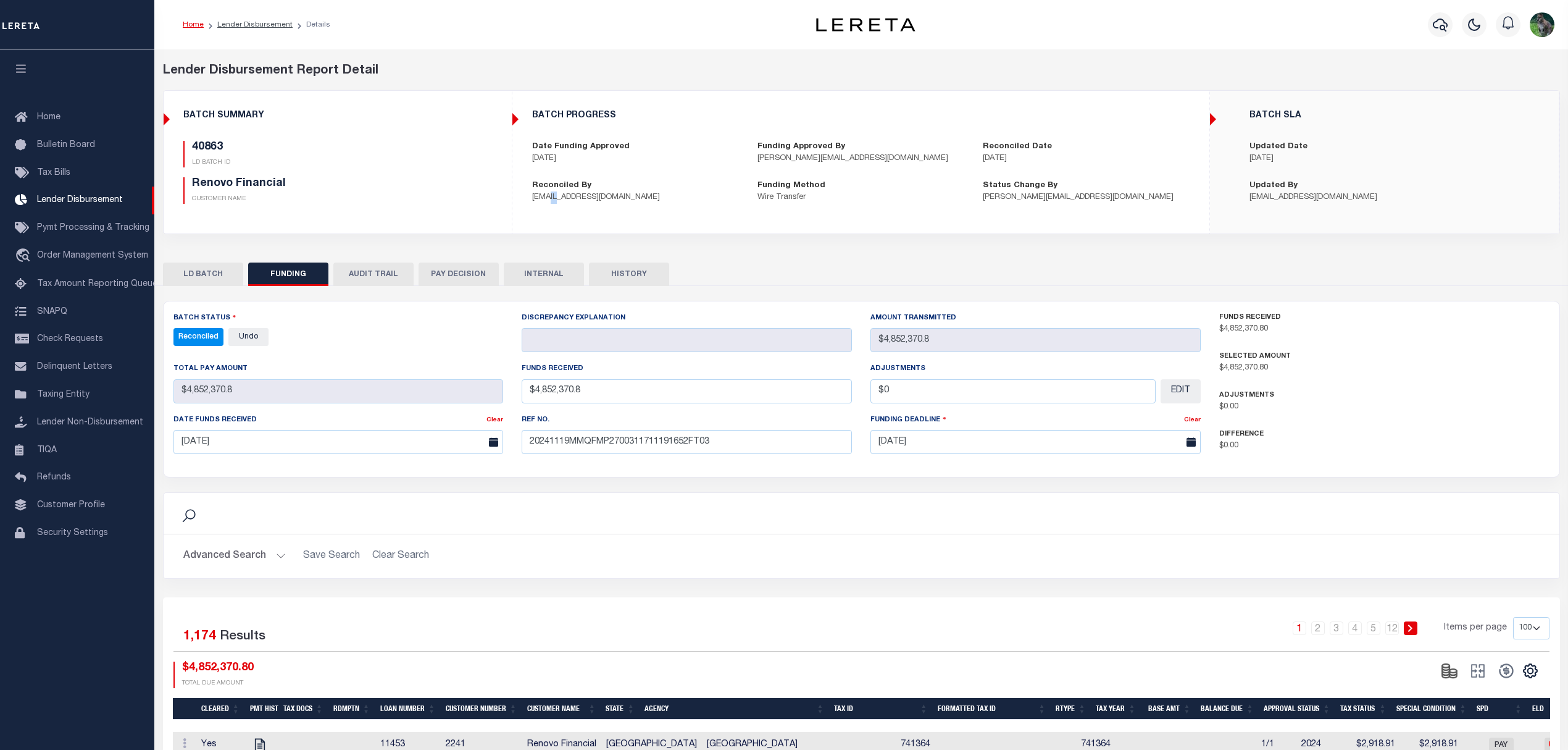
drag, startPoint x: 550, startPoint y: 198, endPoint x: 731, endPoint y: 191, distance: 181.1
click at [662, 194] on p "JLongman@lereta.net" at bounding box center [636, 198] width 207 height 12
drag, startPoint x: 1317, startPoint y: 157, endPoint x: 1242, endPoint y: 165, distance: 75.4
click at [1242, 165] on div "Updated Date 11/20/2024" at bounding box center [1394, 152] width 307 height 24
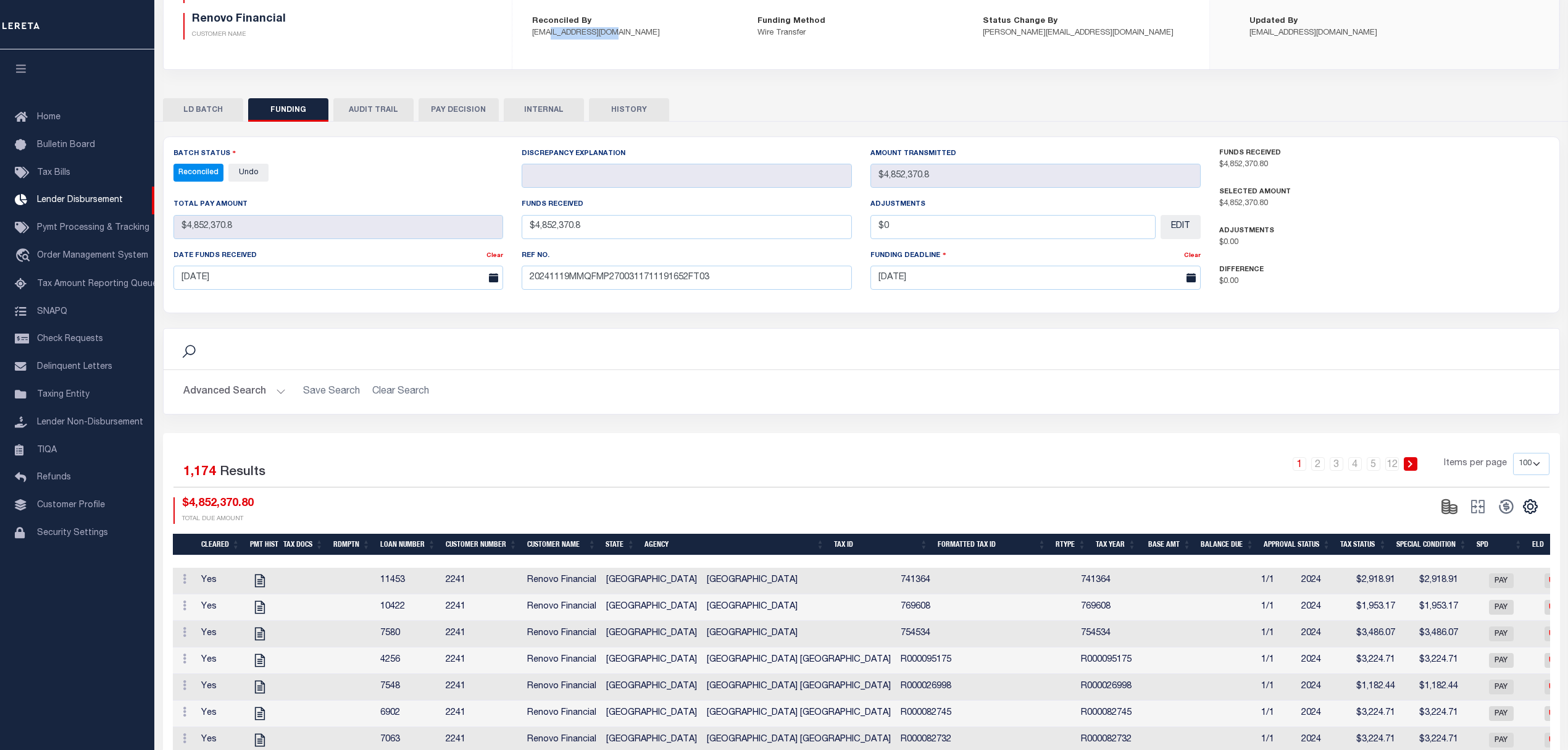
click at [209, 112] on button "LD BATCH" at bounding box center [203, 110] width 80 height 24
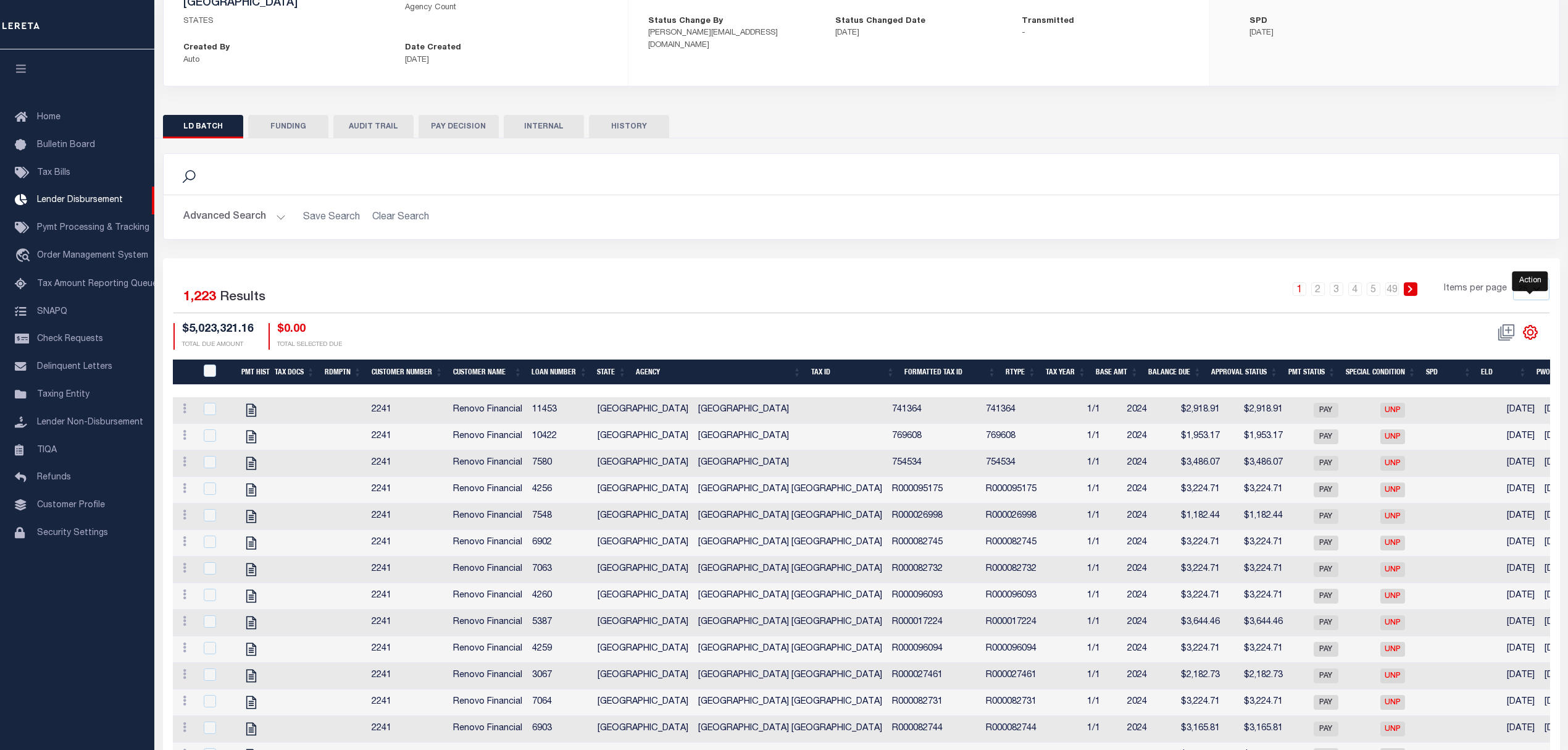
click at [1529, 329] on icon "" at bounding box center [1530, 332] width 5 height 5
click at [1455, 419] on span "Show Filter" at bounding box center [1455, 423] width 47 height 9
select select
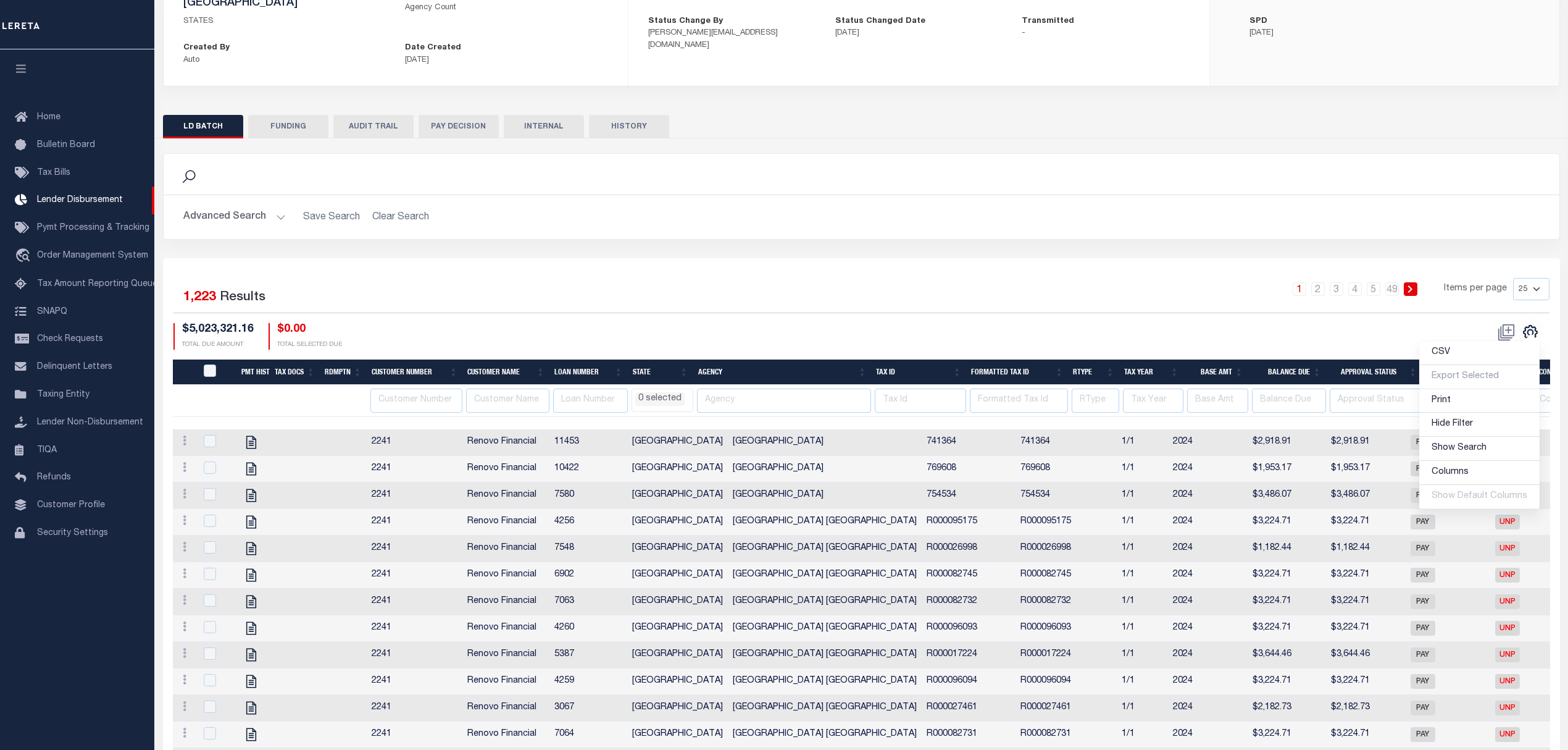
click at [450, 115] on button "PAY DECISION" at bounding box center [458, 126] width 80 height 24
select select
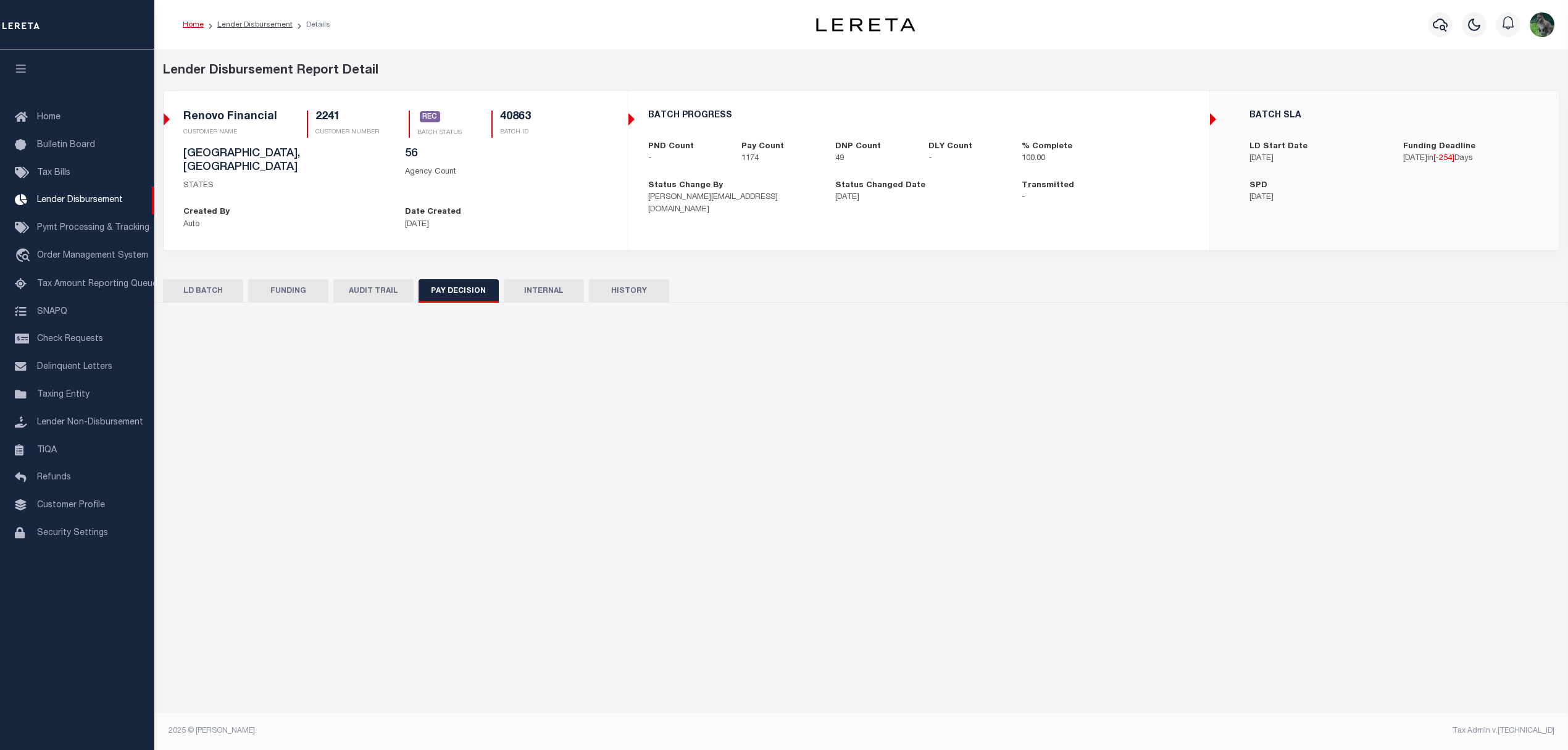
scroll to position [0, 0]
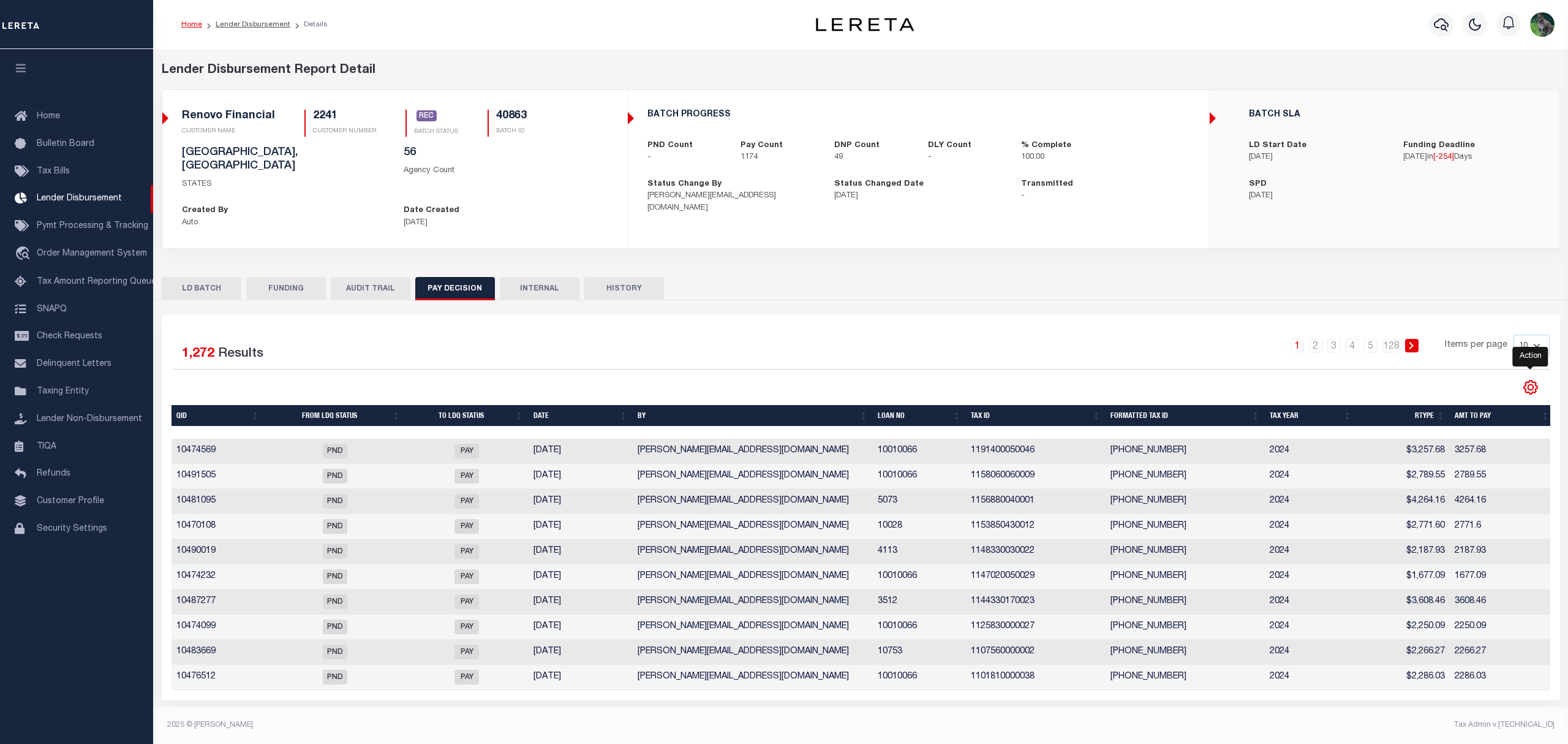
click at [1529, 384] on icon "" at bounding box center [1531, 387] width 5 height 5
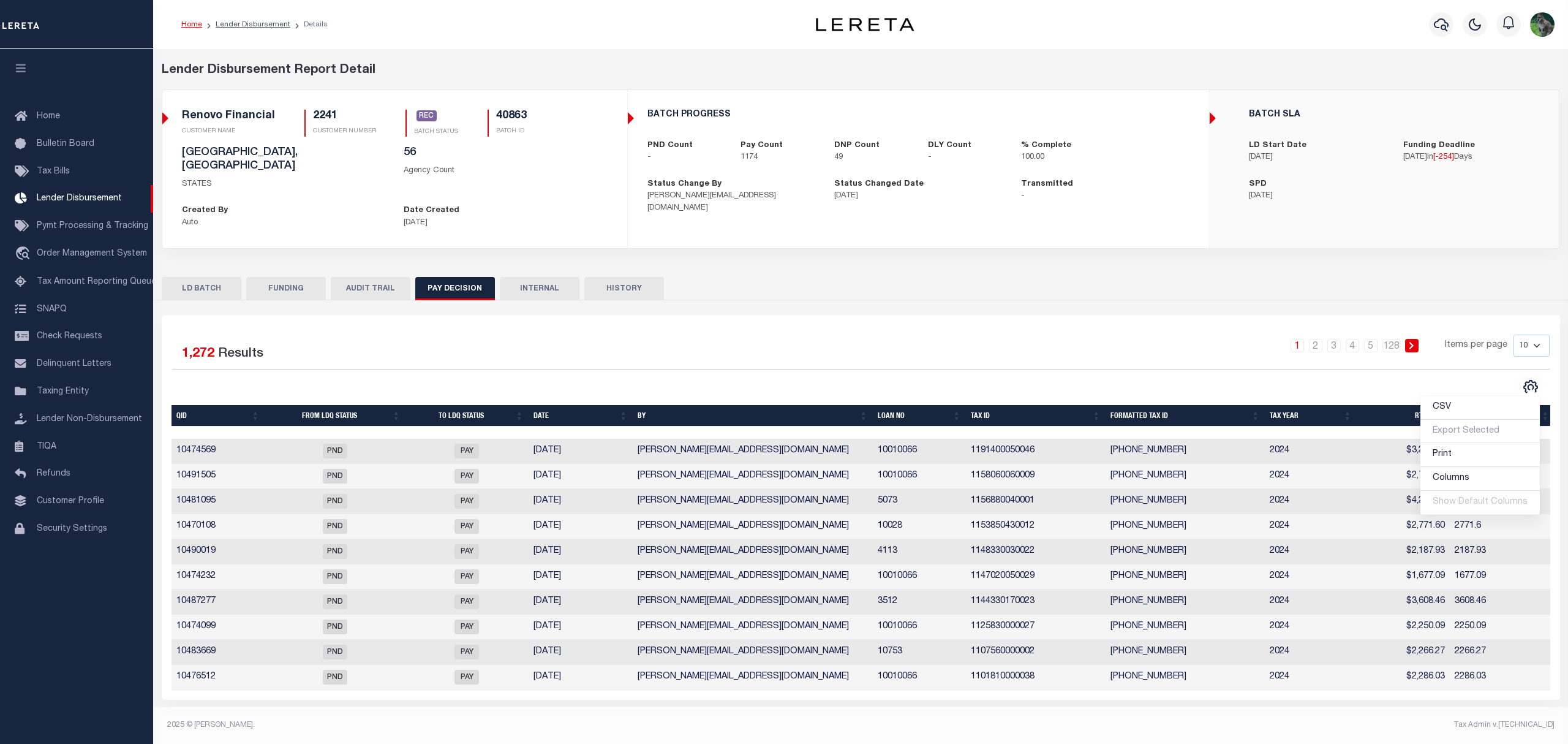
click at [1103, 317] on div "Selected 1,272 Results 1 2 3 4 5 … 128 Items per page 10 25 50 100" at bounding box center [861, 507] width 1398 height 385
click at [462, 405] on th "To LDQ Status" at bounding box center [466, 416] width 123 height 22
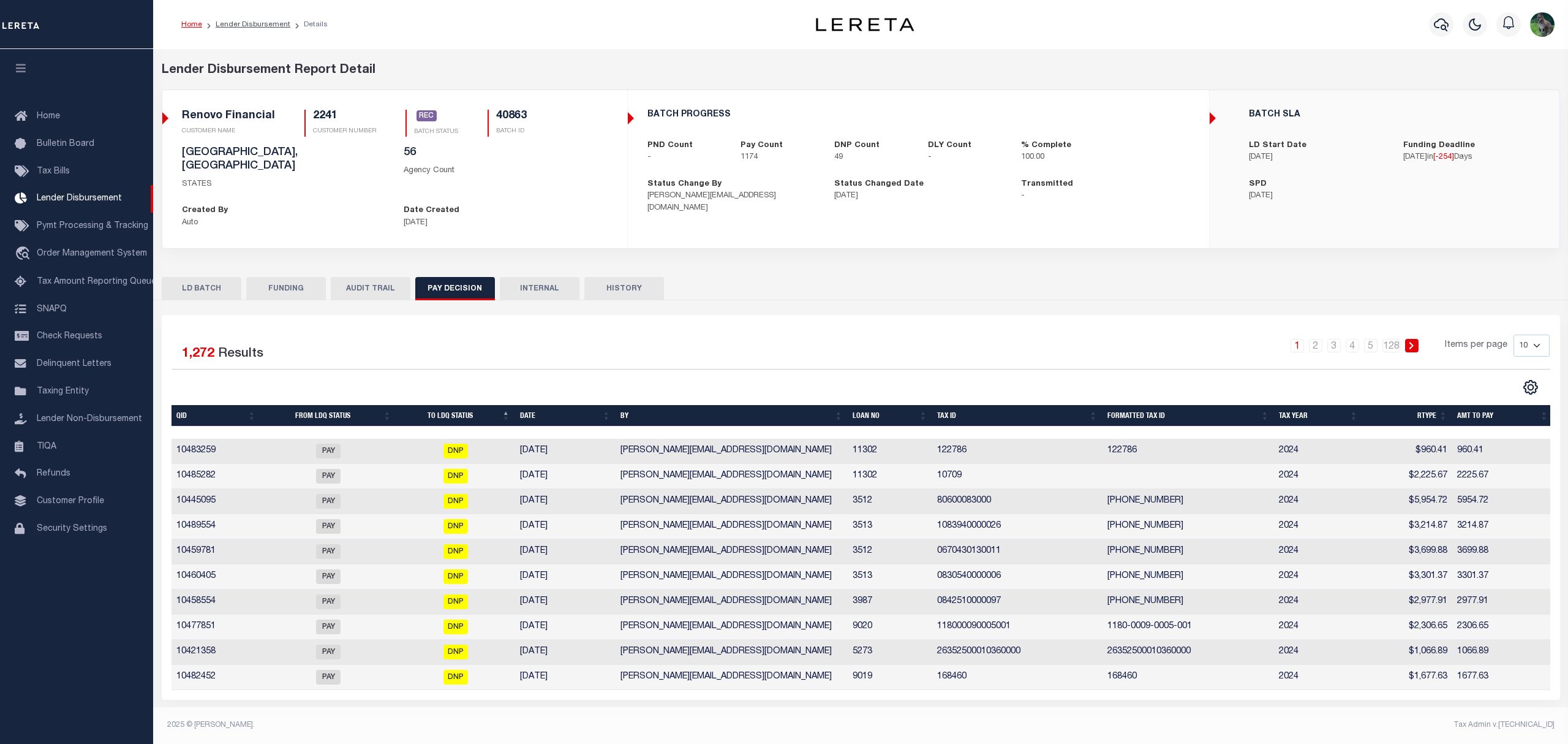
click at [1520, 335] on select "10 25 50 100" at bounding box center [1531, 345] width 36 height 22
select select "50"
click at [1513, 335] on select "10 25 50 100" at bounding box center [1531, 345] width 36 height 22
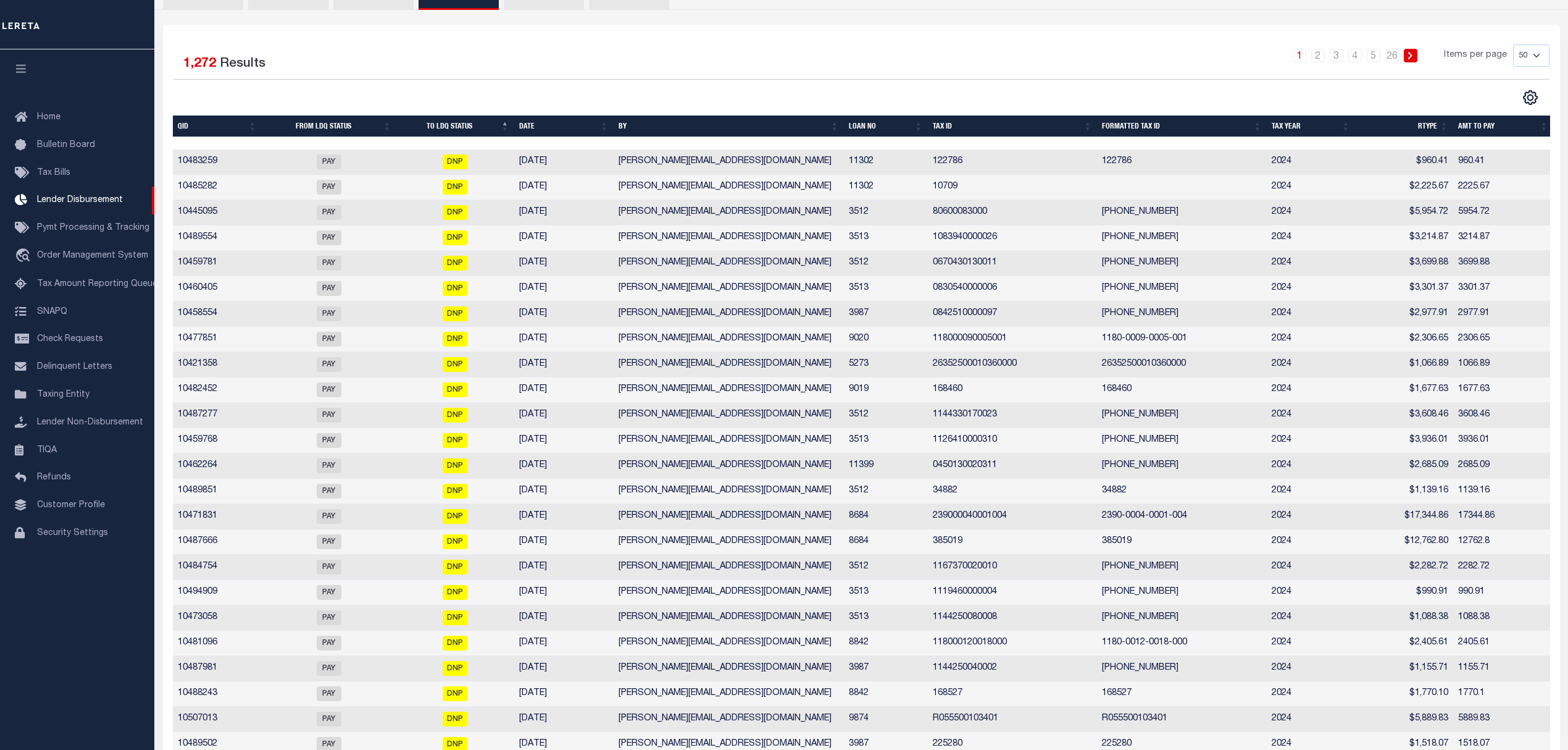
scroll to position [247, 0]
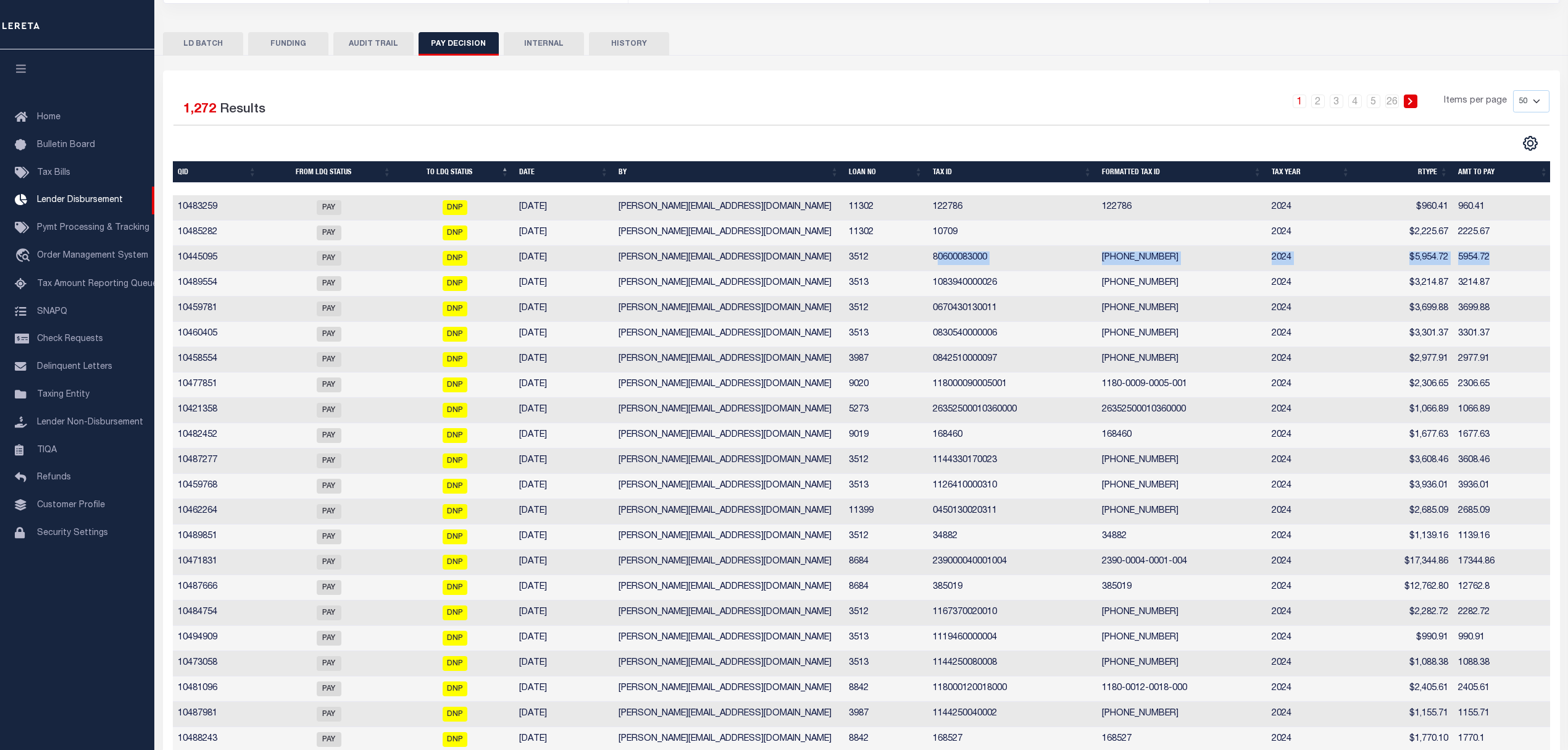
drag, startPoint x: 949, startPoint y: 244, endPoint x: 1499, endPoint y: 244, distance: 550.0
click at [1499, 246] on tr "10445095 PAY DNP 11/19/2024 barbara@renovofinancial.com 3512 80600083000 8060-0…" at bounding box center [863, 258] width 1380 height 25
drag, startPoint x: 875, startPoint y: 305, endPoint x: 835, endPoint y: 307, distance: 40.0
click at [835, 307] on tr "10459781 PAY DNP 11/19/2024 barbara@renovofinancial.com 3512 0670430130011 067-…" at bounding box center [863, 309] width 1380 height 25
drag, startPoint x: 888, startPoint y: 450, endPoint x: 837, endPoint y: 460, distance: 52.0
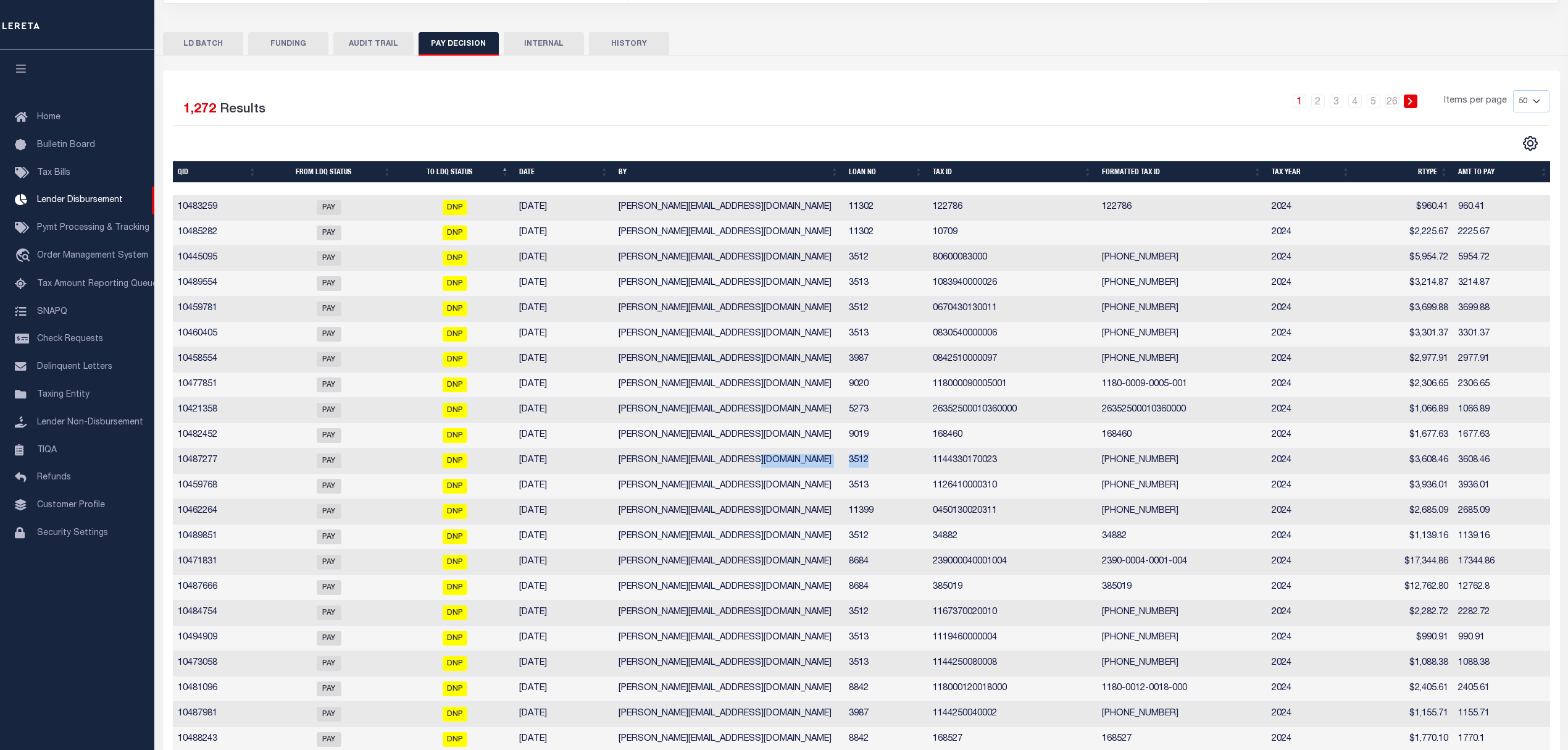
click at [837, 460] on tr "10487277 PAY DNP 11/19/2024 barbara@renovofinancial.com 3512 1144330170023 114-…" at bounding box center [863, 460] width 1380 height 25
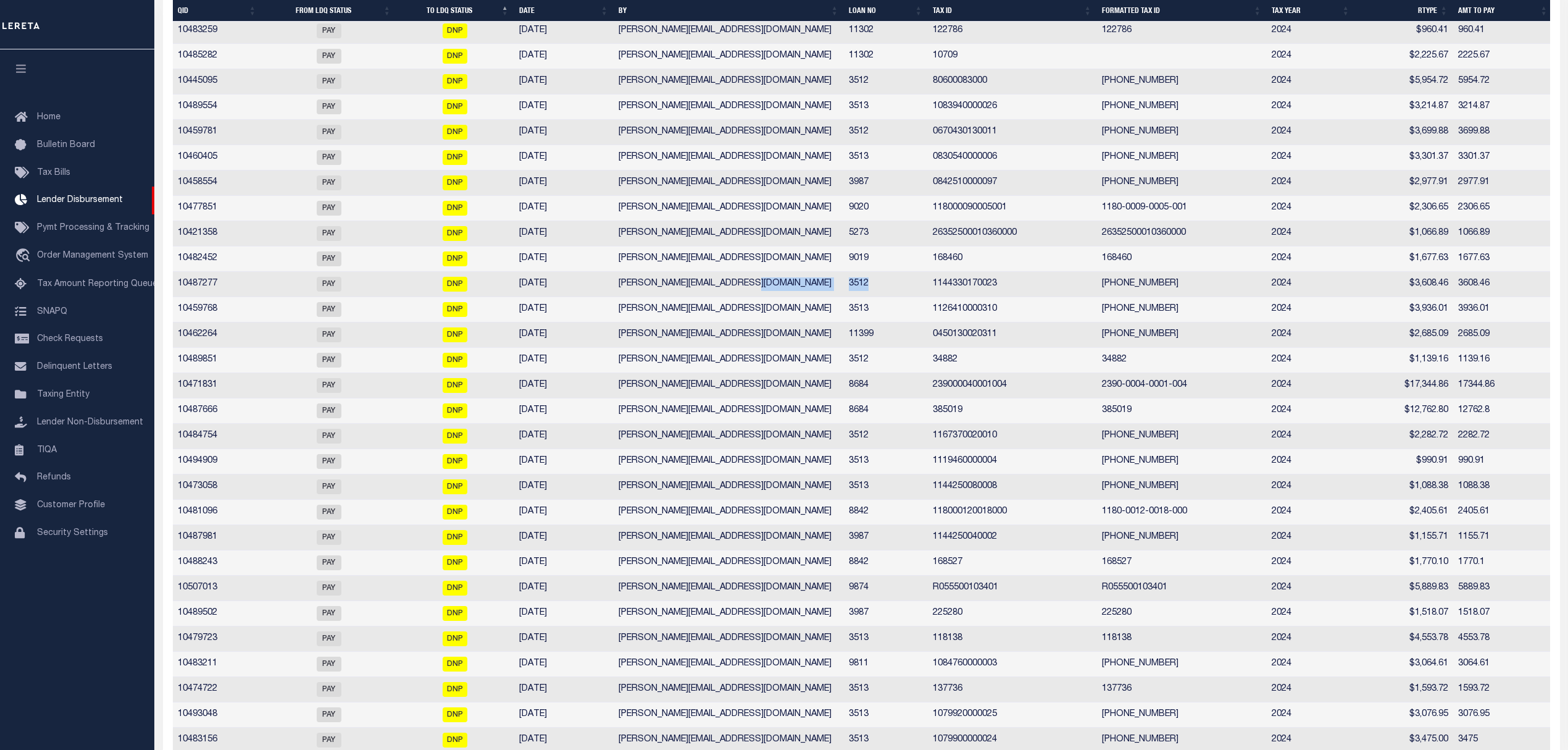
scroll to position [0, 0]
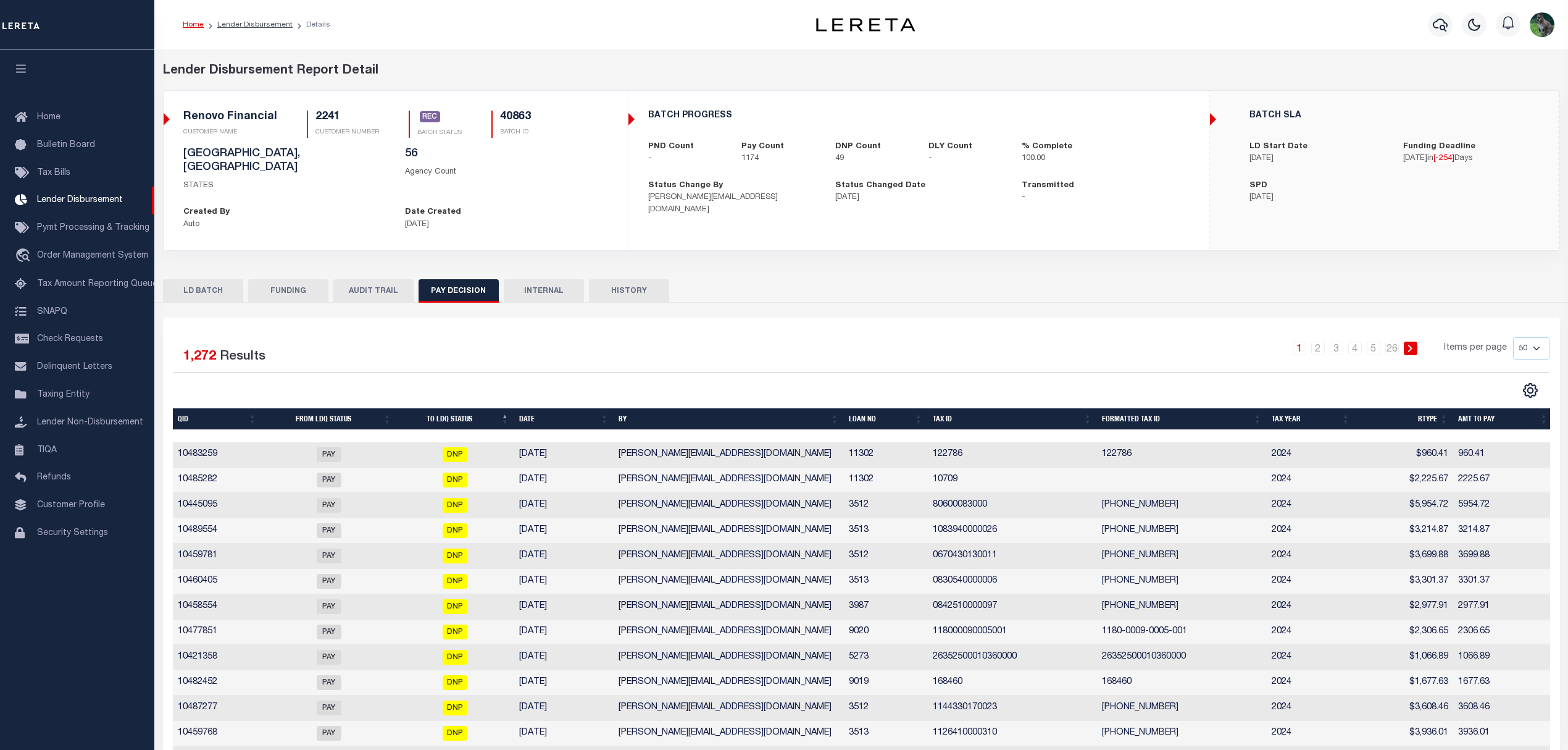
click at [806, 279] on div "LD BATCH FUNDING AUDIT TRAIL PAY DECISION INTERNAL HISTORY" at bounding box center [861, 291] width 1397 height 23
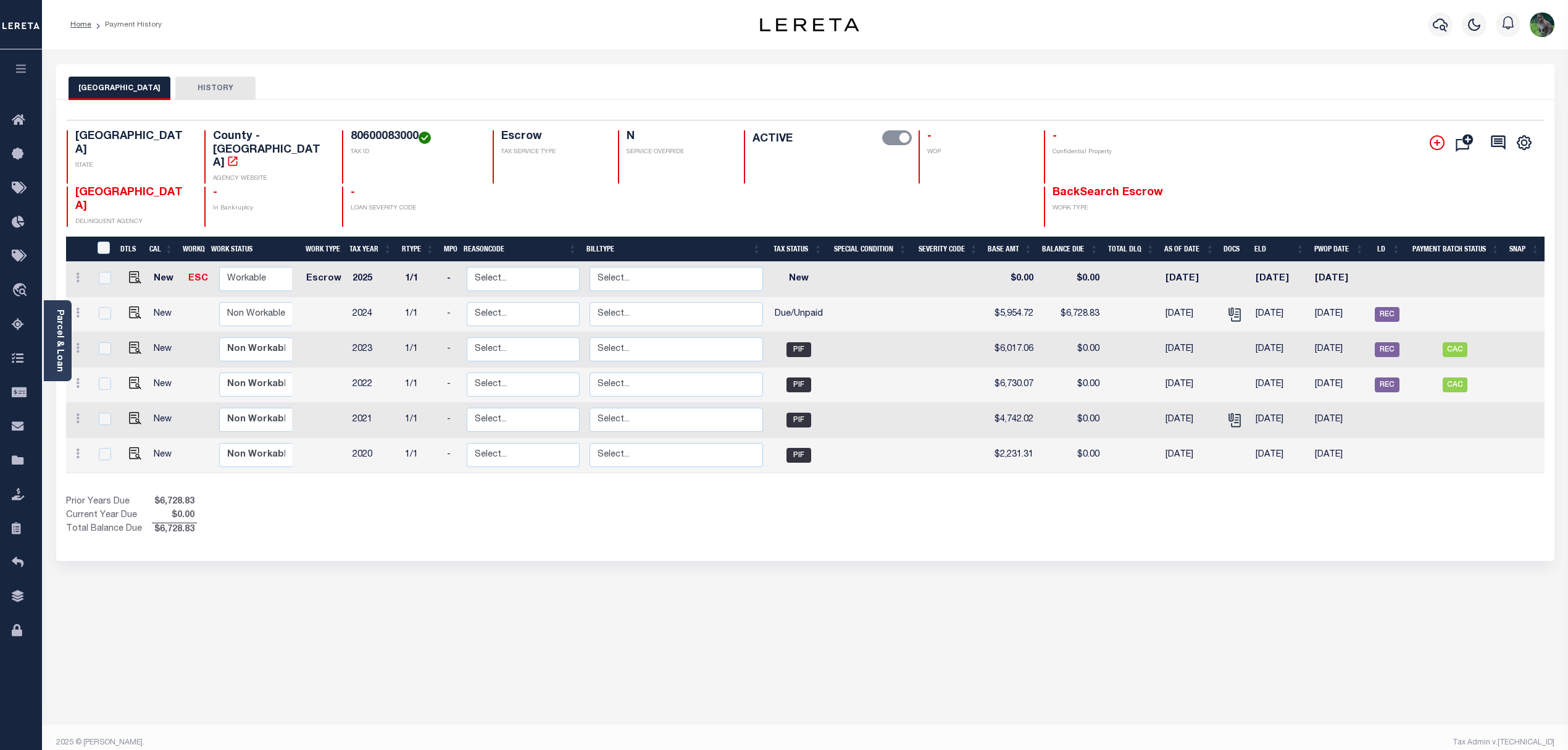
click at [1434, 141] on icon at bounding box center [1436, 142] width 15 height 15
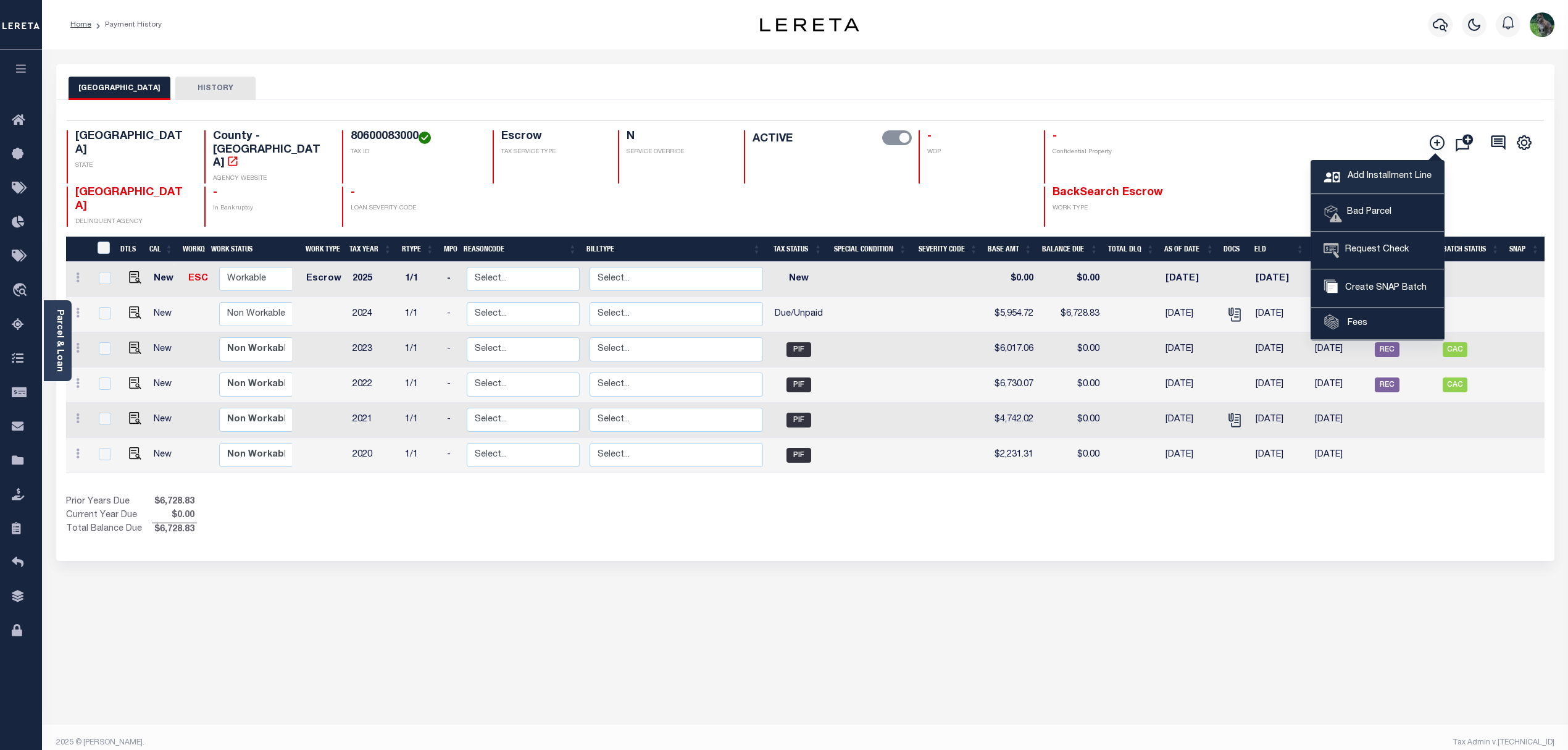
click at [1390, 178] on span "Add Installment Line" at bounding box center [1387, 176] width 87 height 13
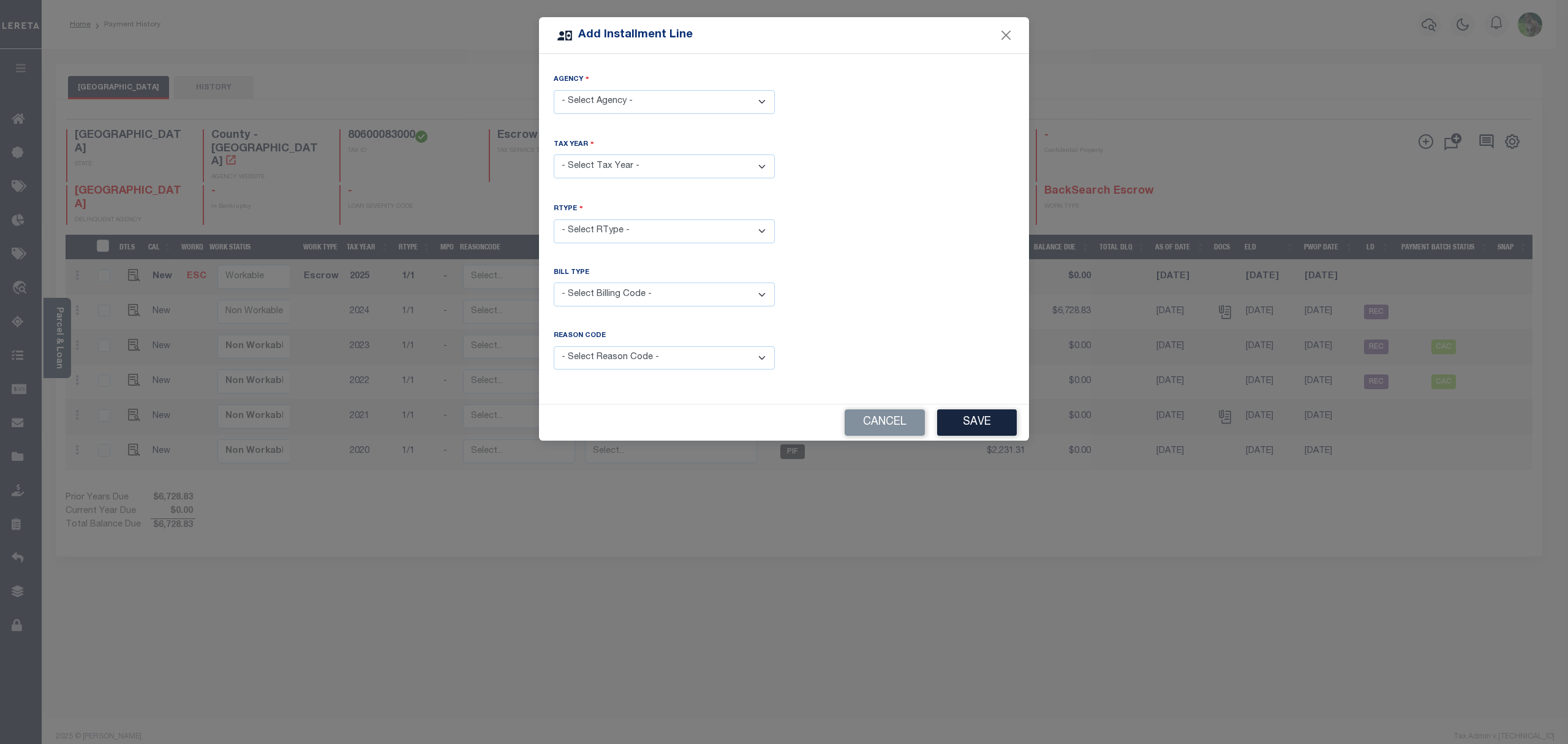
click at [647, 103] on select "- Select Agency - [GEOGRAPHIC_DATA] - County" at bounding box center [665, 101] width 221 height 24
select select "4803900000"
click at [554, 90] on select "- Select Agency - [GEOGRAPHIC_DATA] - County" at bounding box center [665, 101] width 221 height 24
click at [637, 172] on select "- Select Year - 2005 2006 2007 2008 2009 2010 2011 2012 2013 2014 2015 2016 201…" at bounding box center [665, 166] width 221 height 24
select select "2024"
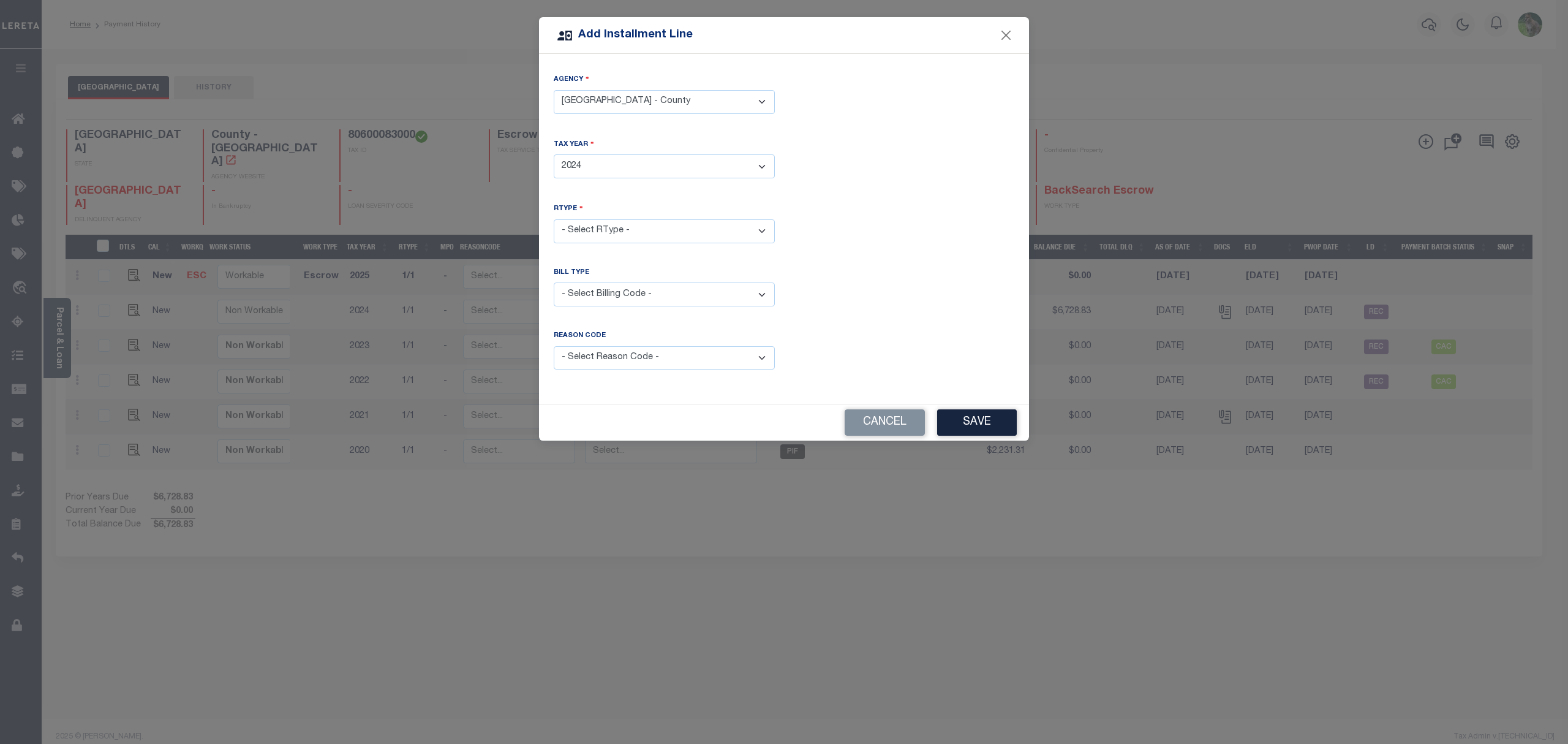
click at [554, 154] on select "- Select Year - 2005 2006 2007 2008 2009 2010 2011 2012 2013 2014 2015 2016 201…" at bounding box center [665, 166] width 221 height 24
click at [647, 229] on select "- Select RType - 1/1" at bounding box center [665, 231] width 221 height 24
select select "0"
click at [554, 220] on select "- Select RType - 1/1" at bounding box center [665, 231] width 221 height 24
click at [645, 296] on select "- Select Billing Code - Regular Delinquent Supplemental Corrected/Adjusted Bill…" at bounding box center [665, 294] width 221 height 24
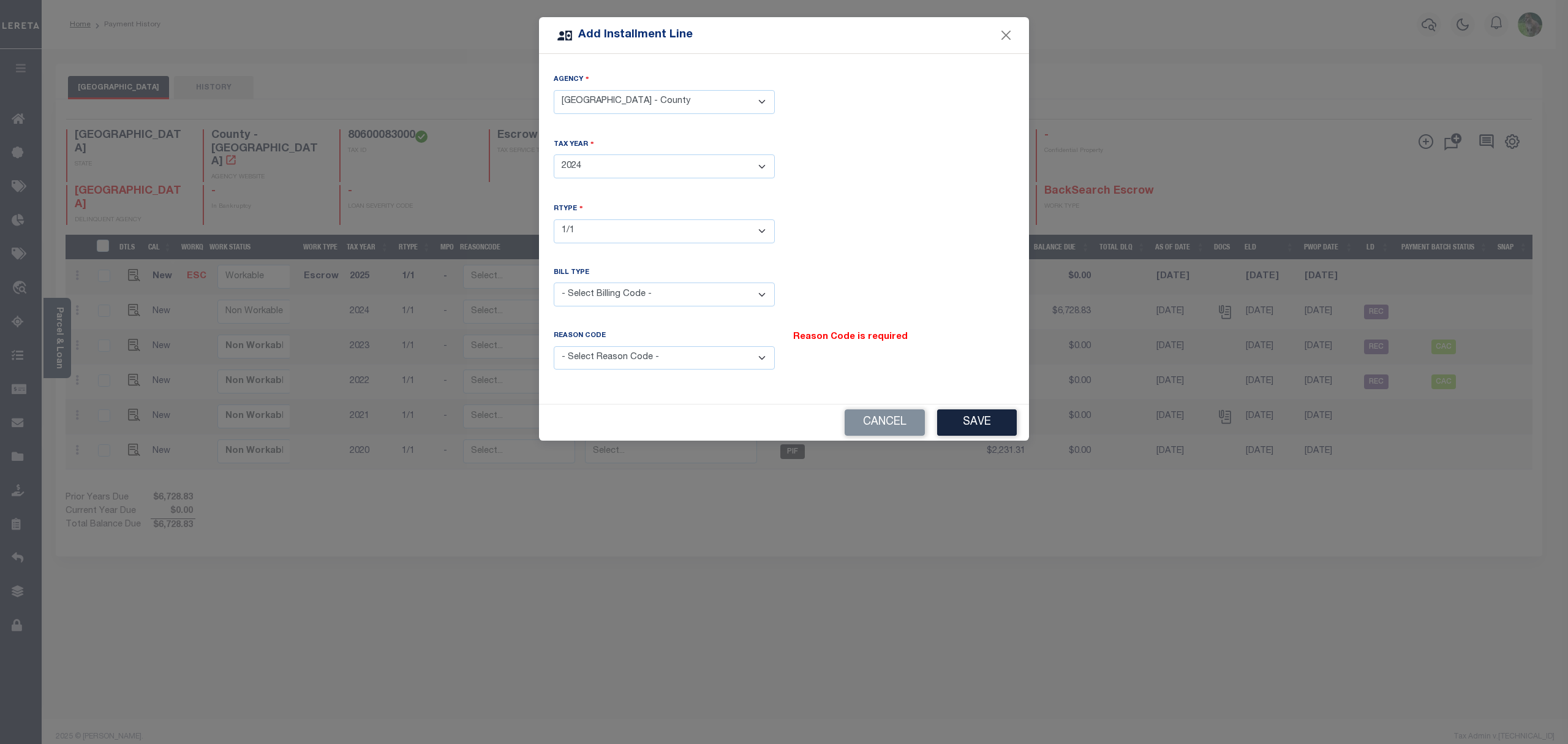
select select "2"
click at [554, 282] on select "- Select Billing Code - Regular Delinquent Supplemental Corrected/Adjusted Bill…" at bounding box center [665, 294] width 221 height 24
click at [667, 360] on select "- Select Reason Code - Payment Reversal Taxable Value Change Assessment Change …" at bounding box center [665, 357] width 221 height 24
select select "8"
click at [554, 346] on select "- Select Reason Code - Payment Reversal Taxable Value Change Assessment Change …" at bounding box center [665, 357] width 221 height 24
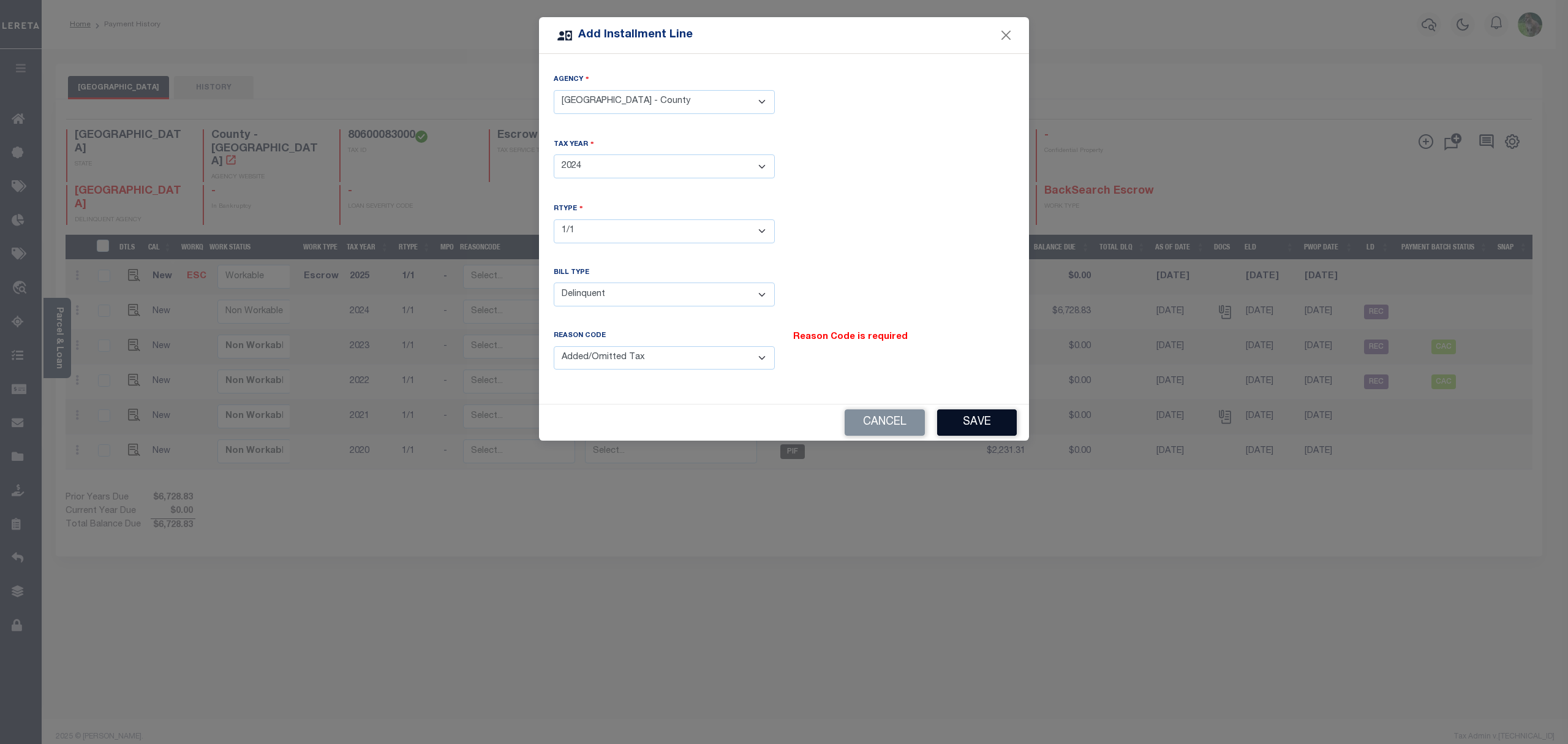
click at [981, 413] on button "Save" at bounding box center [977, 423] width 79 height 26
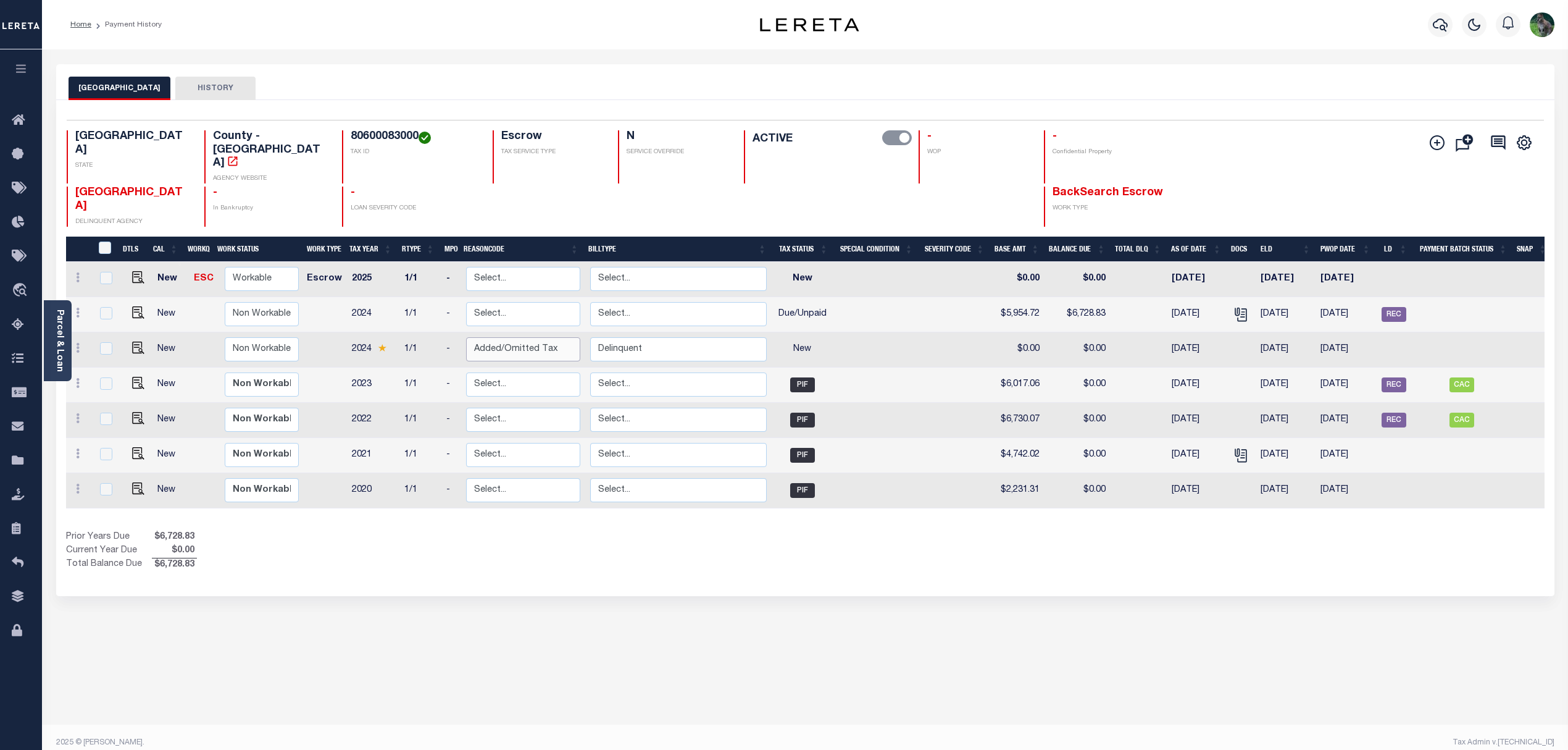
click at [561, 337] on select "Select... Payment Reversal Taxable Value Change Assessment Change Occupancy Tax…" at bounding box center [522, 349] width 113 height 24
checkbox input "true"
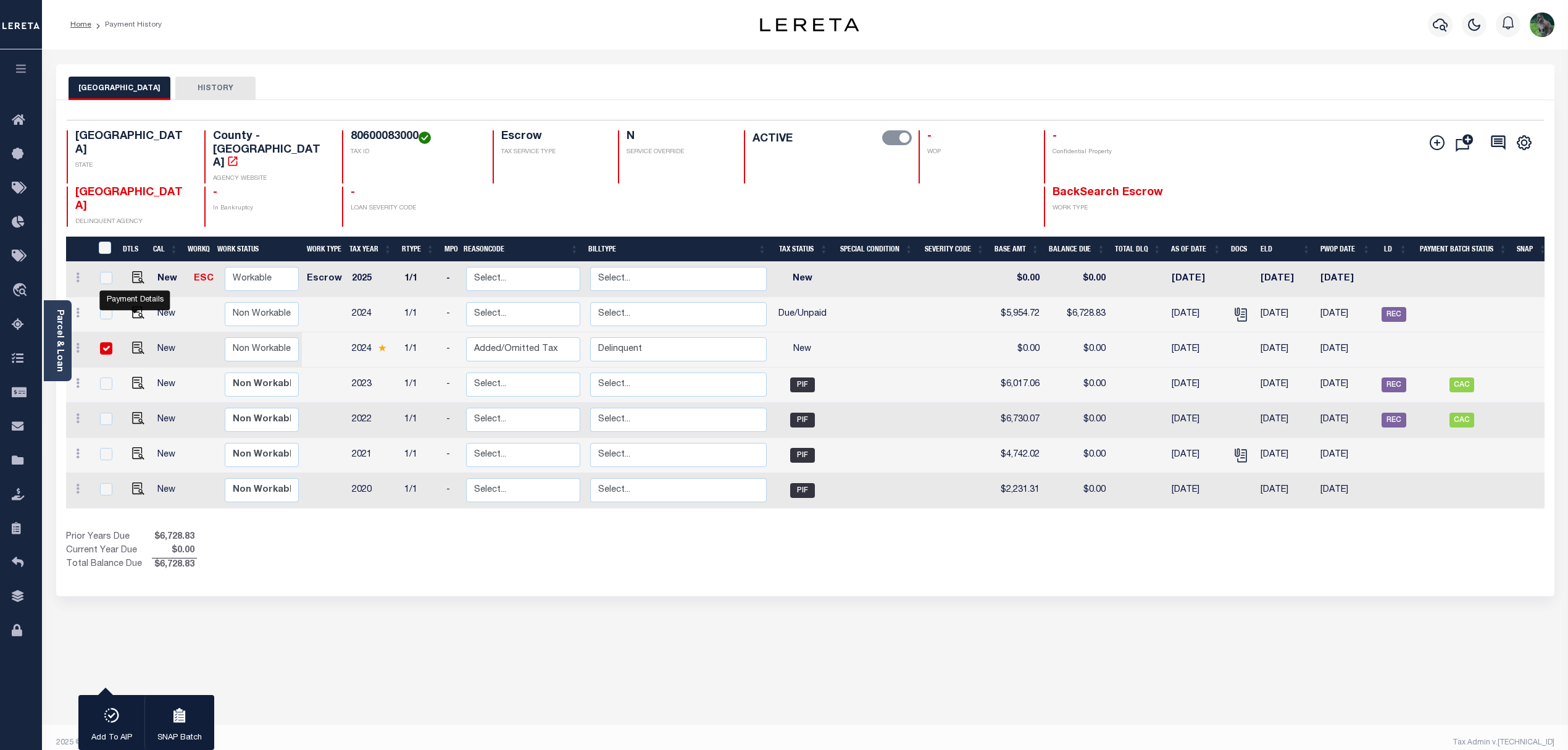
drag, startPoint x: 133, startPoint y: 321, endPoint x: 146, endPoint y: 320, distance: 13.0
click at [133, 342] on img at bounding box center [138, 348] width 12 height 12
checkbox input "false"
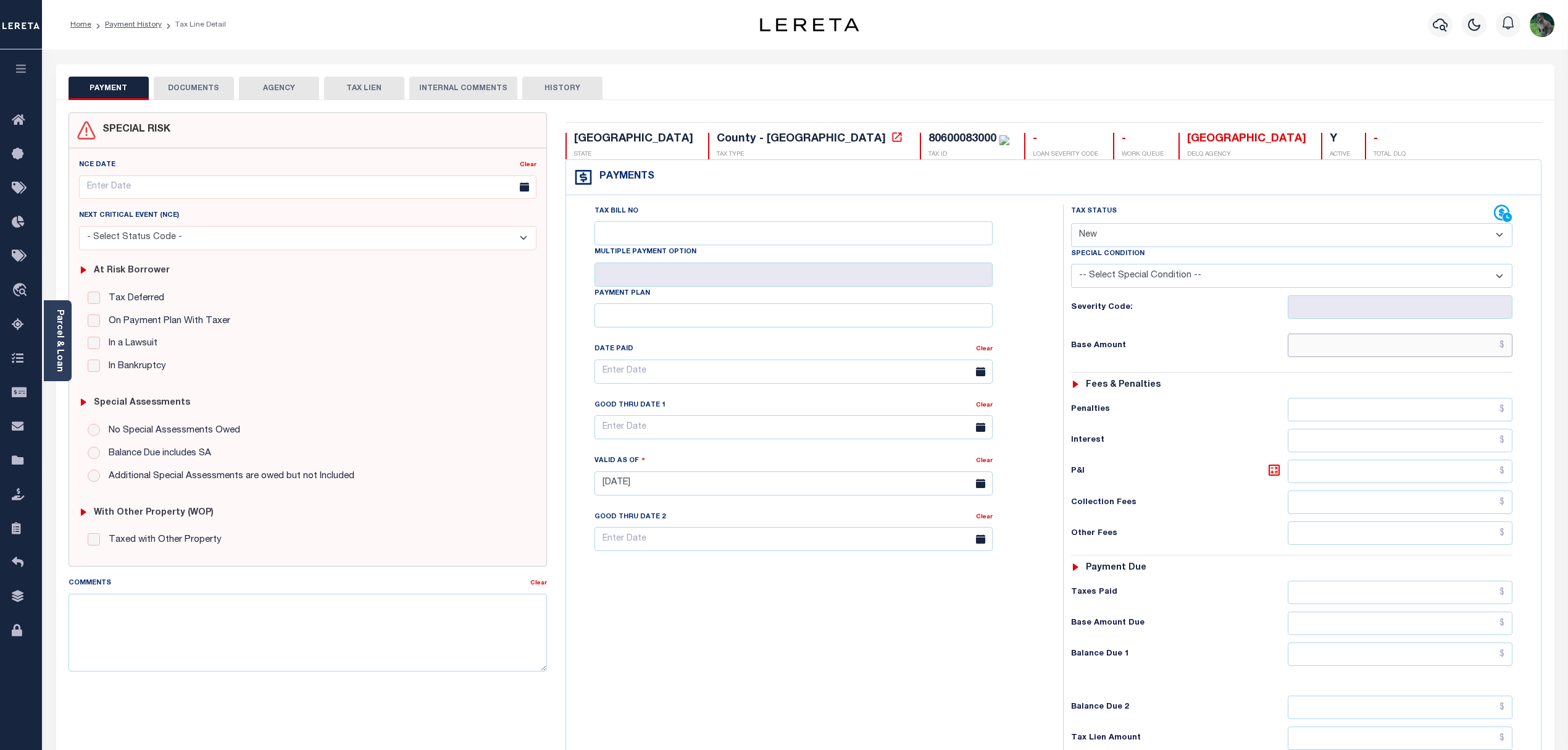
click at [1421, 343] on input "text" at bounding box center [1400, 345] width 225 height 24
click at [1173, 235] on select "- Select Status Code - Open Due/Unpaid Paid Incomplete No Tax Due Internal Refu…" at bounding box center [1291, 234] width 442 height 24
select select "DUE"
click at [1071, 224] on select "- Select Status Code - Open Due/Unpaid Paid Incomplete No Tax Due Internal Refu…" at bounding box center [1291, 234] width 442 height 24
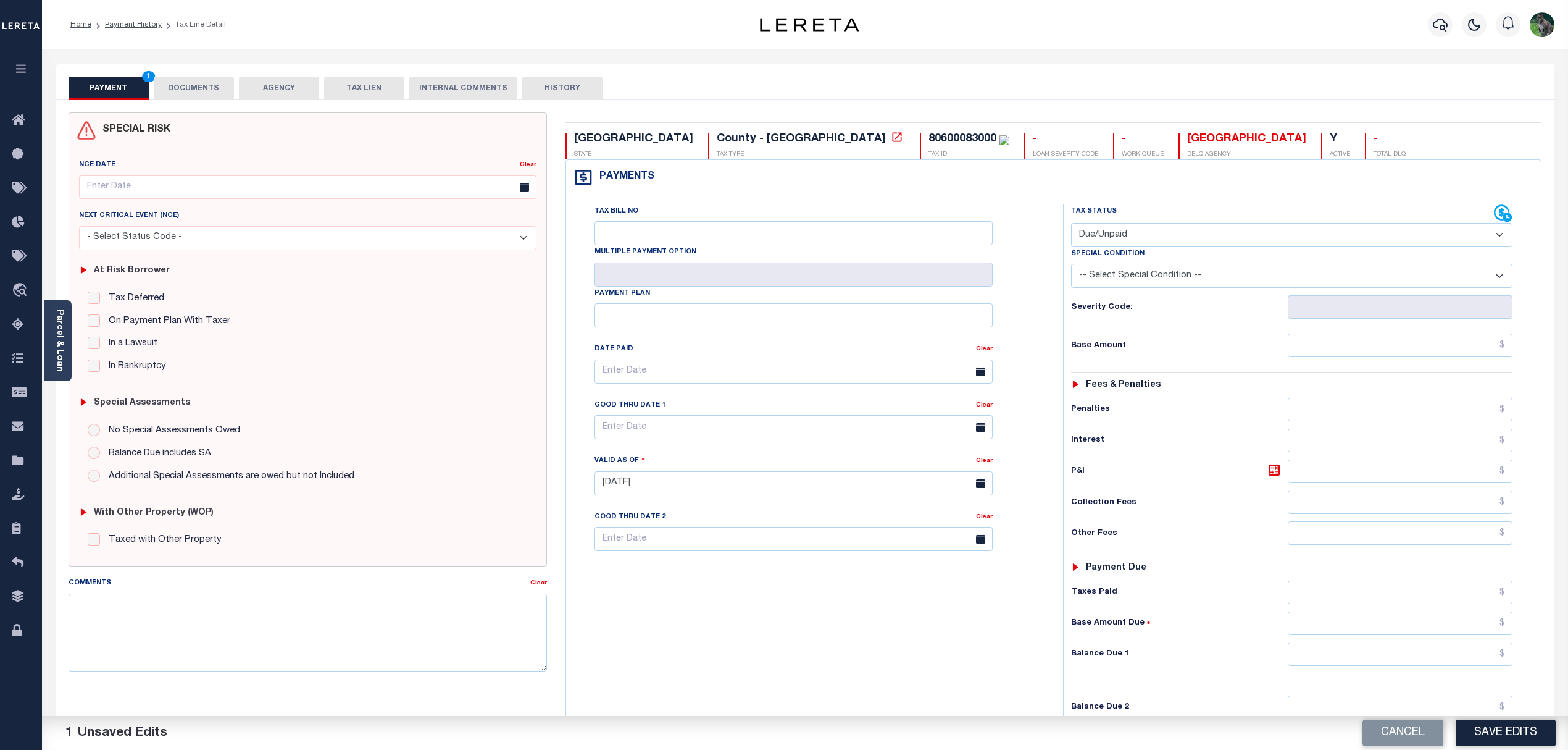
click at [1242, 292] on div "Severity Code:" at bounding box center [1291, 303] width 461 height 31
click at [1270, 275] on select "-- Select Special Condition -- 3RD PARTY TAX LIEN AGENCY TAX LIEN (A.K.A Inside…" at bounding box center [1291, 275] width 442 height 24
click at [1368, 349] on input "text" at bounding box center [1400, 345] width 225 height 24
paste input "$5,954.72"
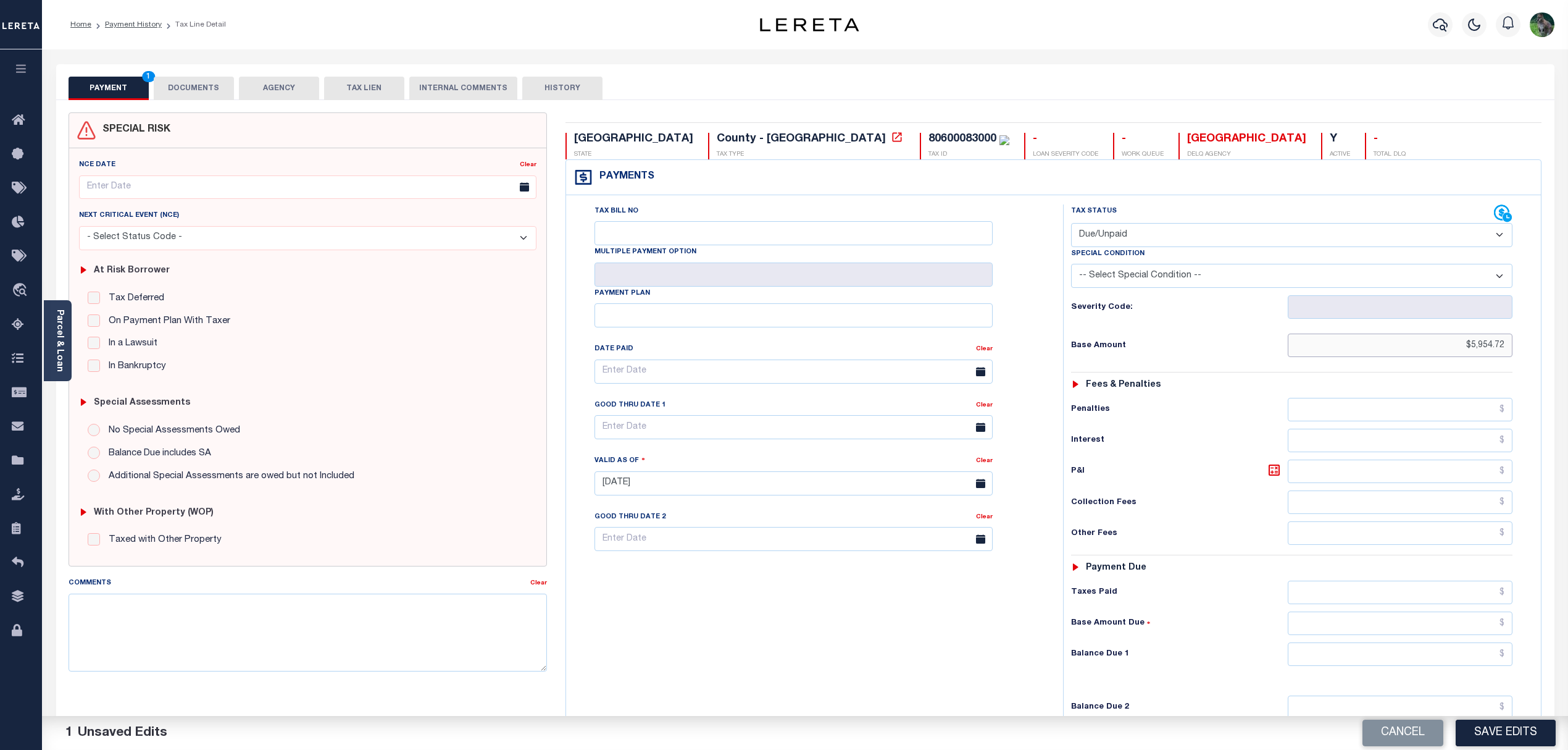
type input "$5,954.72"
click at [1392, 472] on input "text" at bounding box center [1400, 471] width 225 height 24
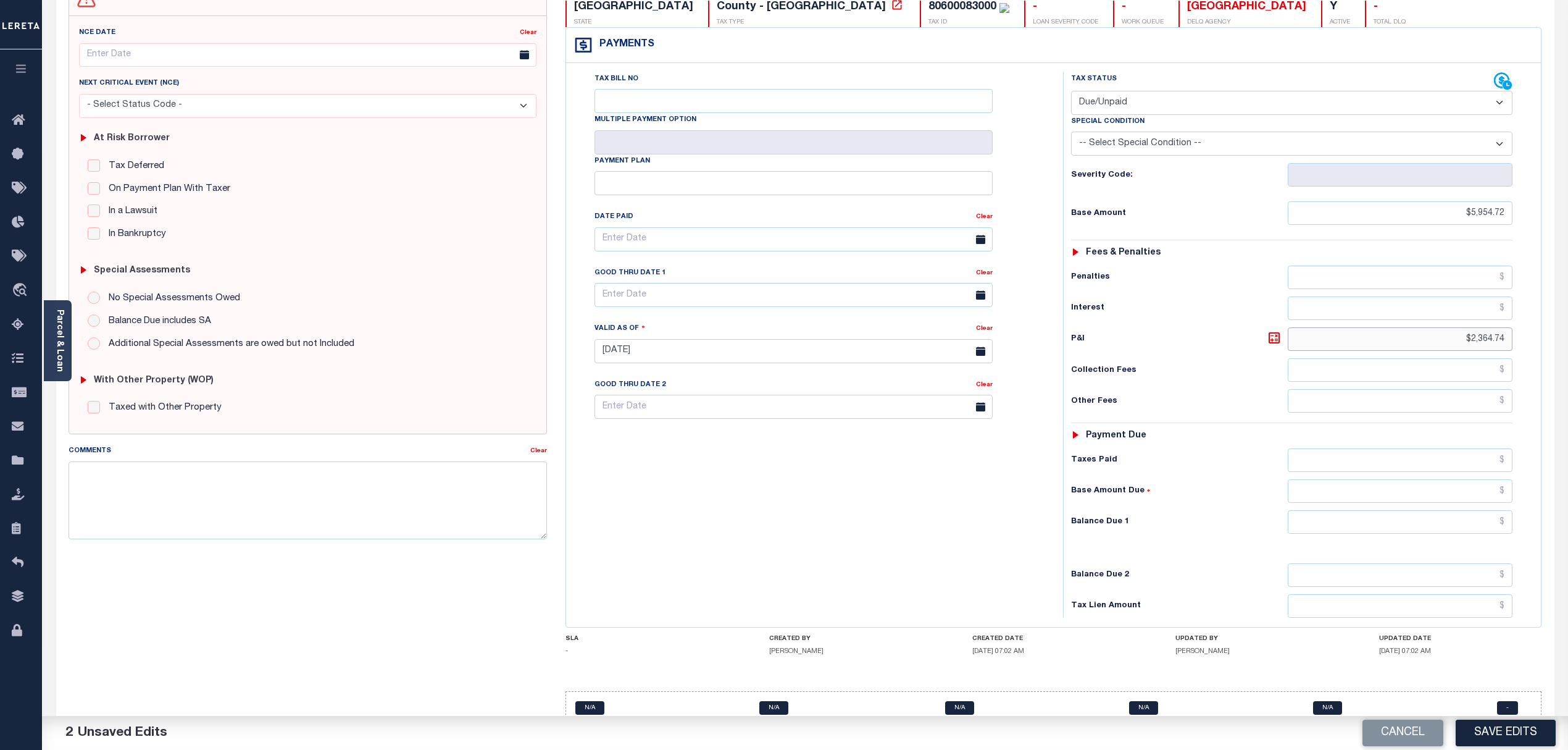
scroll to position [164, 0]
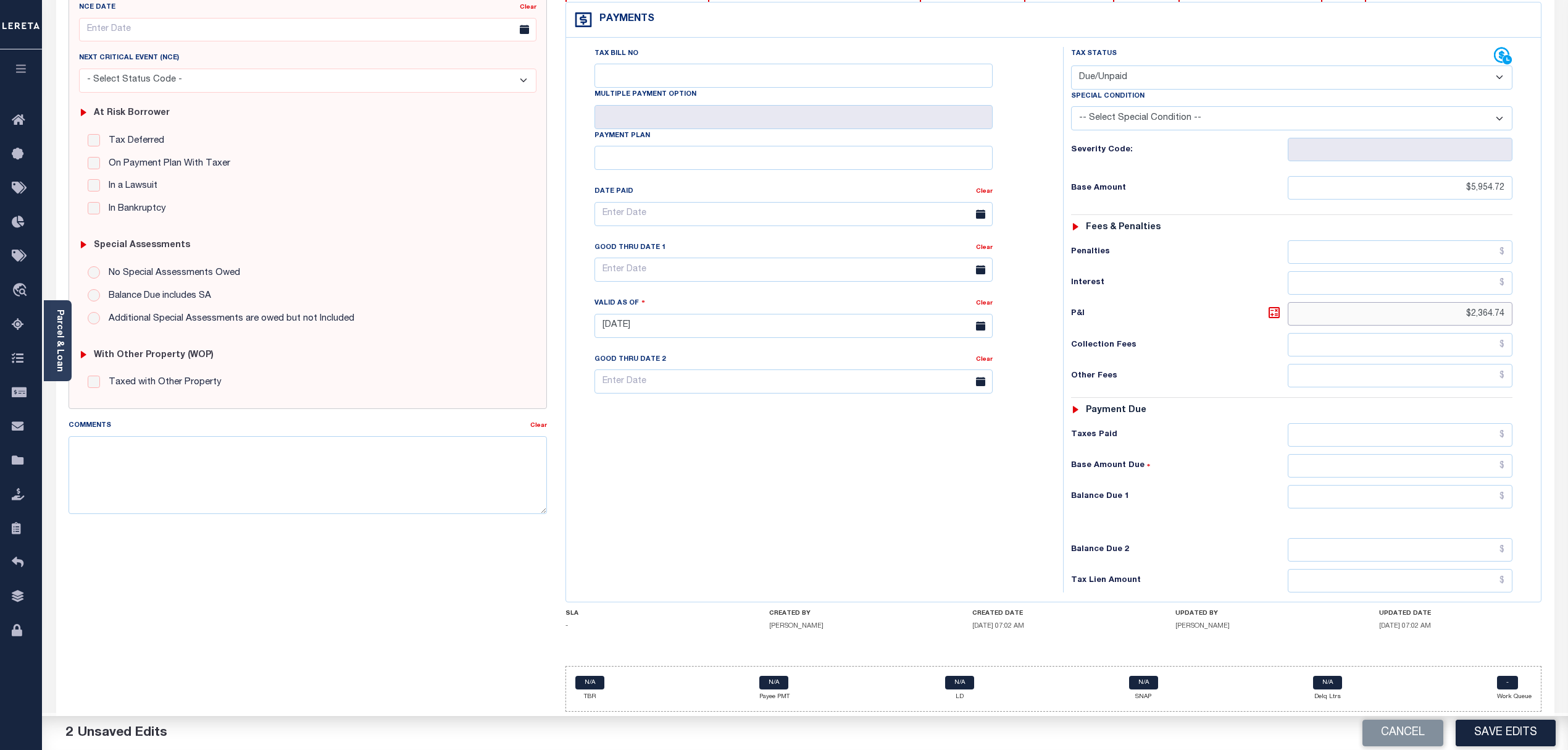
type input "$2,364.74"
click at [1370, 501] on input "text" at bounding box center [1400, 496] width 225 height 24
type input "$8,319.46"
click at [790, 492] on div "Tax Bill No Multiple Payment Option Payment Plan Clear" at bounding box center [811, 319] width 485 height 545
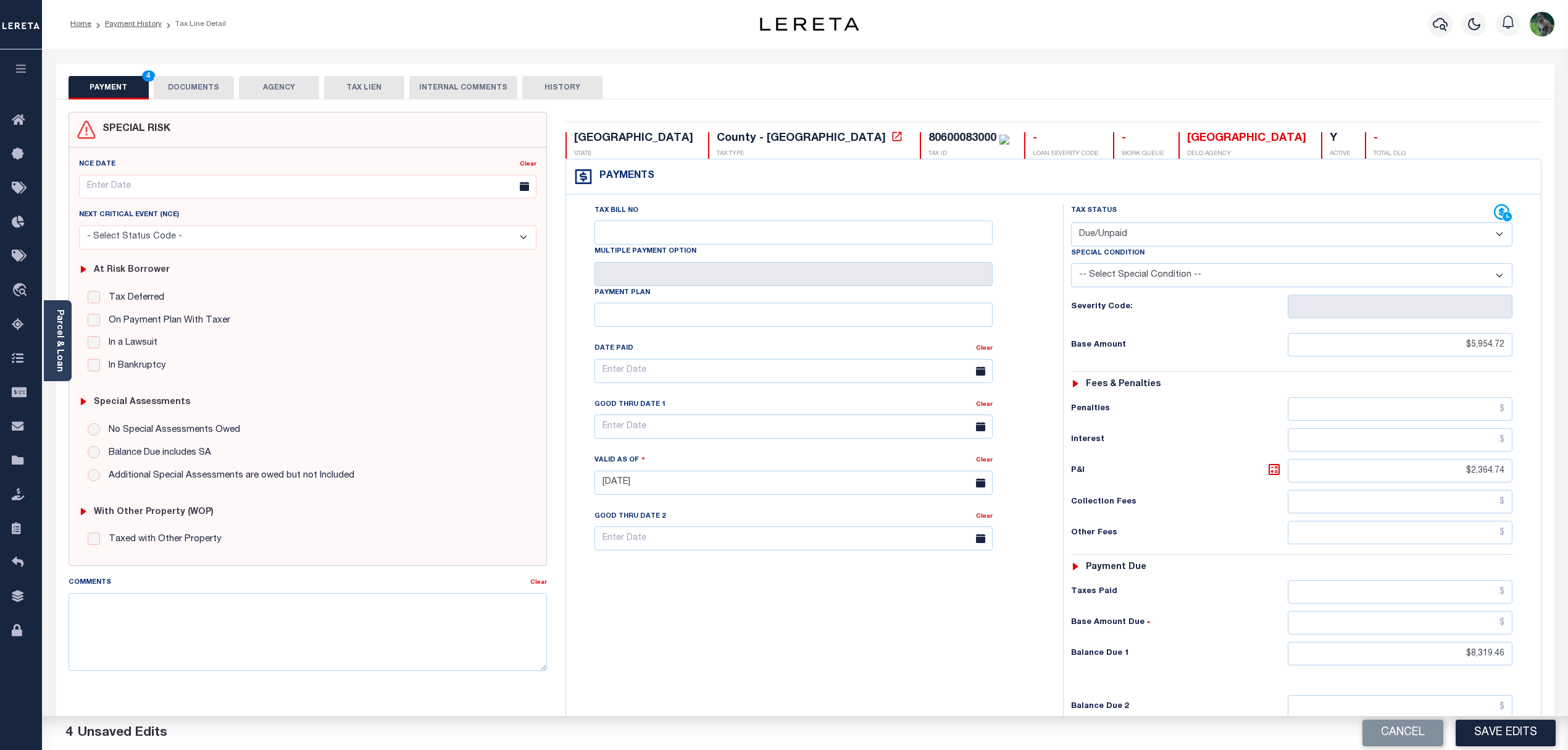
scroll to position [0, 0]
click at [708, 436] on input "text" at bounding box center [794, 427] width 399 height 24
click at [615, 620] on span "31" at bounding box center [608, 622] width 24 height 24
click at [674, 423] on input "08/31/2025" at bounding box center [794, 427] width 399 height 24
click at [746, 598] on span "29" at bounding box center [744, 598] width 24 height 24
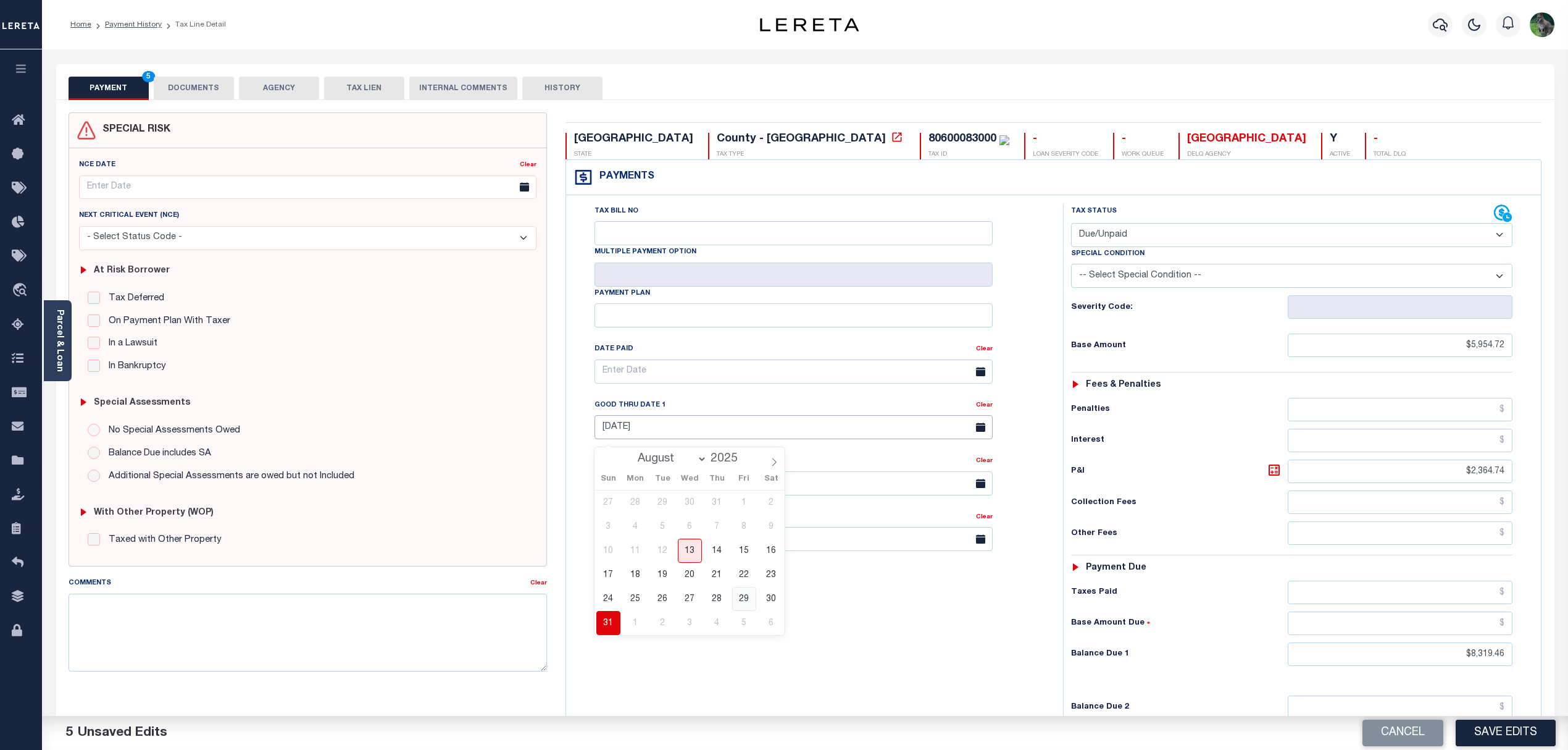
type input "08/29/2025"
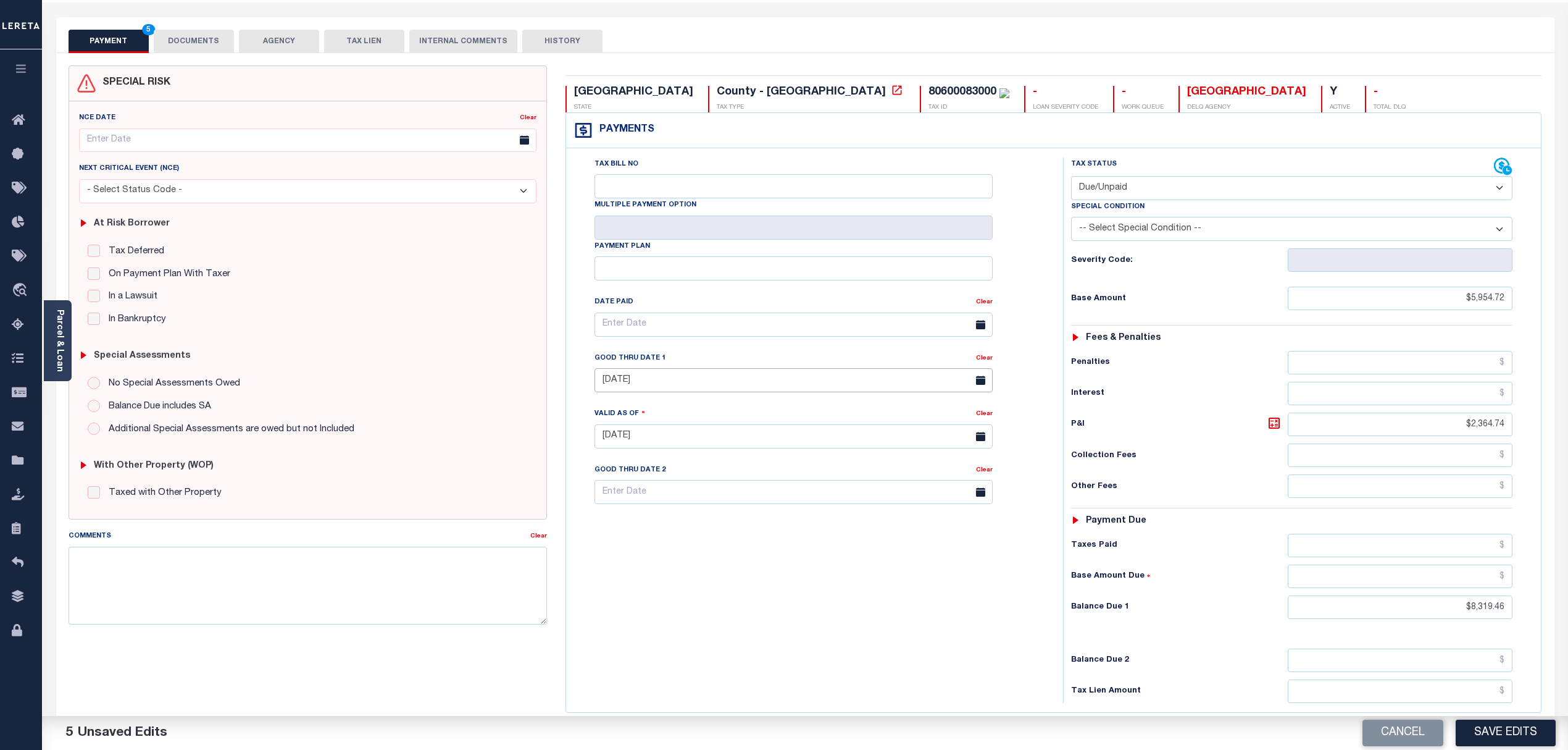
scroll to position [83, 0]
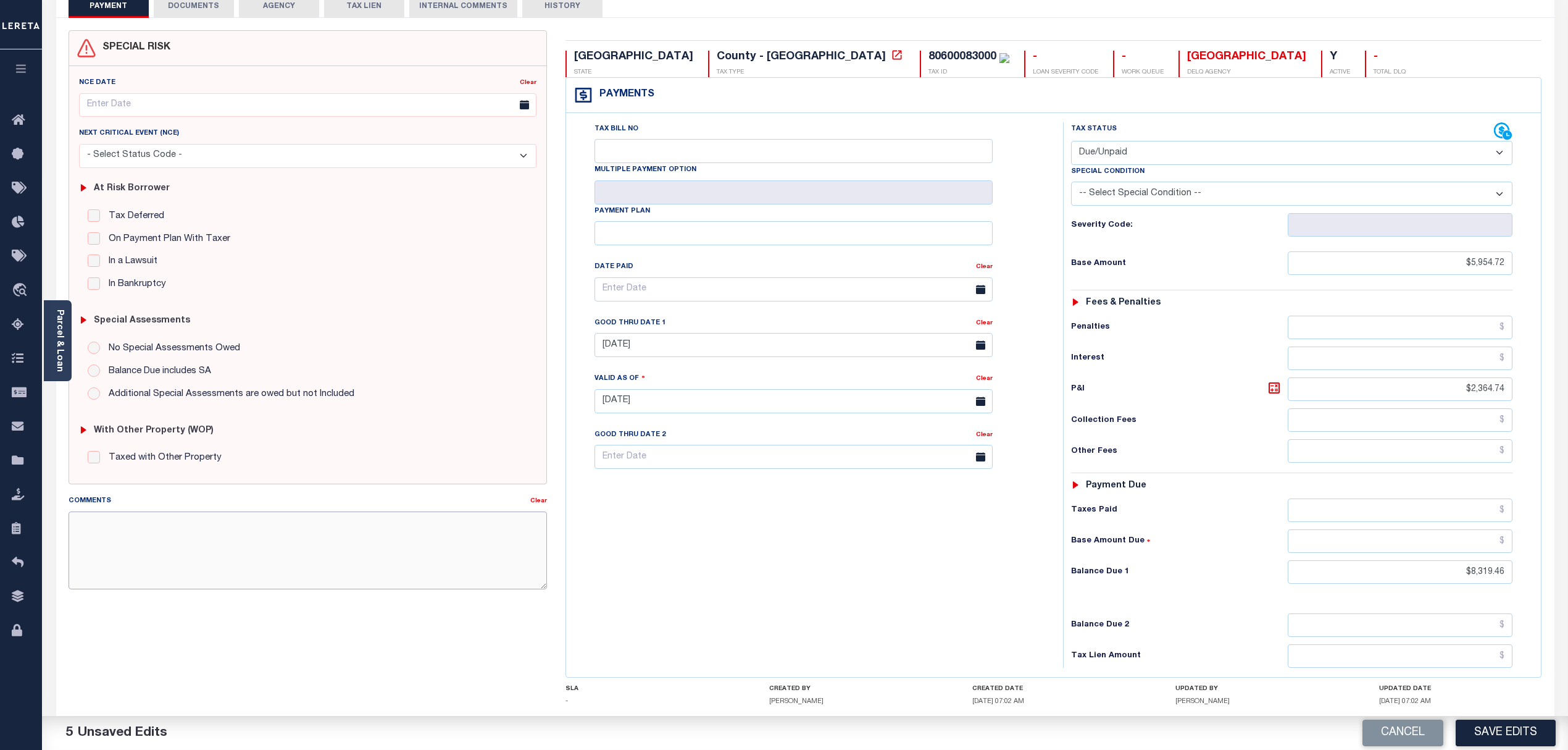
click at [328, 550] on textarea "Comments" at bounding box center [308, 550] width 479 height 78
drag, startPoint x: 127, startPoint y: 526, endPoint x: 40, endPoint y: 524, distance: 87.0
click at [40, 524] on div "Home Payment History Tax Line Detail Profile Sign out" at bounding box center [784, 371] width 1568 height 907
paste textarea "-47840"
click at [408, 559] on textarea "CAS-47840" at bounding box center [308, 550] width 479 height 78
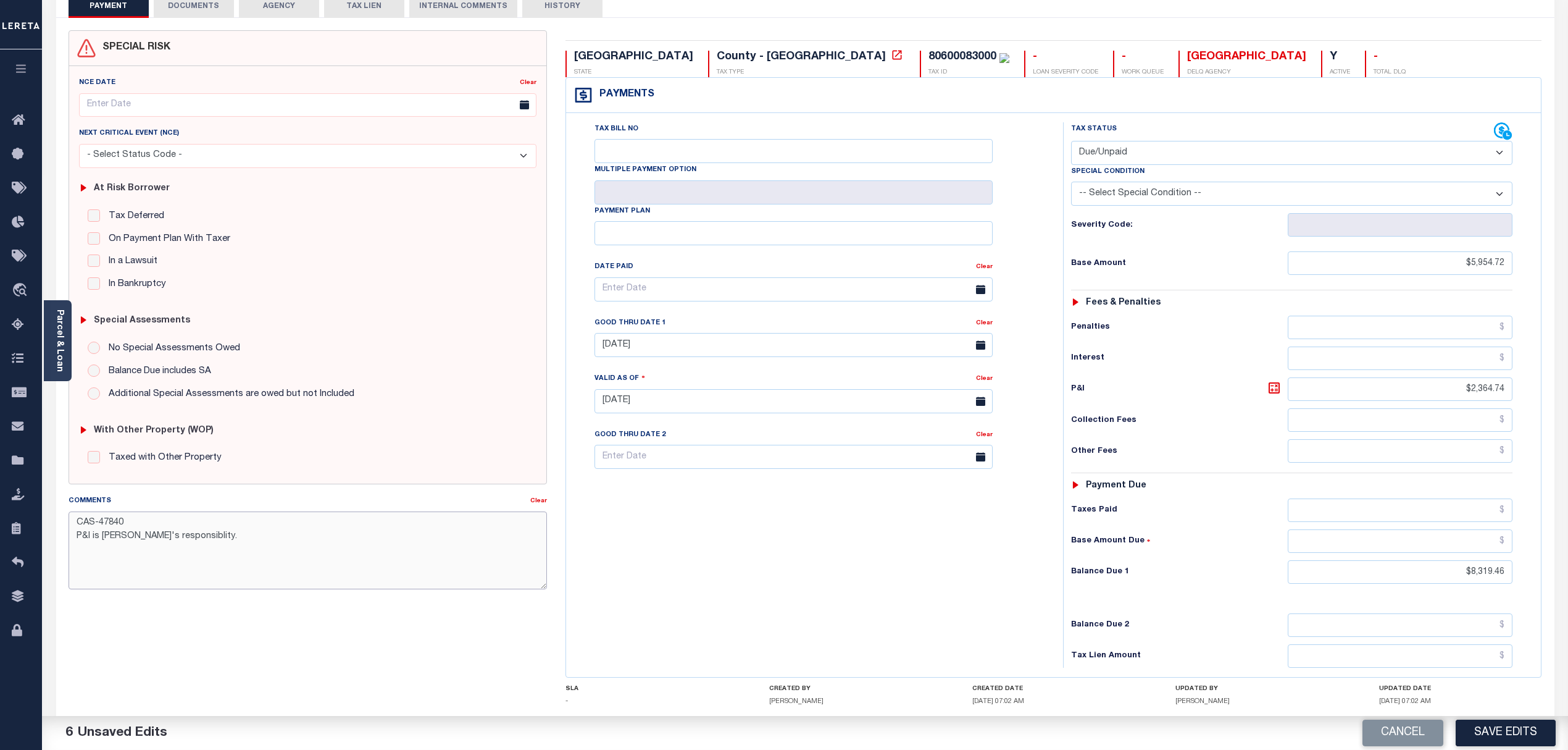
click at [169, 542] on textarea "CAS-47840 P&I is Lender's responsiblity." at bounding box center [308, 550] width 479 height 78
click at [205, 540] on textarea "CAS-47840 P&I is Lender's responsibility." at bounding box center [308, 550] width 479 height 78
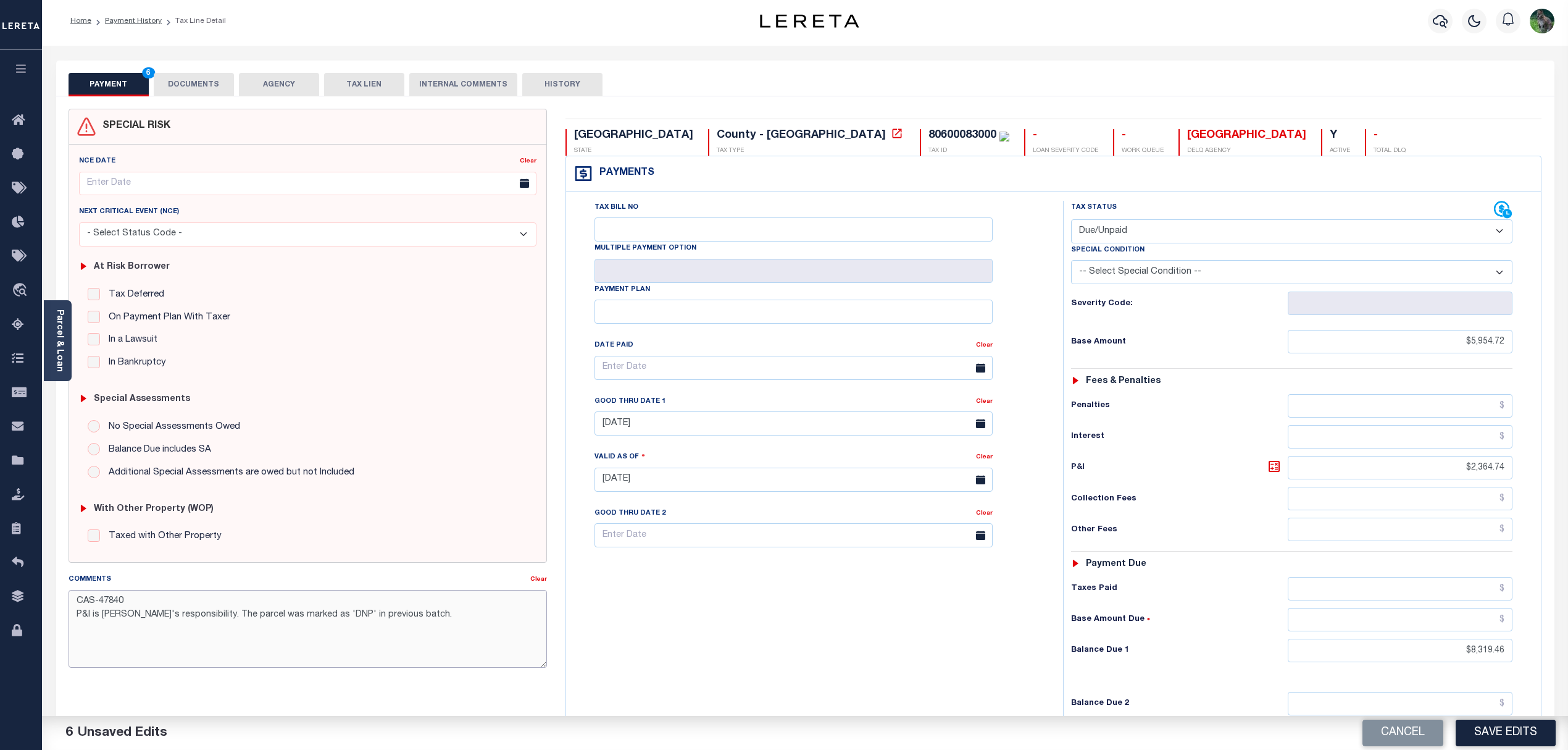
scroll to position [0, 0]
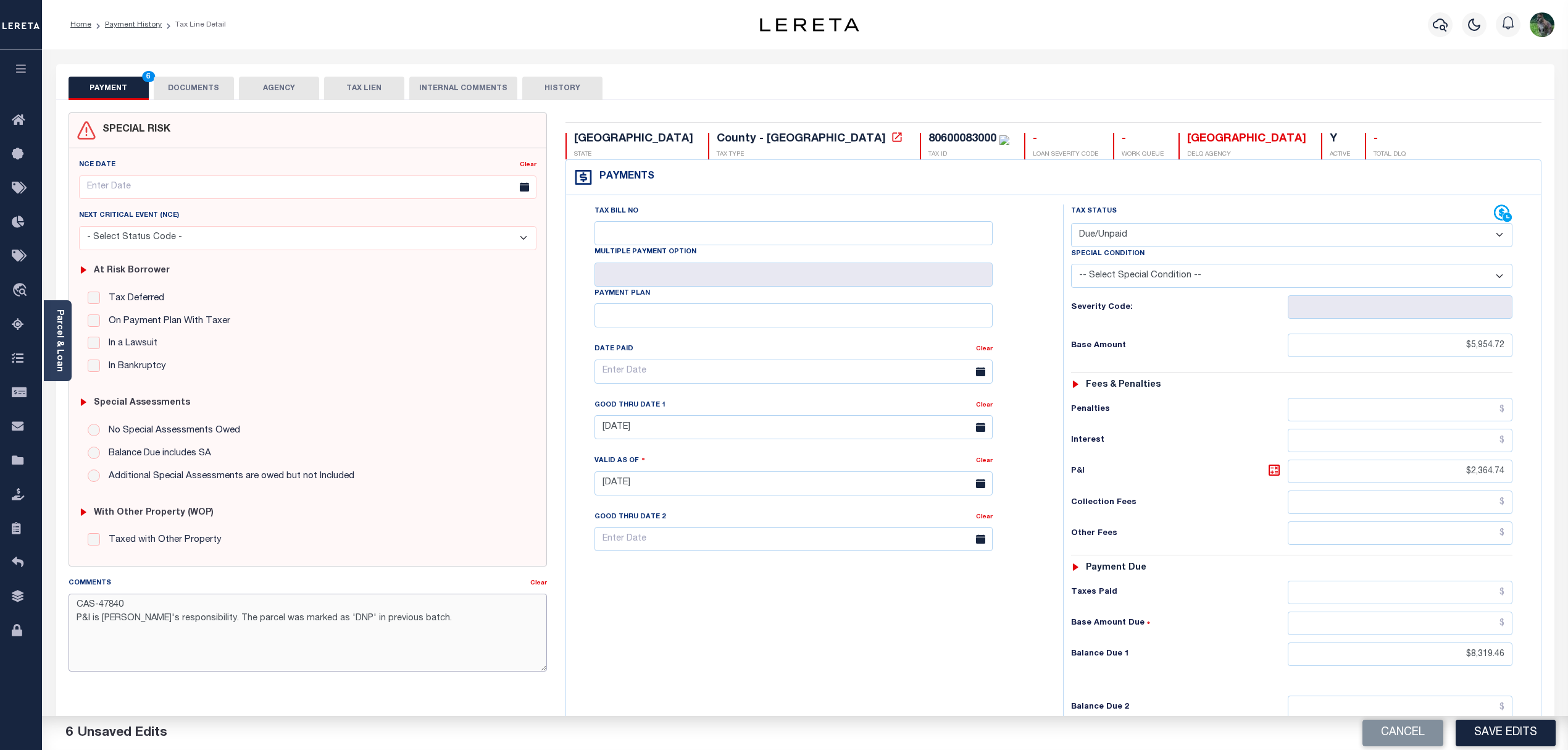
type textarea "CAS-47840 P&I is Lender's responsibility. The parcel was marked as 'DNP' in pre…"
click at [183, 91] on button "DOCUMENTS" at bounding box center [193, 88] width 80 height 24
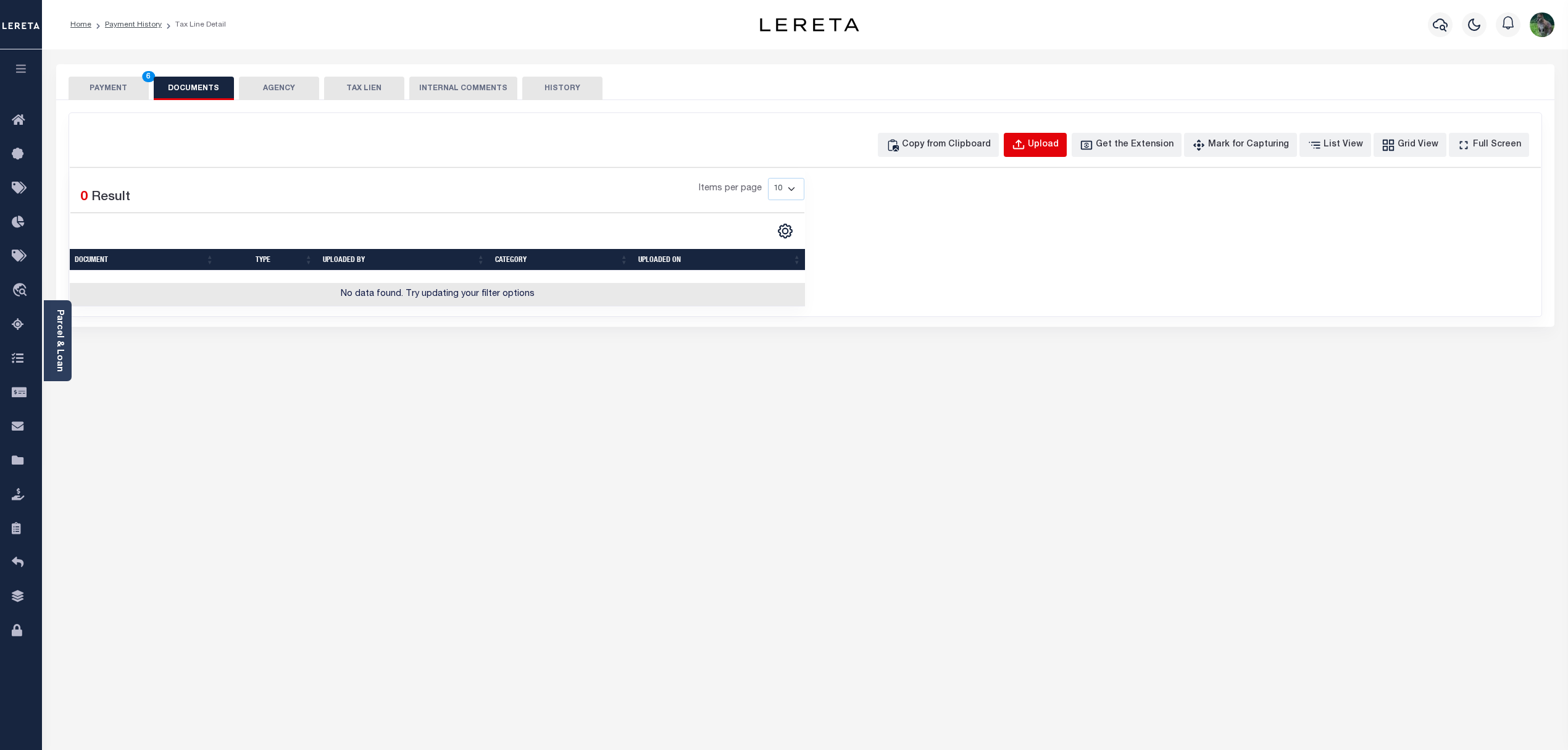
click at [1059, 141] on div "Upload" at bounding box center [1043, 145] width 31 height 13
select select "POP"
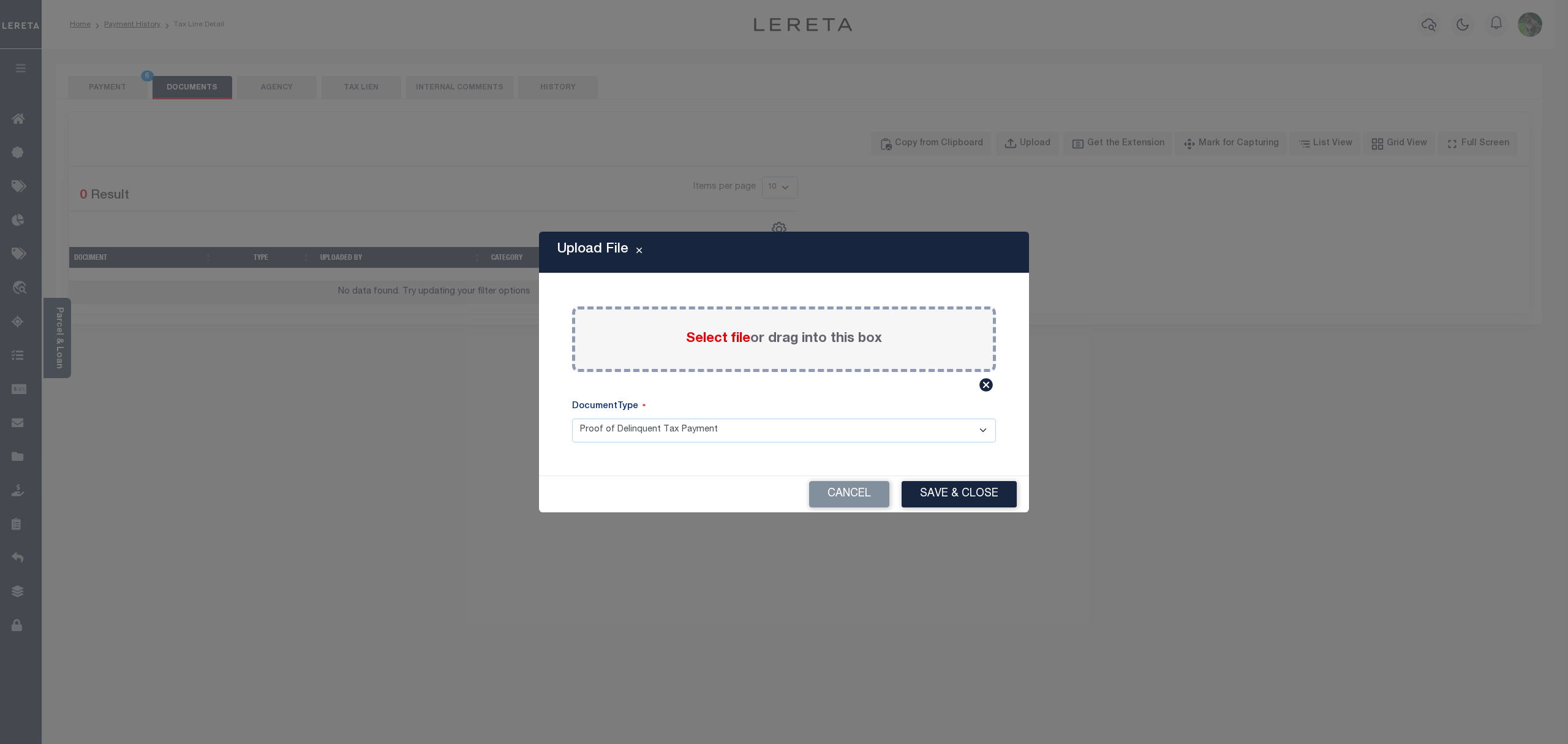
click at [733, 321] on div "Select file or drag into this box" at bounding box center [784, 339] width 424 height 65
click at [736, 323] on div "Select file or drag into this box" at bounding box center [784, 339] width 424 height 65
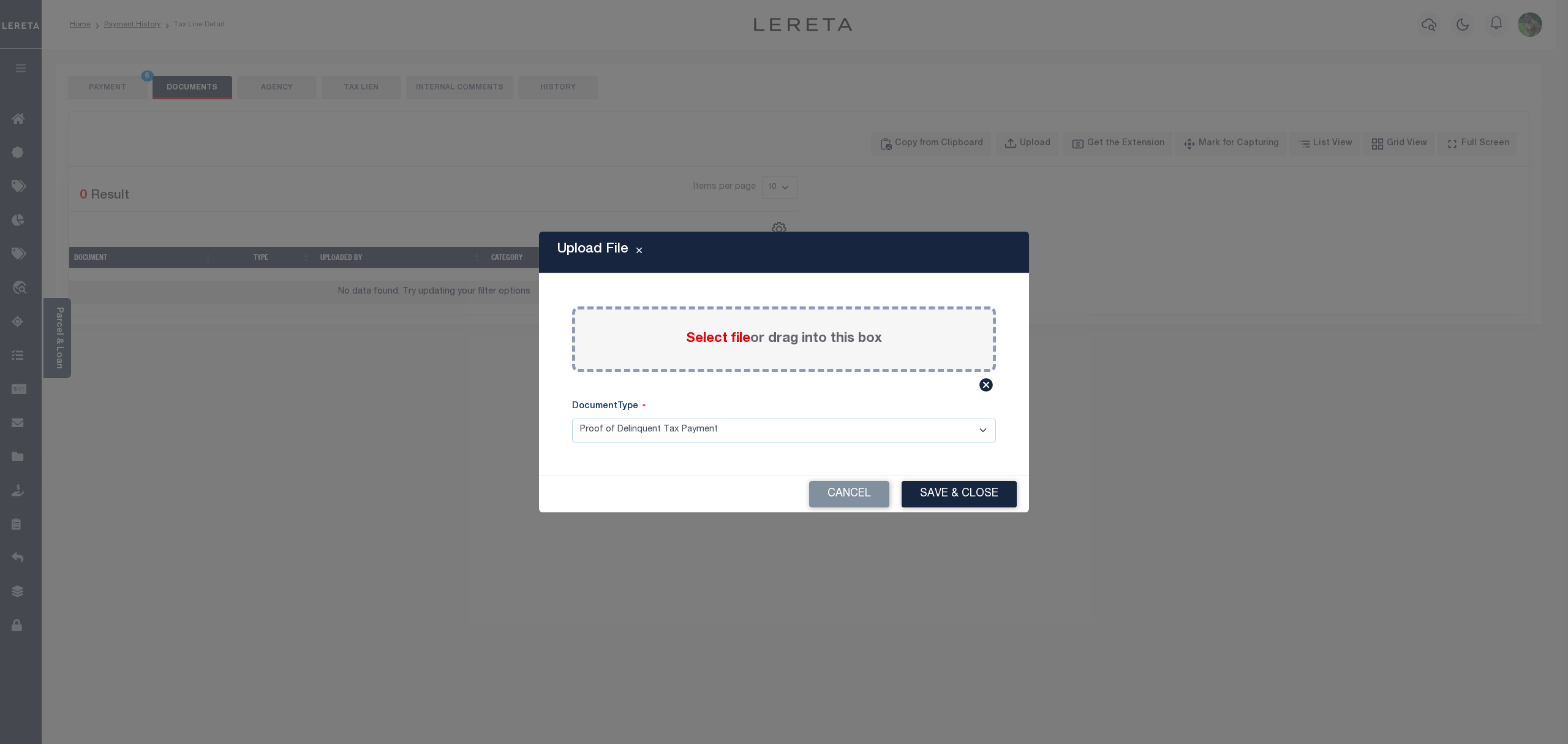
click at [733, 340] on span "Select file" at bounding box center [719, 338] width 64 height 13
click at [0, 0] on input "Select file or drag into this box" at bounding box center [0, 0] width 0 height 0
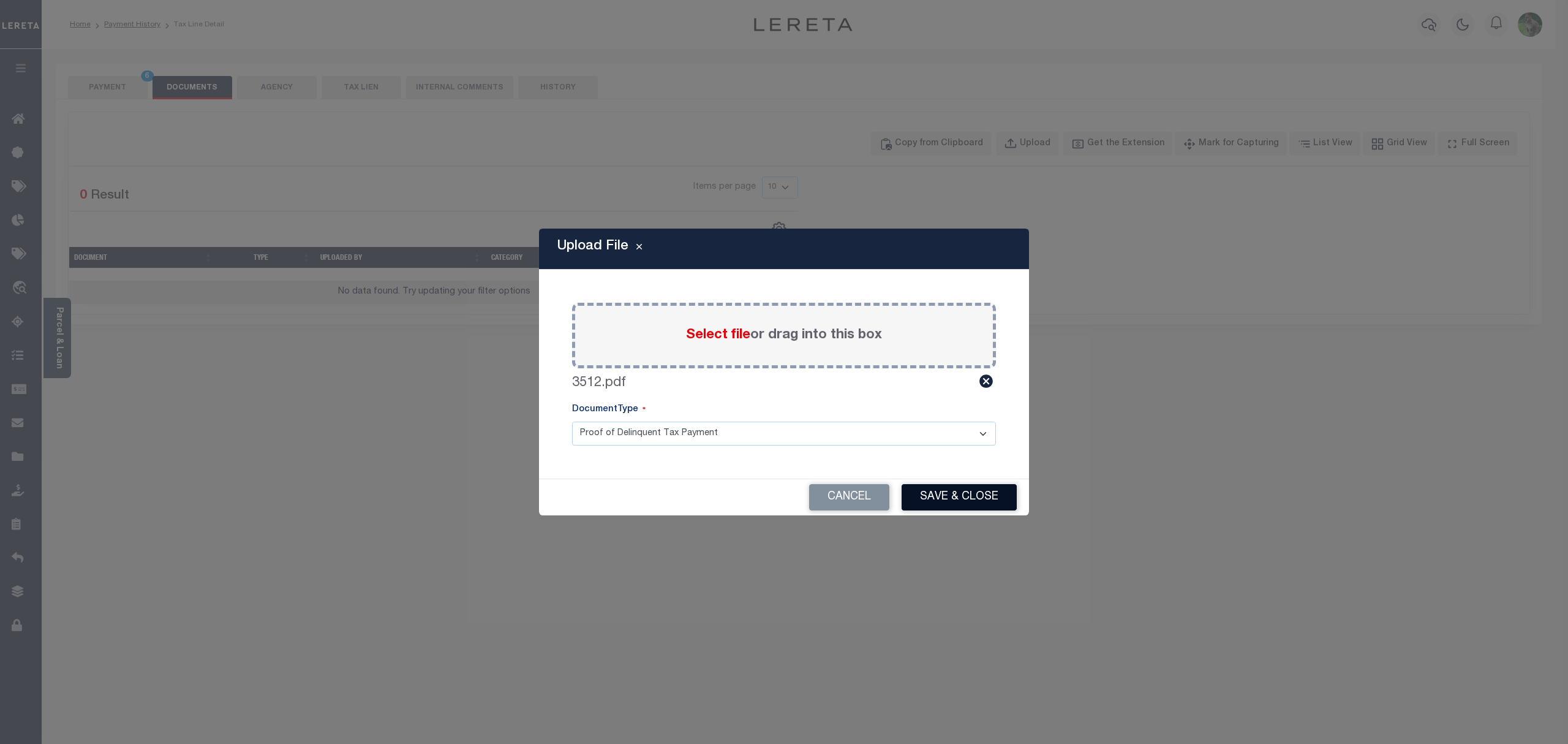
click at [938, 492] on button "Save & Close" at bounding box center [959, 497] width 115 height 26
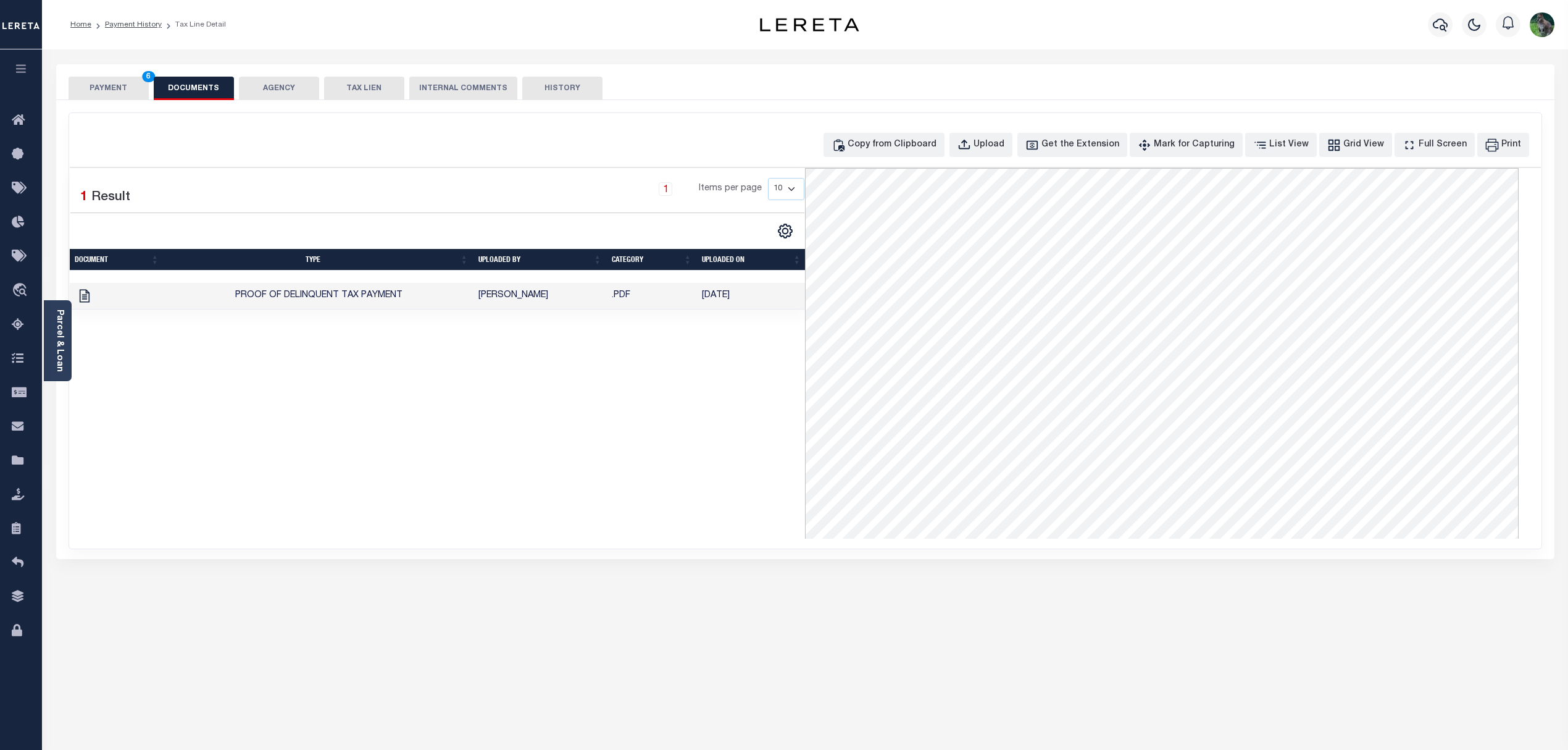
click at [125, 77] on button "PAYMENT 6" at bounding box center [108, 88] width 80 height 24
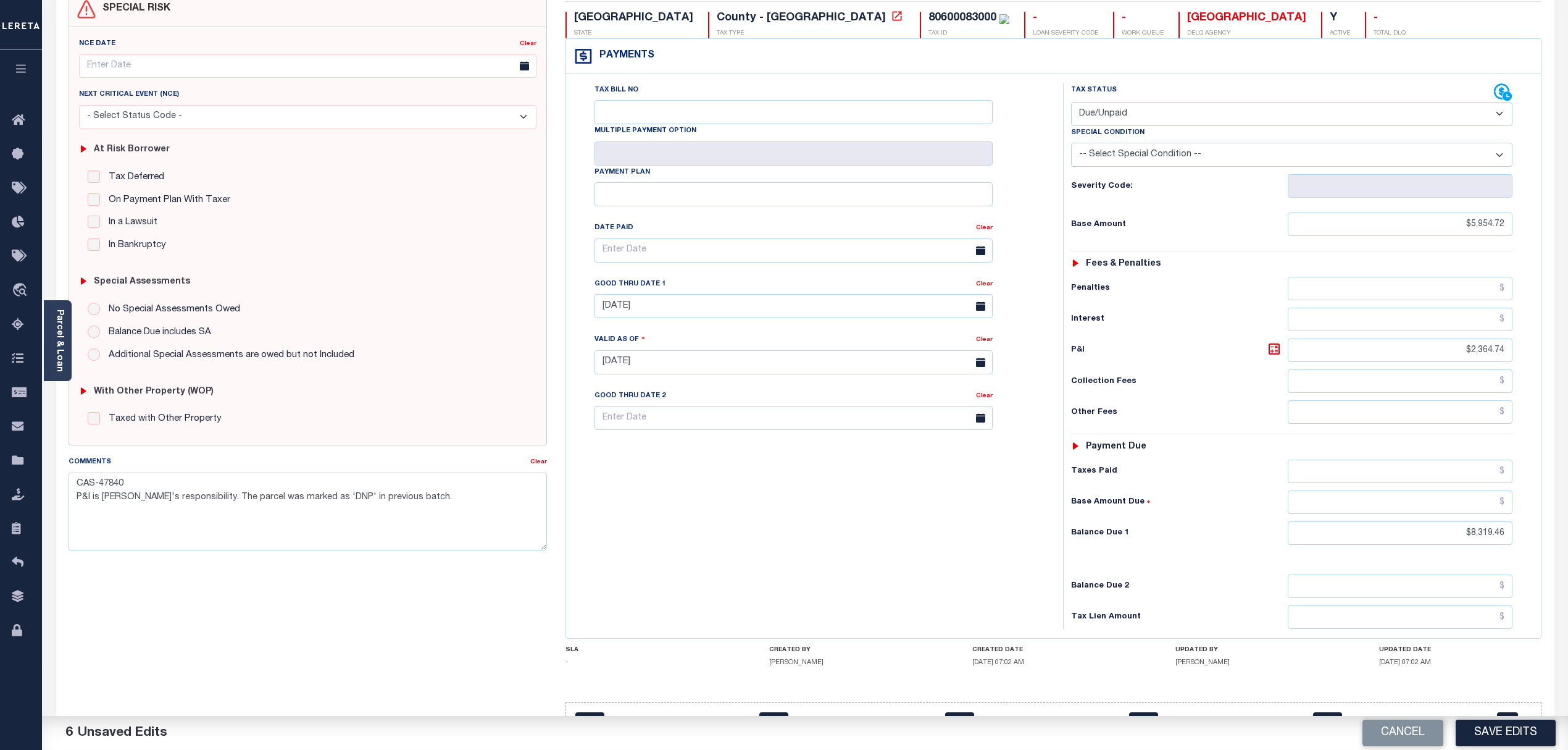
scroll to position [163, 0]
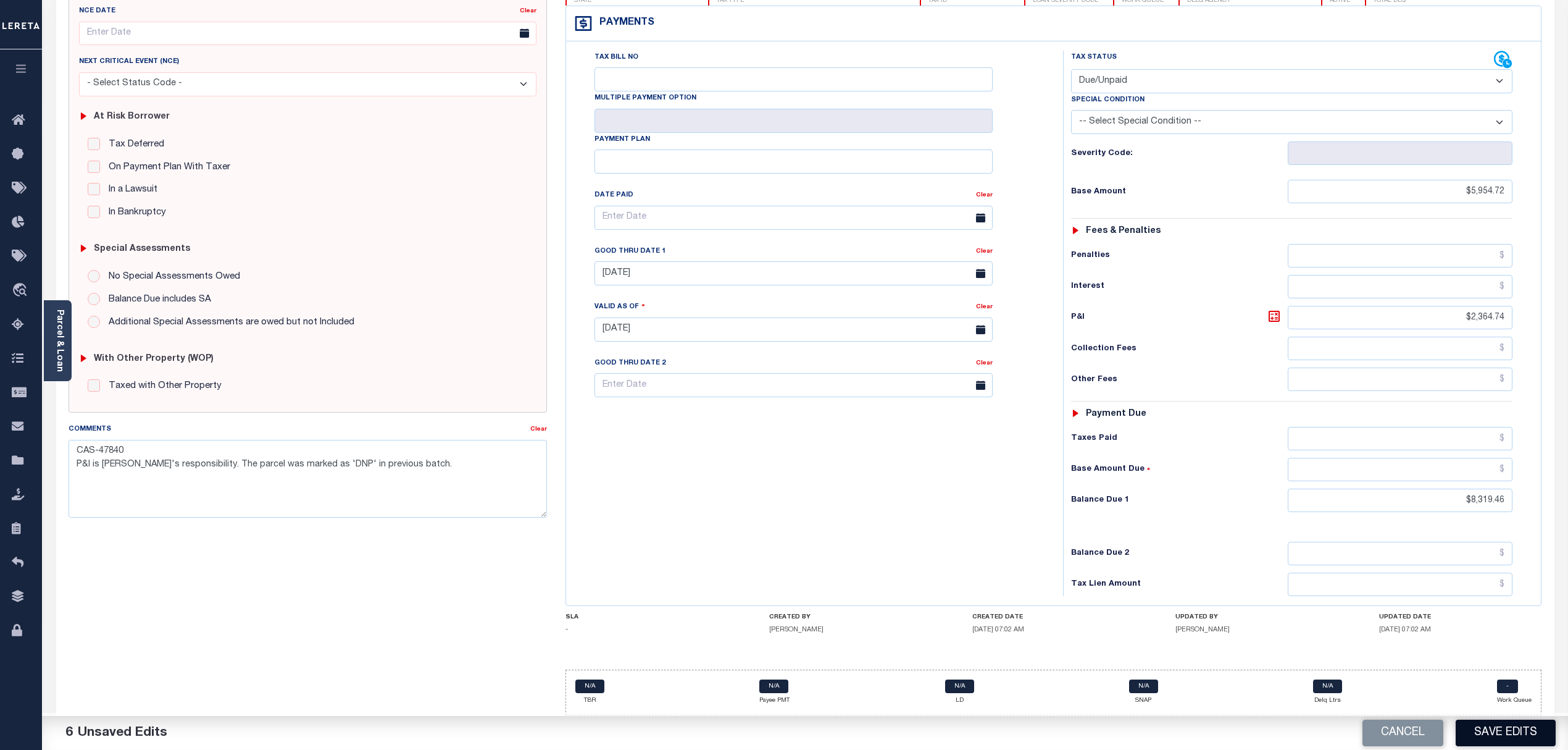
click at [1514, 739] on button "Save Edits" at bounding box center [1506, 732] width 100 height 26
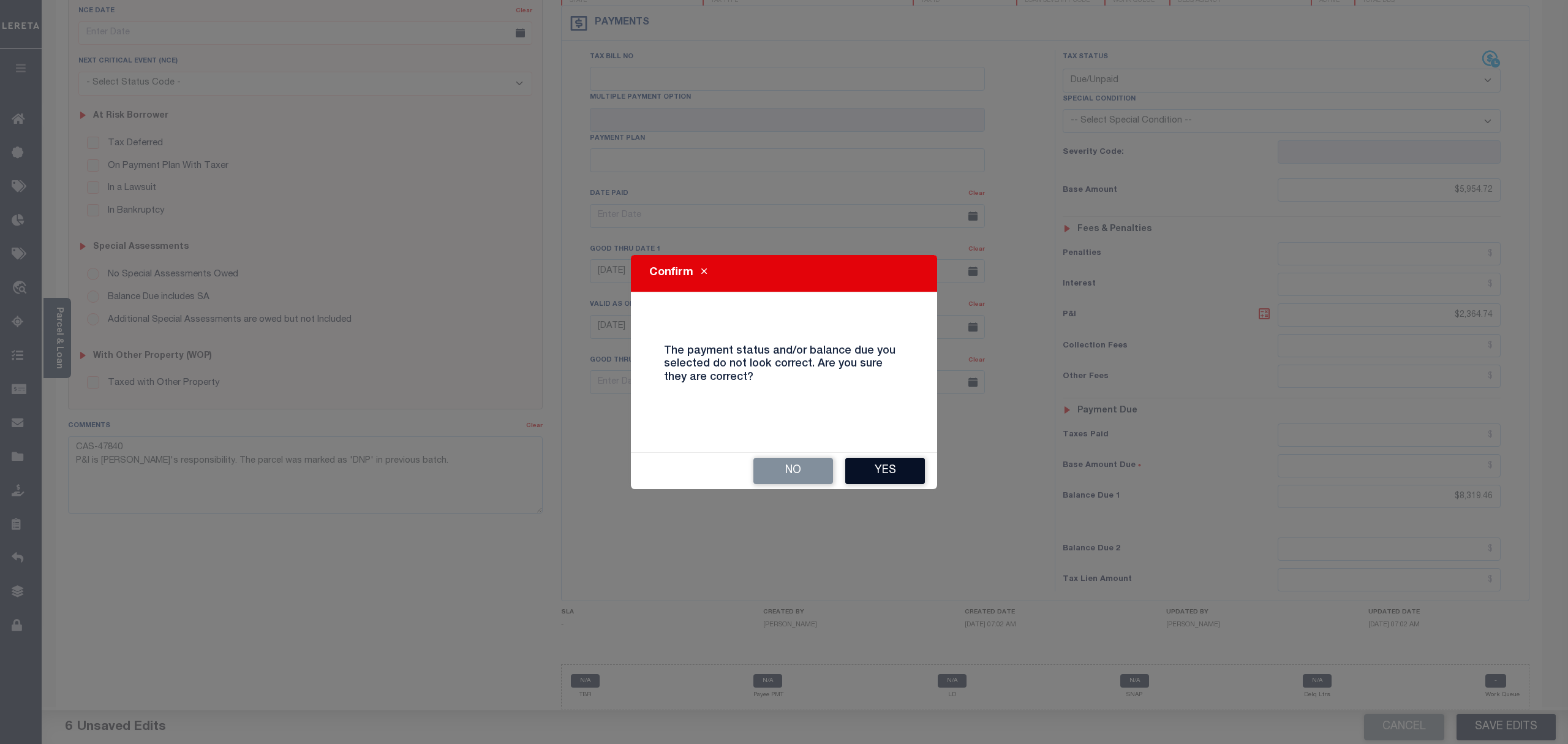
click at [896, 470] on button "Yes" at bounding box center [884, 470] width 79 height 26
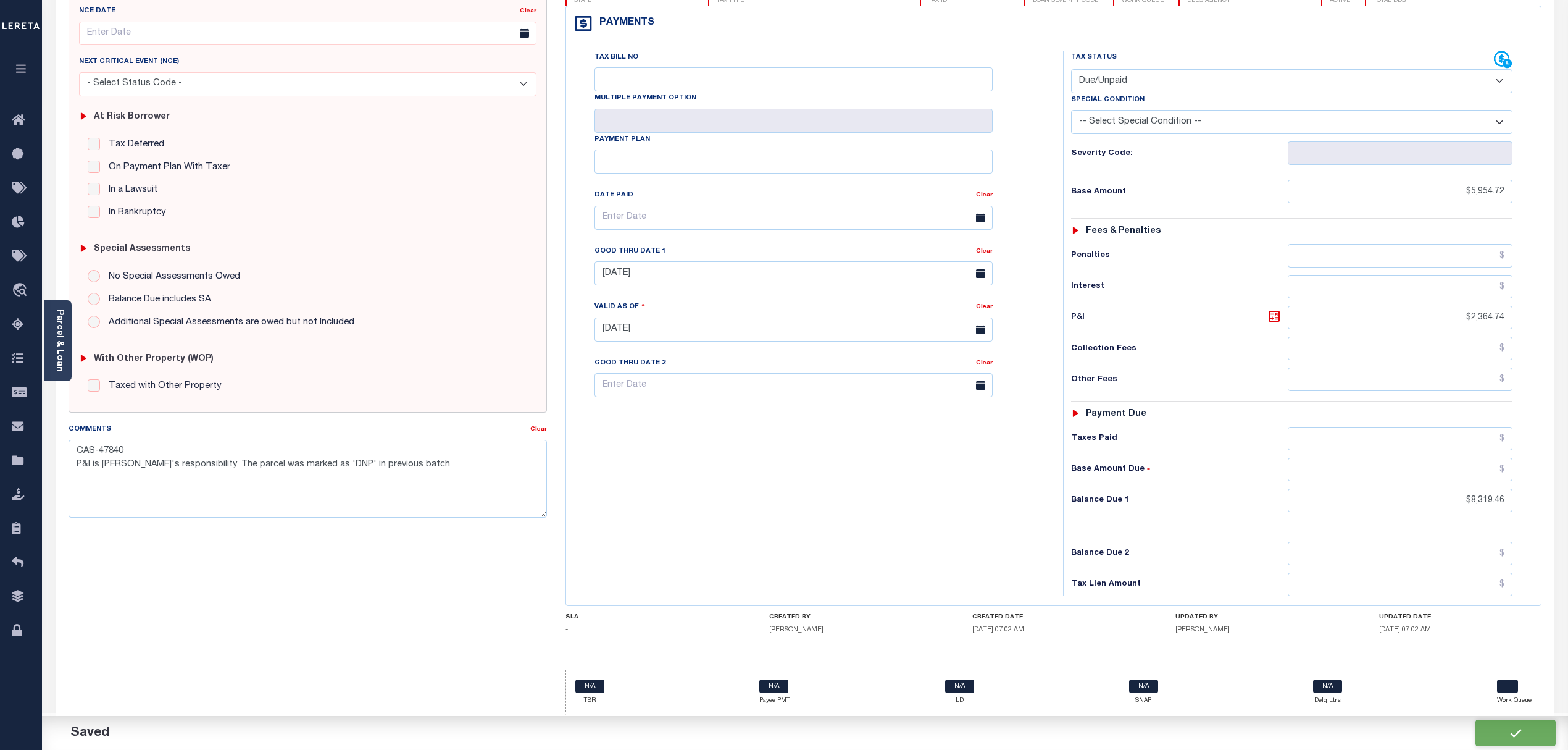
checkbox input "false"
type textarea "CAS-47840 P&I is Lender's responsibility. The parcel was marked as 'DNP' in pre…"
type input "$5,954.72"
type input "$2,364.74"
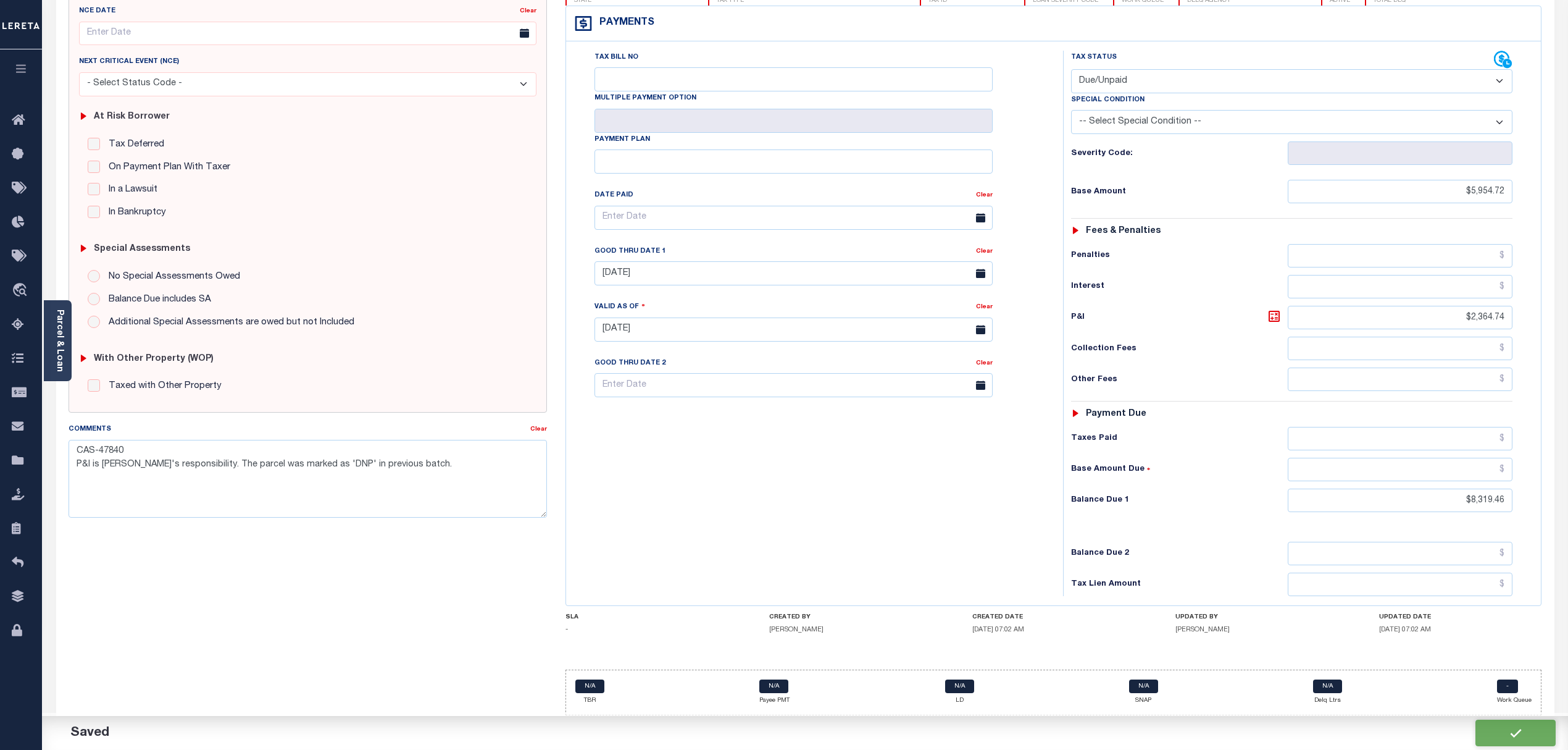
type input "$8,319.46"
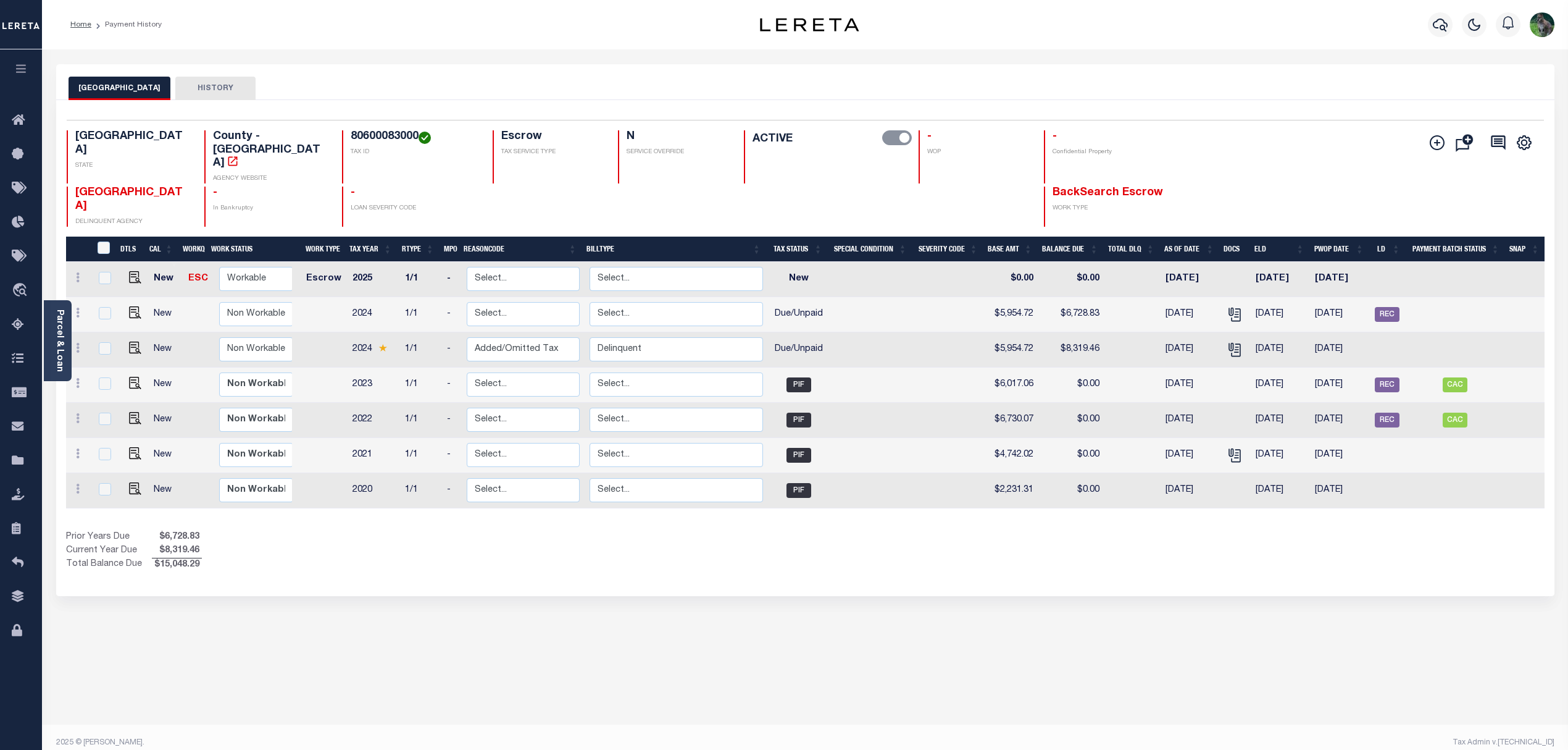
click at [905, 552] on div "Selected 7 Results 1 Items per page 25 50 100 TX STATE TAX ID N" at bounding box center [805, 348] width 1499 height 496
click at [361, 134] on h4 "80600083000" at bounding box center [414, 136] width 126 height 13
copy h4 "80600083000"
click at [890, 332] on td at bounding box center [871, 350] width 84 height 35
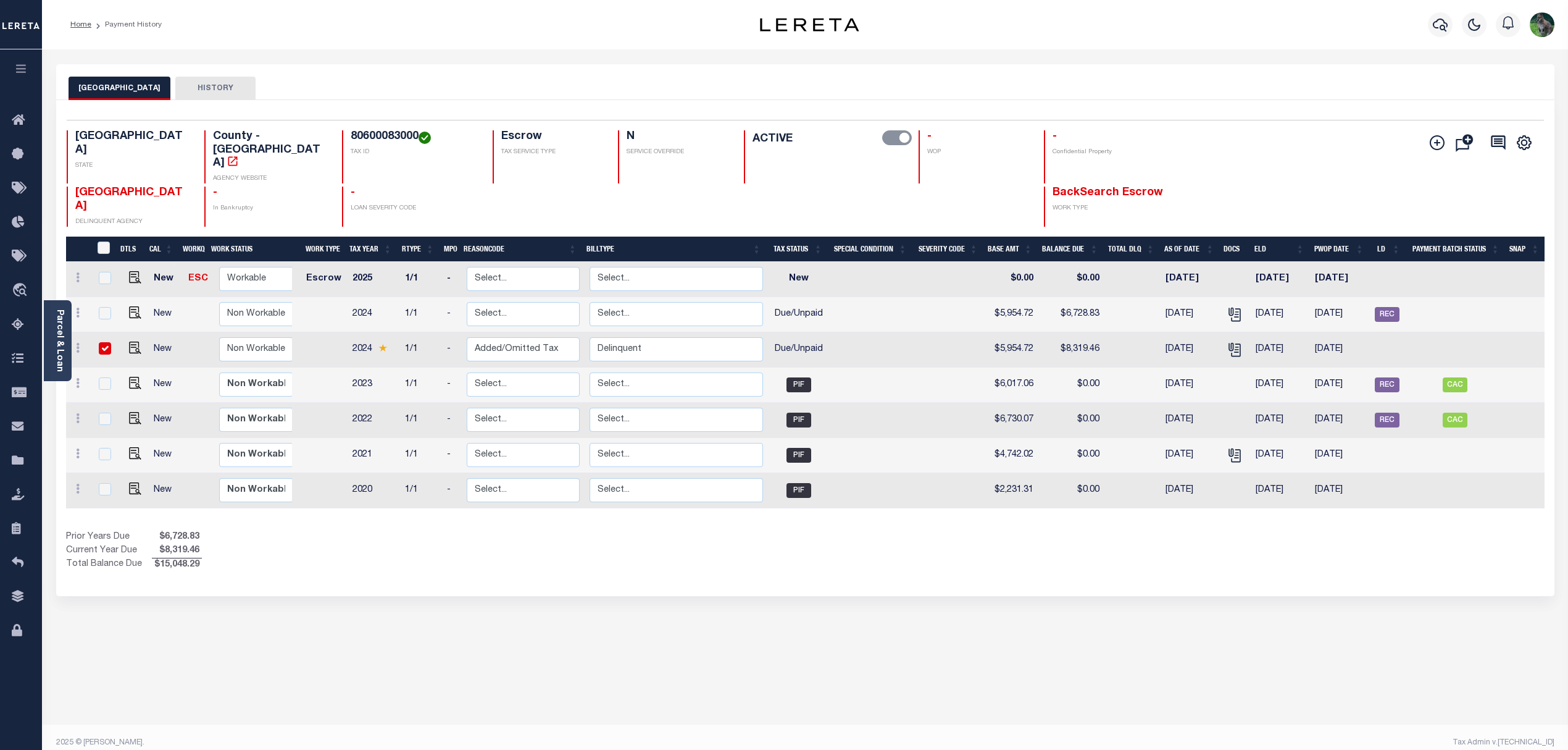
checkbox input "true"
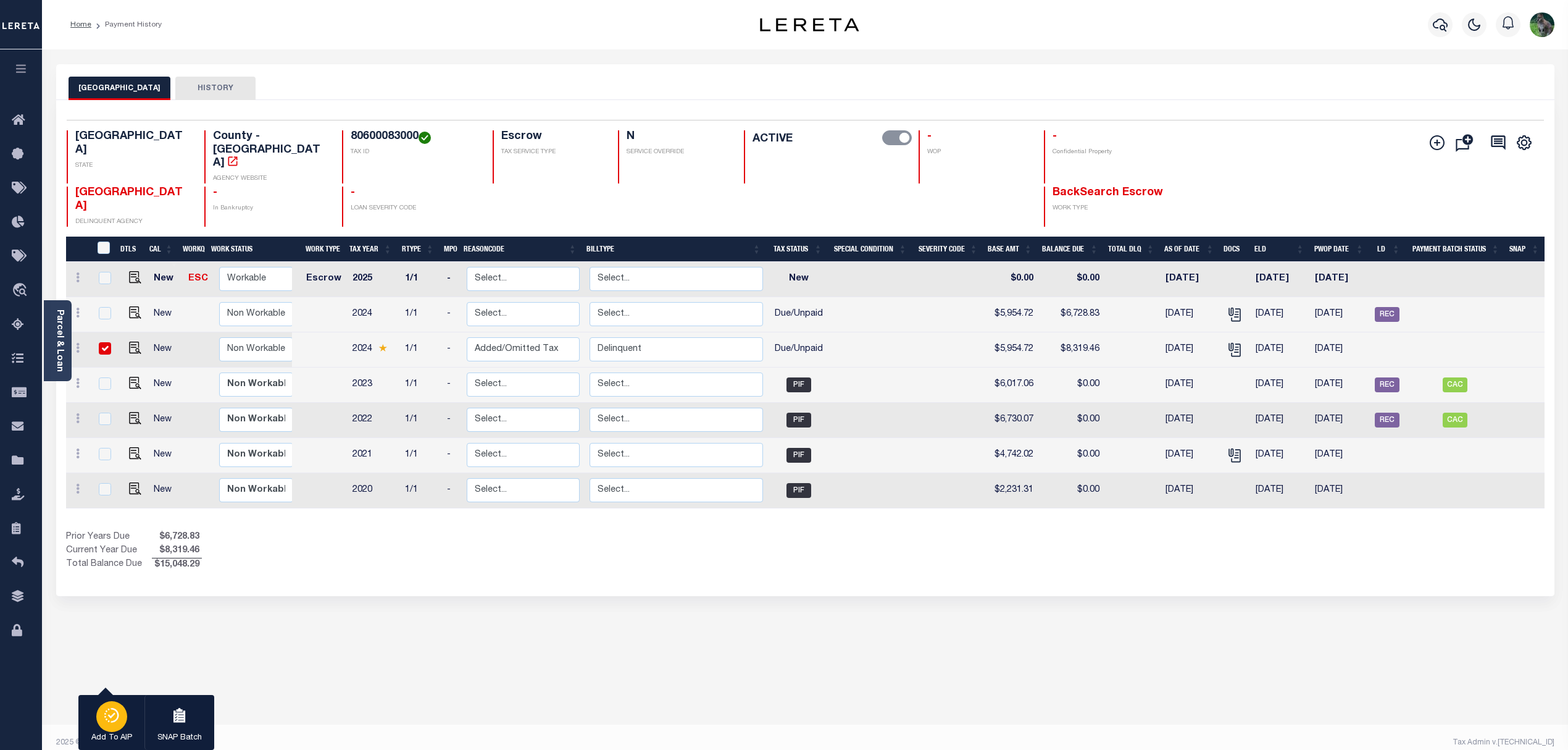
click at [103, 715] on icon "button" at bounding box center [111, 715] width 18 height 15
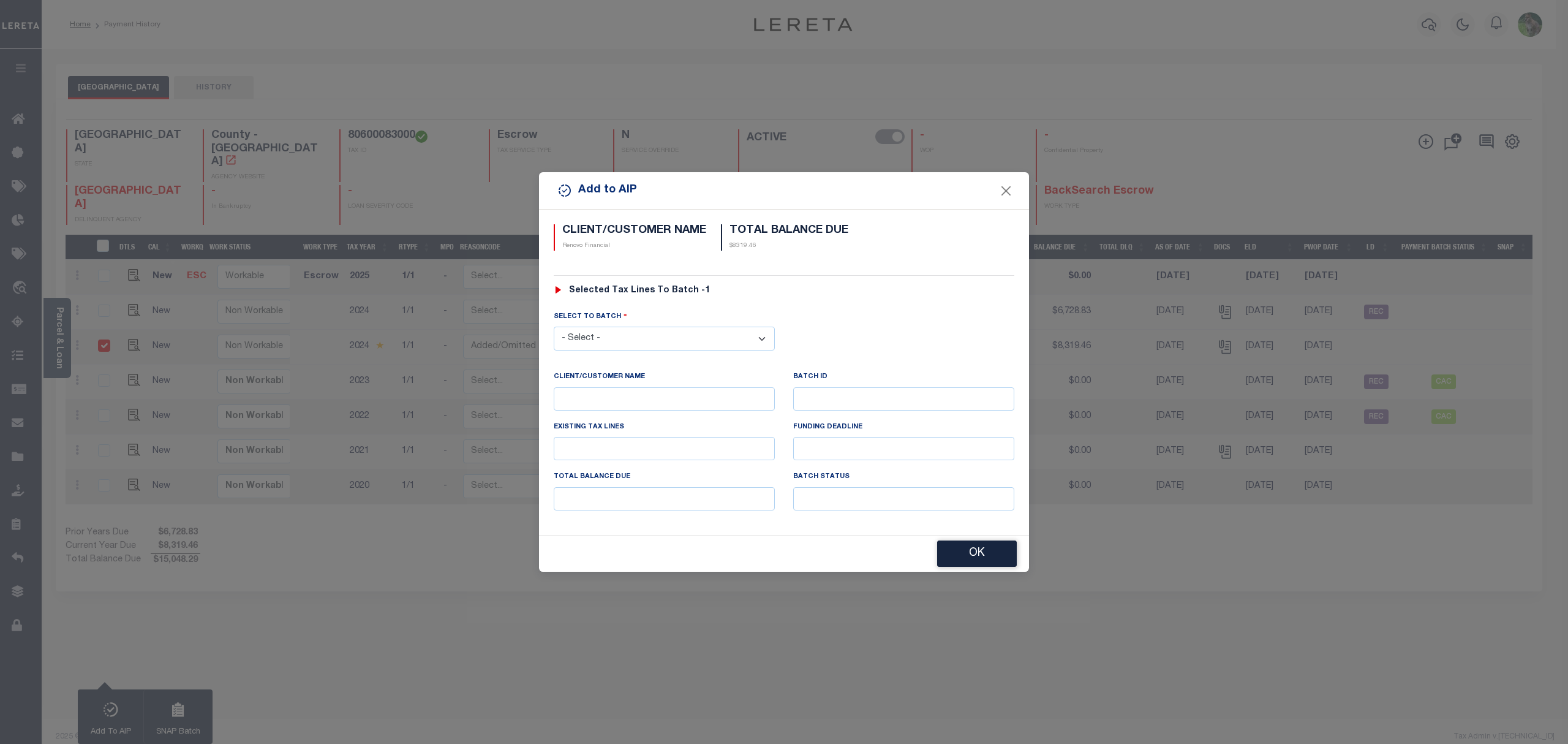
click at [699, 338] on select "- Select - 42380 42965 43235 43299 43683 44436 44450 44938 45028 45180 45253 45…" at bounding box center [665, 338] width 221 height 24
select select "45656"
click at [554, 327] on select "- Select - 42380 42965 43235 43299 43683 44436 44450 44938 45028 45180 45253 45…" at bounding box center [665, 338] width 221 height 24
click at [977, 558] on button "OK" at bounding box center [977, 554] width 79 height 26
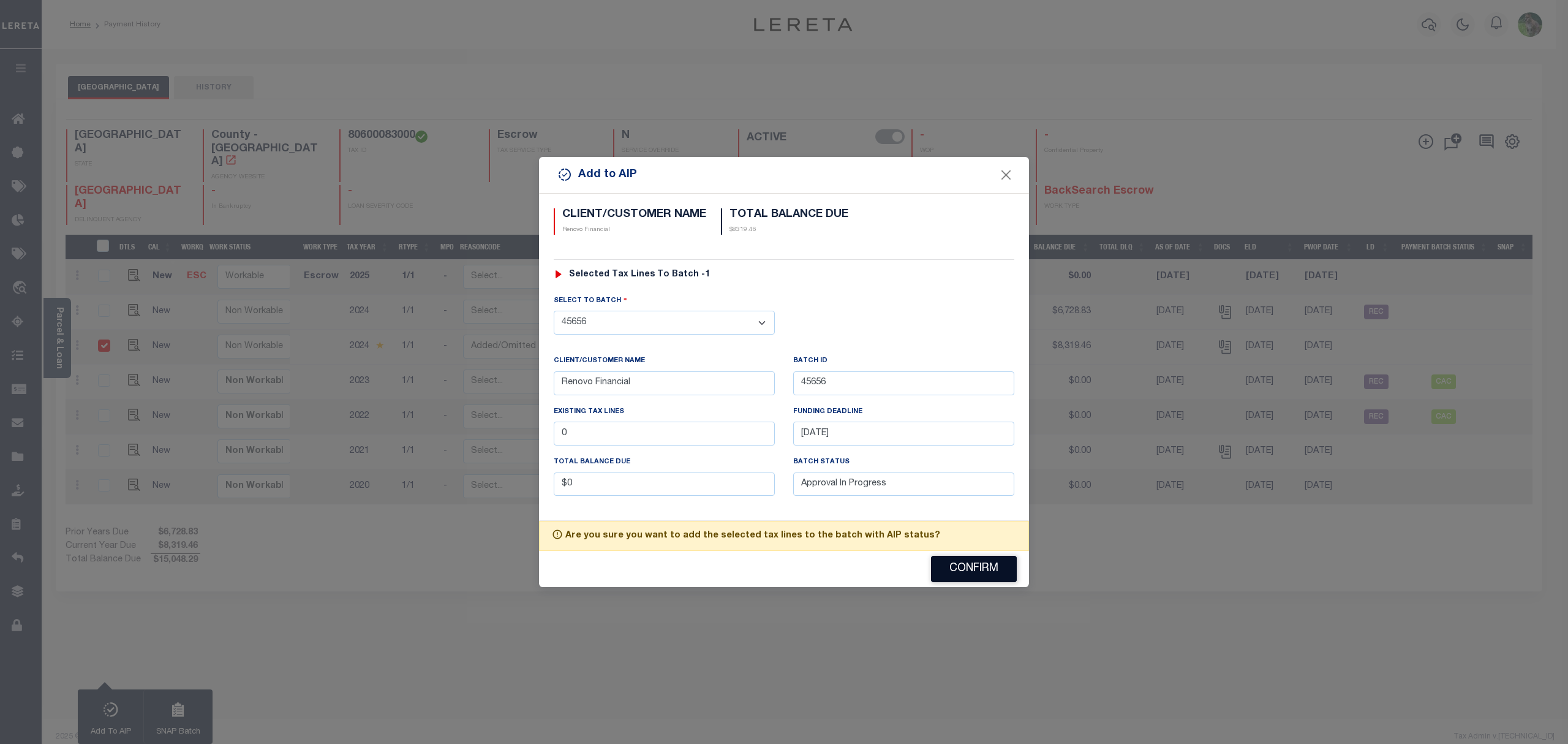
click at [942, 574] on button "Confirm" at bounding box center [974, 569] width 85 height 26
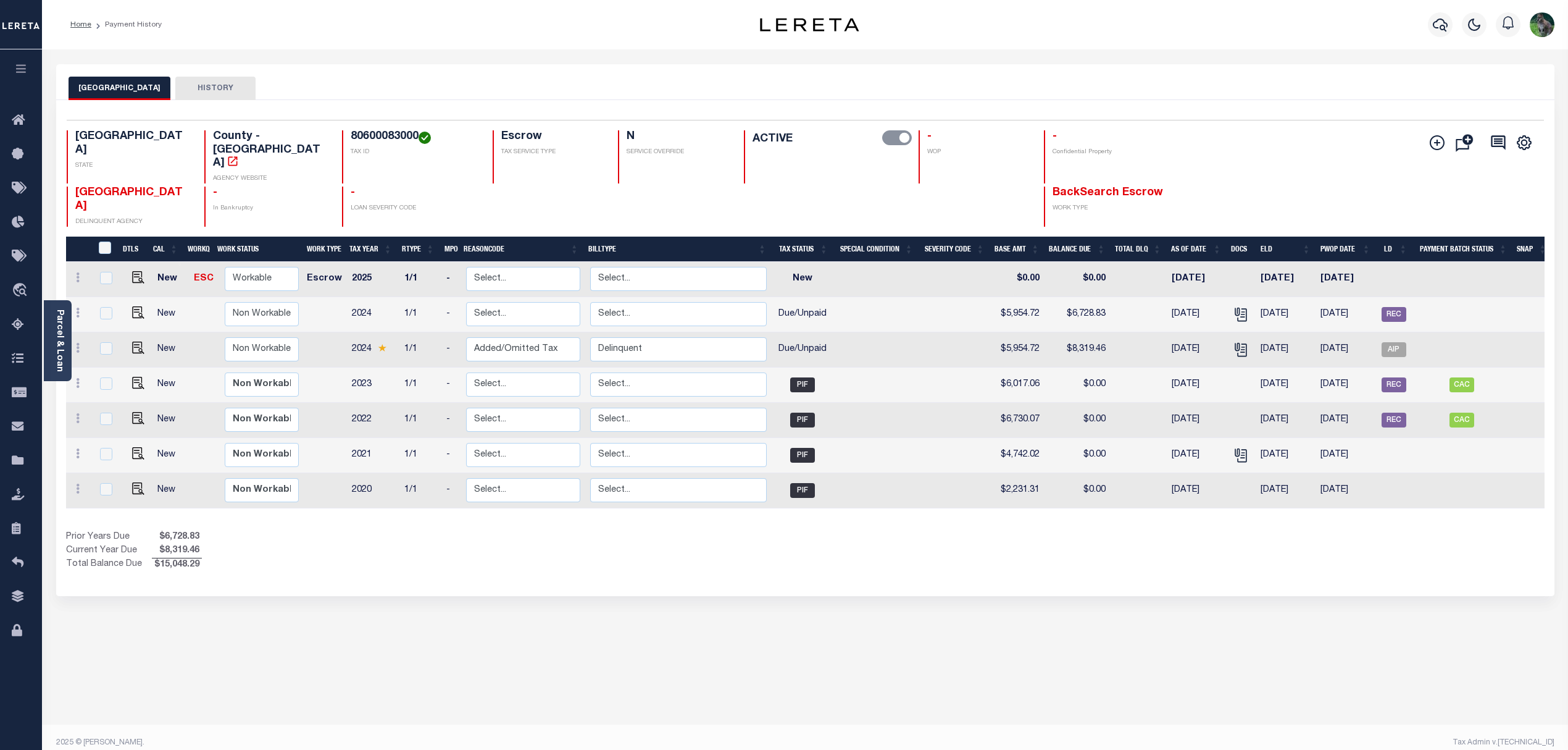
click at [507, 40] on div "Home Payment History Profile" at bounding box center [805, 25] width 1526 height 49
click at [1471, 97] on div "BRAZORIA COUNTY HISTORY" at bounding box center [805, 88] width 1473 height 23
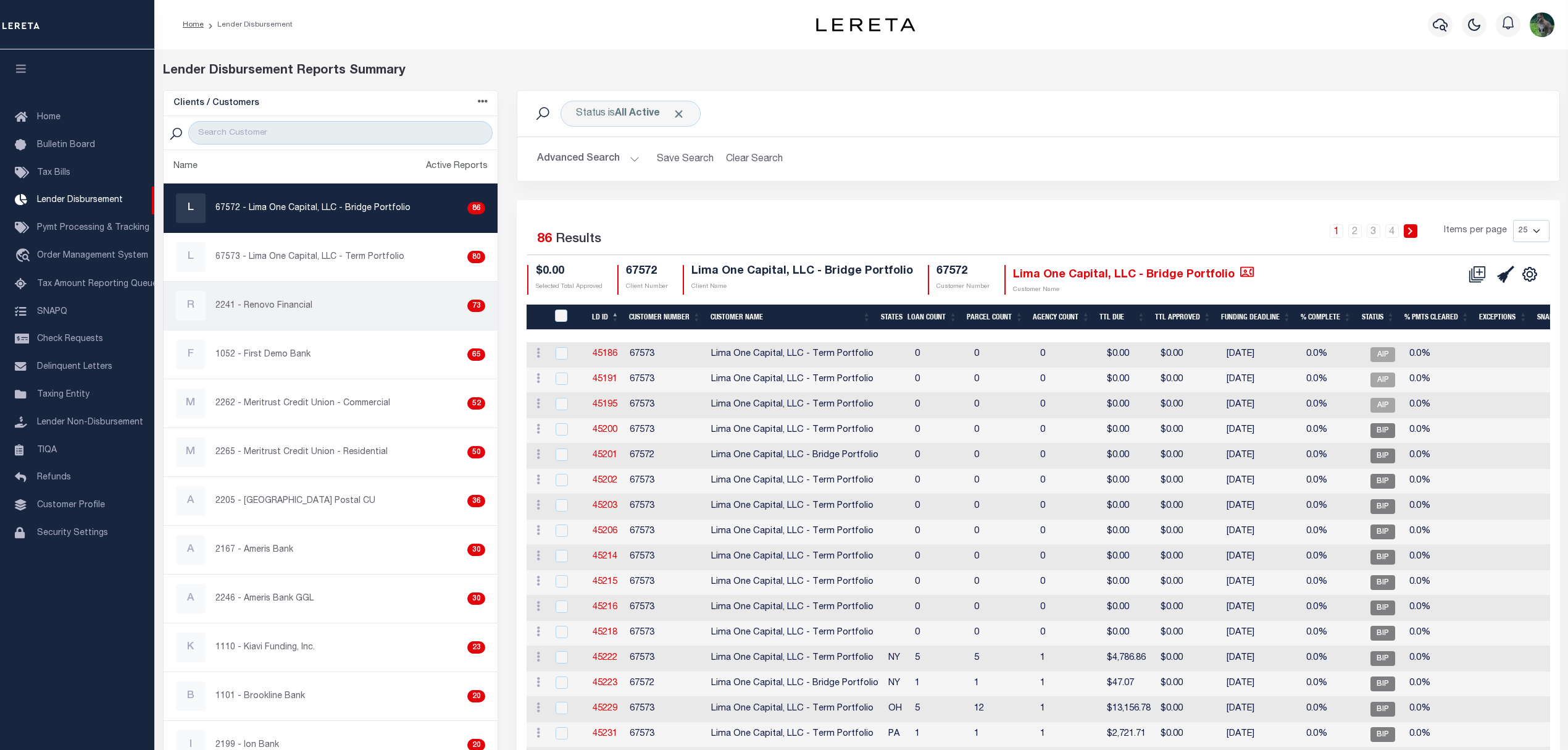
click at [270, 306] on p "2241 - Renovo Financial" at bounding box center [263, 306] width 97 height 13
checkbox input "true"
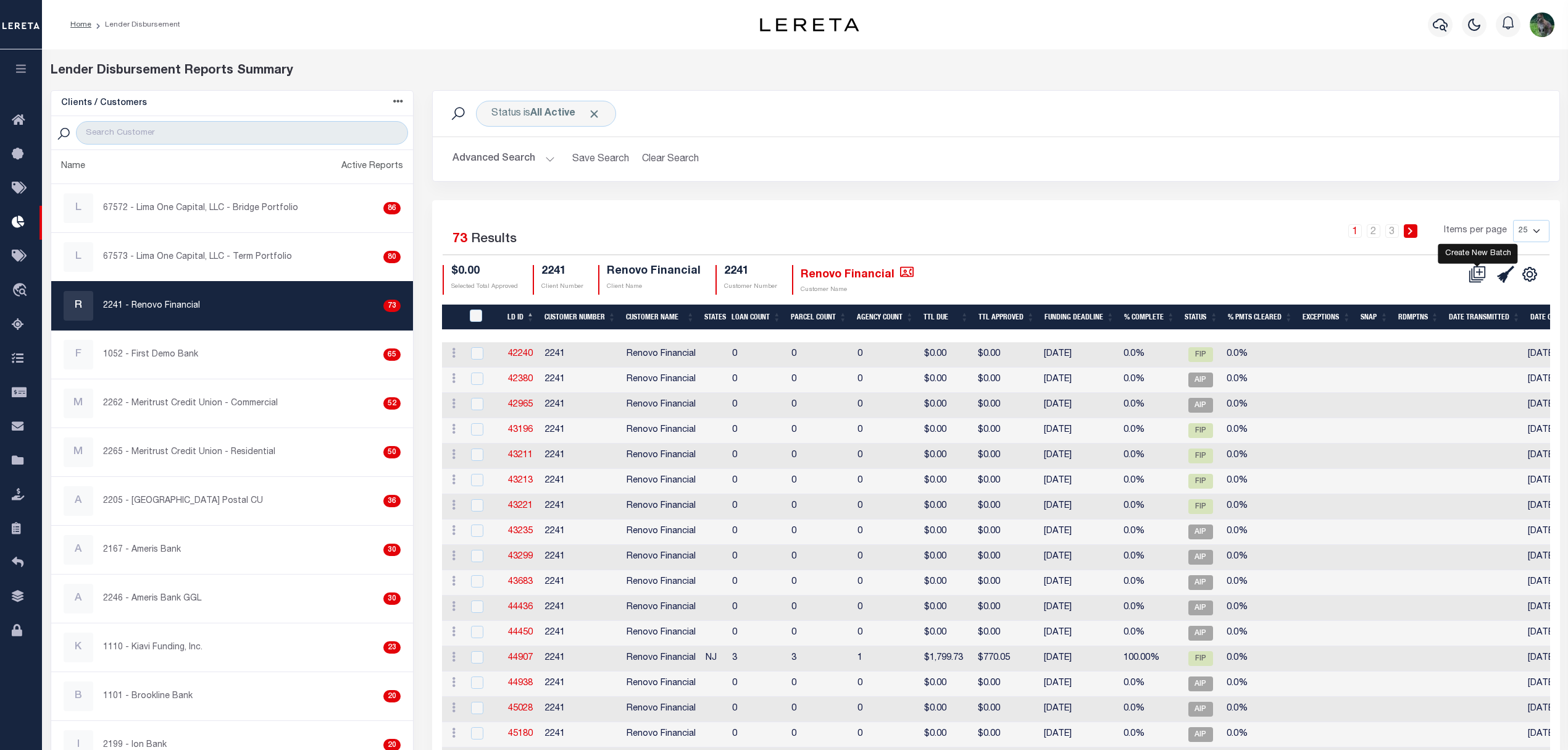
click at [1478, 275] on icon at bounding box center [1478, 274] width 18 height 18
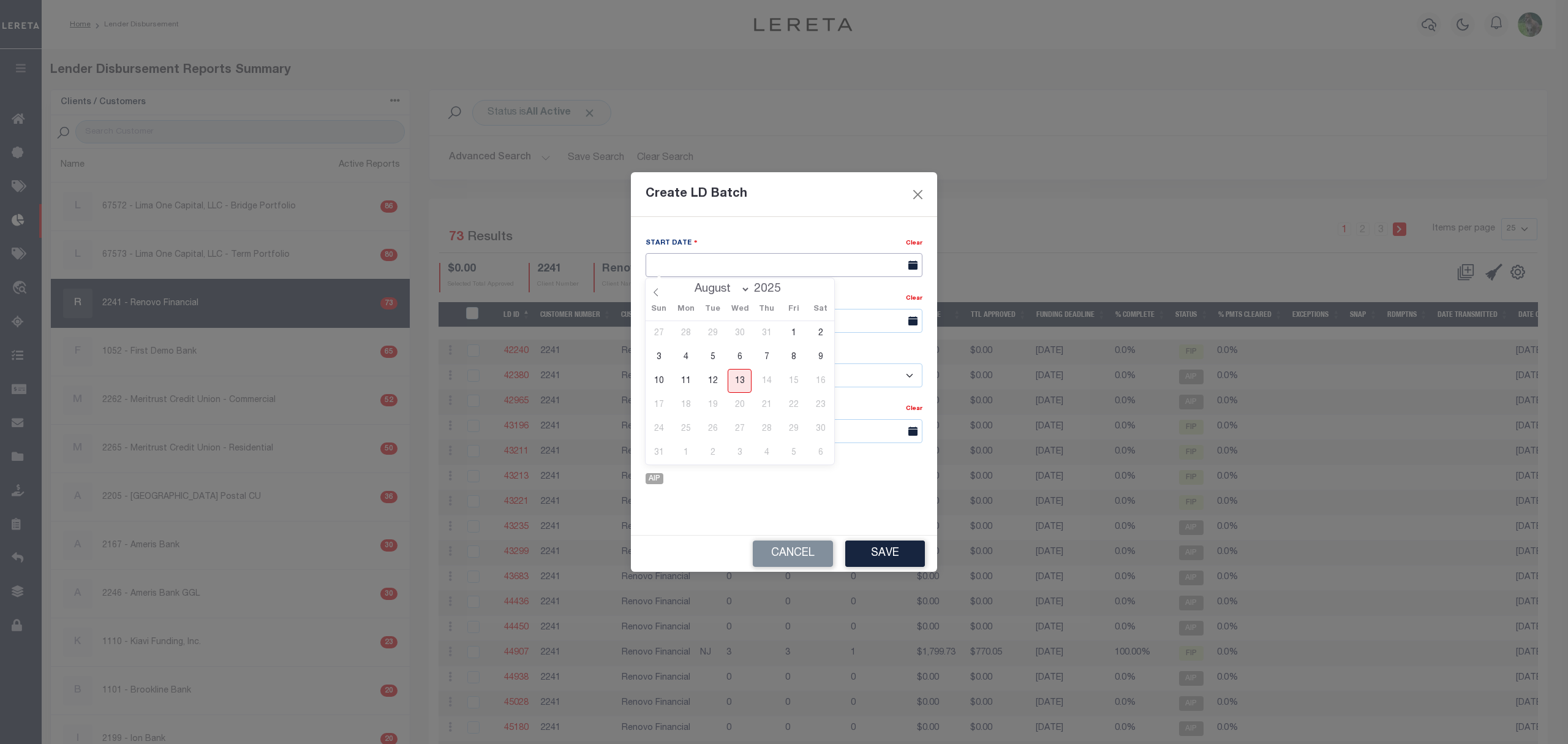
click at [708, 266] on input "text" at bounding box center [784, 264] width 277 height 24
click at [736, 381] on span "13" at bounding box center [739, 380] width 24 height 24
type input "[DATE]"
click at [753, 321] on input "text" at bounding box center [784, 320] width 277 height 24
click at [736, 456] on span "20" at bounding box center [739, 461] width 24 height 24
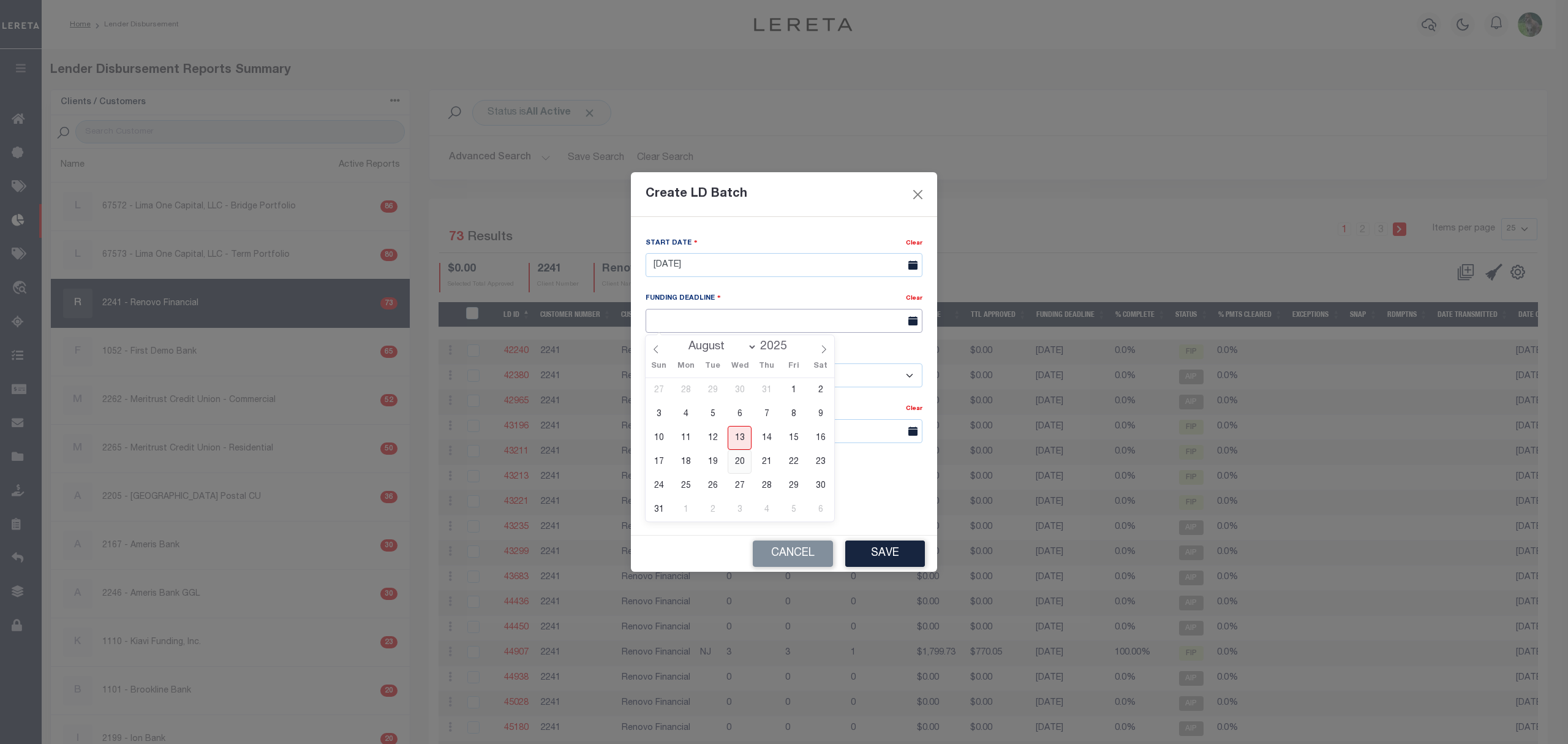
type input "08/20/25"
click at [748, 378] on select "- Select Customer - Accumatch - Refunds All In Credit Union Amarillo National B…" at bounding box center [784, 375] width 277 height 24
select select "2241"
click at [645, 364] on select "- Select Customer - Accumatch - Refunds All In Credit Union Amarillo National B…" at bounding box center [784, 375] width 277 height 24
click at [779, 309] on input "08/20/25" at bounding box center [784, 320] width 277 height 24
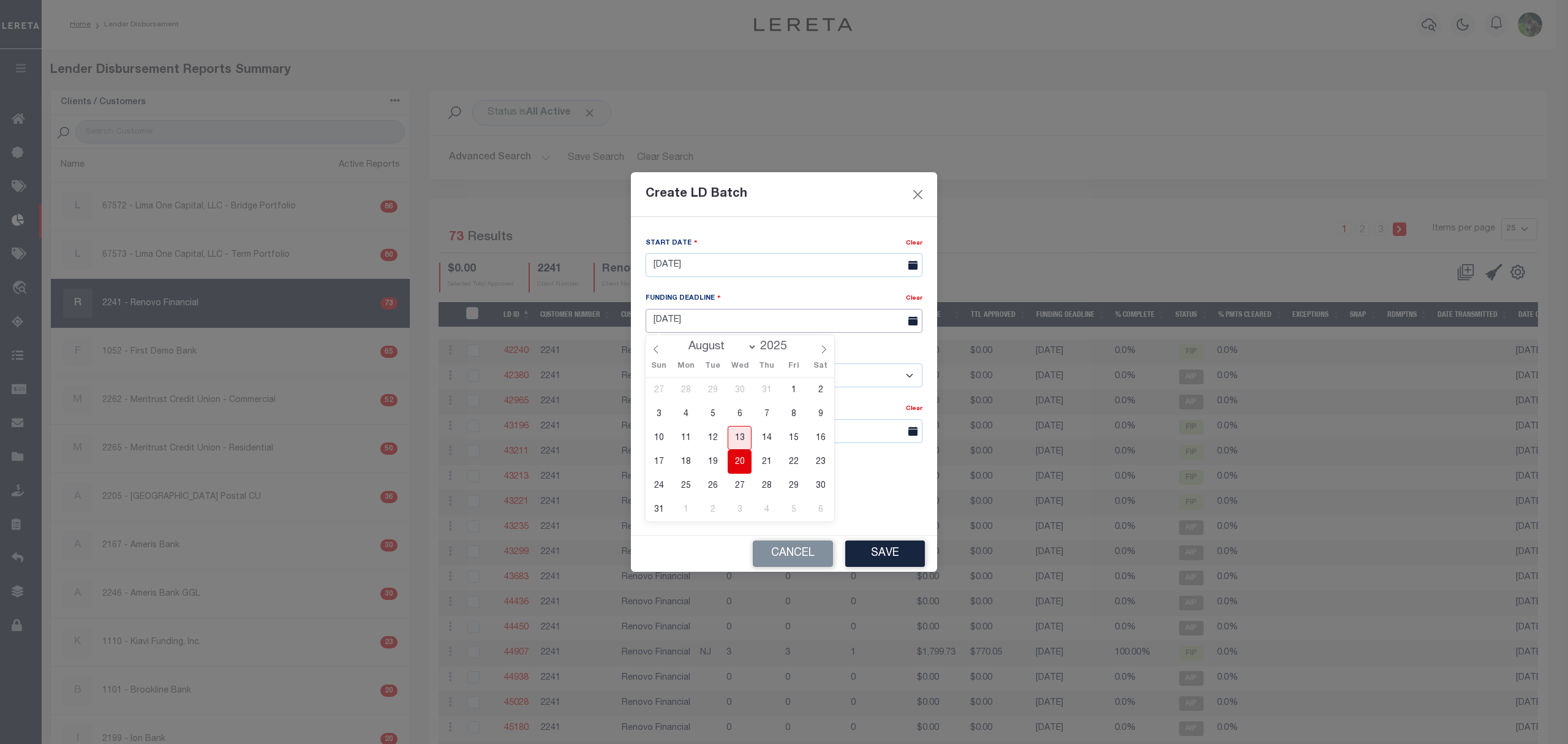
click at [779, 309] on input "08/20/25" at bounding box center [784, 320] width 277 height 24
click at [792, 293] on div "Funding Deadline" at bounding box center [775, 301] width 260 height 17
click at [687, 425] on input "text" at bounding box center [784, 430] width 277 height 24
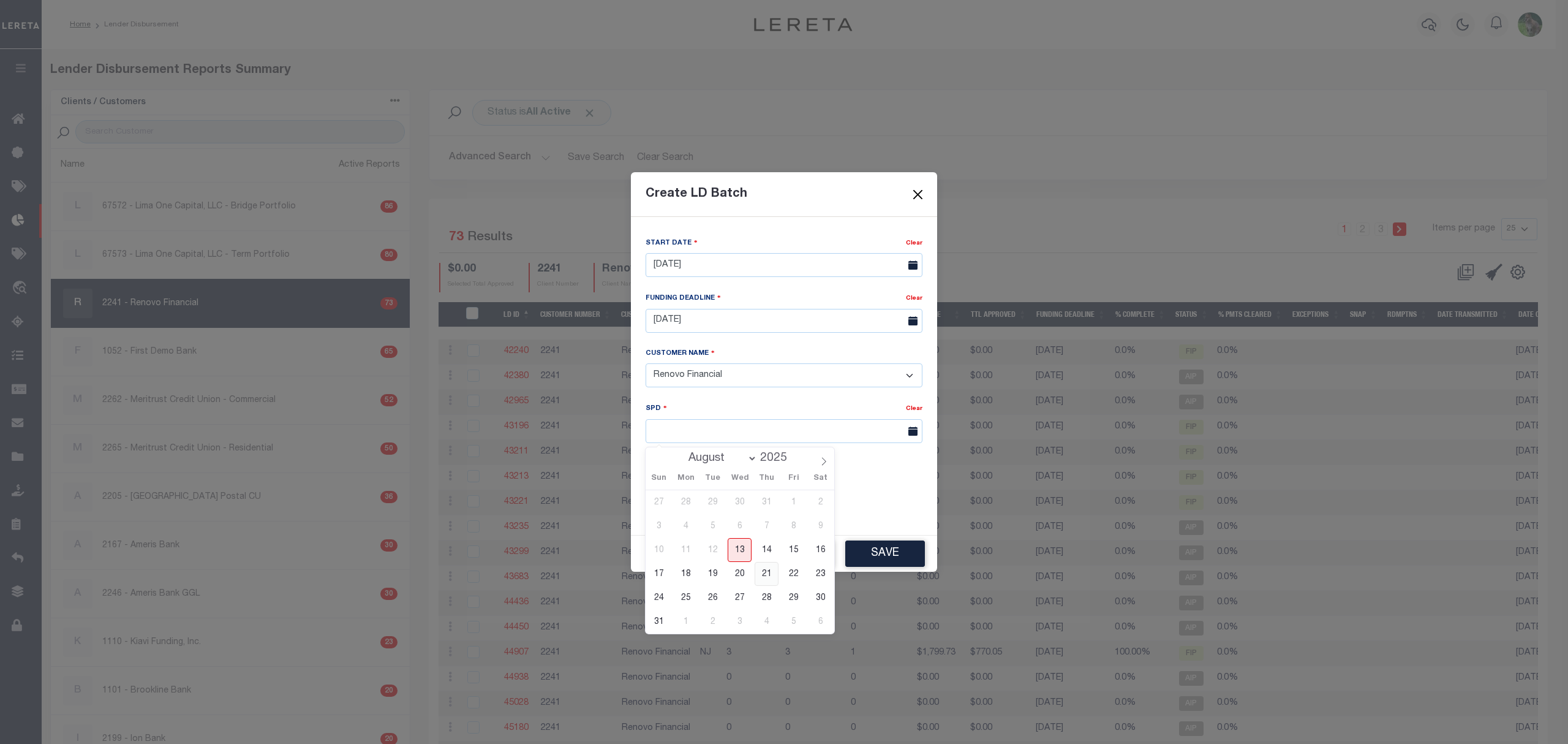
click at [758, 572] on span "21" at bounding box center [766, 573] width 24 height 24
type input "08/21/2025"
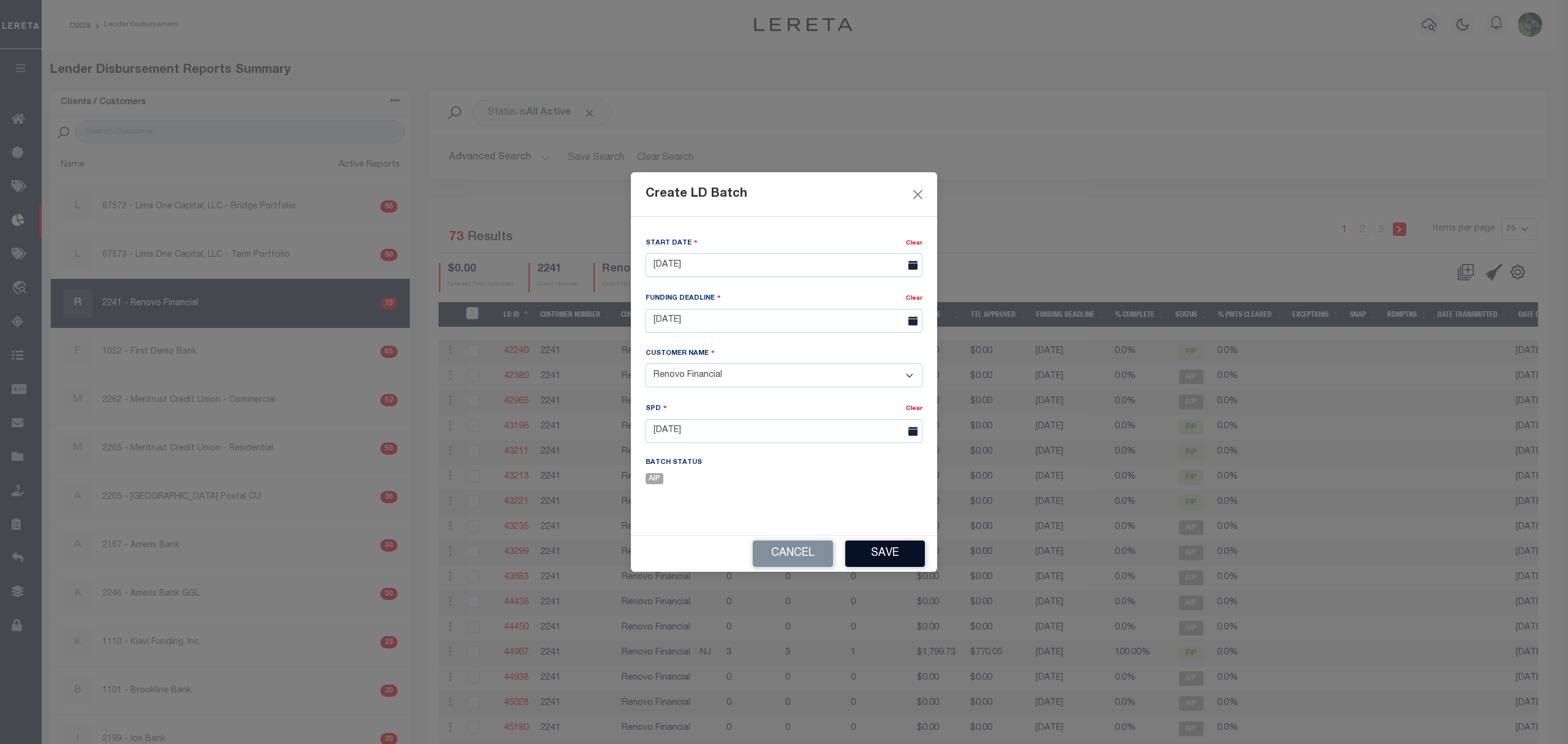
click at [904, 556] on button "Save" at bounding box center [884, 553] width 79 height 26
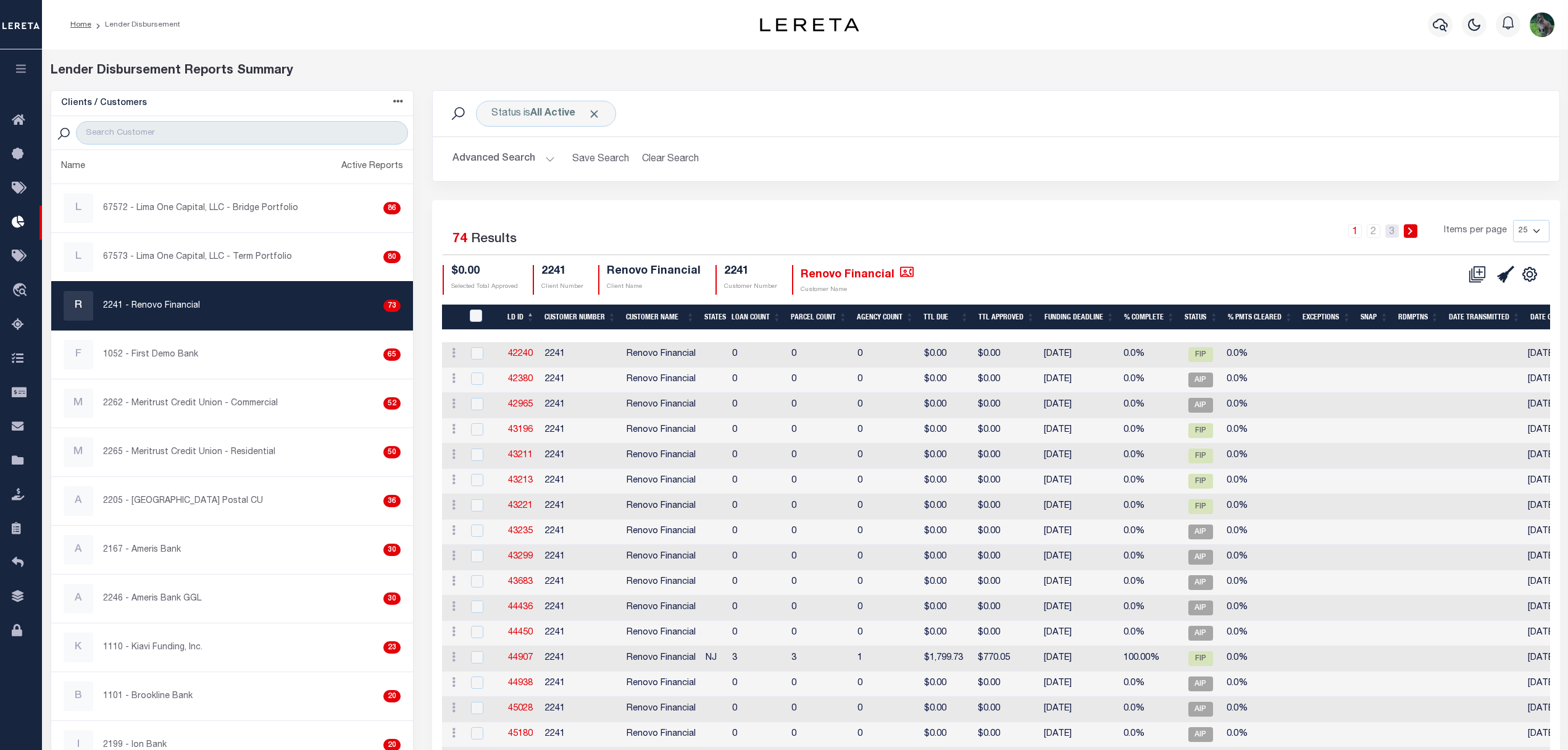
click at [1394, 231] on link "3" at bounding box center [1392, 230] width 13 height 13
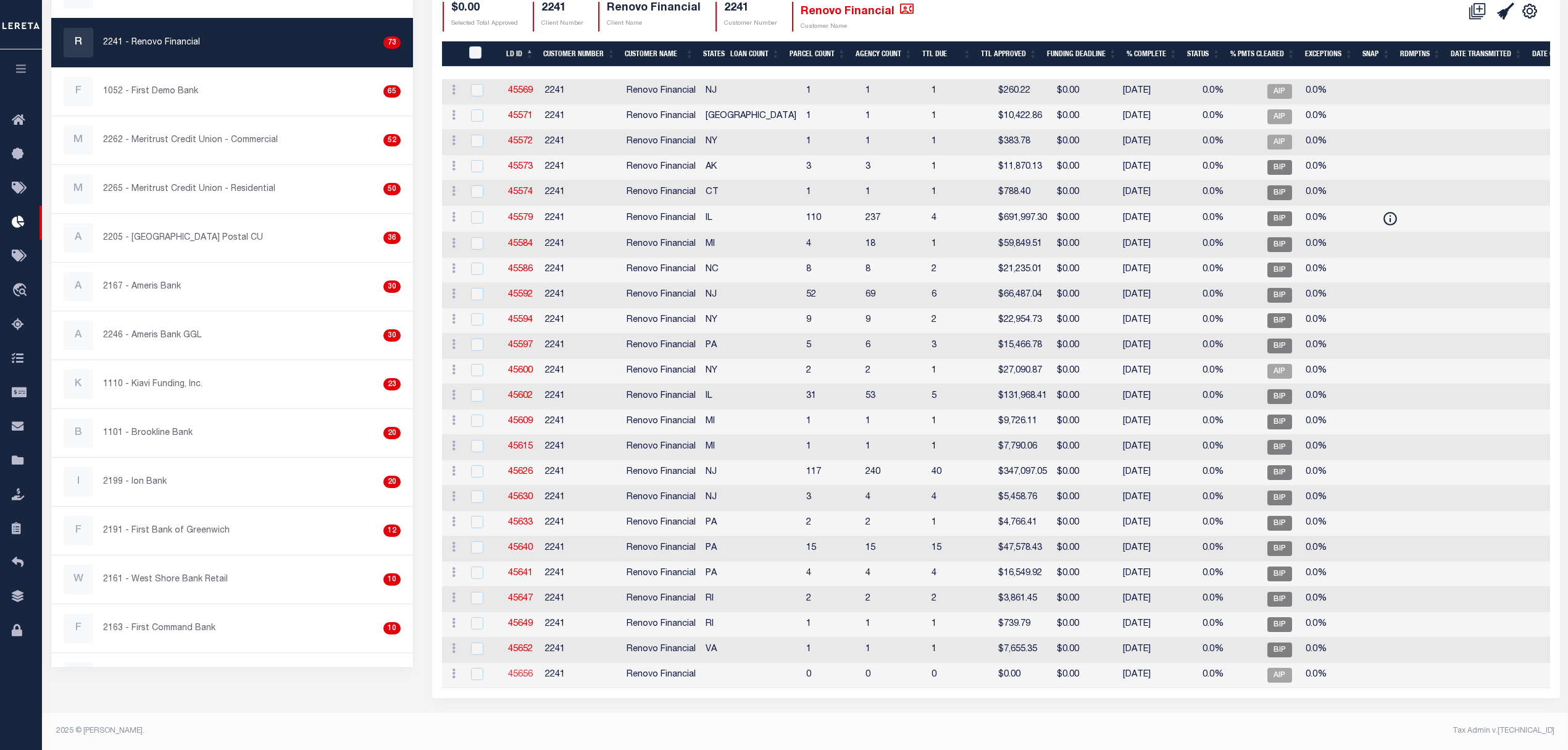
click at [522, 670] on link "45656" at bounding box center [521, 674] width 25 height 9
checkbox input "true"
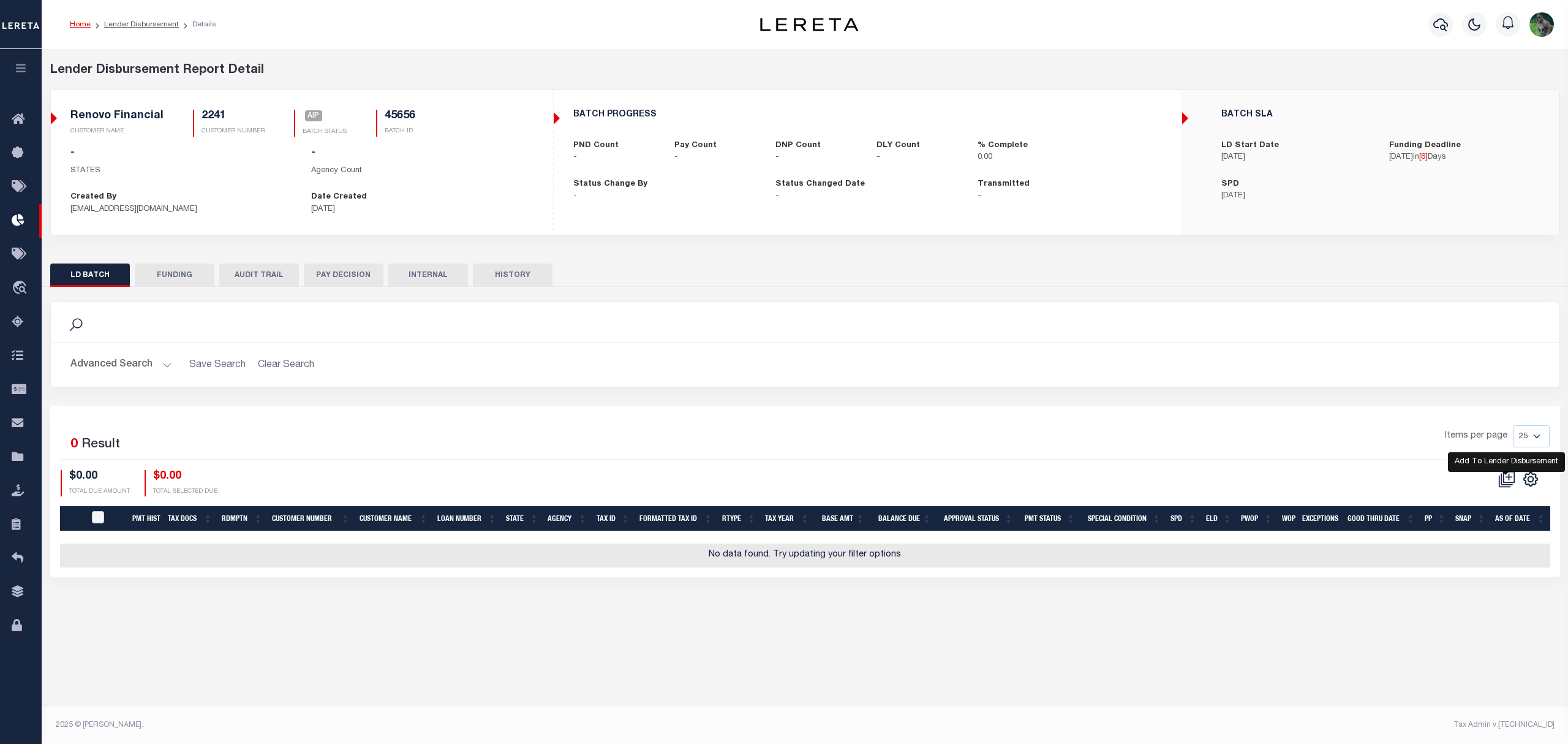
click at [1505, 476] on icon at bounding box center [1508, 477] width 11 height 11
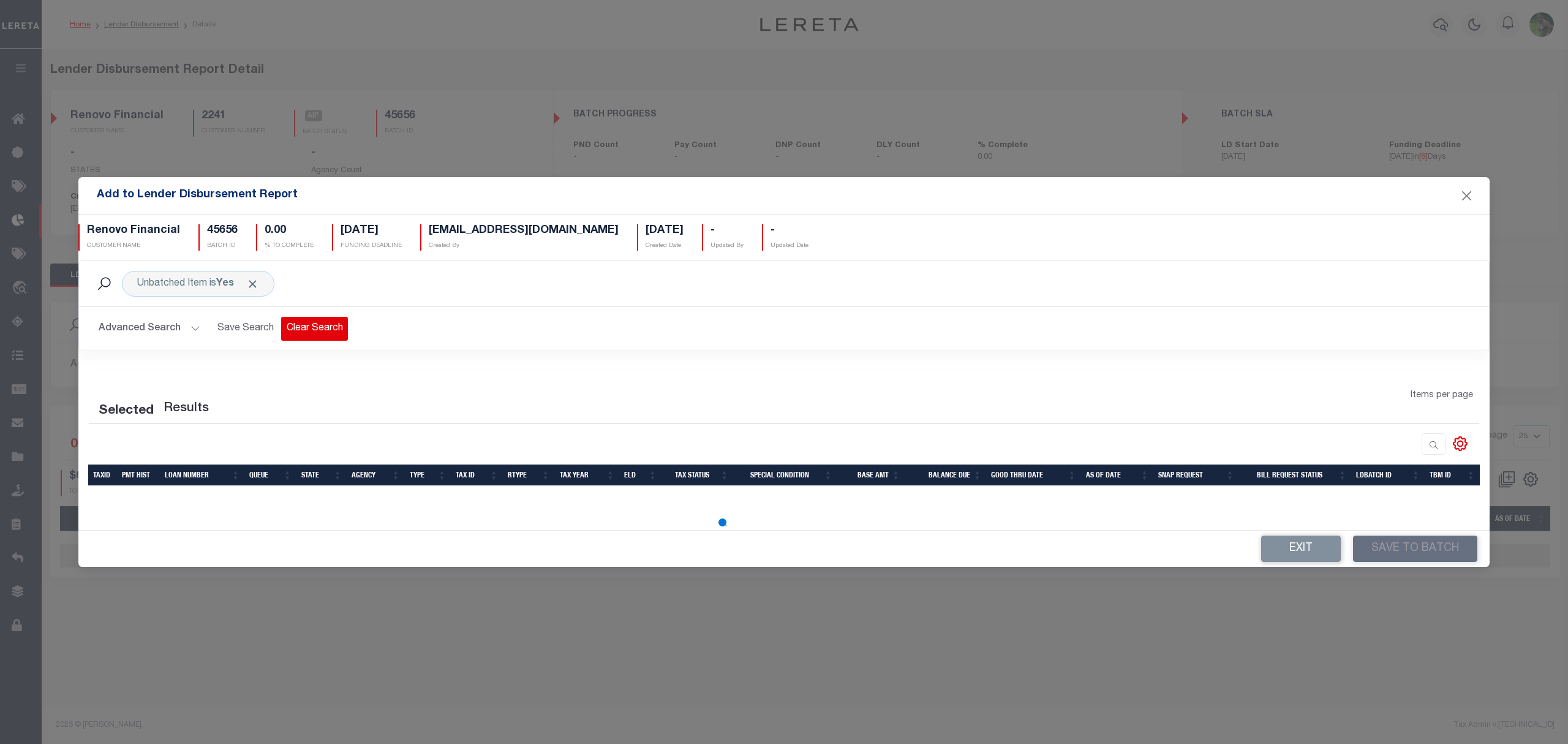
click at [312, 323] on button "Clear Search" at bounding box center [314, 328] width 67 height 24
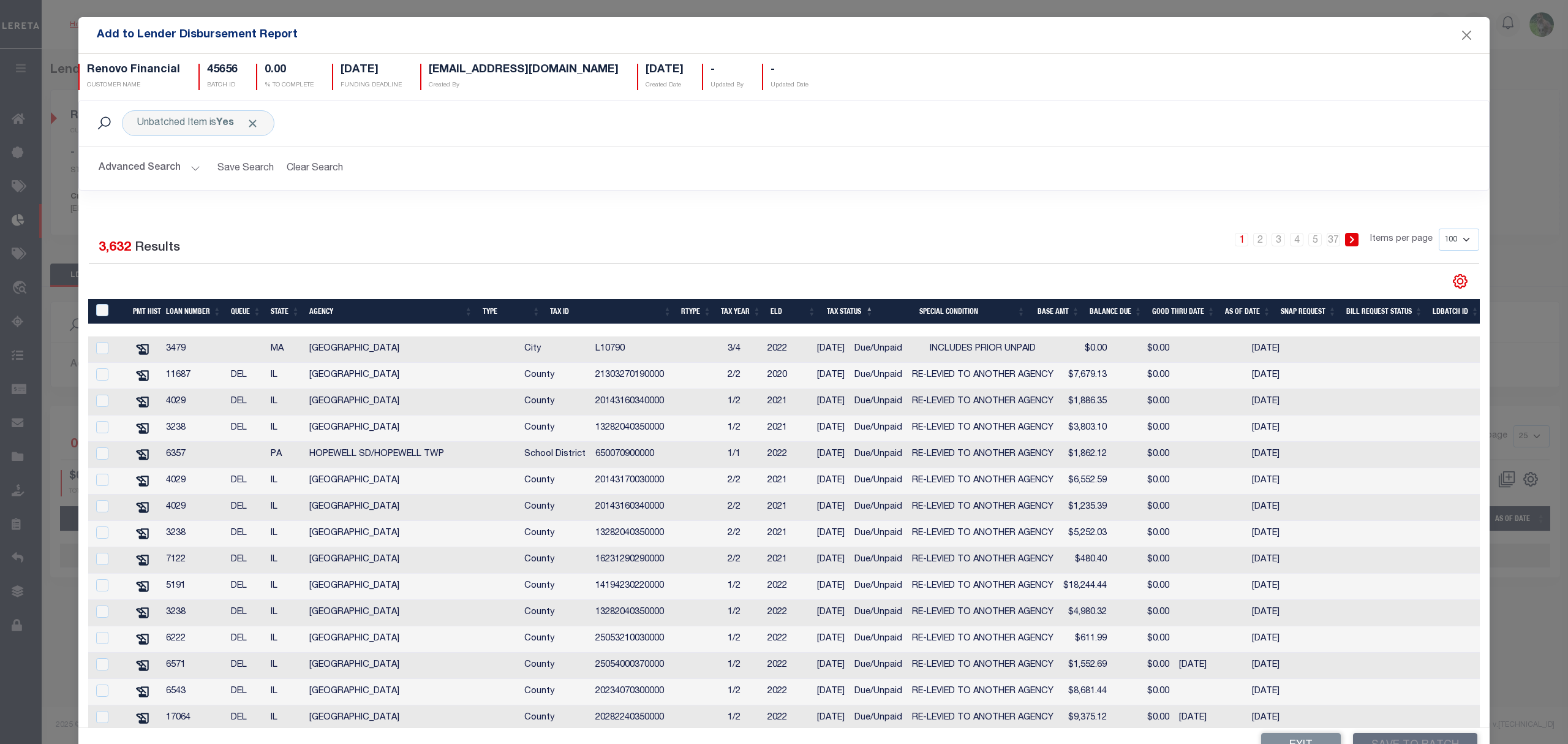
click at [157, 166] on button "Advanced Search" at bounding box center [149, 167] width 102 height 24
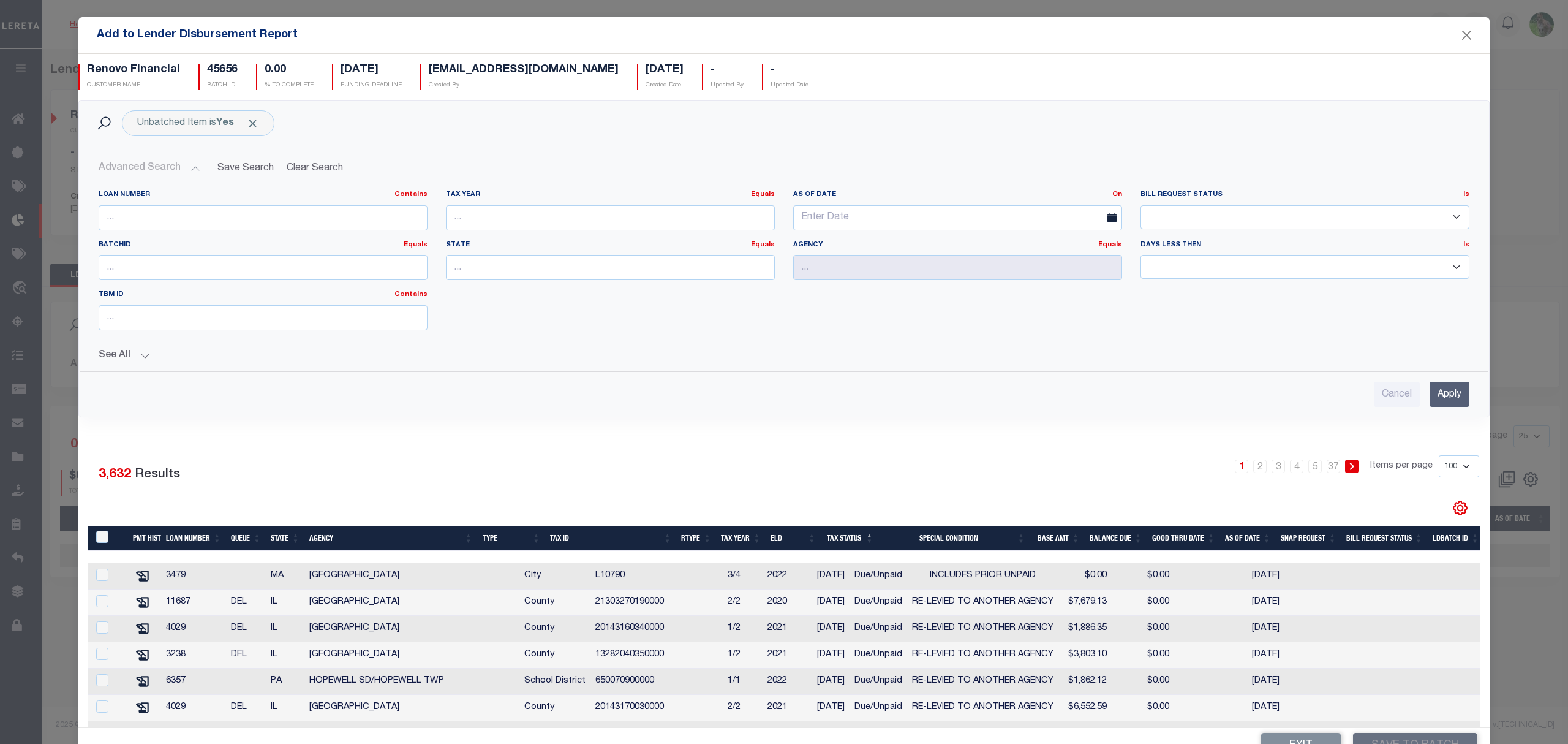
click at [126, 369] on div "Loan Number Contains Contains Is Tax Year Equals Equals Is Less Than" at bounding box center [784, 294] width 1390 height 227
click at [142, 360] on button "See All" at bounding box center [784, 355] width 1371 height 11
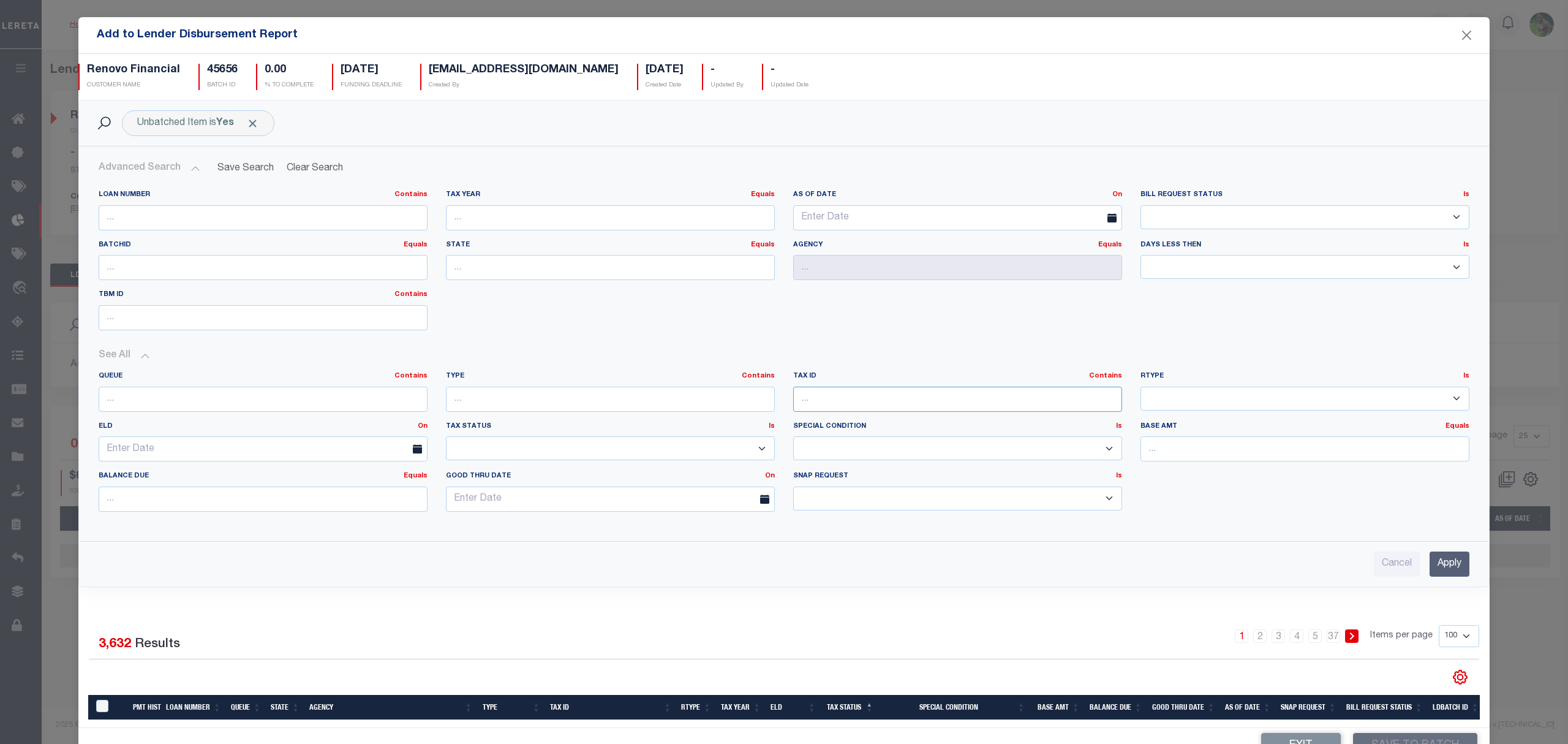
drag, startPoint x: 855, startPoint y: 405, endPoint x: 868, endPoint y: 405, distance: 13.0
click at [855, 405] on input "text" at bounding box center [958, 399] width 329 height 25
paste input "80600083000"
type input "80600083000"
click at [1443, 574] on input "Apply" at bounding box center [1450, 564] width 40 height 25
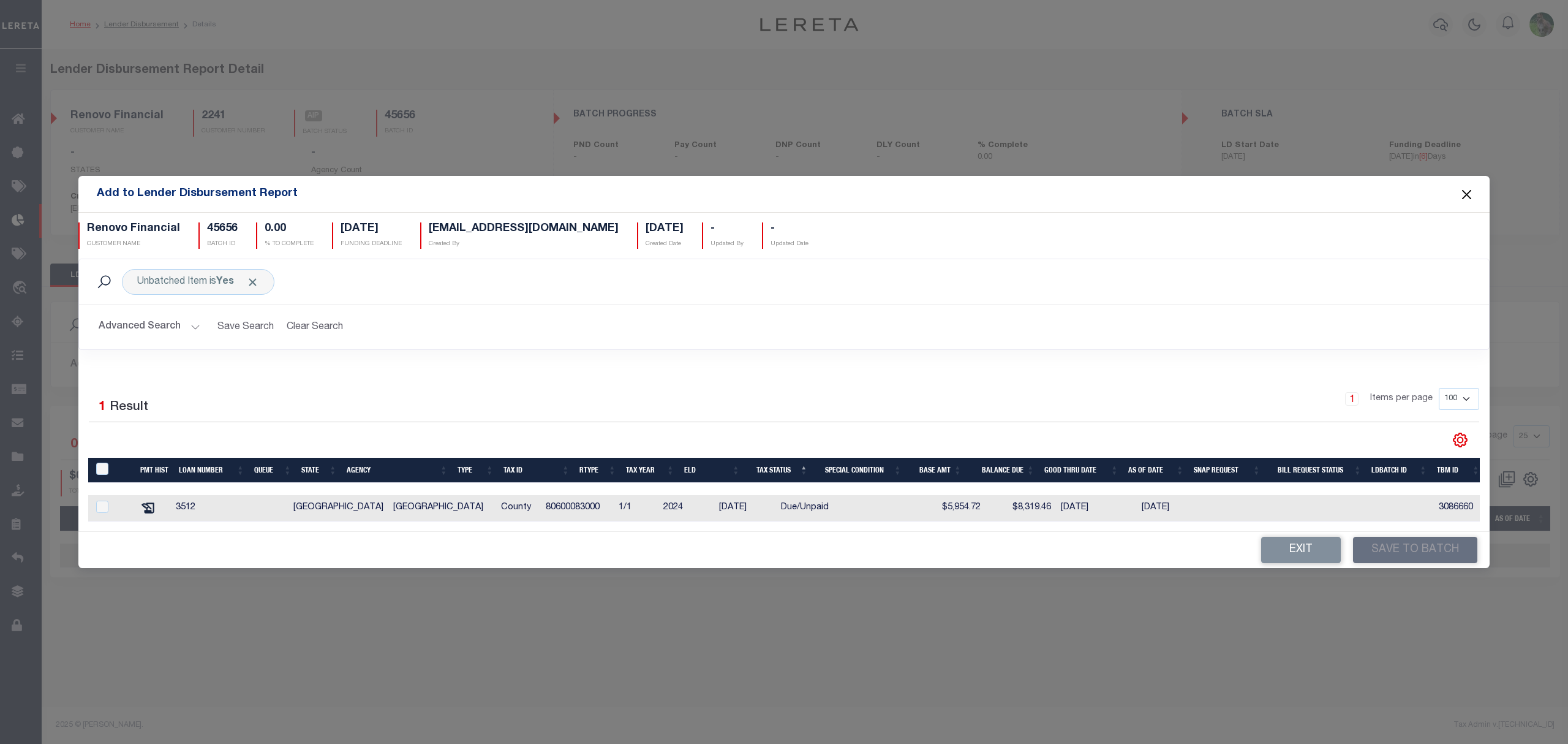
click at [1470, 186] on button "Close" at bounding box center [1467, 194] width 16 height 16
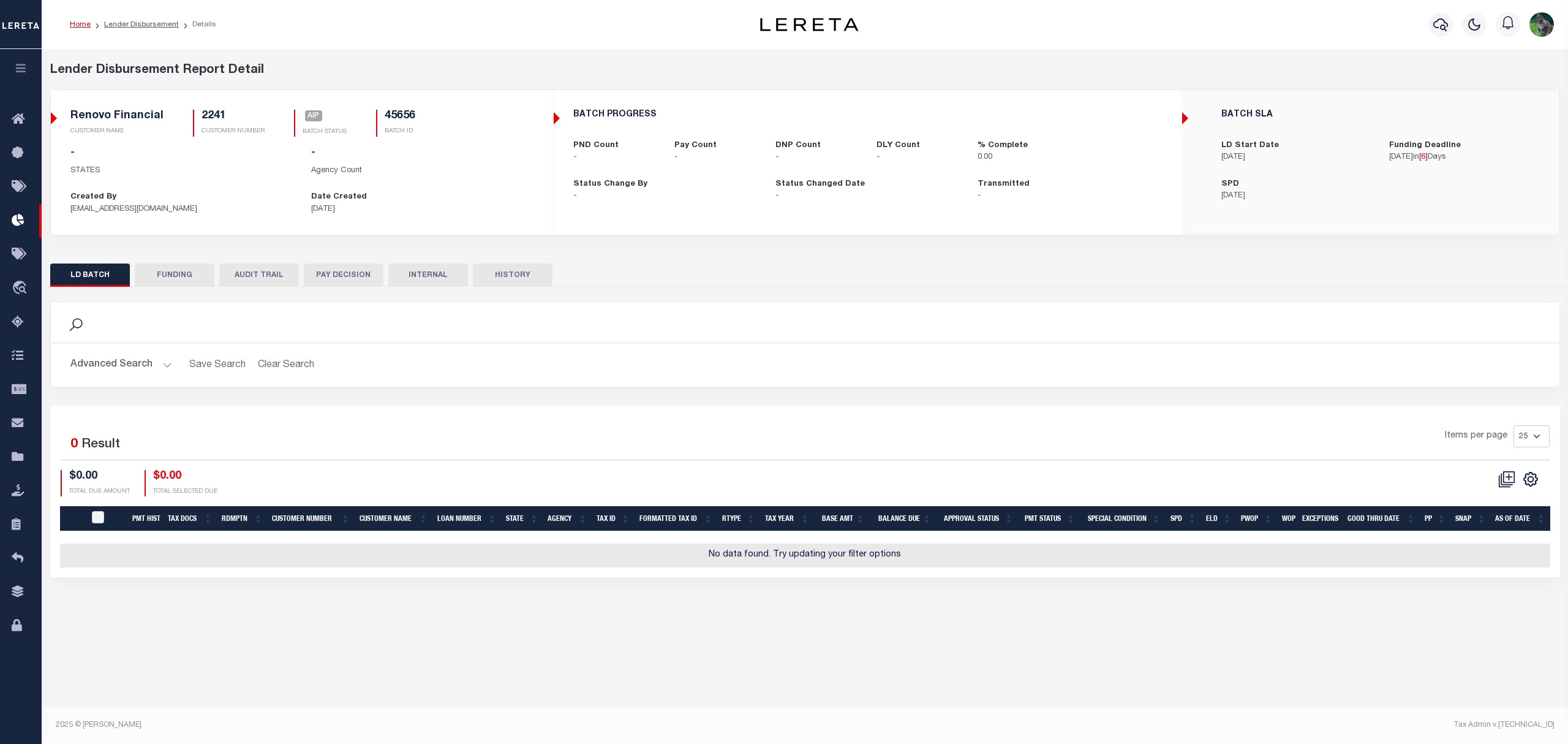
click at [497, 172] on p "Agency Count" at bounding box center [422, 171] width 222 height 12
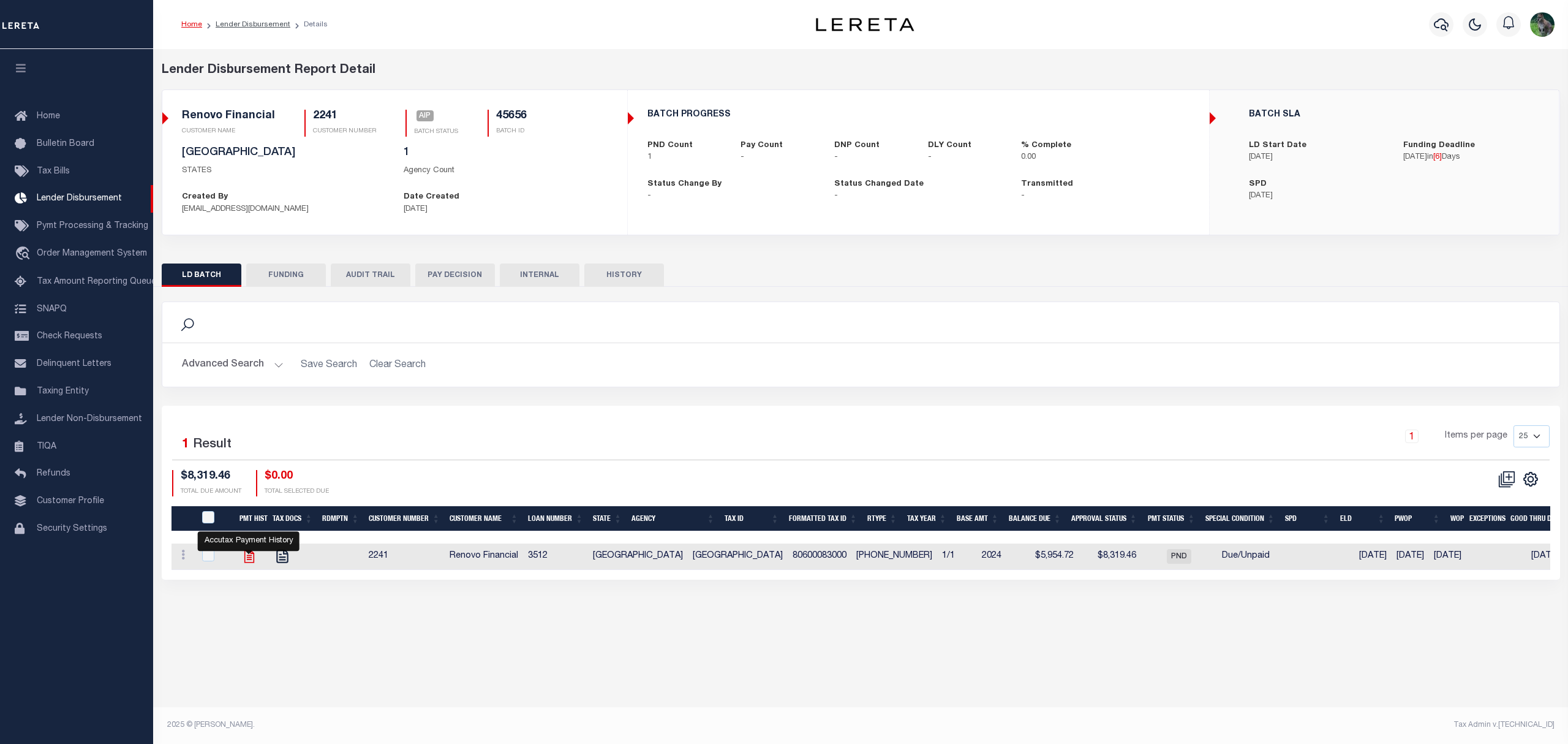
click at [253, 562] on icon "" at bounding box center [248, 556] width 10 height 13
checkbox input "true"
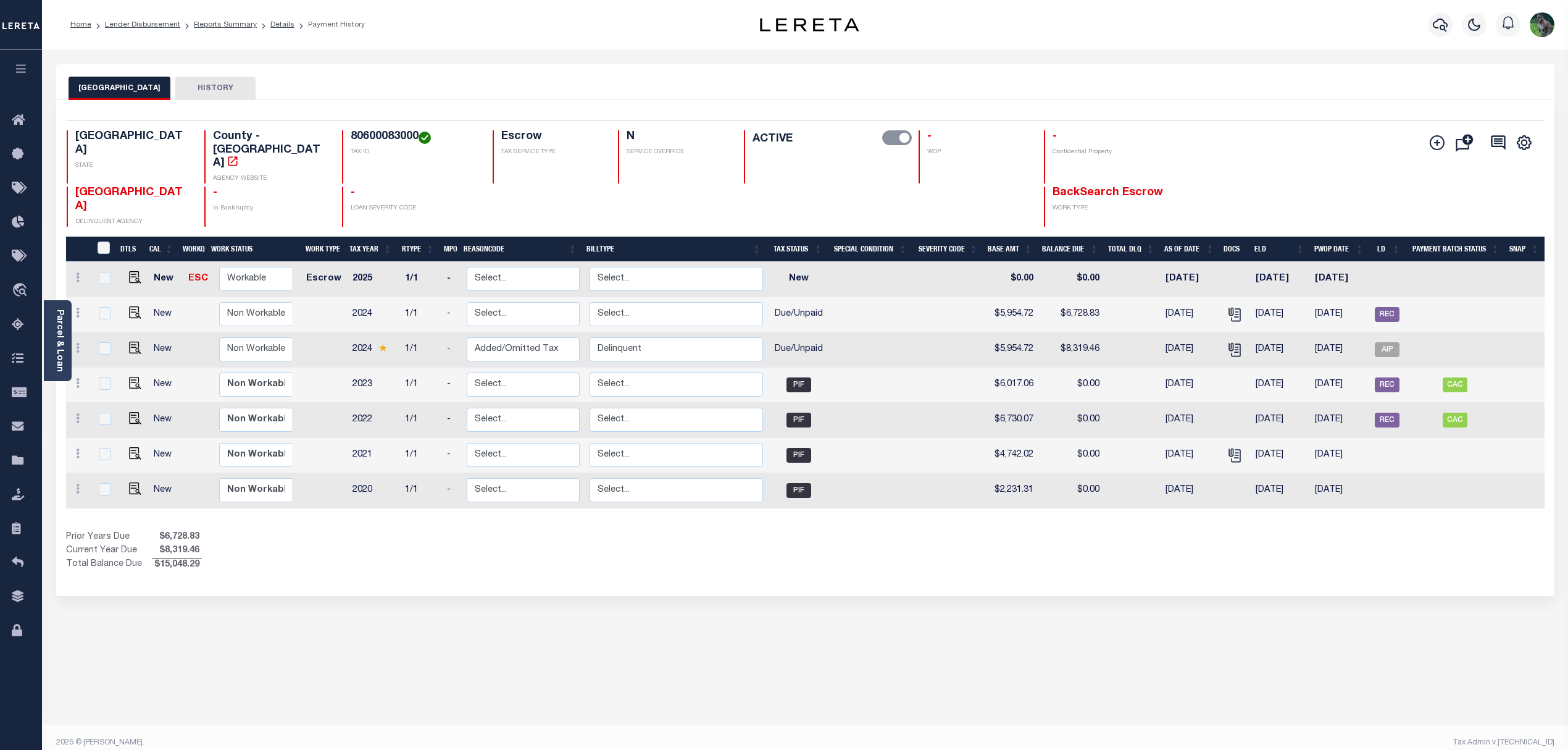
drag, startPoint x: 516, startPoint y: 328, endPoint x: 933, endPoint y: 332, distance: 417.0
click at [933, 332] on td at bounding box center [949, 350] width 71 height 35
checkbox input "true"
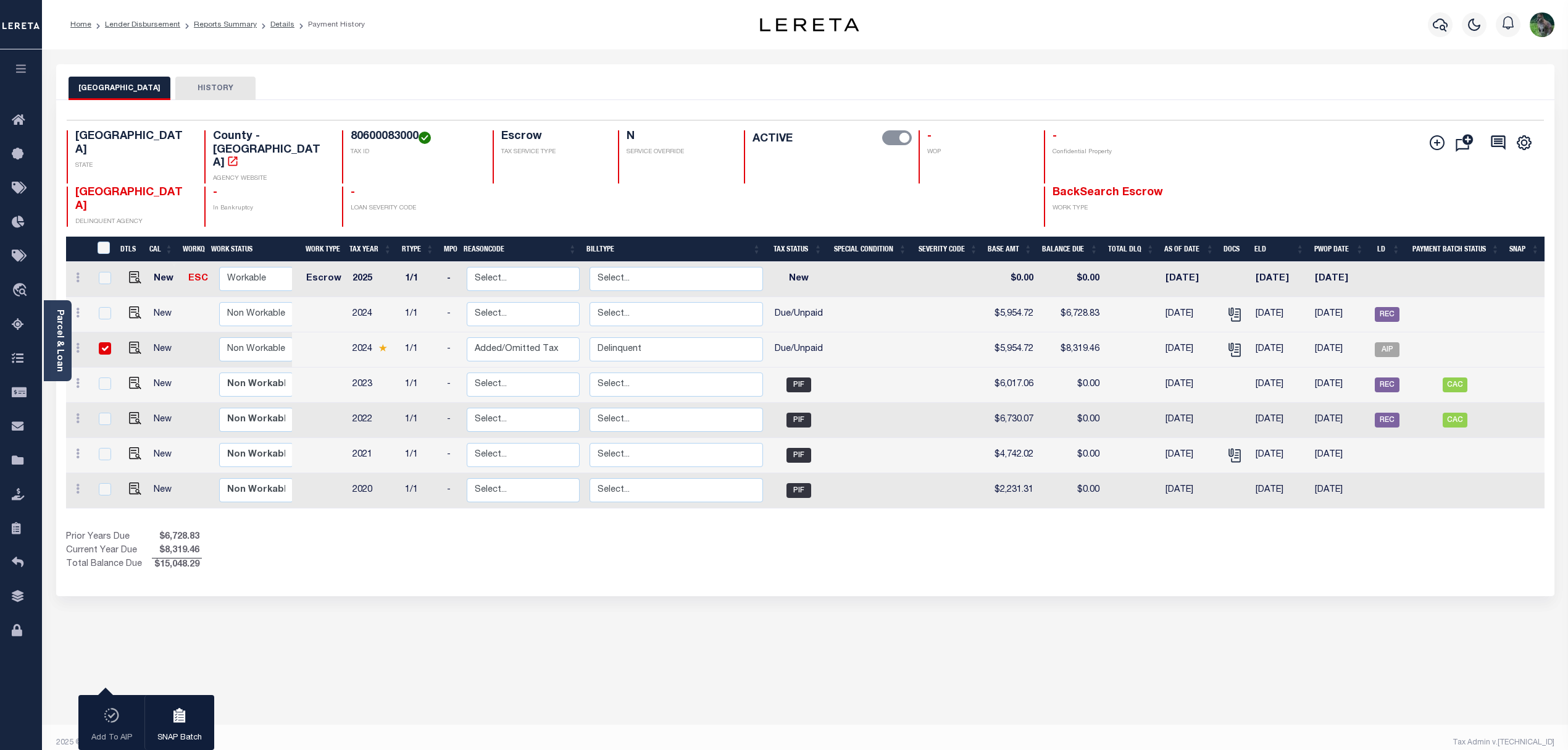
click at [937, 332] on td at bounding box center [949, 350] width 71 height 35
checkbox input "false"
